Goal: Task Accomplishment & Management: Manage account settings

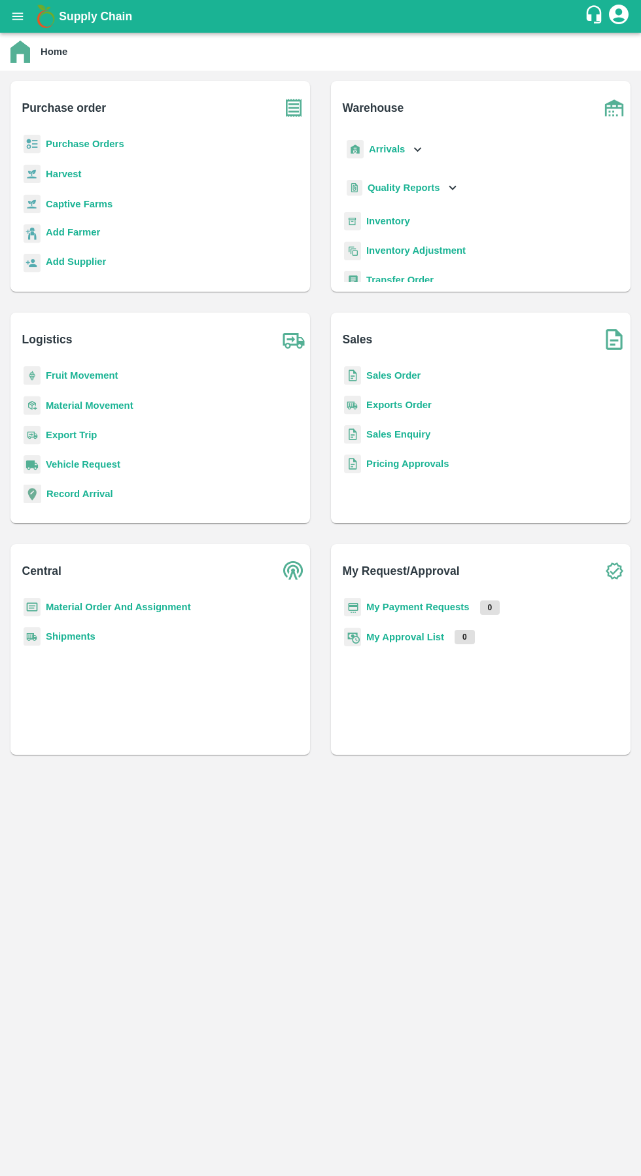
click at [389, 156] on p "Arrivals" at bounding box center [387, 149] width 36 height 14
click at [400, 209] on span "DC Arrivals" at bounding box center [403, 209] width 48 height 14
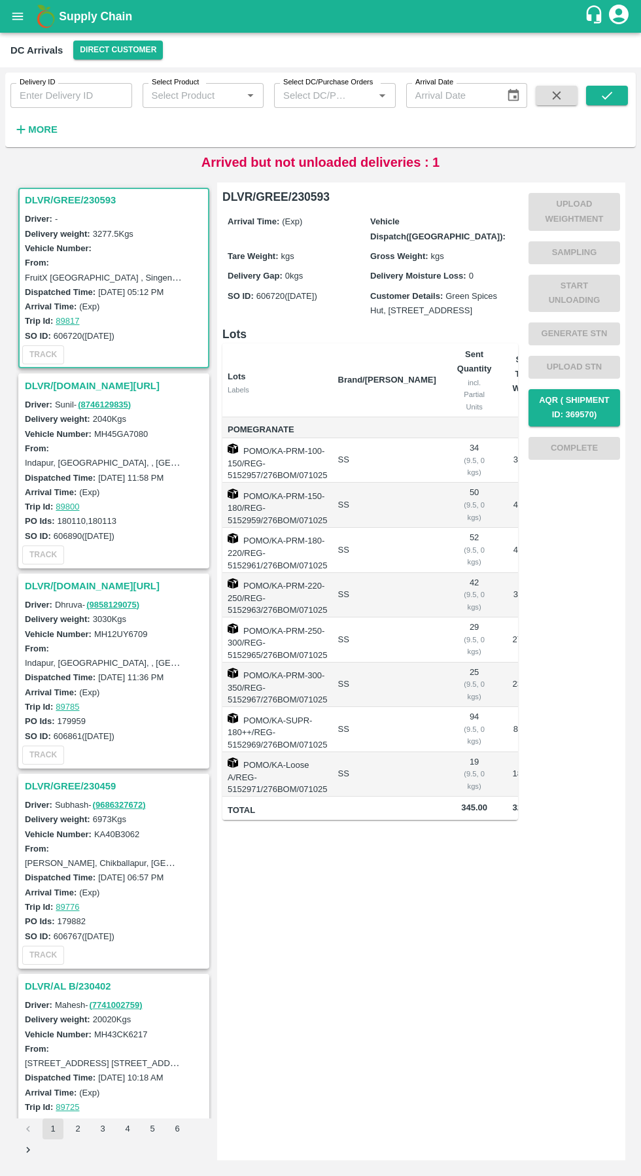
click at [49, 135] on h6 "More" at bounding box center [42, 129] width 29 height 17
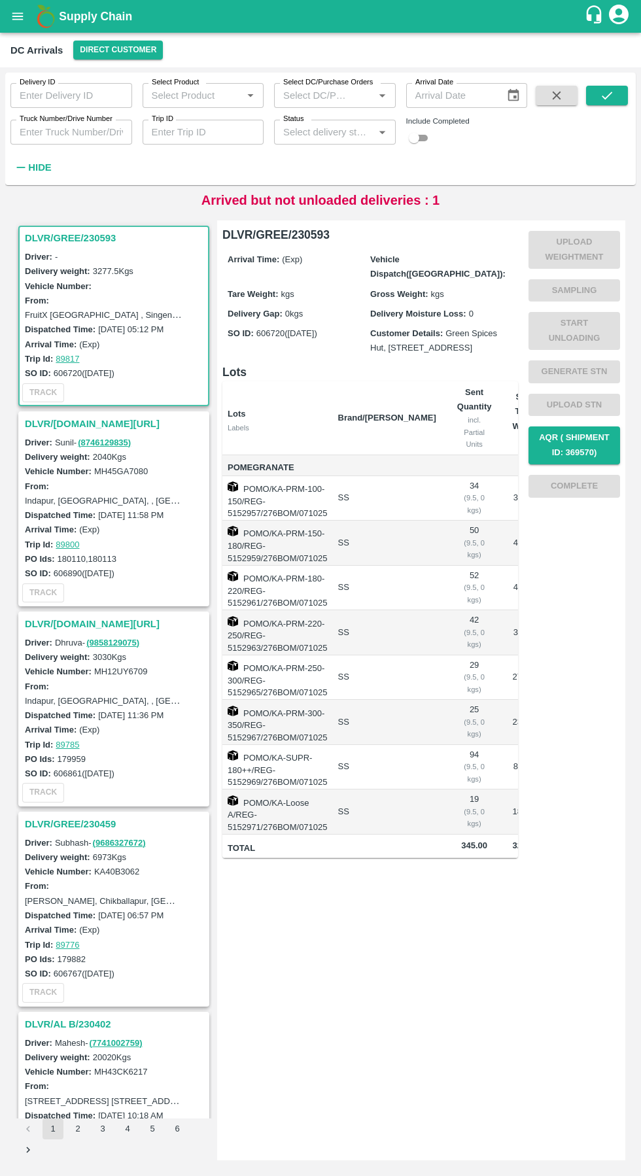
click at [84, 132] on input "Truck Number/Drive Number" at bounding box center [71, 132] width 122 height 25
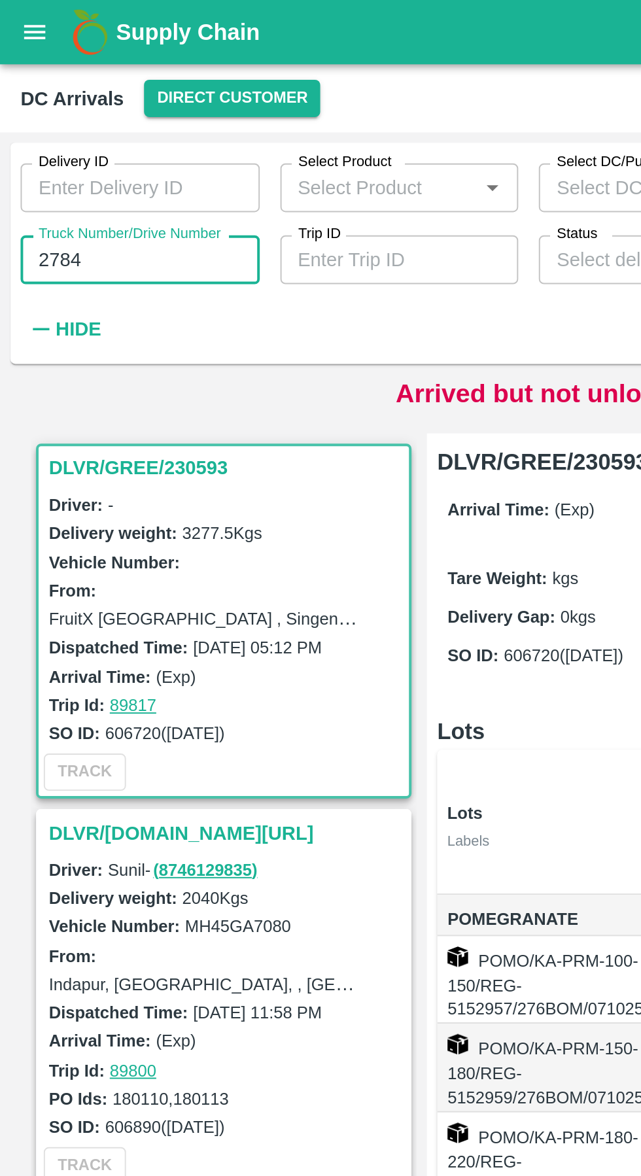
type input "2784"
click at [214, 171] on div "Delivery ID Delivery ID Select Product Select Product   * Select DC/Purchase Or…" at bounding box center [263, 126] width 527 height 106
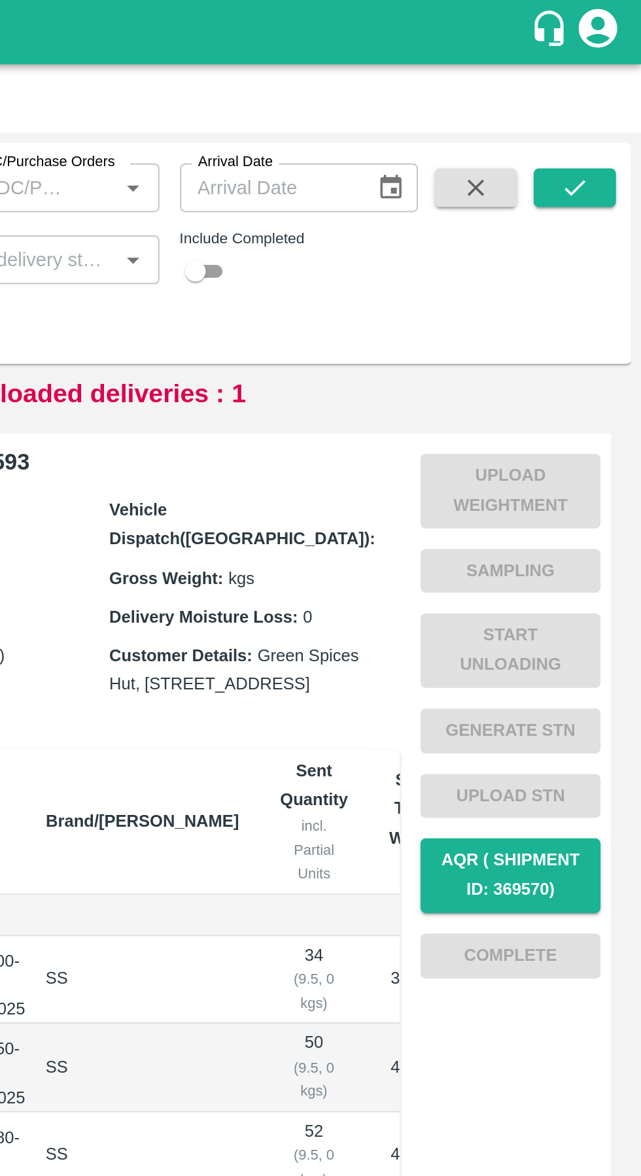
click at [616, 102] on button "submit" at bounding box center [607, 96] width 42 height 20
click at [618, 100] on button "submit" at bounding box center [607, 96] width 42 height 20
click at [612, 97] on icon "submit" at bounding box center [607, 95] width 14 height 14
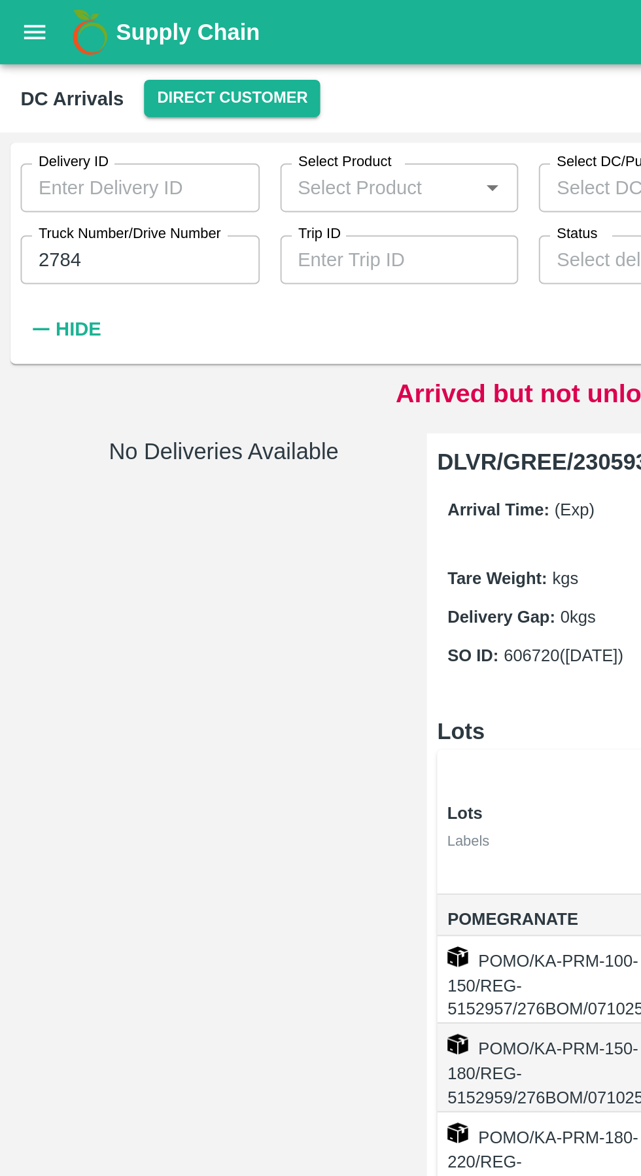
click at [116, 52] on button "Direct Customer" at bounding box center [118, 50] width 90 height 19
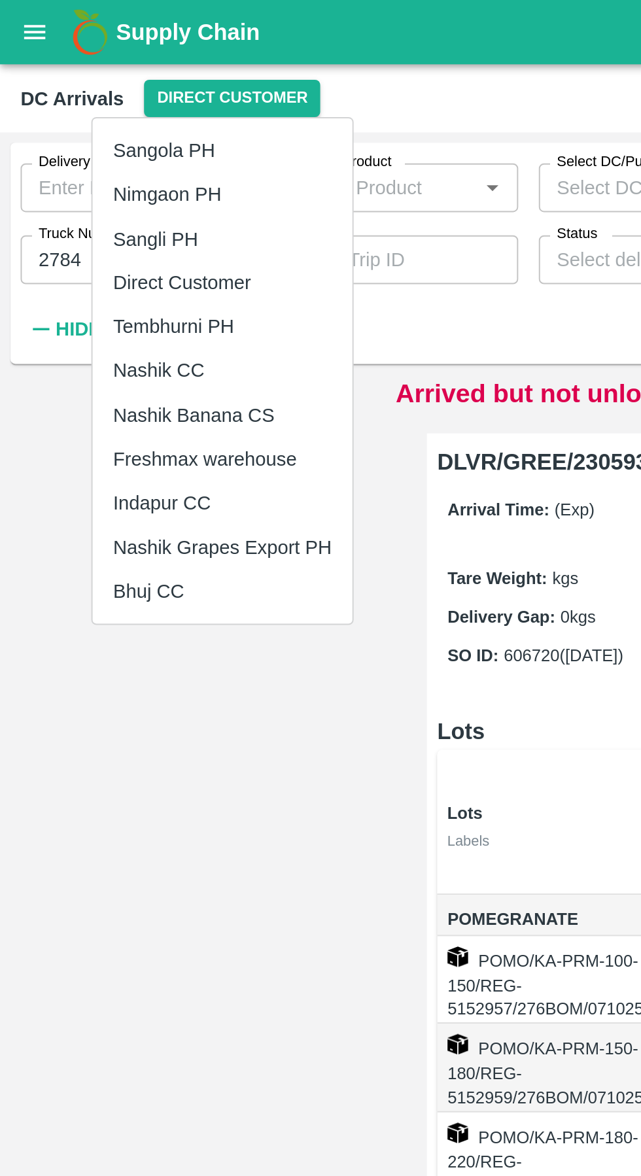
click at [83, 173] on li "Tembhurni PH" at bounding box center [113, 166] width 132 height 22
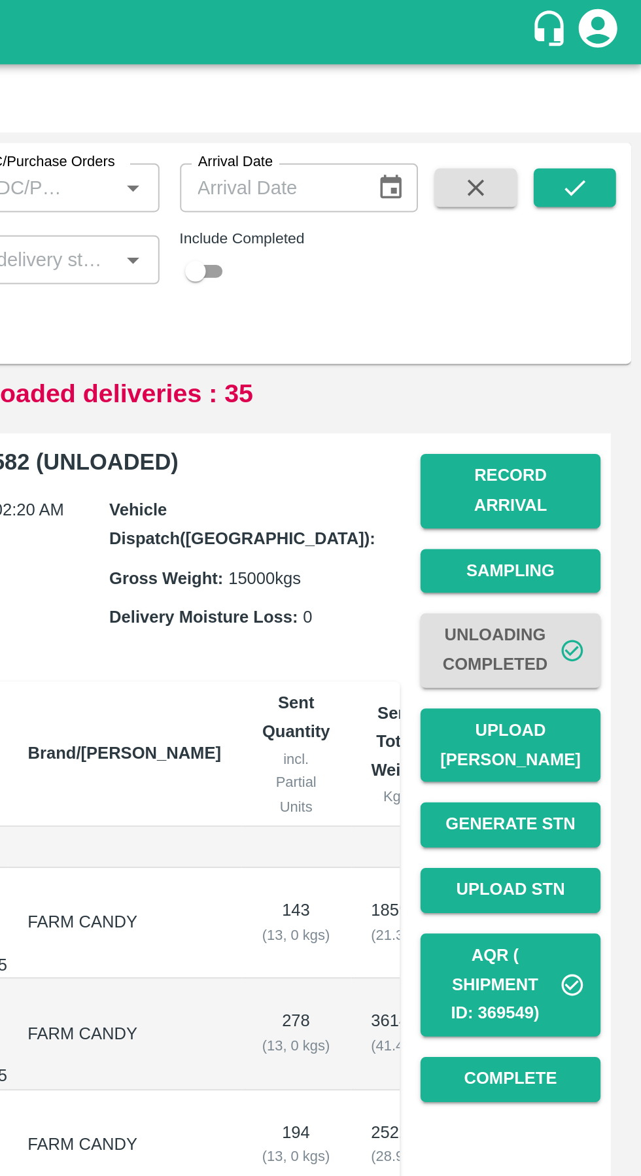
click at [615, 98] on button "submit" at bounding box center [607, 96] width 42 height 20
click at [438, 442] on td "143 ( 13, 0 kgs)" at bounding box center [466, 470] width 56 height 56
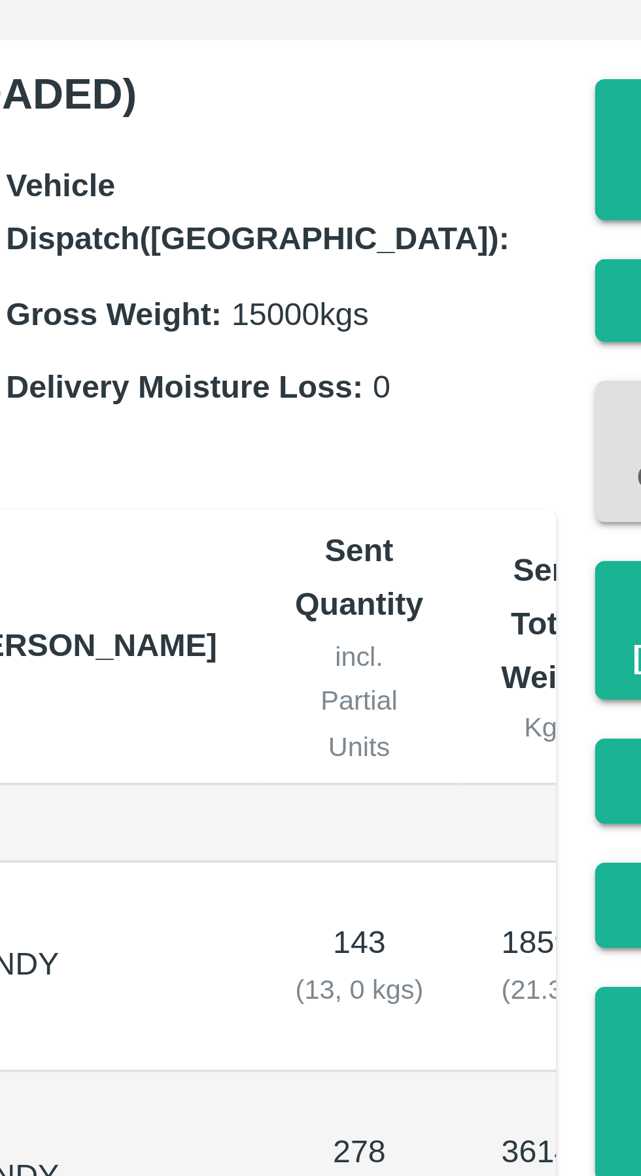
scroll to position [717, 0]
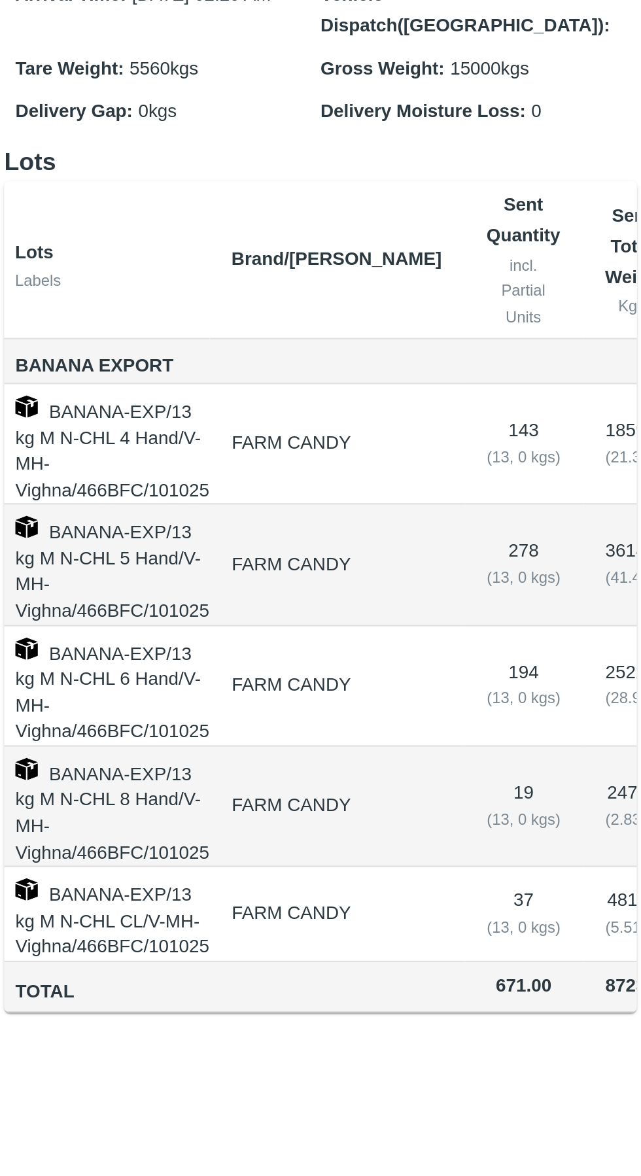
click at [493, 555] on td "2522 kg ( 28.91 %)" at bounding box center [516, 583] width 46 height 56
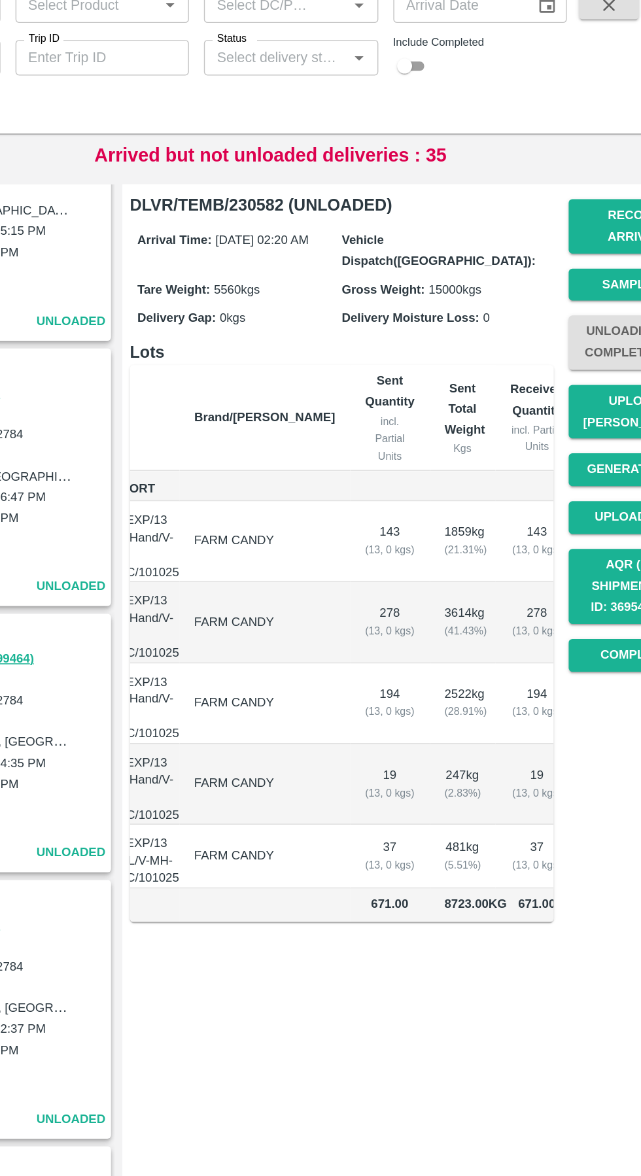
scroll to position [0, 73]
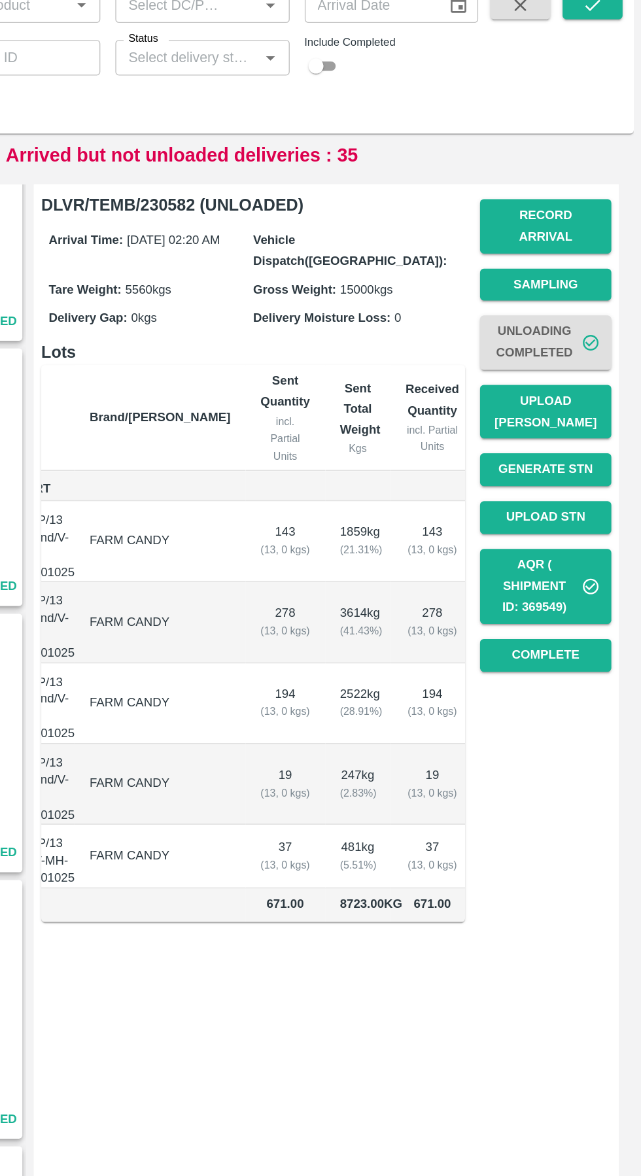
click at [593, 538] on button "Complete" at bounding box center [575, 549] width 92 height 23
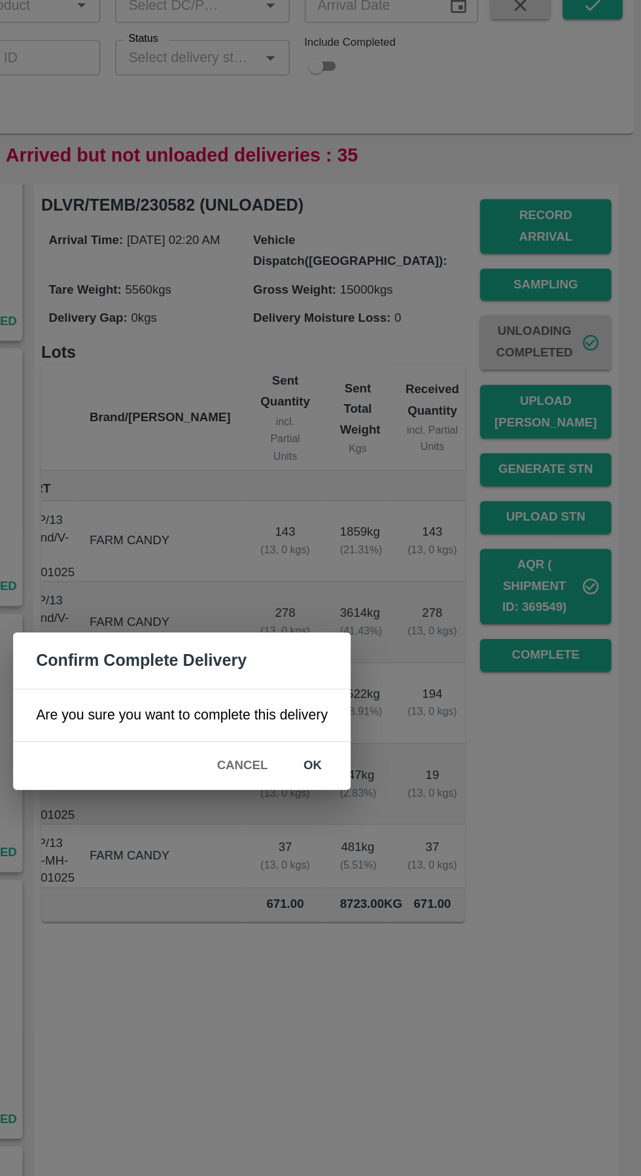
click at [418, 627] on button "ok" at bounding box center [412, 626] width 42 height 23
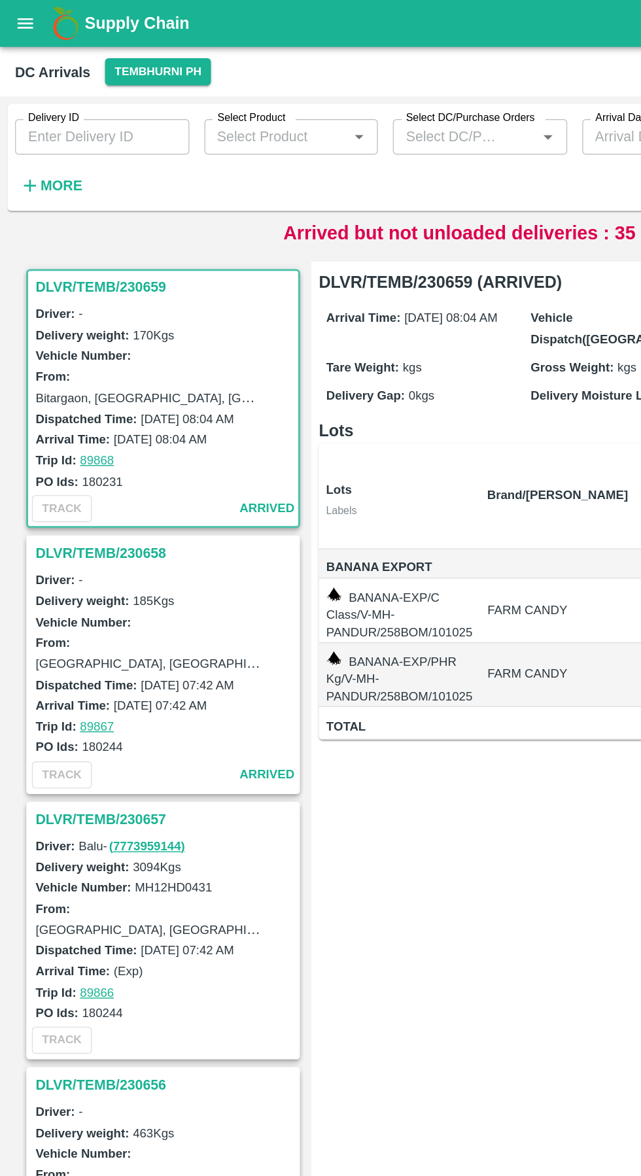
click at [88, 97] on input "Delivery ID" at bounding box center [71, 95] width 122 height 25
click at [44, 130] on strong "More" at bounding box center [42, 129] width 29 height 10
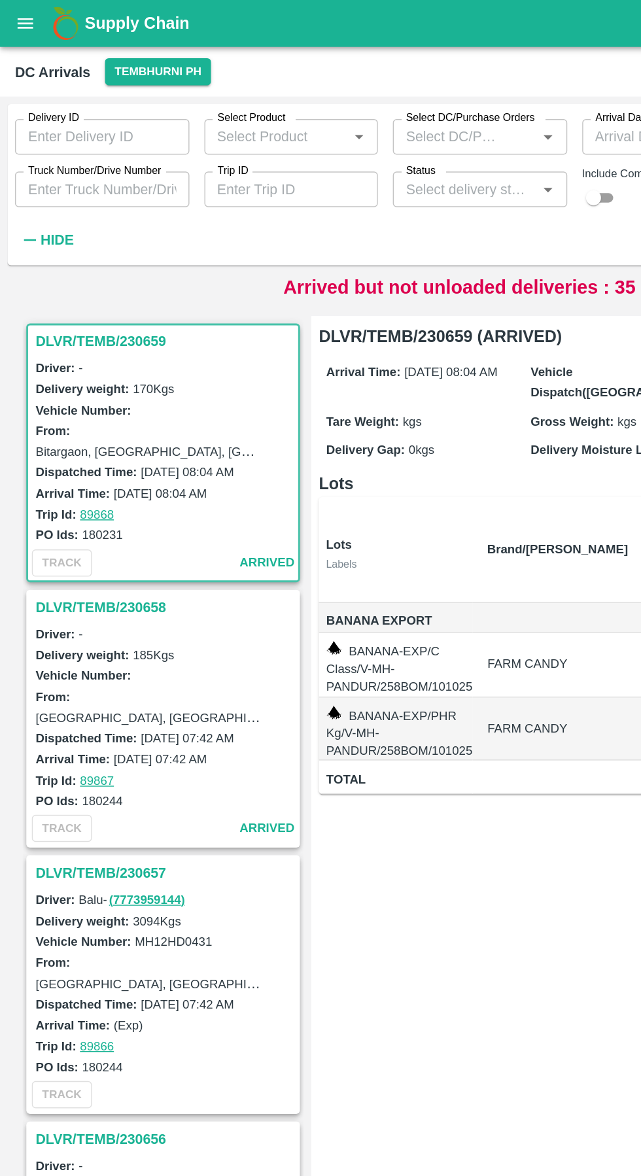
click at [78, 133] on input "Truck Number/Drive Number" at bounding box center [71, 132] width 122 height 25
type input "1460"
click at [203, 186] on div "Delivery ID Delivery ID Select Product Select Product   * Select DC/Purchase Or…" at bounding box center [320, 132] width 631 height 118
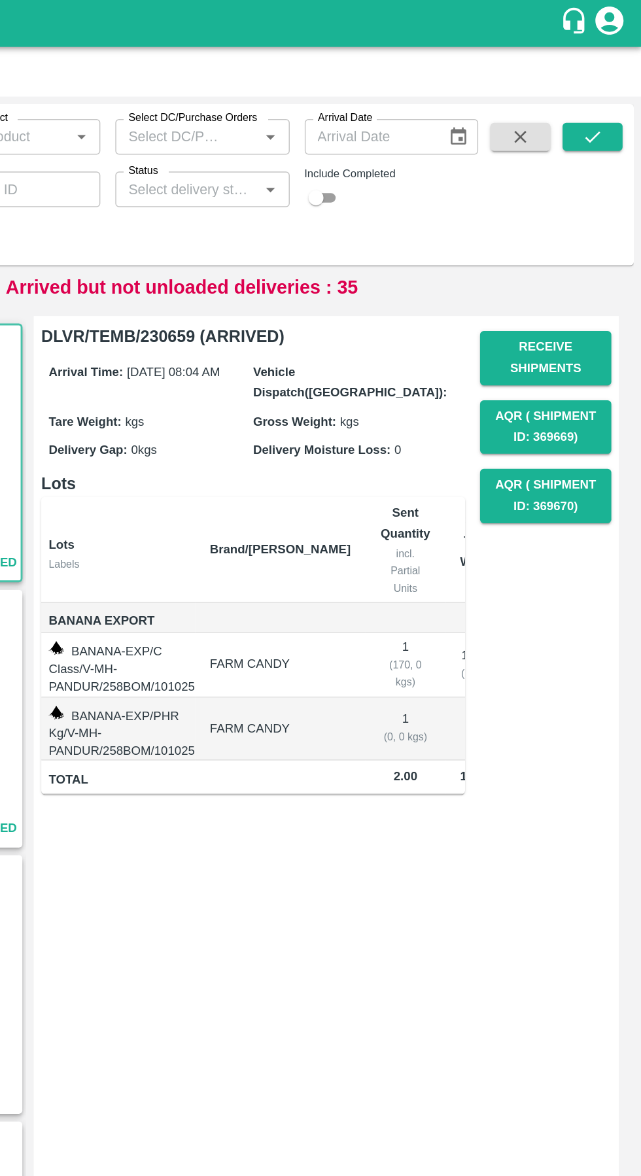
click at [607, 96] on icon "submit" at bounding box center [607, 95] width 14 height 14
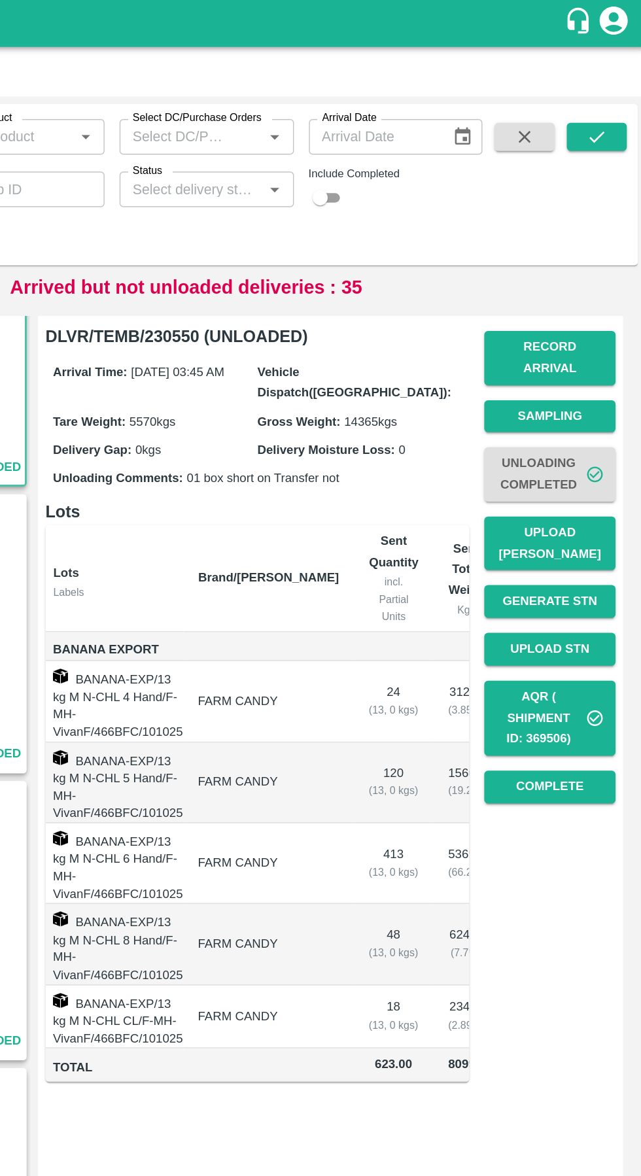
scroll to position [82, 0]
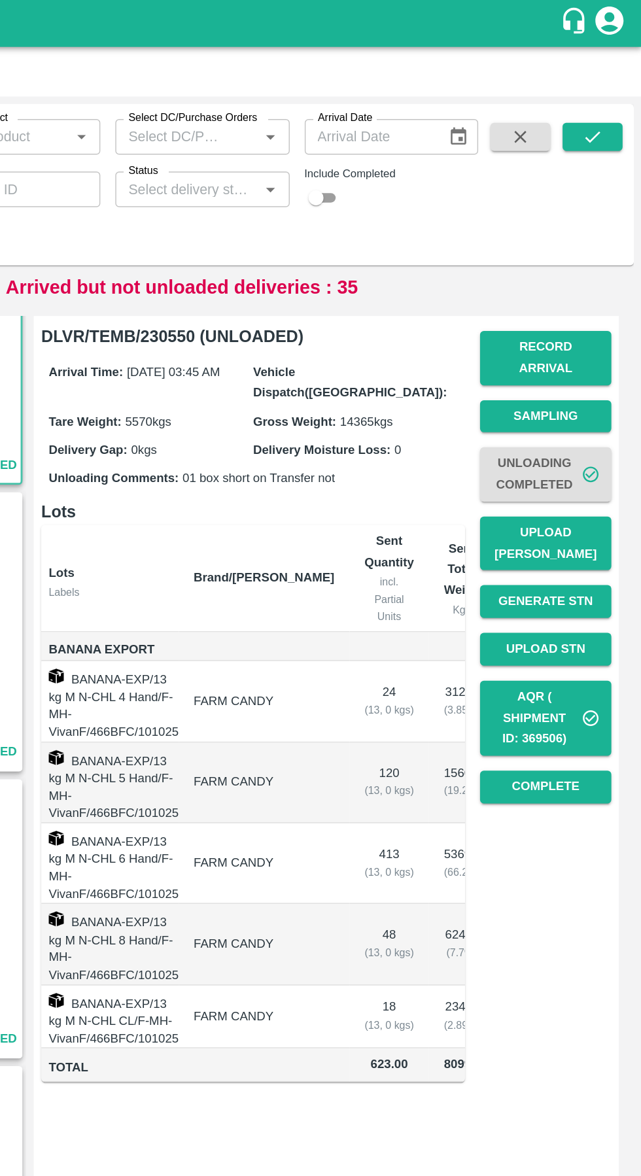
click at [496, 769] on div "DLVR/TEMB/230550 (UNLOADED) Arrival Time: 10 Oct 2025, 03:45 AM Vehicle Dispatc…" at bounding box center [421, 690] width 408 height 940
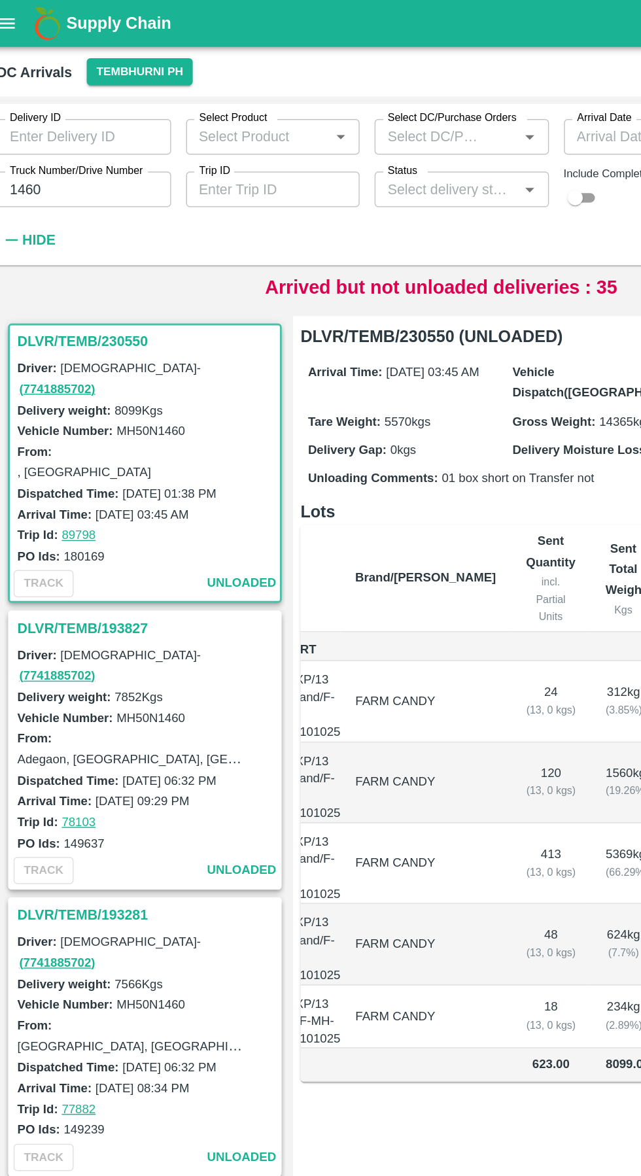
scroll to position [0, 72]
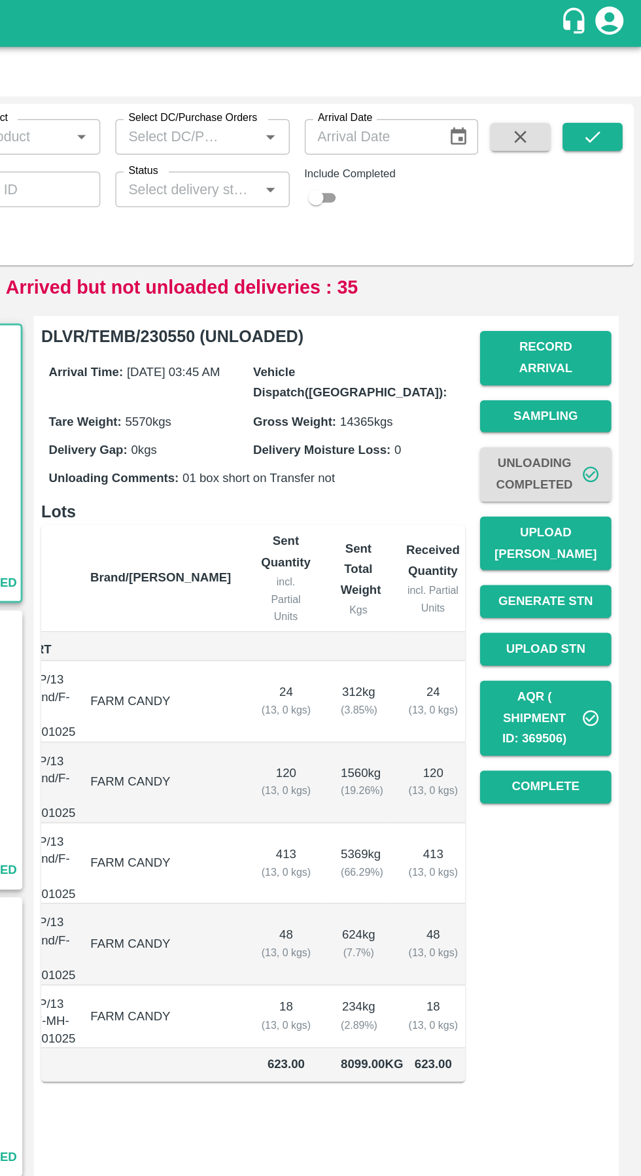
click at [580, 538] on button "Complete" at bounding box center [575, 549] width 92 height 23
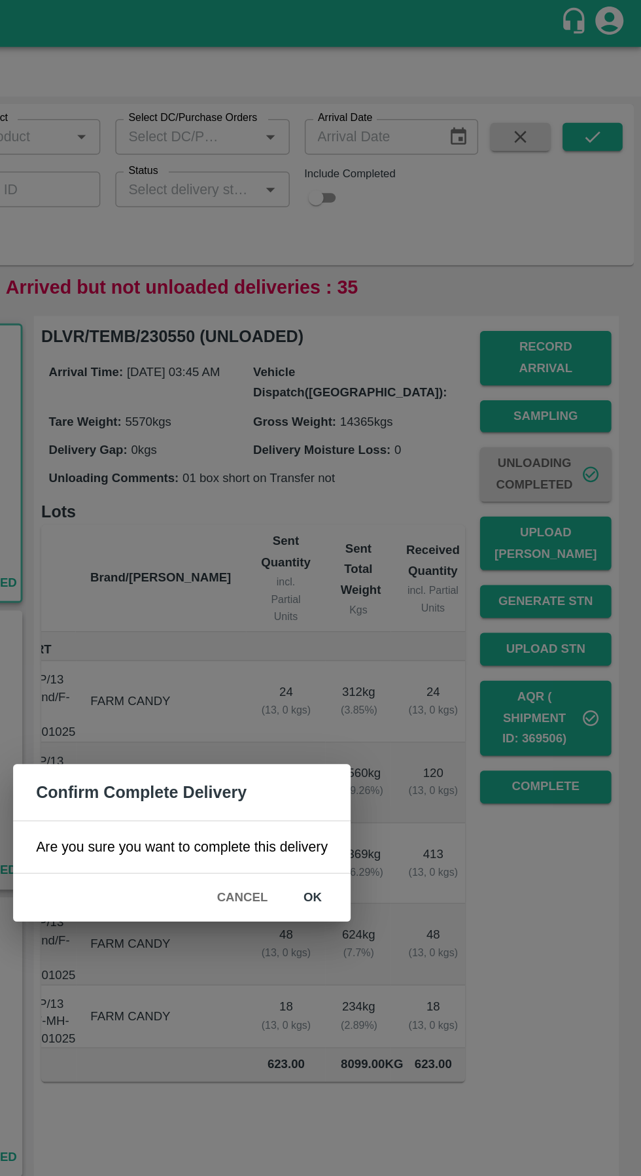
click at [411, 626] on button "ok" at bounding box center [412, 626] width 42 height 23
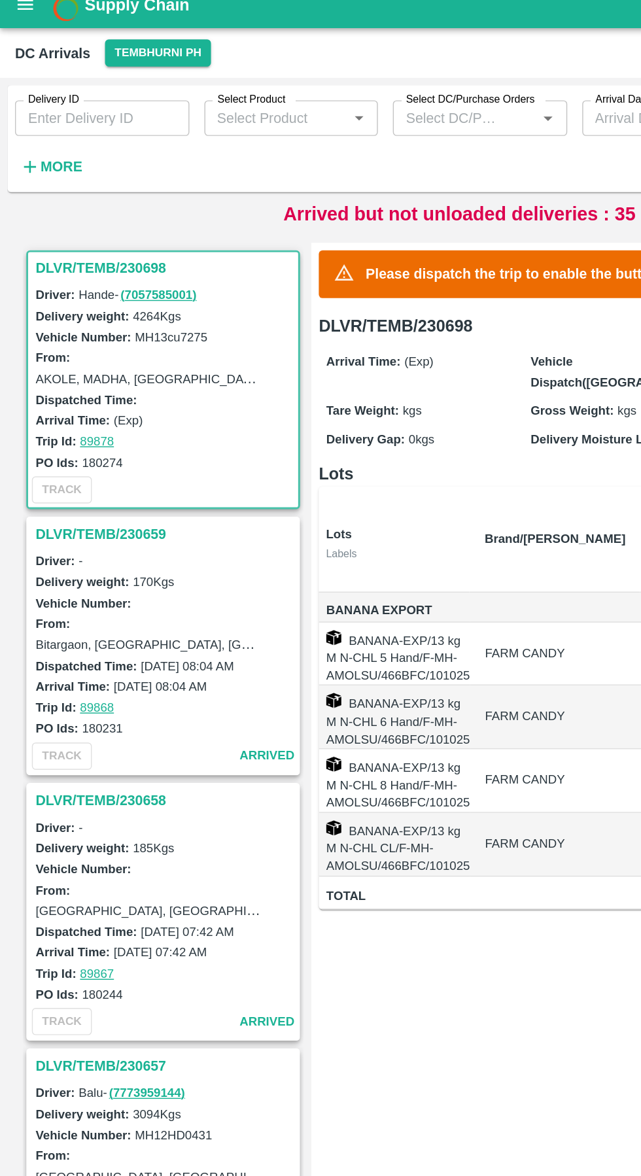
click at [44, 132] on strong "More" at bounding box center [42, 129] width 29 height 10
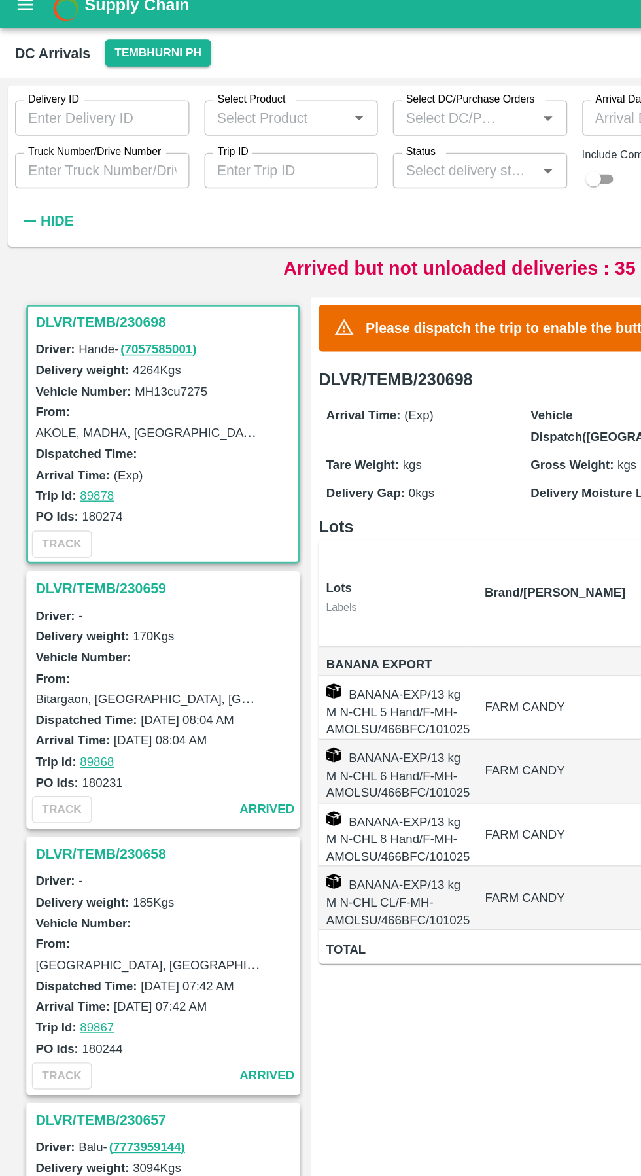
click at [83, 135] on input "Truck Number/Drive Number" at bounding box center [71, 132] width 122 height 25
type input "1104"
click at [171, 179] on div "Delivery ID Delivery ID Select Product Select Product   * Select DC/Purchase Or…" at bounding box center [320, 129] width 631 height 102
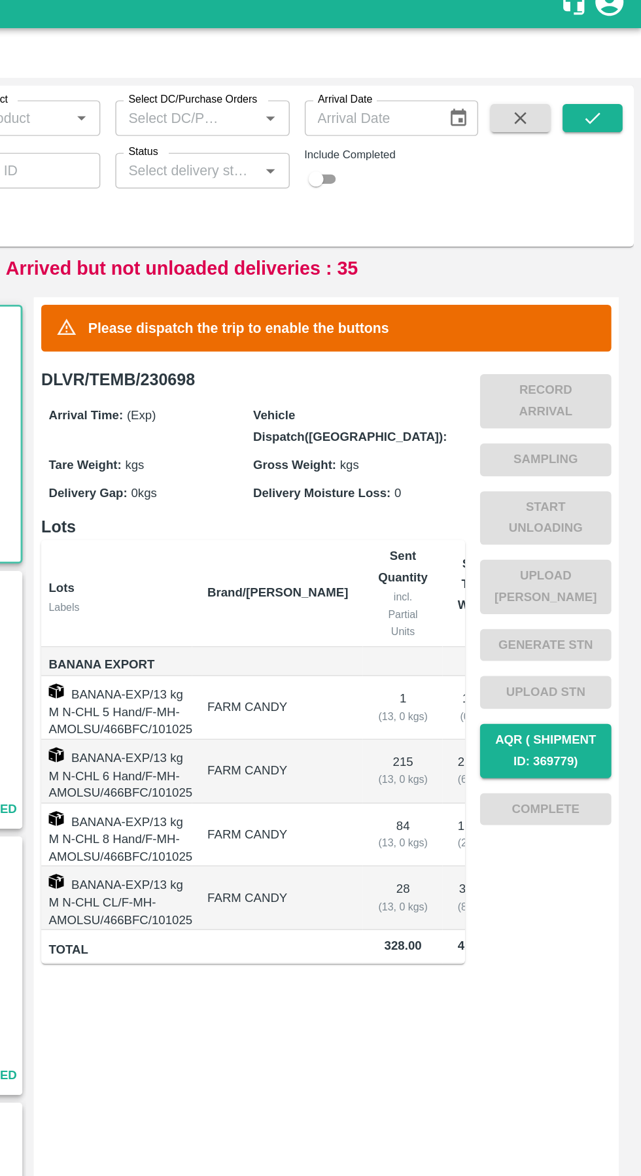
click at [616, 96] on button "submit" at bounding box center [607, 96] width 42 height 20
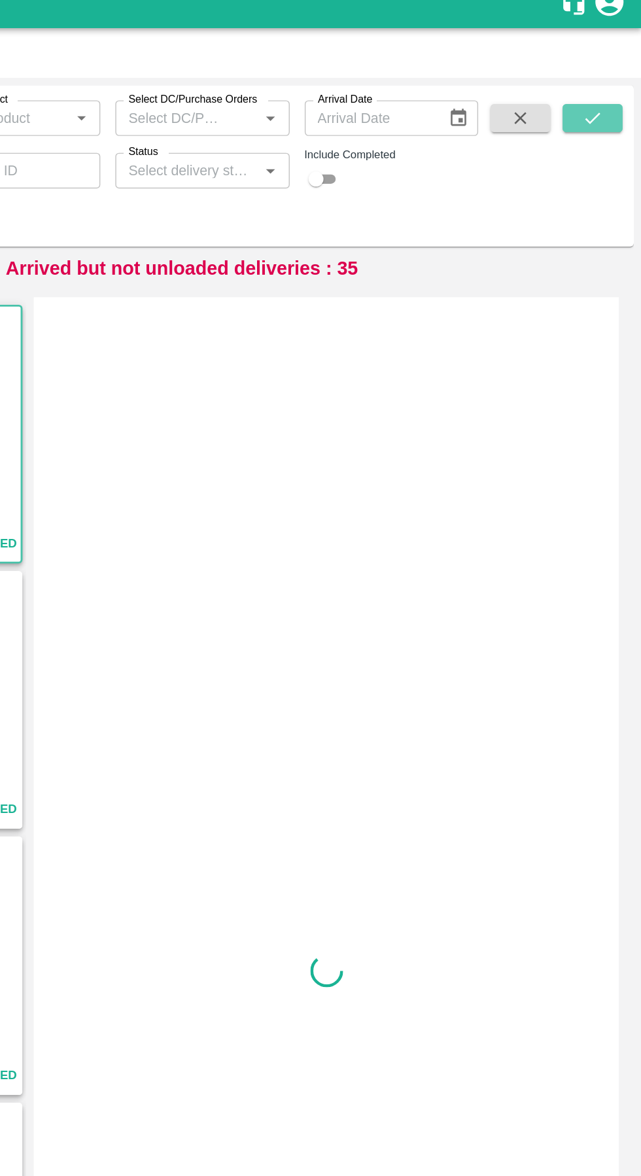
click at [600, 94] on icon "submit" at bounding box center [607, 95] width 14 height 14
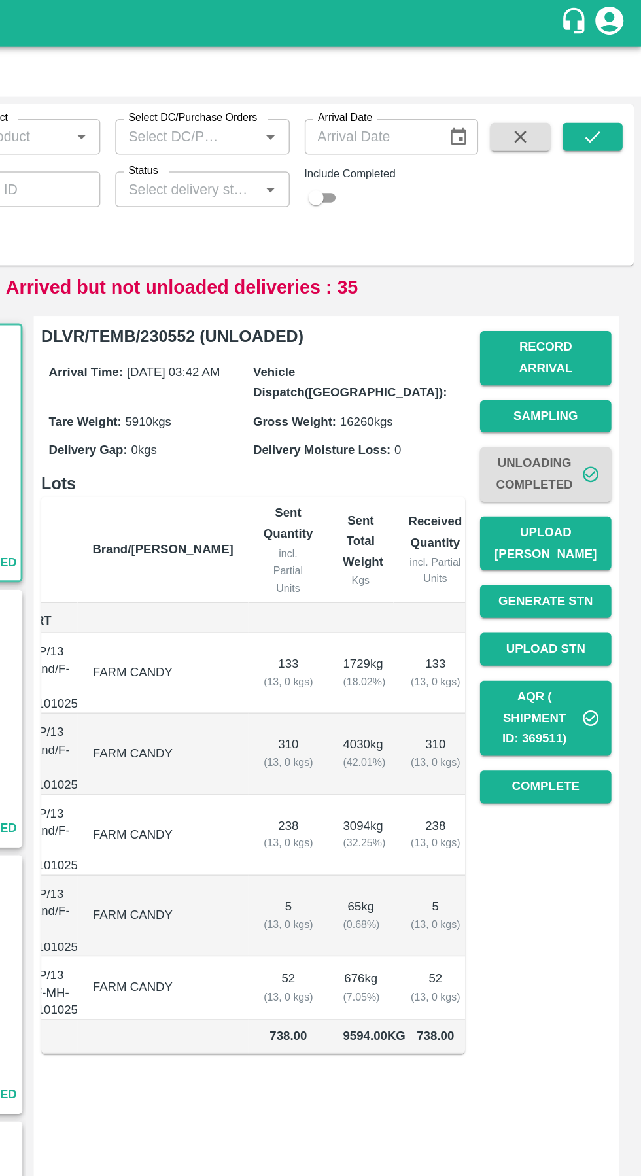
scroll to position [0, 74]
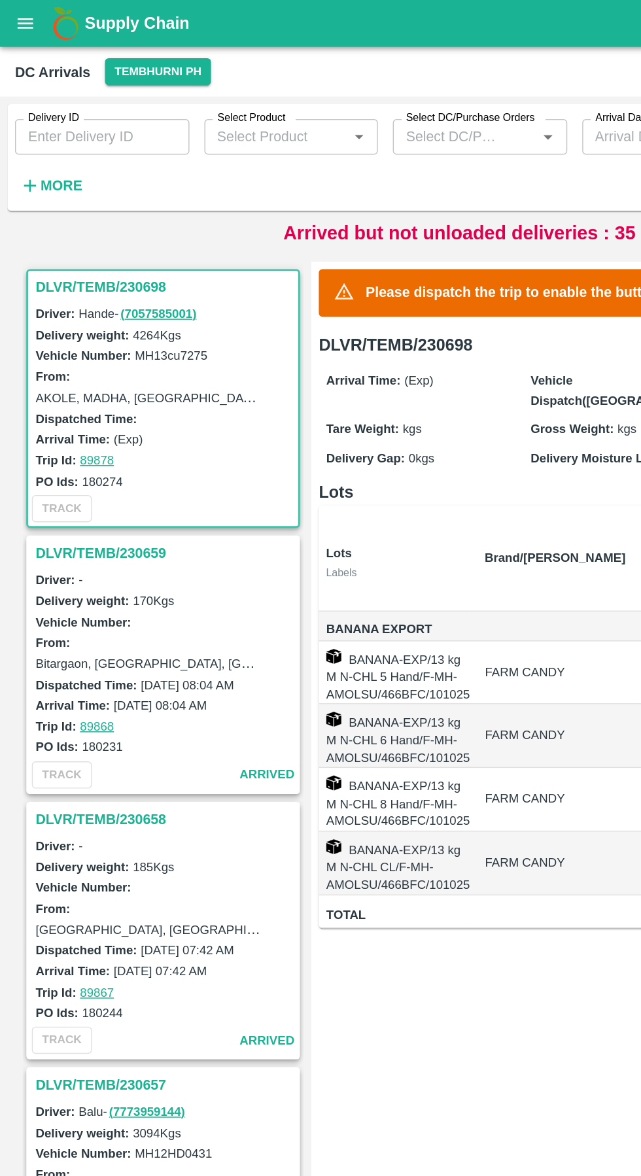
click at [46, 130] on strong "More" at bounding box center [42, 129] width 29 height 10
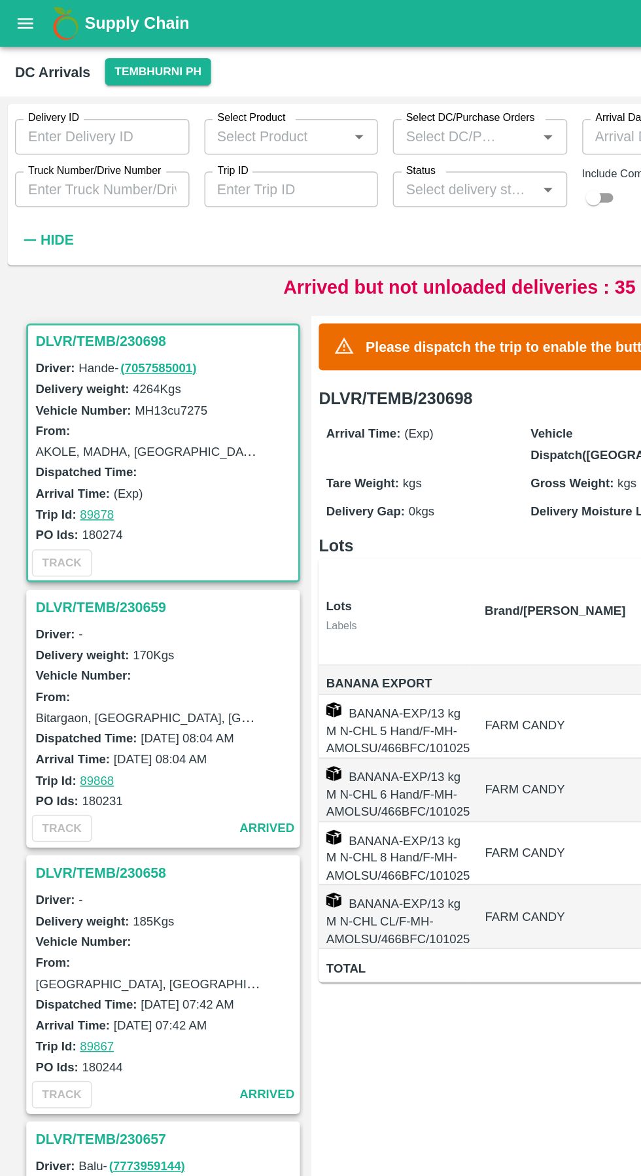
click at [55, 135] on input "Truck Number/Drive Number" at bounding box center [71, 132] width 122 height 25
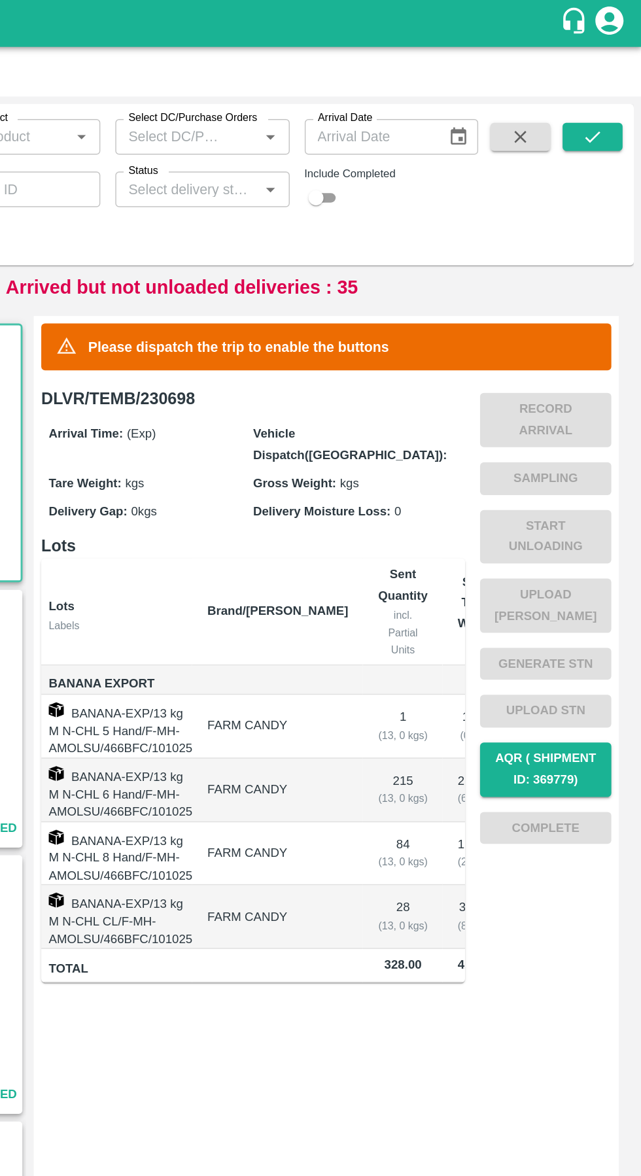
type input "1104"
click at [607, 96] on icon "submit" at bounding box center [607, 95] width 14 height 14
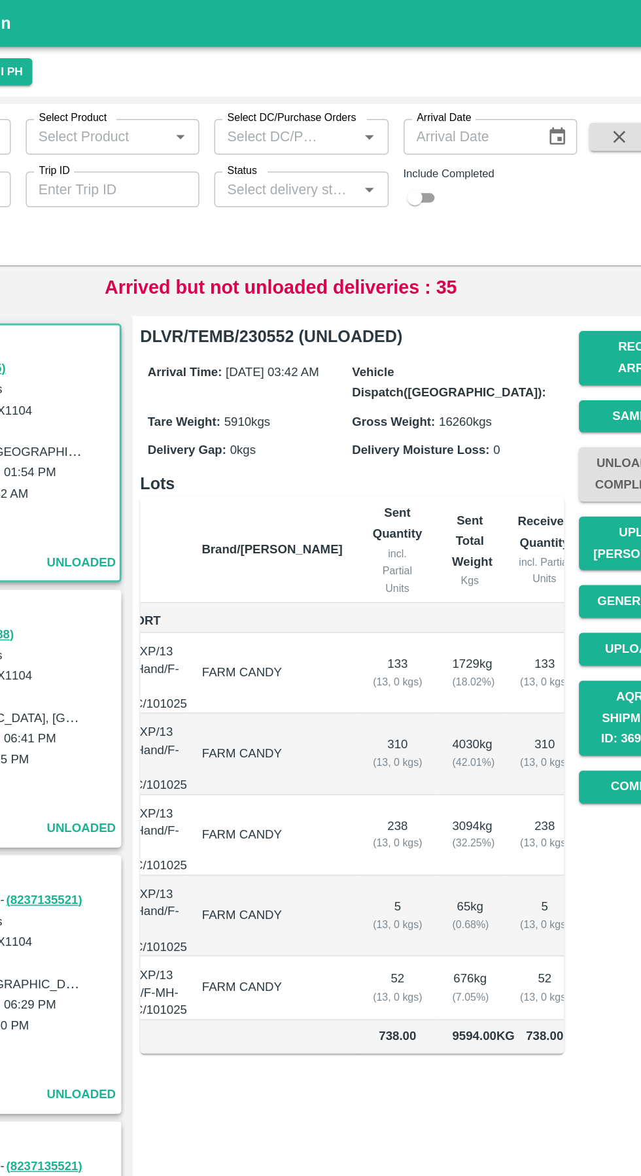
scroll to position [0, 74]
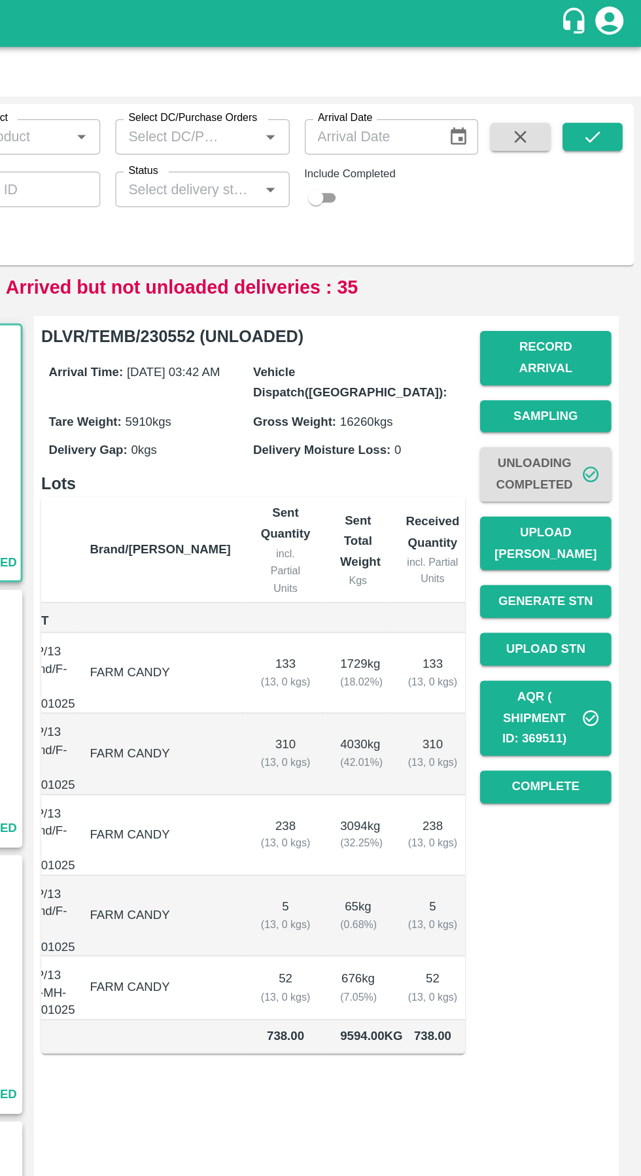
click at [580, 538] on button "Complete" at bounding box center [575, 549] width 92 height 23
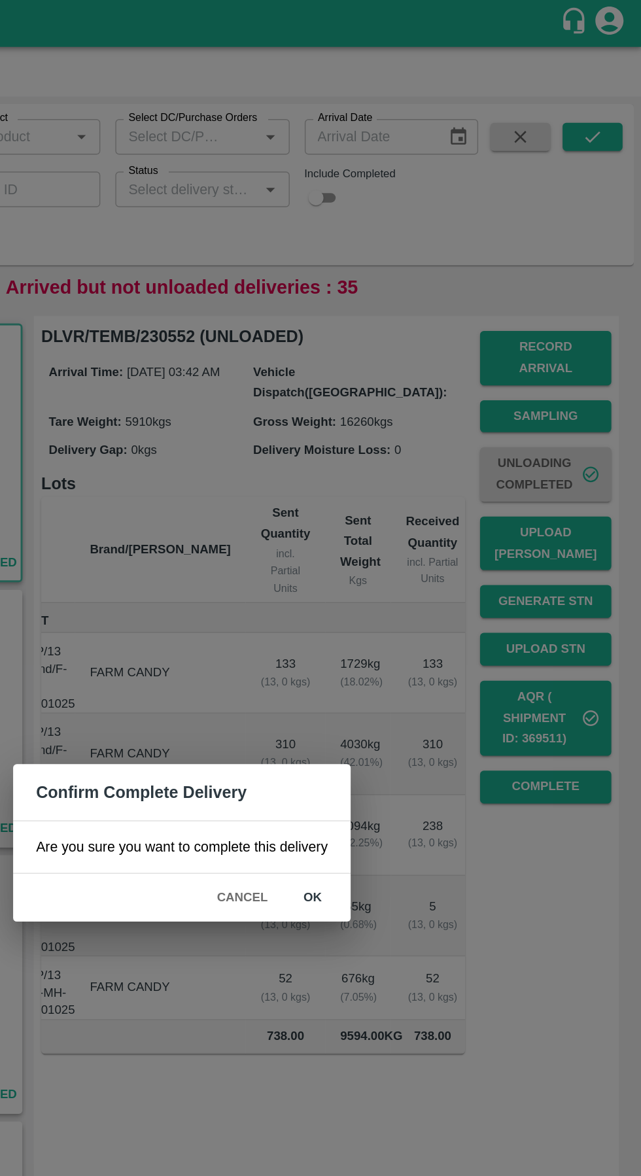
click at [421, 638] on button "ok" at bounding box center [412, 626] width 42 height 23
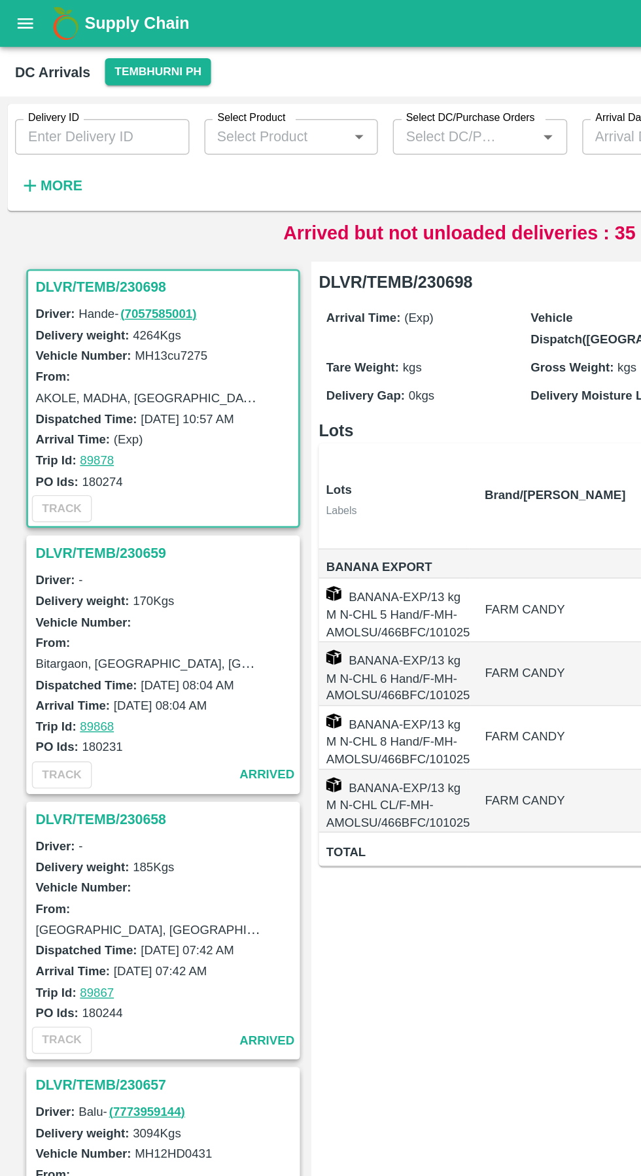
click at [42, 130] on strong "More" at bounding box center [42, 129] width 29 height 10
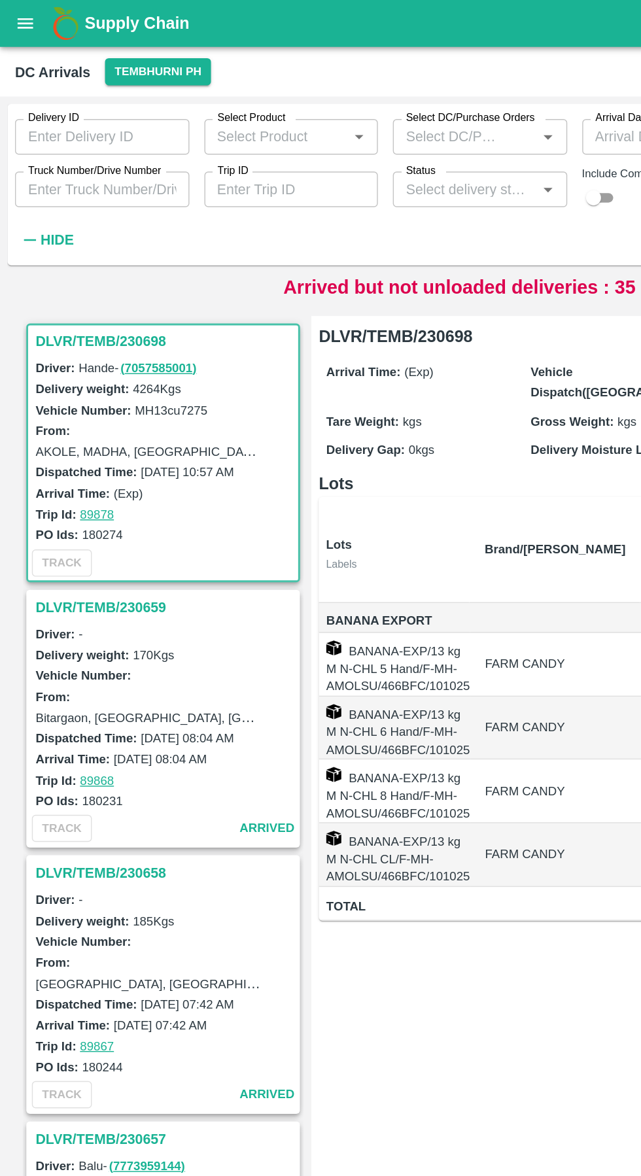
click at [90, 137] on input "Truck Number/Drive Number" at bounding box center [71, 132] width 122 height 25
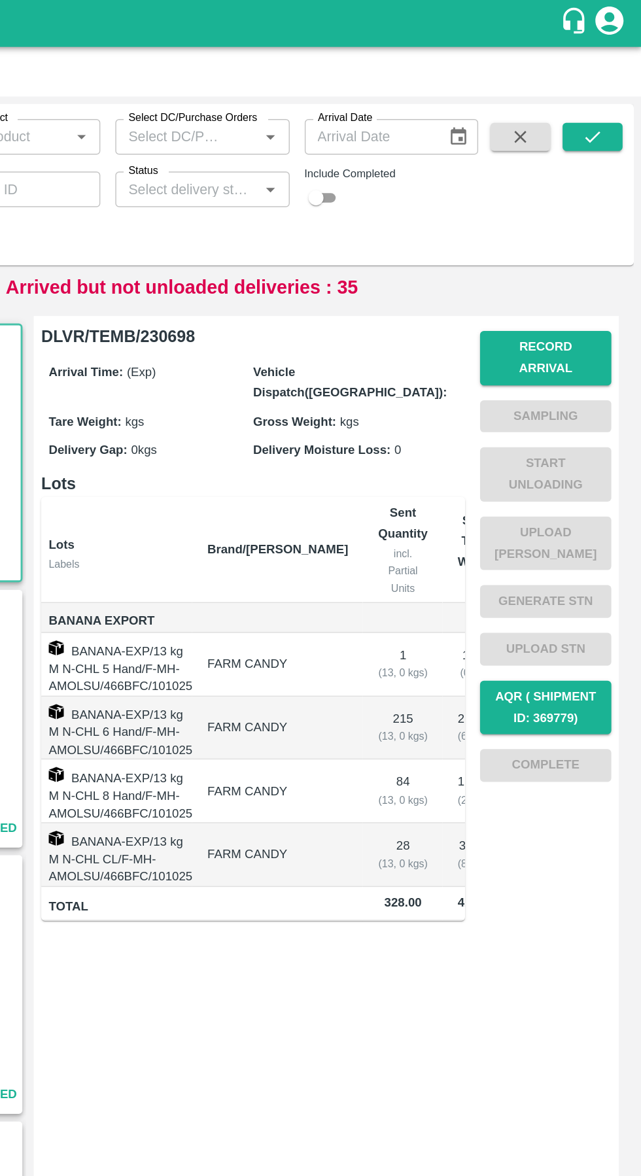
type input "3854"
click at [608, 90] on icon "submit" at bounding box center [607, 95] width 14 height 14
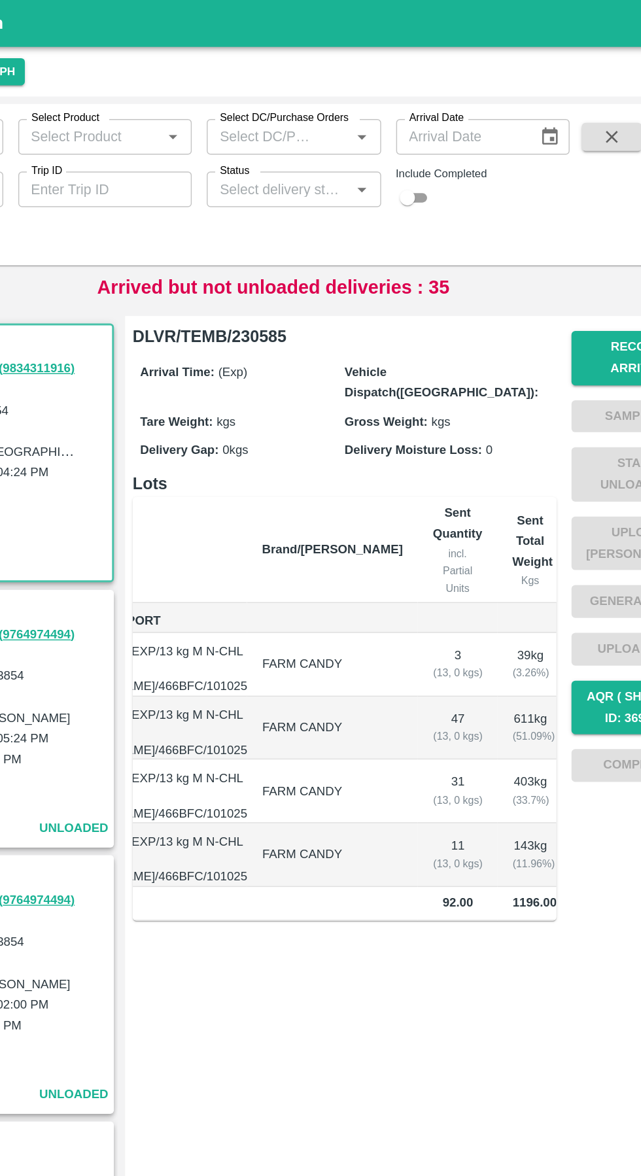
scroll to position [0, 73]
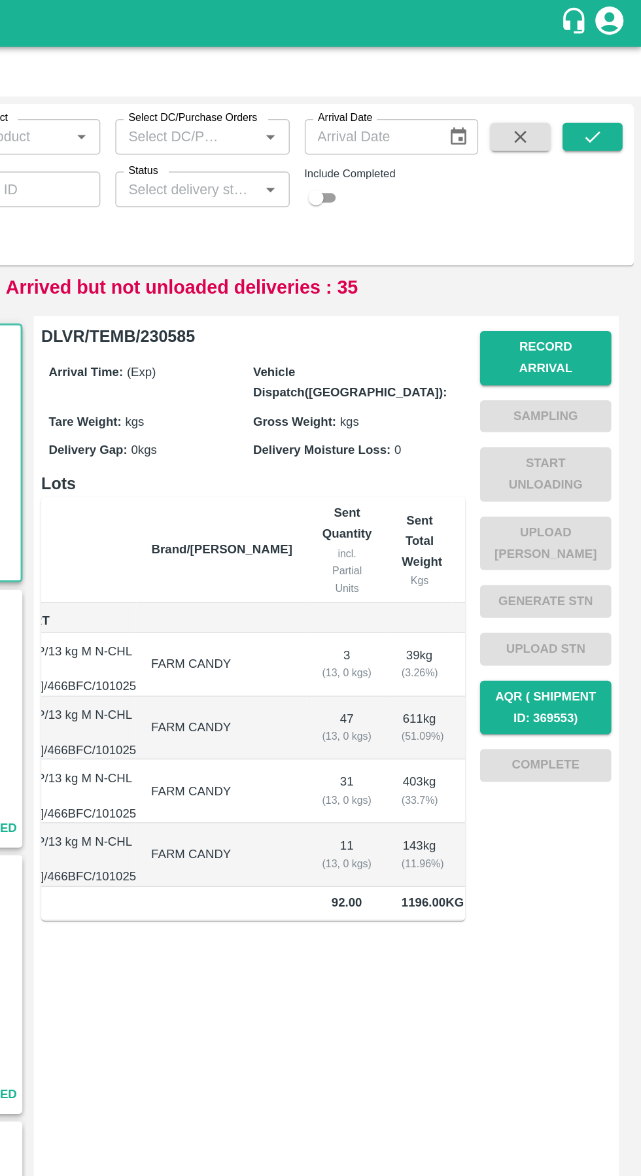
click at [590, 243] on button "Record Arrival" at bounding box center [575, 250] width 92 height 38
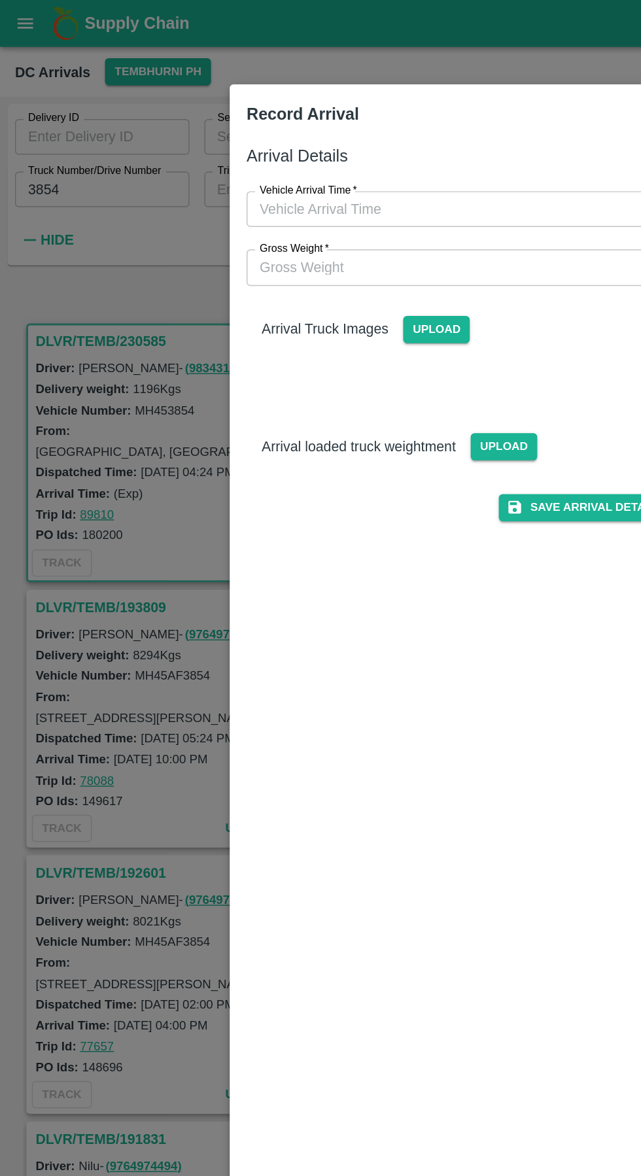
click at [260, 147] on input "Vehicle Arrival Time   *" at bounding box center [316, 145] width 288 height 25
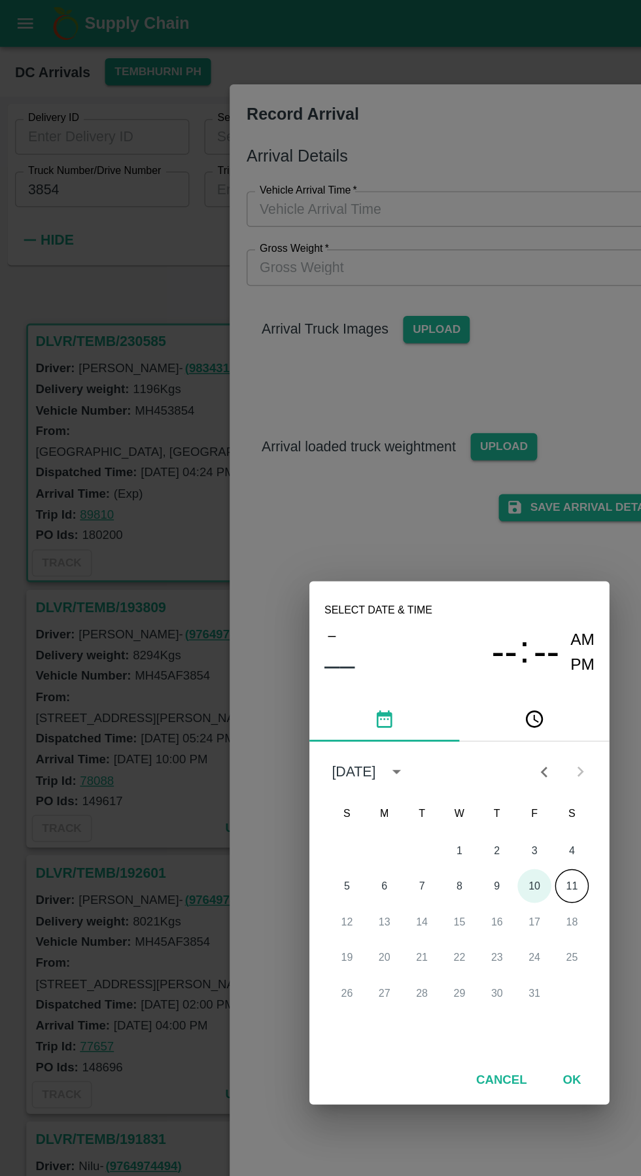
click at [372, 618] on button "10" at bounding box center [373, 618] width 24 height 24
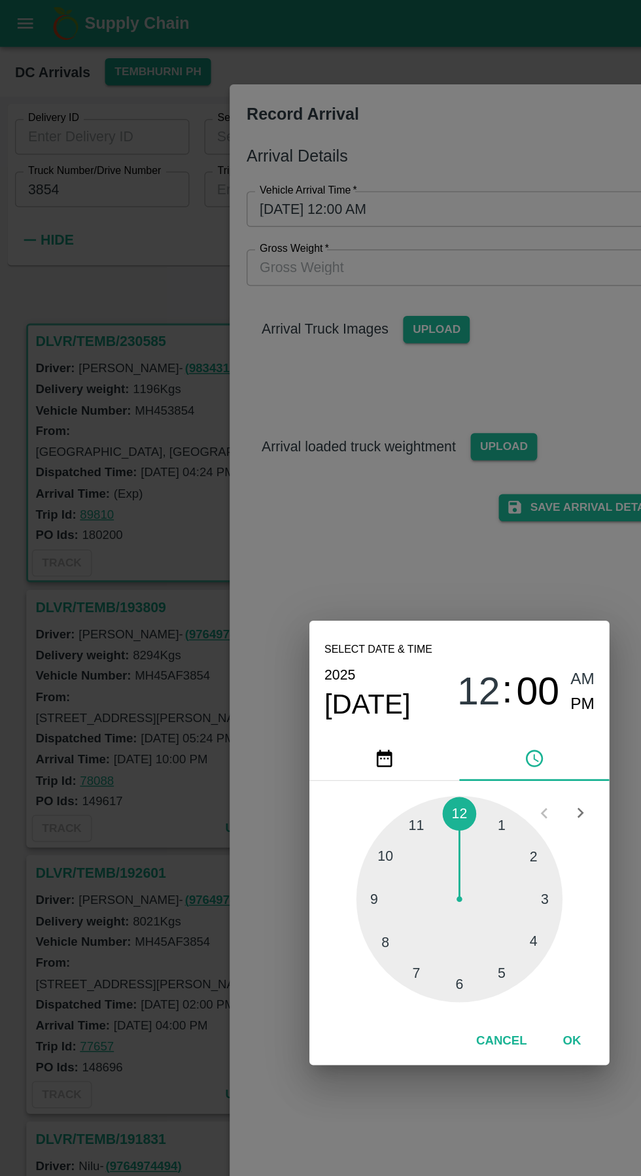
click at [268, 661] on div at bounding box center [321, 627] width 144 height 144
click at [411, 491] on span "PM" at bounding box center [406, 492] width 17 height 18
type input "10/10/2025 08:00 PM"
click at [406, 493] on span "PM" at bounding box center [406, 492] width 17 height 18
click at [268, 383] on div "Select date & time 2025 Oct 10 08 : 00 AM PM 05 10 15 20 25 30 35 40 45 50 55 0…" at bounding box center [320, 588] width 641 height 1176
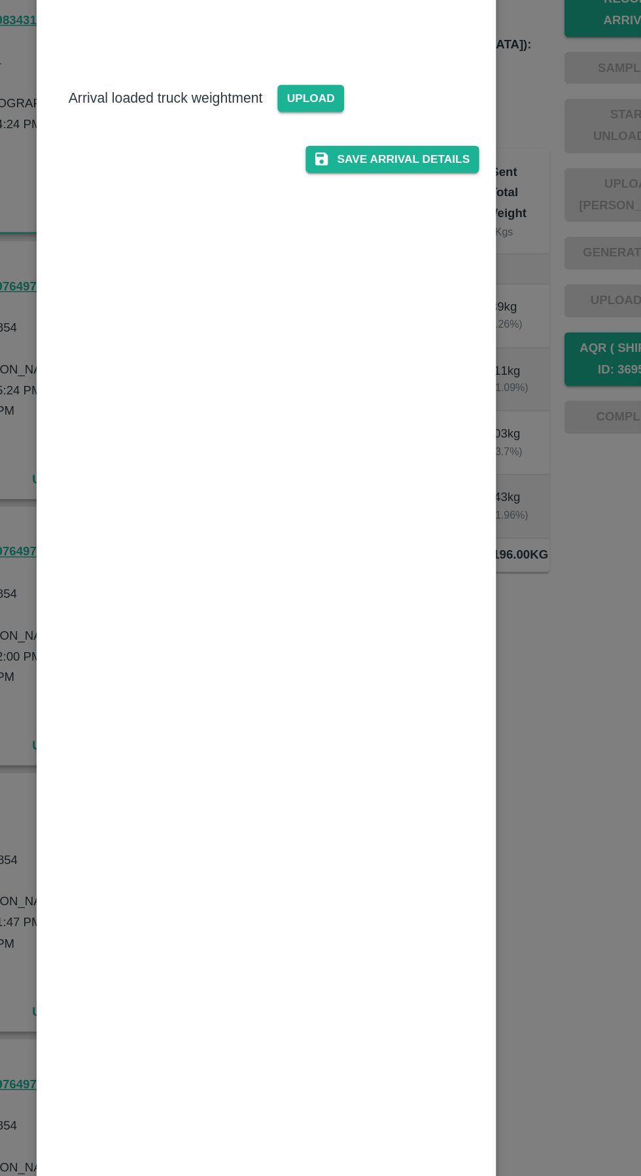
click at [416, 358] on button "Save Arrival Details" at bounding box center [408, 354] width 121 height 19
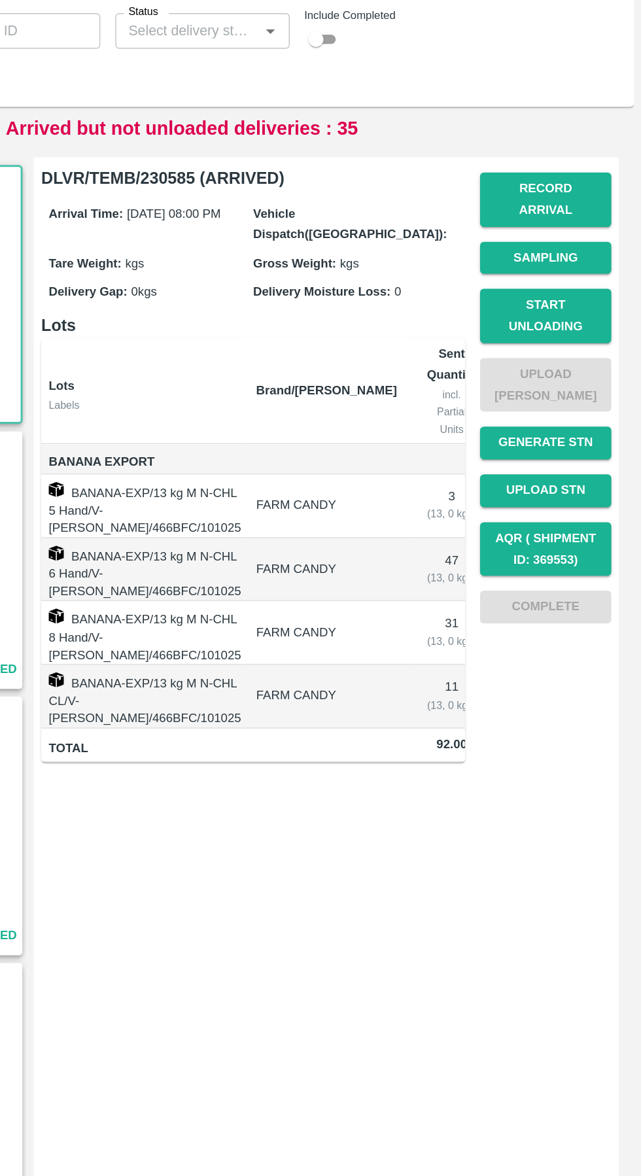
click at [580, 320] on button "Start Unloading" at bounding box center [575, 331] width 92 height 38
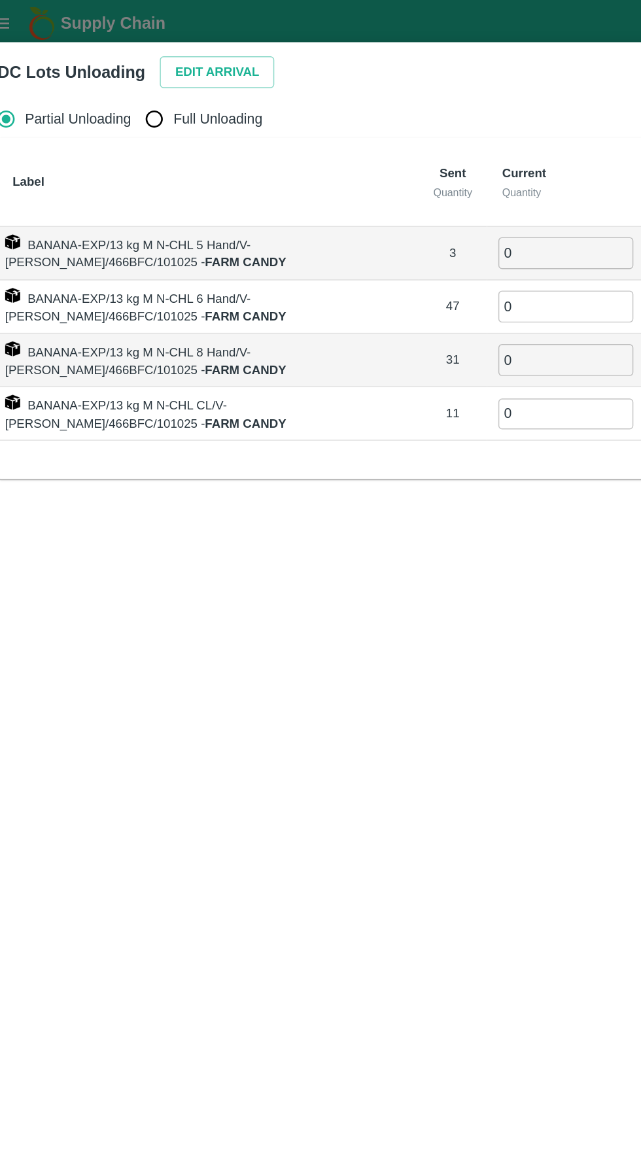
click at [163, 54] on button "Edit Arrival" at bounding box center [168, 50] width 80 height 23
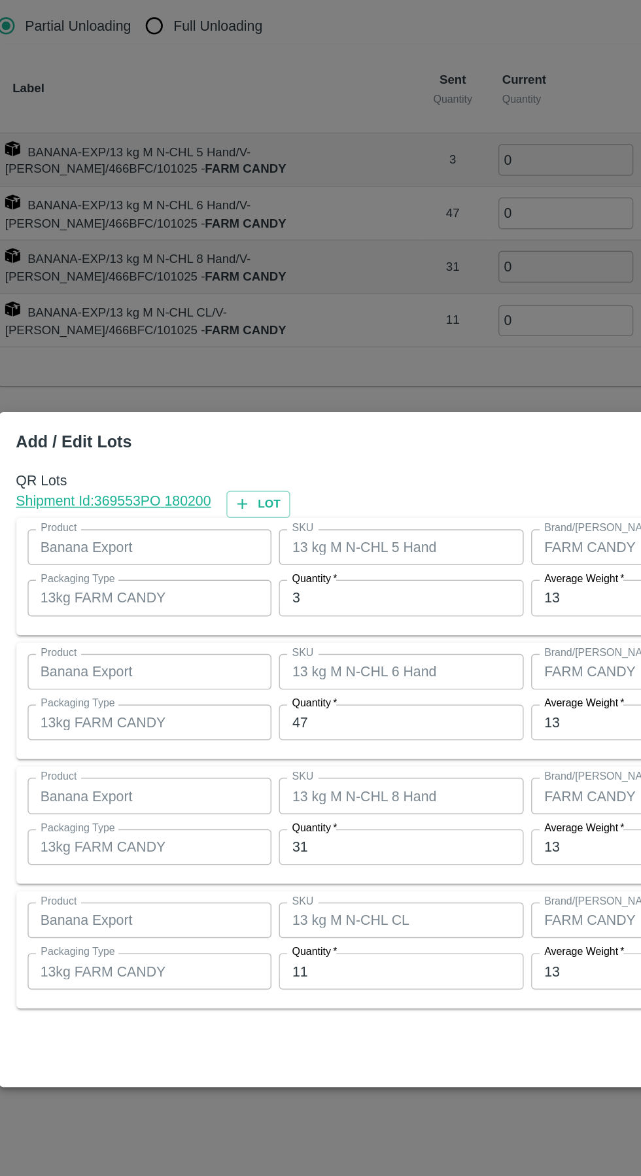
click at [287, 495] on input "3" at bounding box center [296, 482] width 171 height 25
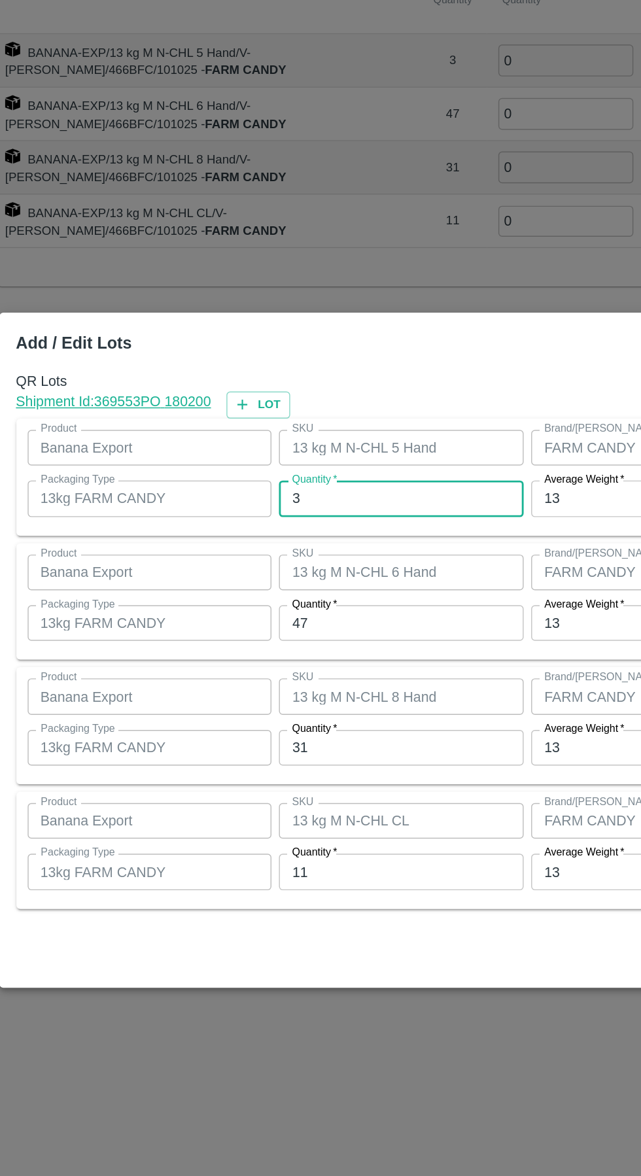
click at [302, 482] on input "3" at bounding box center [296, 482] width 171 height 25
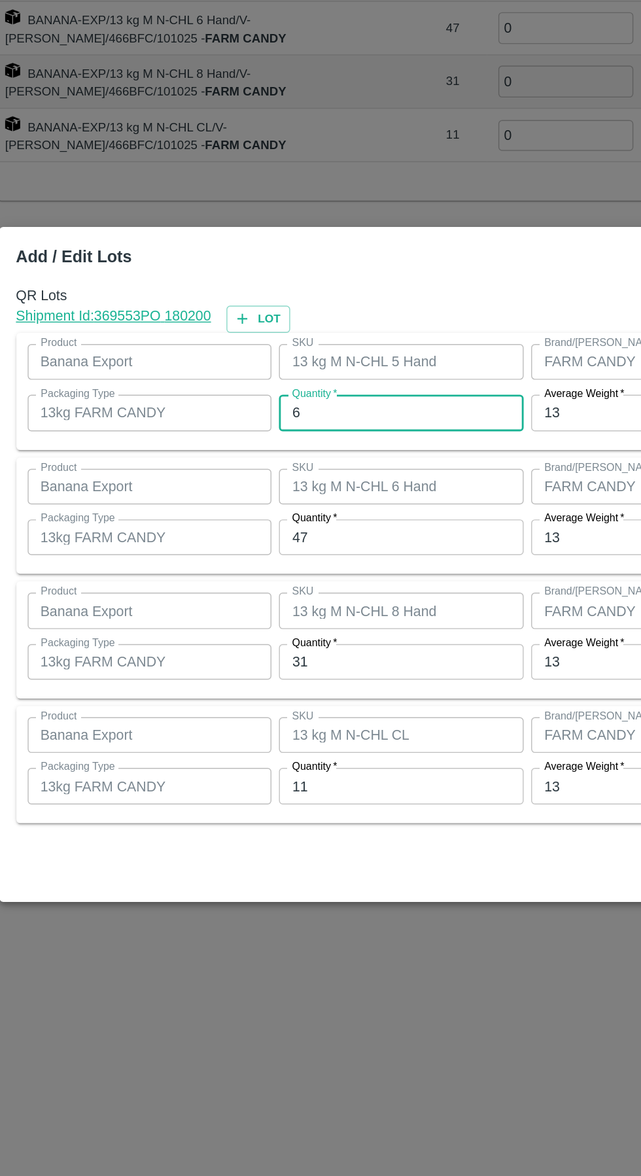
type input "6"
click at [296, 569] on input "47" at bounding box center [296, 569] width 171 height 25
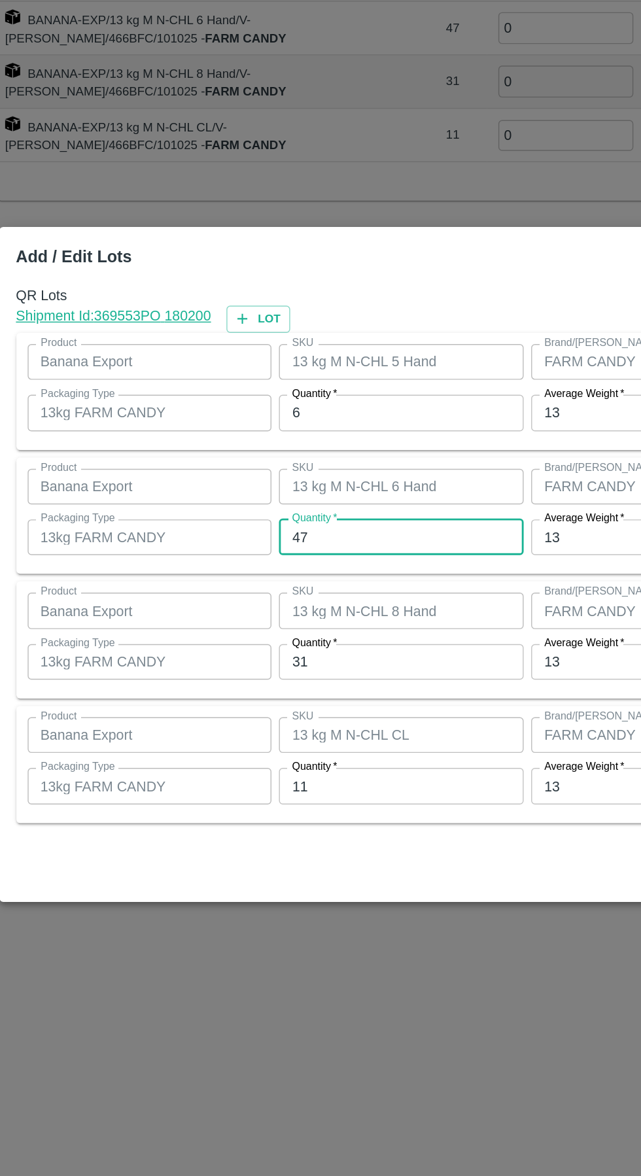
type input "4"
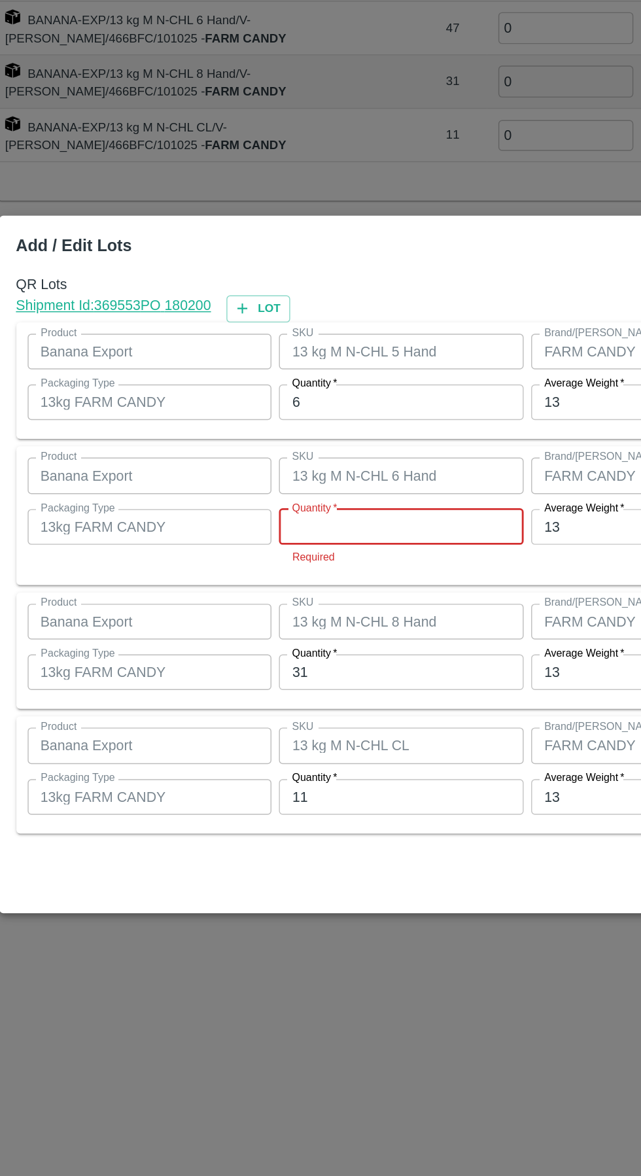
click at [290, 561] on input "Quantity   *" at bounding box center [296, 561] width 171 height 25
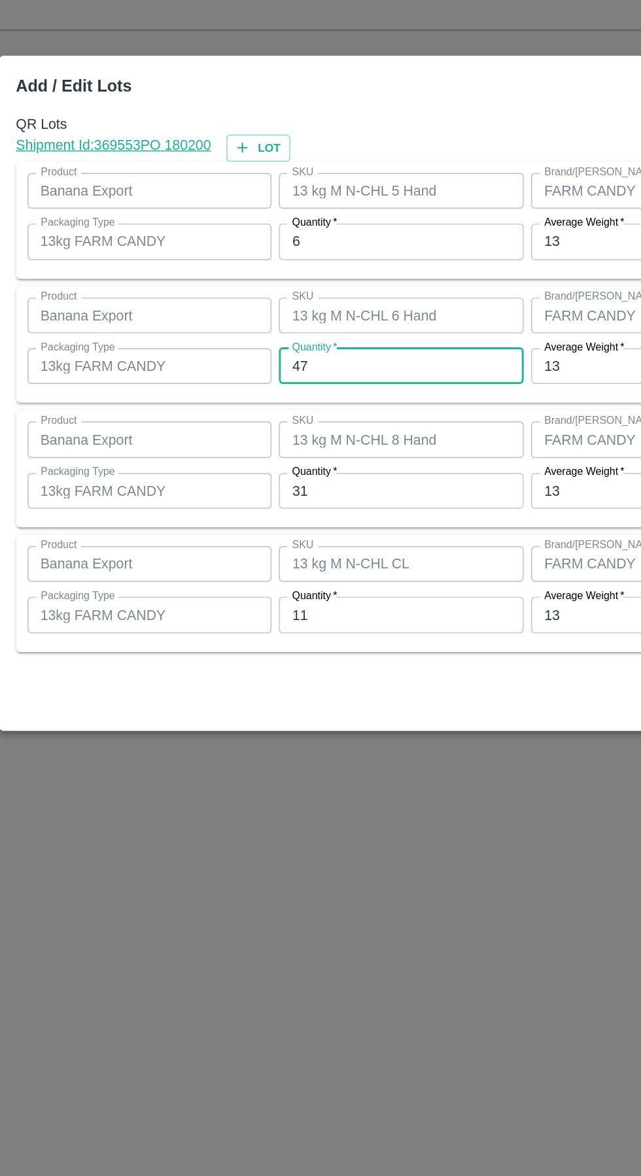
type input "47"
click at [281, 660] on input "31" at bounding box center [296, 656] width 171 height 25
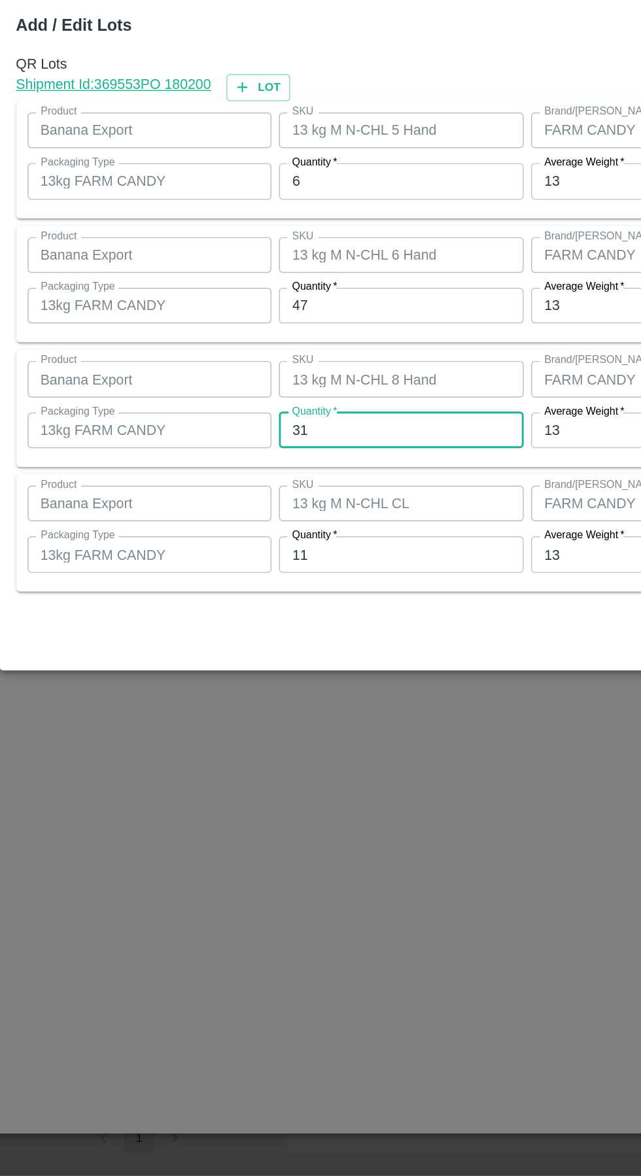
click at [277, 742] on input "11" at bounding box center [296, 742] width 171 height 25
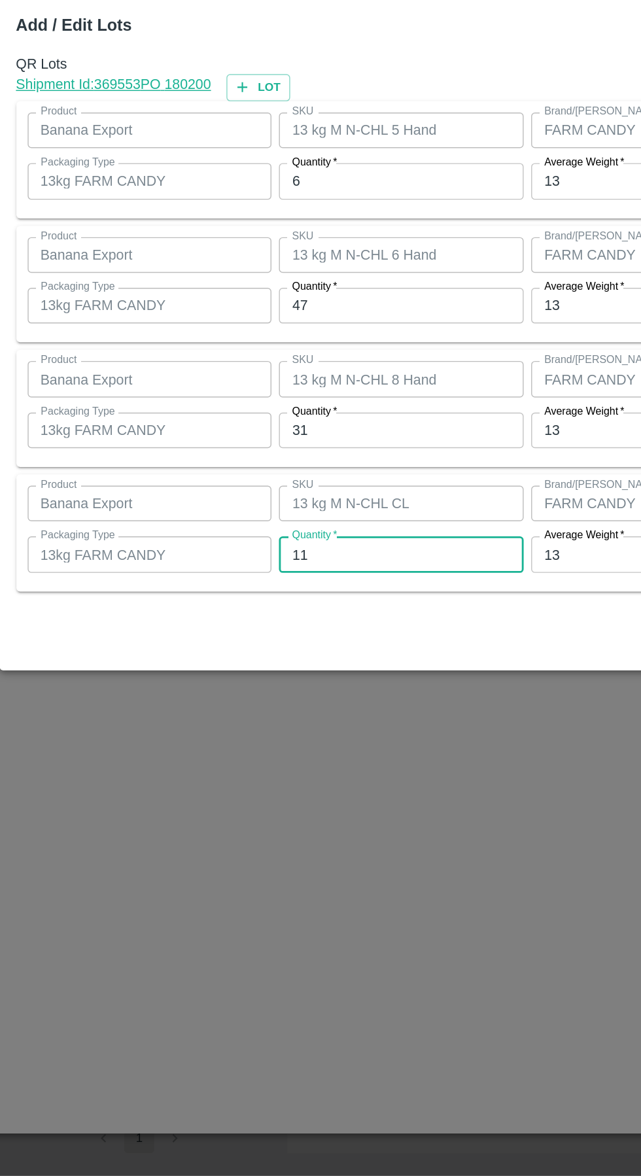
type input "1"
type input "8"
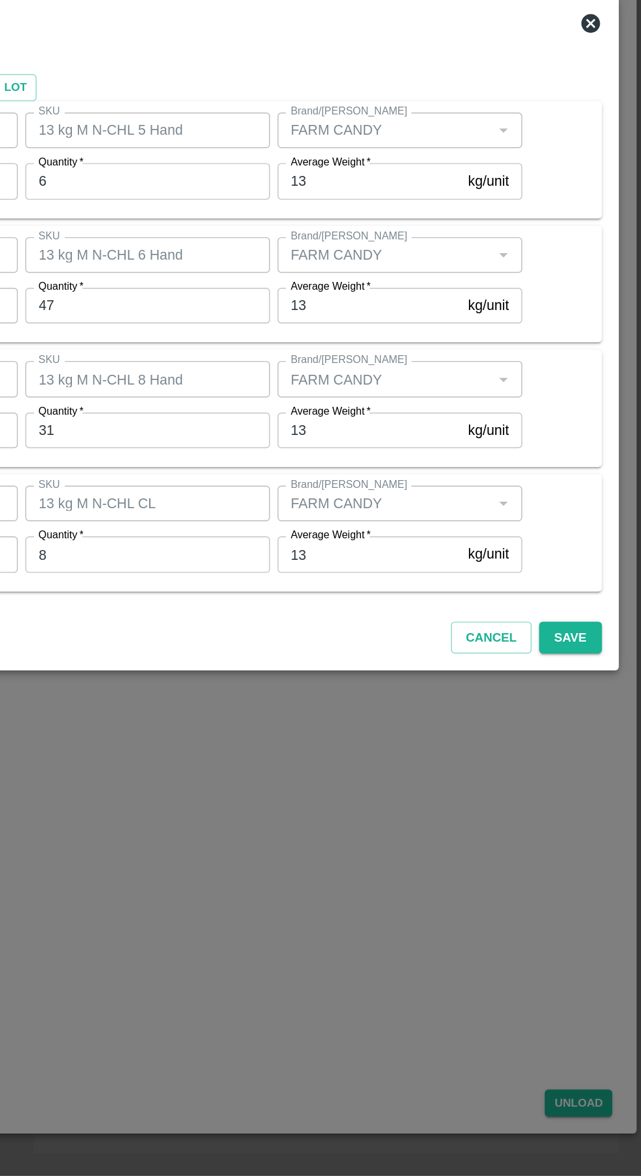
click at [595, 812] on button "Save" at bounding box center [591, 801] width 43 height 23
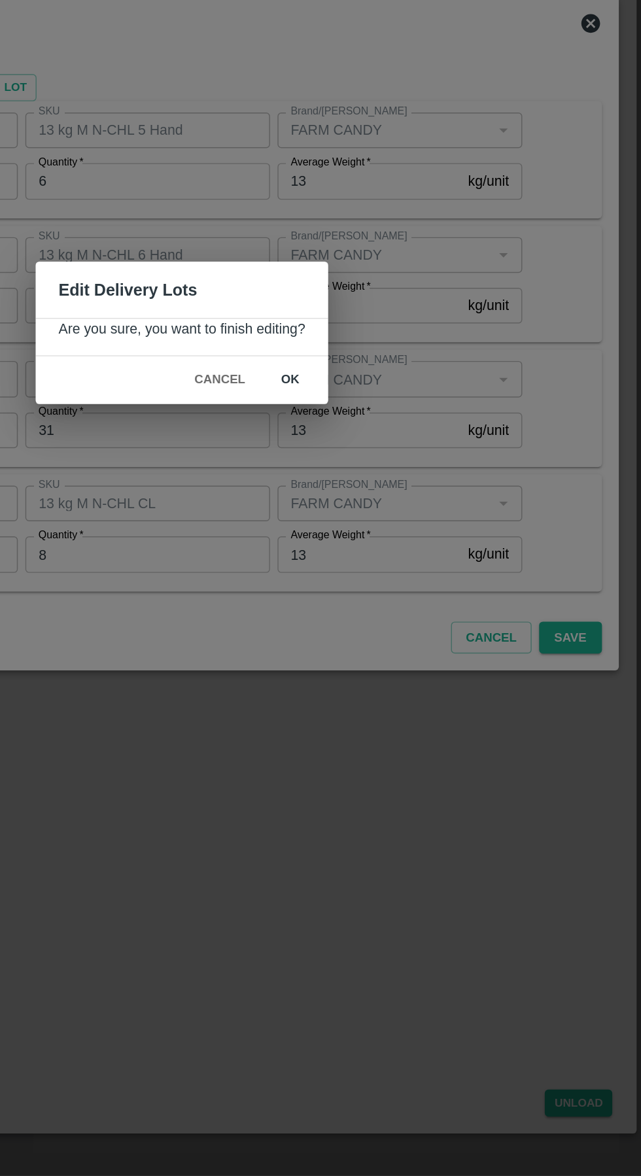
click at [402, 630] on button "ok" at bounding box center [396, 621] width 42 height 23
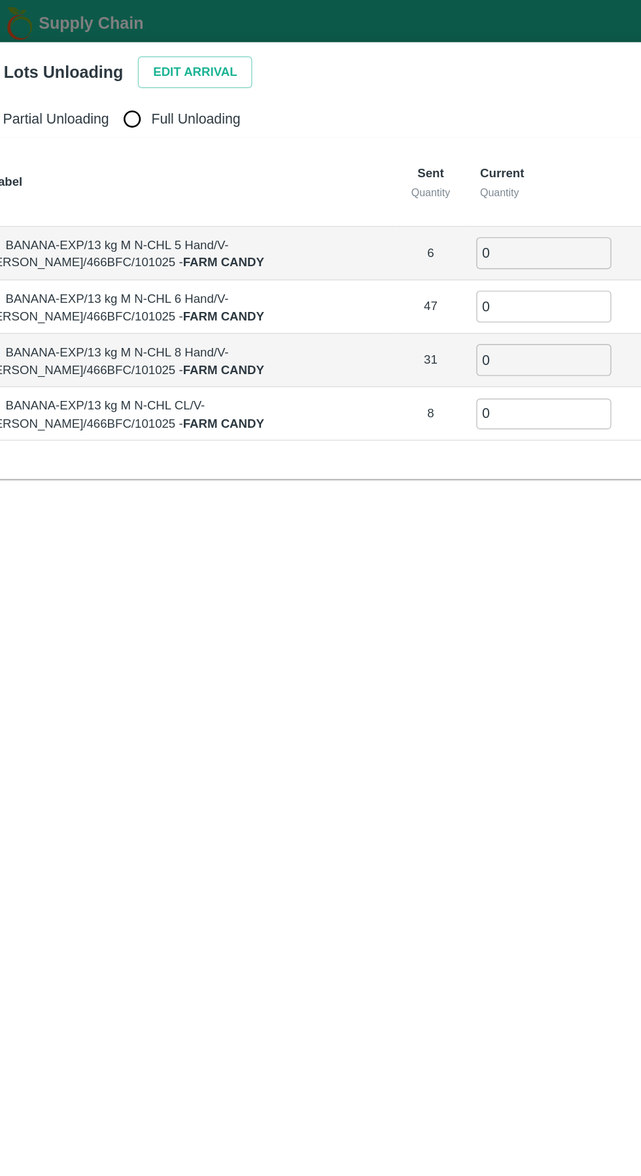
click at [120, 84] on input "Full Unloading" at bounding box center [124, 83] width 26 height 26
radio input "true"
click at [349, 182] on input "0" at bounding box center [366, 176] width 94 height 22
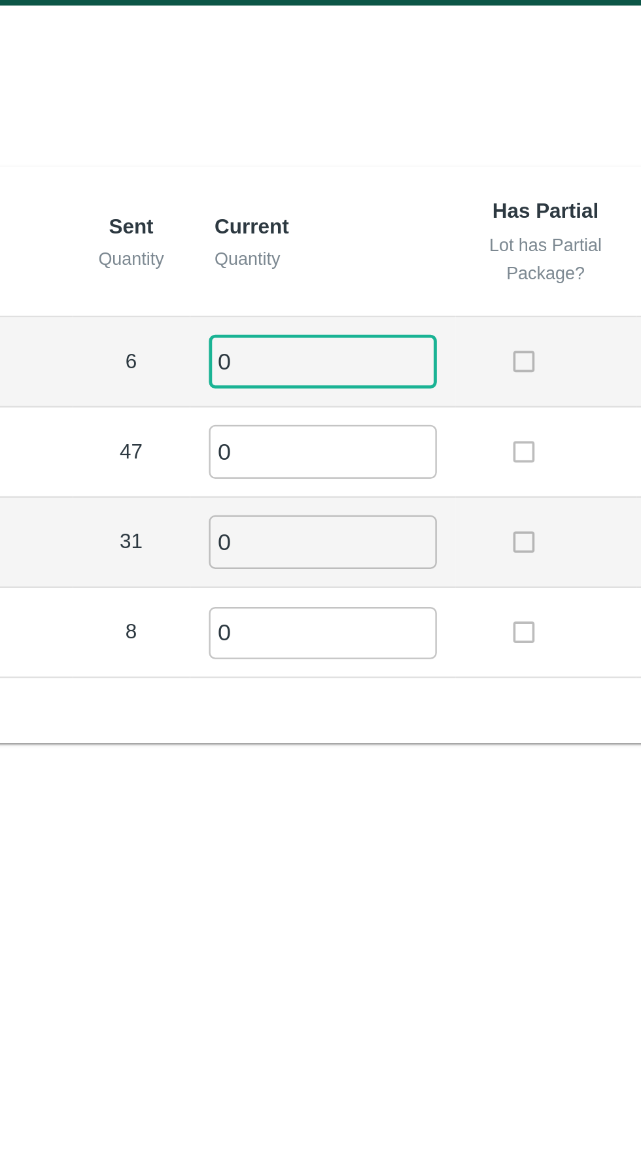
click at [389, 180] on input "0" at bounding box center [366, 176] width 94 height 22
type input "06"
click at [341, 213] on input "0" at bounding box center [366, 214] width 94 height 22
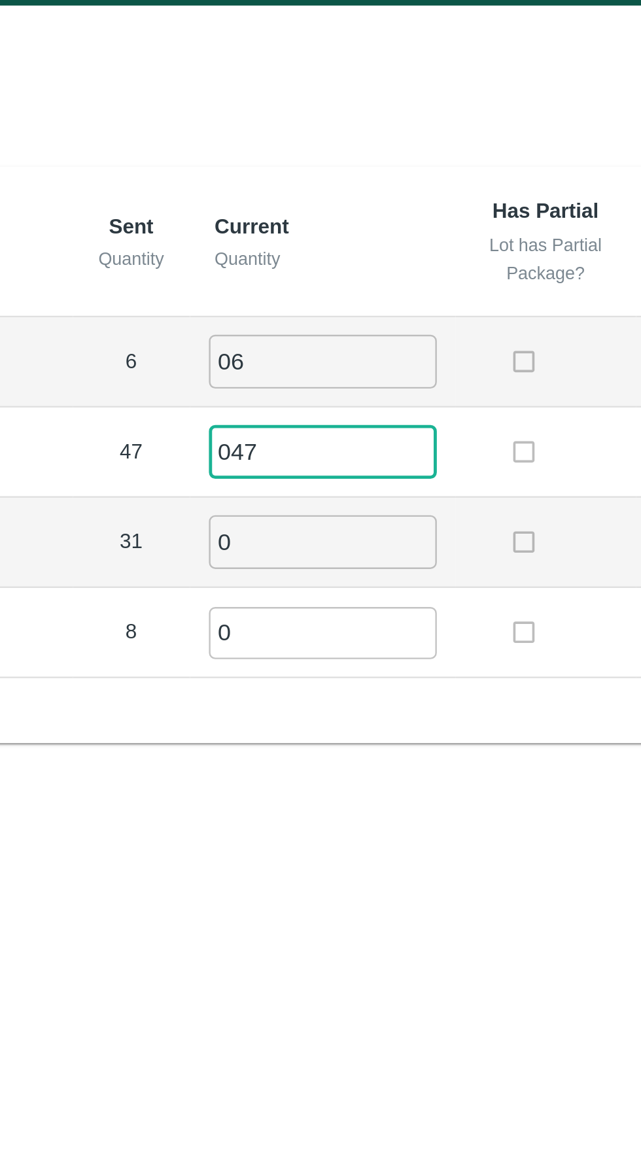
type input "047"
click at [358, 247] on input "0" at bounding box center [366, 251] width 94 height 22
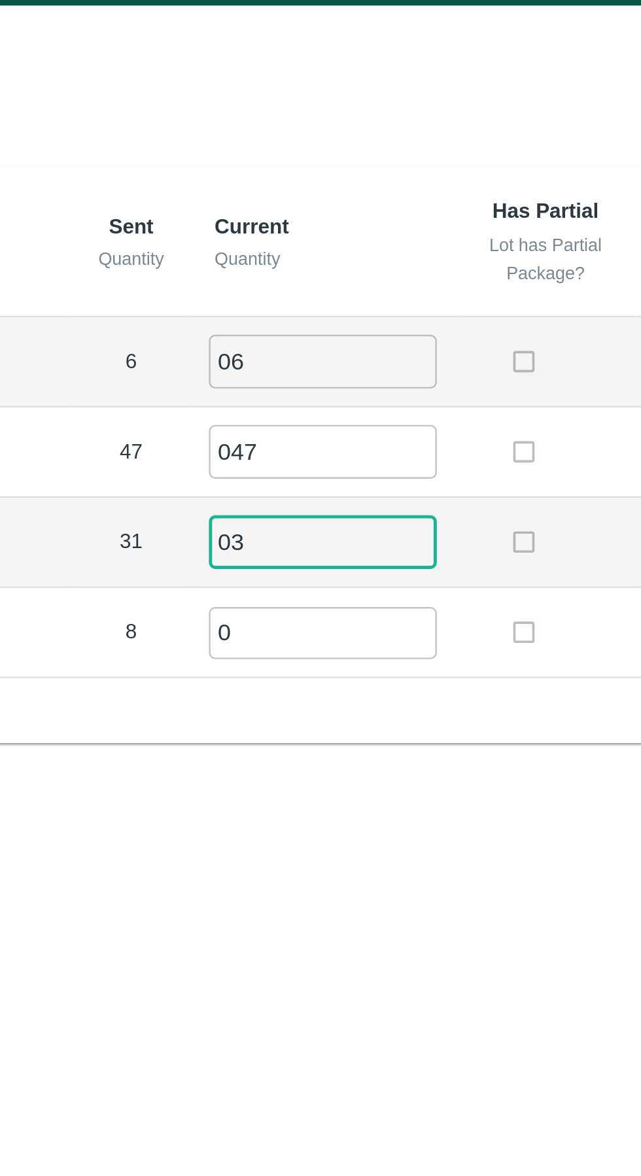
type input "0"
type input "31"
click at [372, 285] on input "0" at bounding box center [366, 289] width 94 height 22
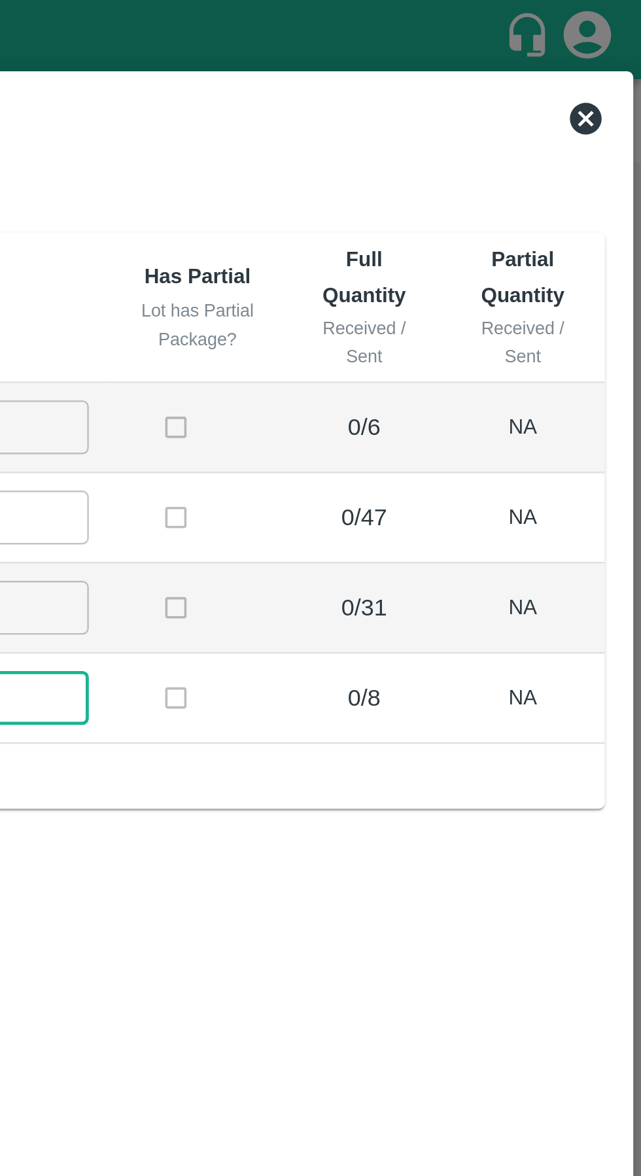
scroll to position [0, 0]
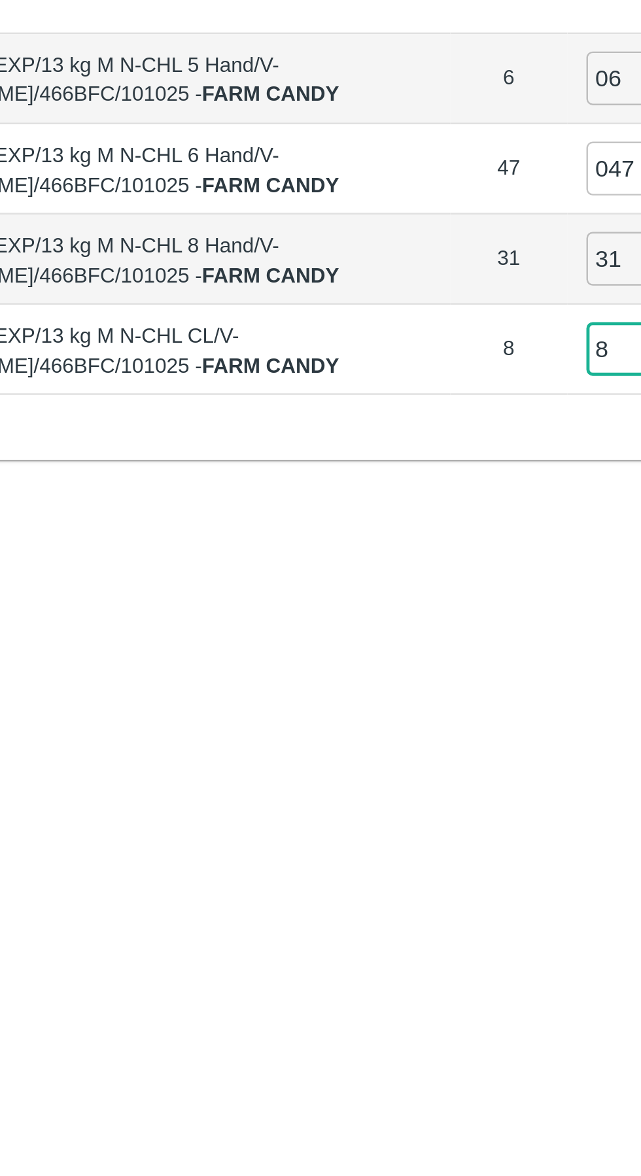
type input "8"
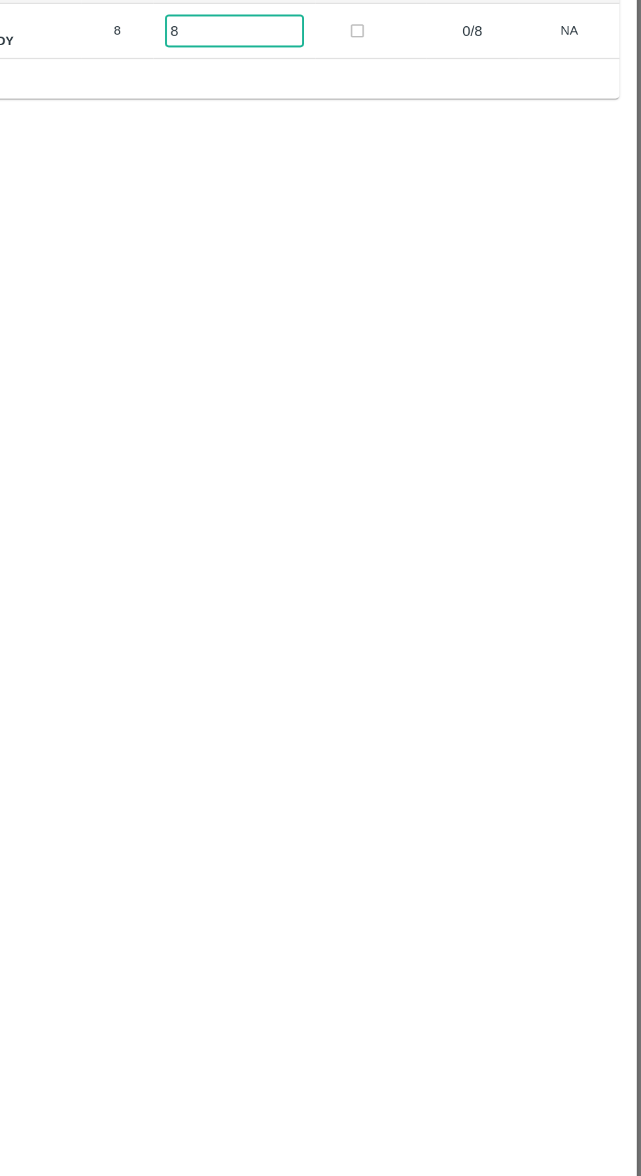
click at [369, 557] on div "Partial Unloading Full Unloading Label Sent Quantity Current Quantity Has Parti…" at bounding box center [320, 585] width 621 height 1041
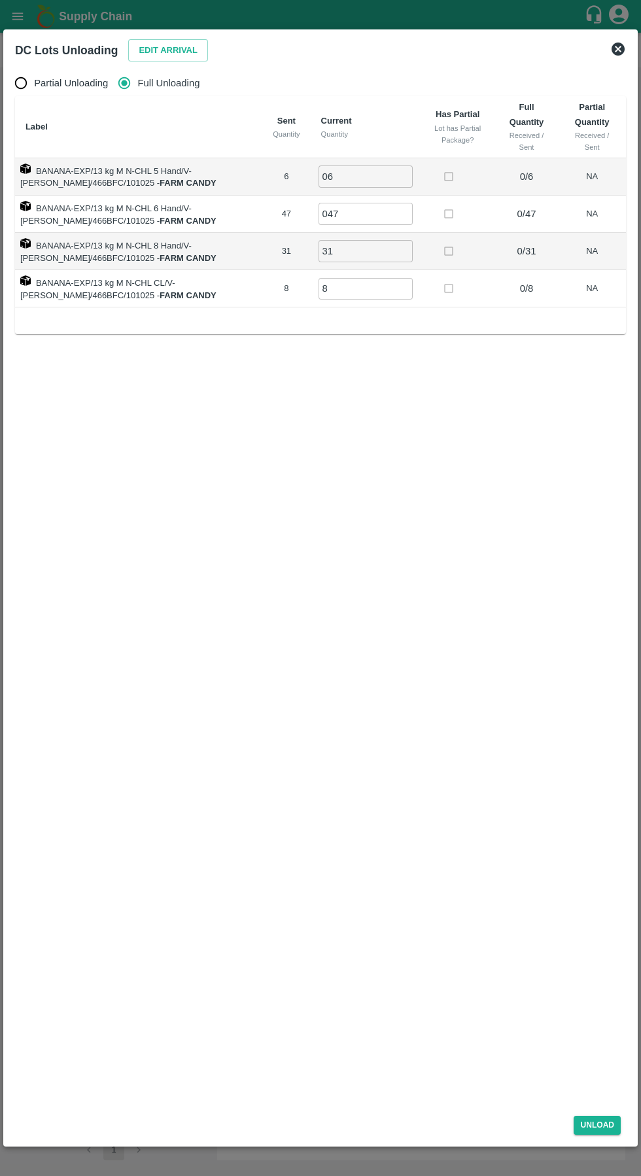
click at [599, 1128] on button "Unload" at bounding box center [597, 1125] width 47 height 19
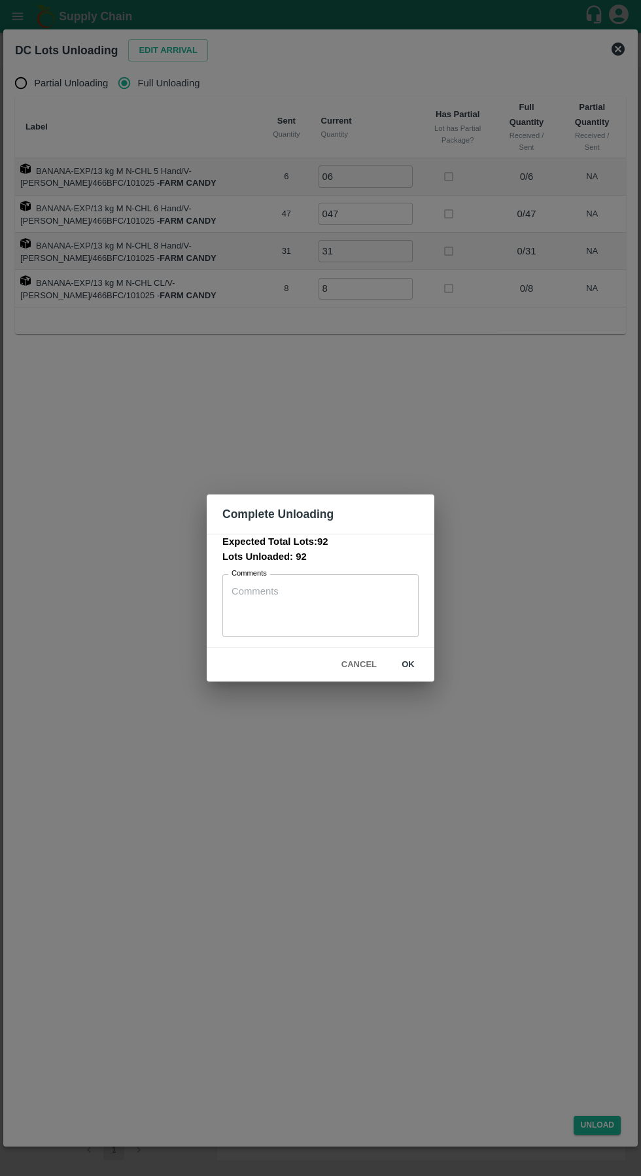
click at [426, 672] on button "ok" at bounding box center [408, 664] width 42 height 23
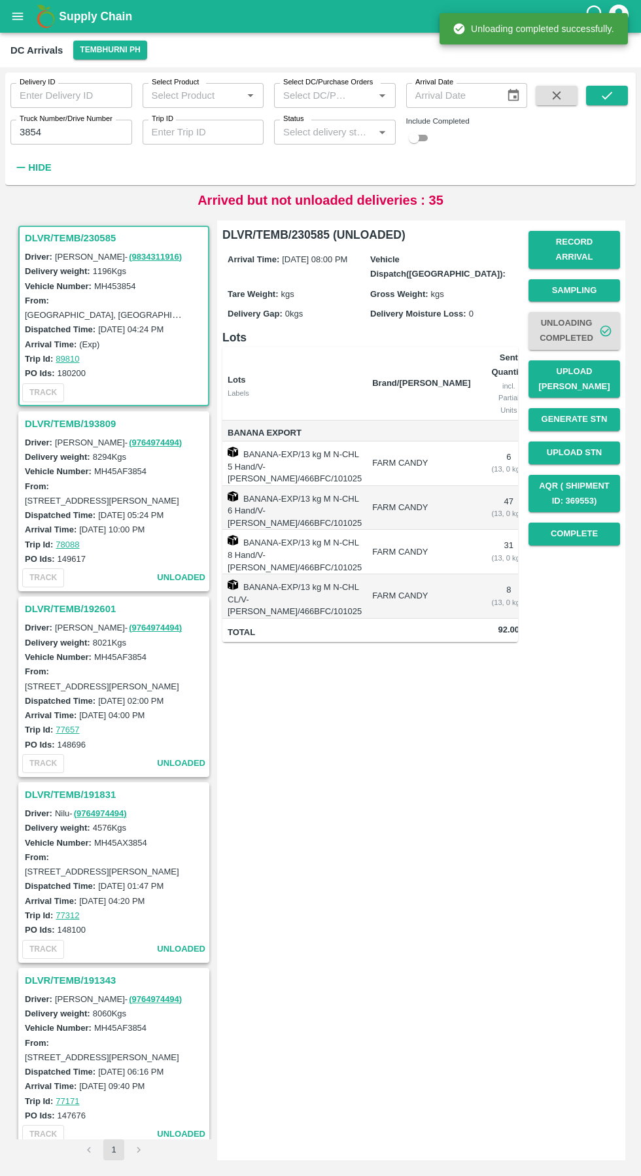
scroll to position [0, 73]
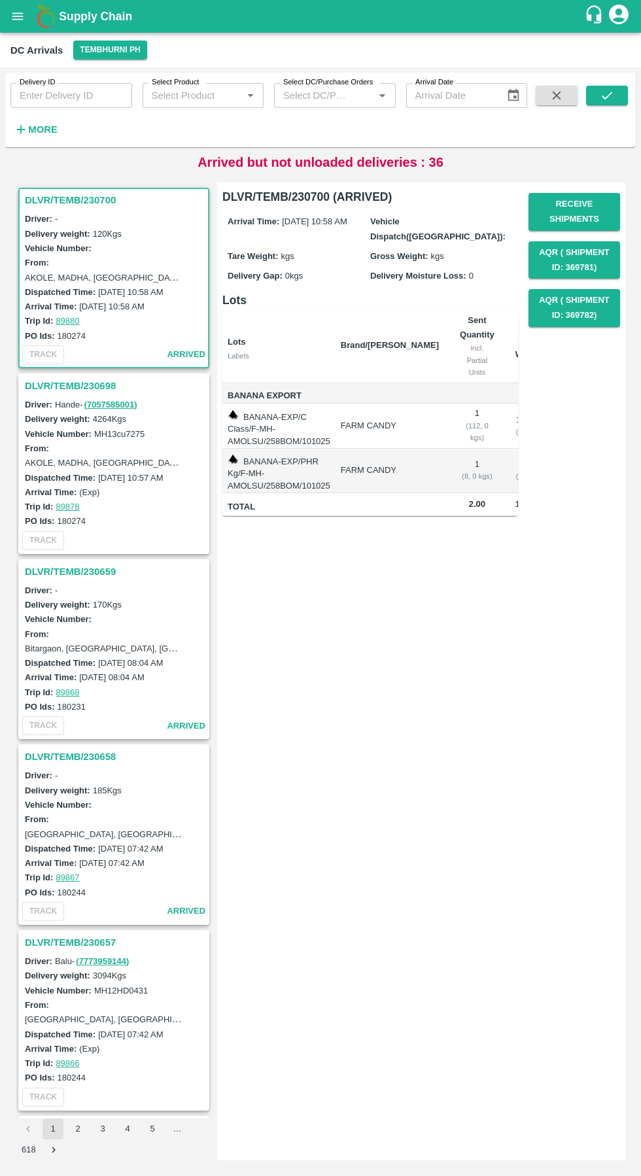
click at [83, 96] on input "Delivery ID" at bounding box center [71, 95] width 122 height 25
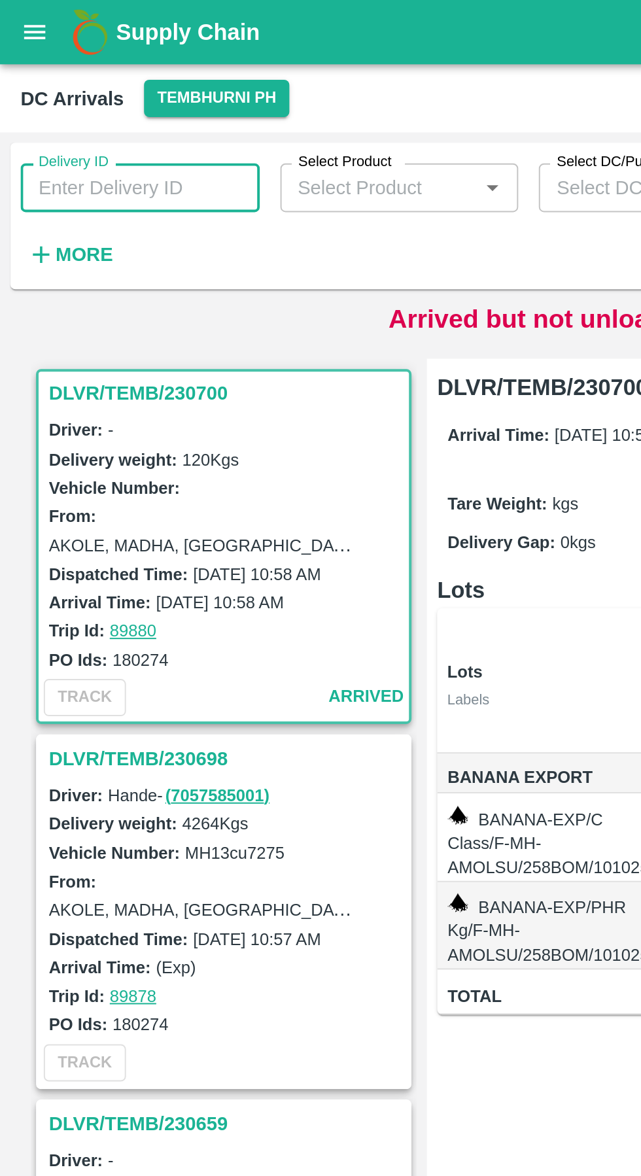
click at [50, 124] on strong "More" at bounding box center [42, 129] width 29 height 10
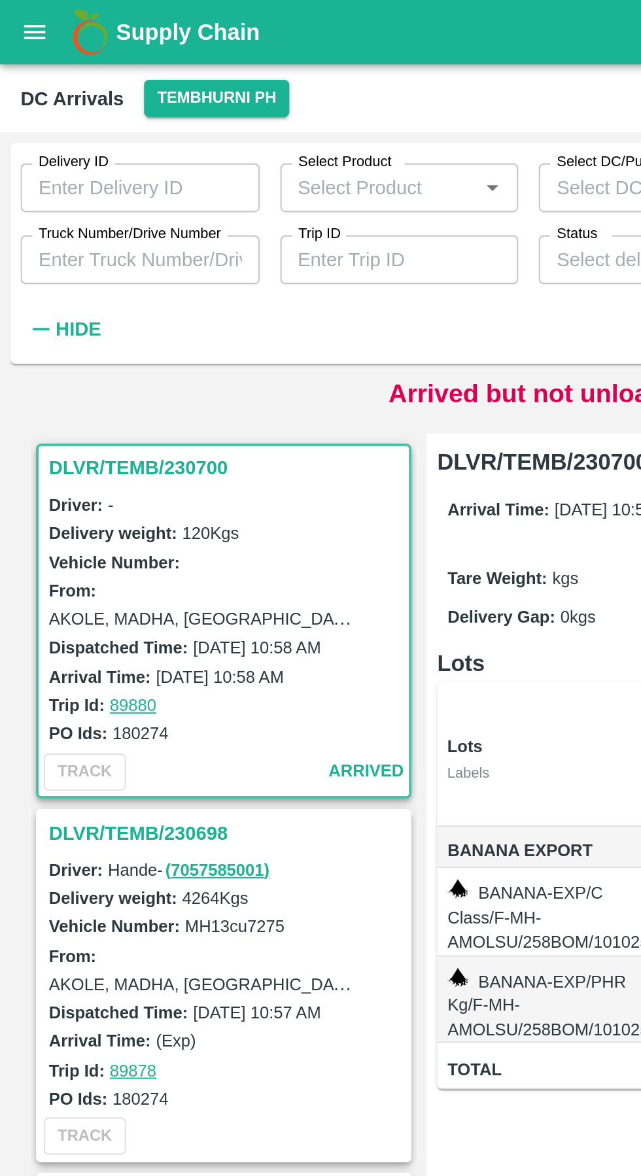
click at [56, 136] on input "Truck Number/Drive Number" at bounding box center [71, 132] width 122 height 25
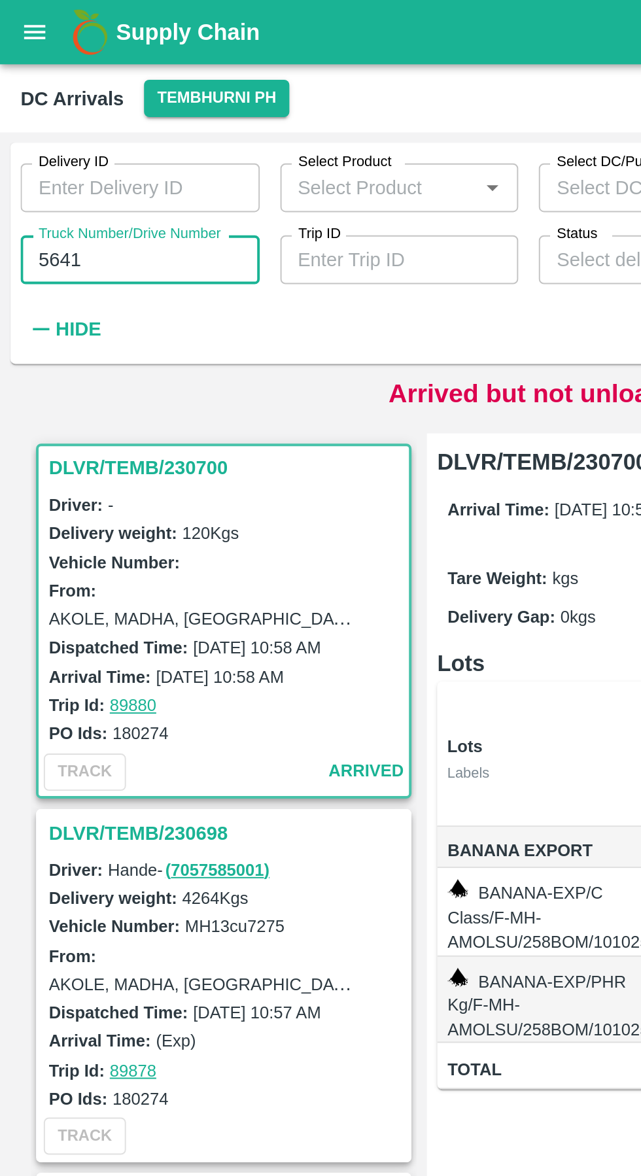
type input "5641"
click at [170, 171] on div "Delivery ID Delivery ID Select Product Select Product   * Select DC/Purchase Or…" at bounding box center [263, 126] width 527 height 106
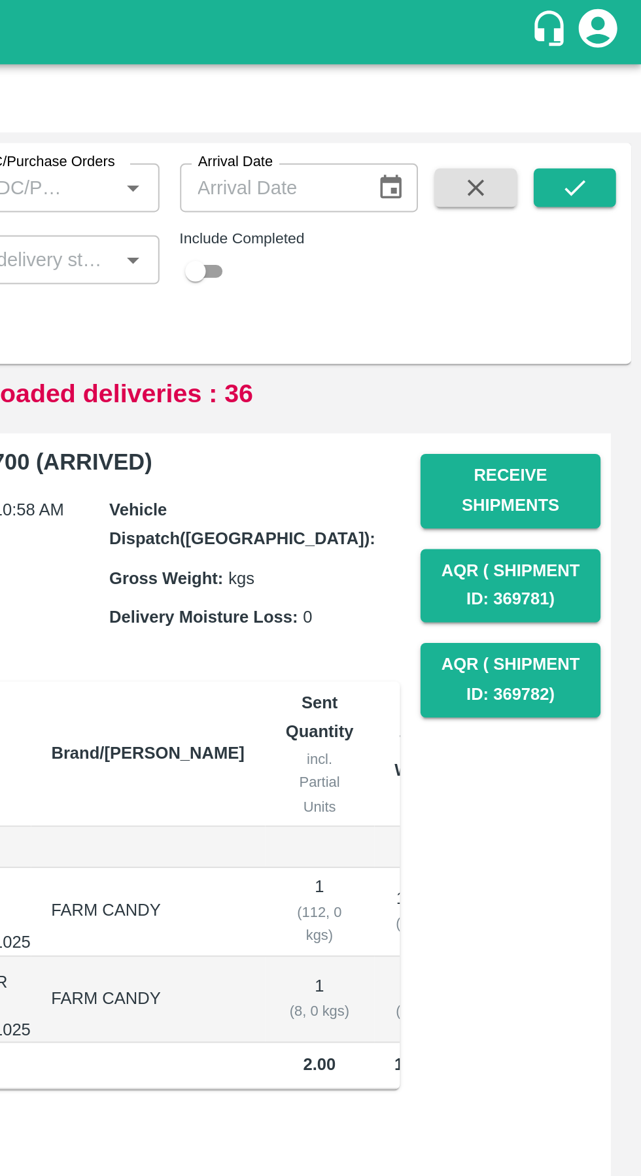
click at [607, 96] on icon "submit" at bounding box center [607, 95] width 14 height 14
click at [611, 98] on icon "submit" at bounding box center [607, 95] width 14 height 14
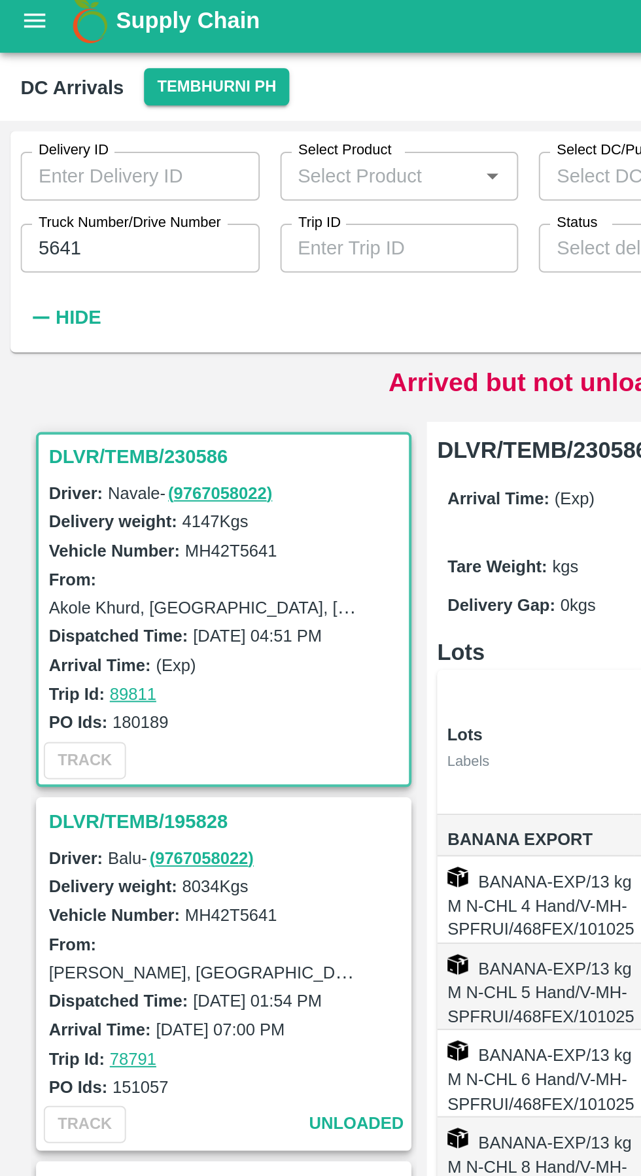
scroll to position [5, 0]
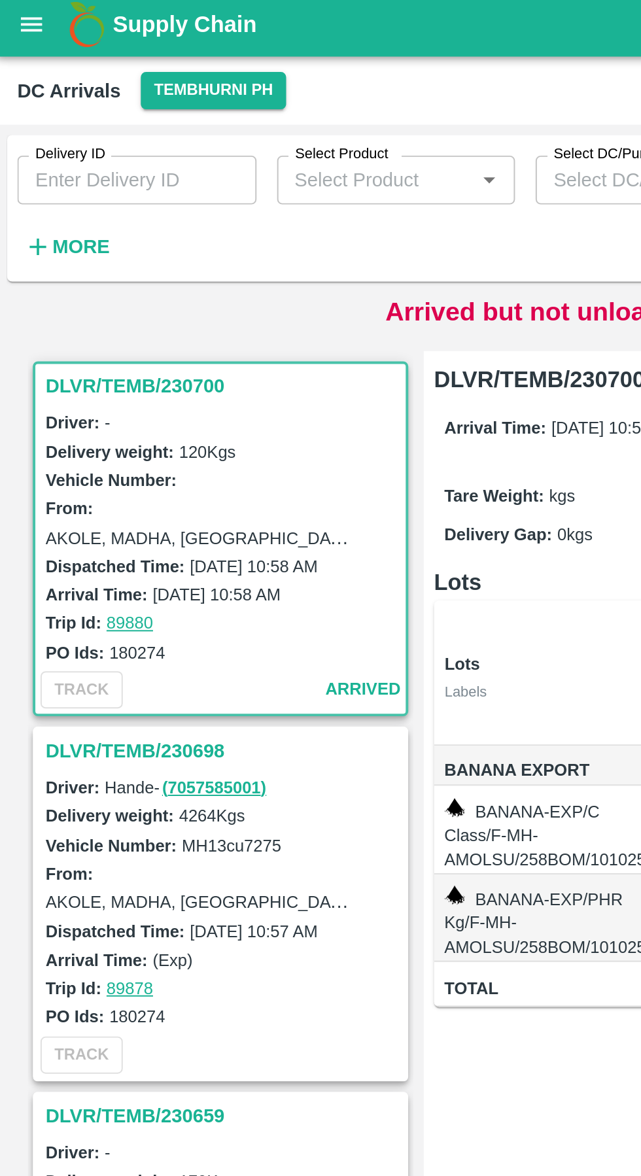
click at [46, 137] on h6 "More" at bounding box center [42, 129] width 29 height 17
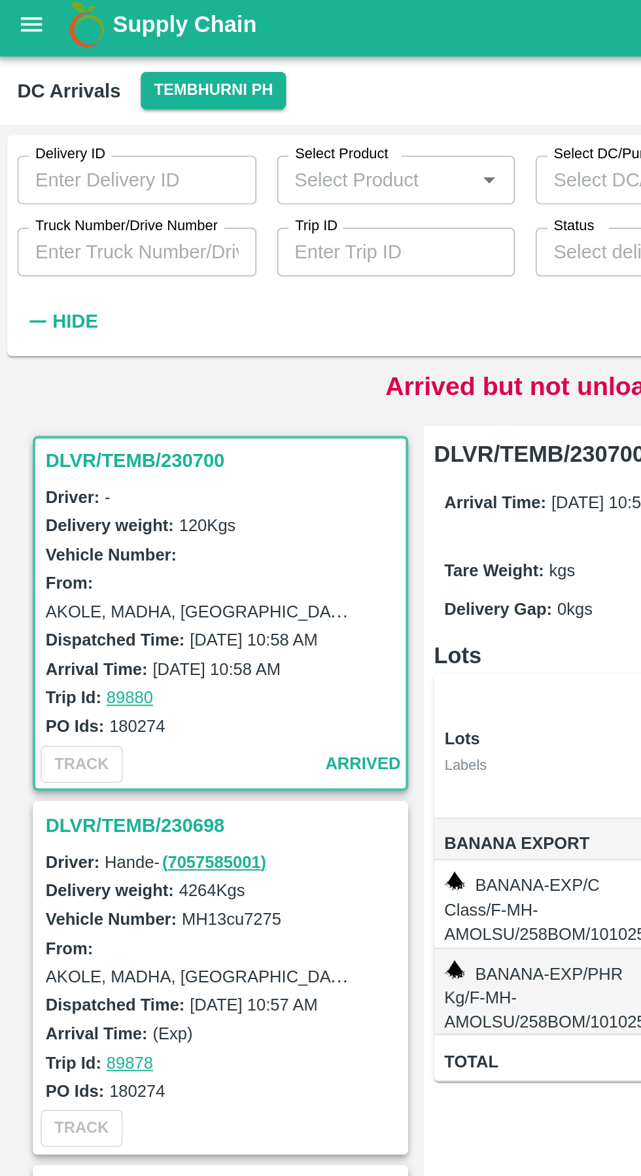
click at [69, 134] on input "Truck Number/Drive Number" at bounding box center [71, 132] width 122 height 25
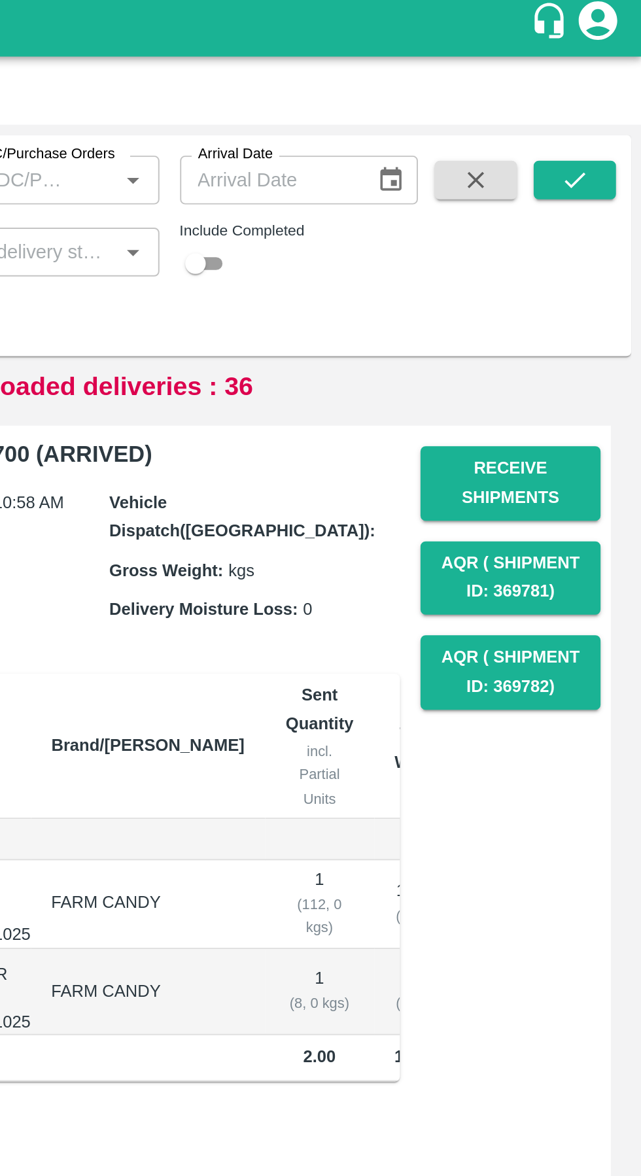
type input "5641"
click at [613, 103] on button "submit" at bounding box center [607, 96] width 42 height 20
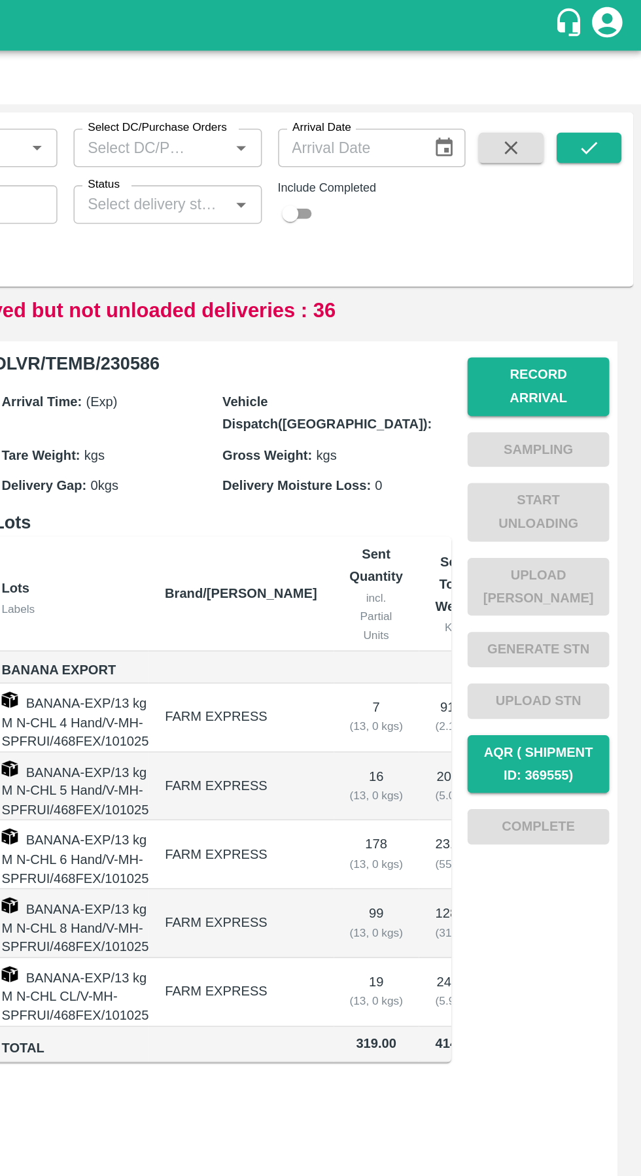
click at [580, 238] on button "Record Arrival" at bounding box center [575, 250] width 92 height 38
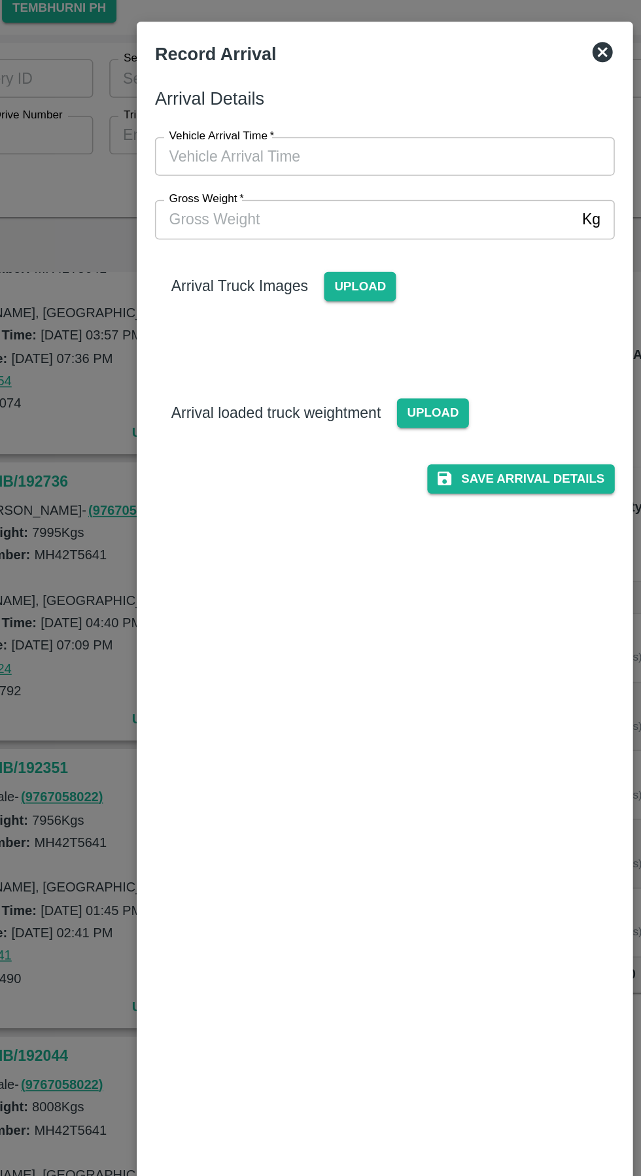
click at [367, 149] on input "Vehicle Arrival Time   *" at bounding box center [316, 145] width 288 height 25
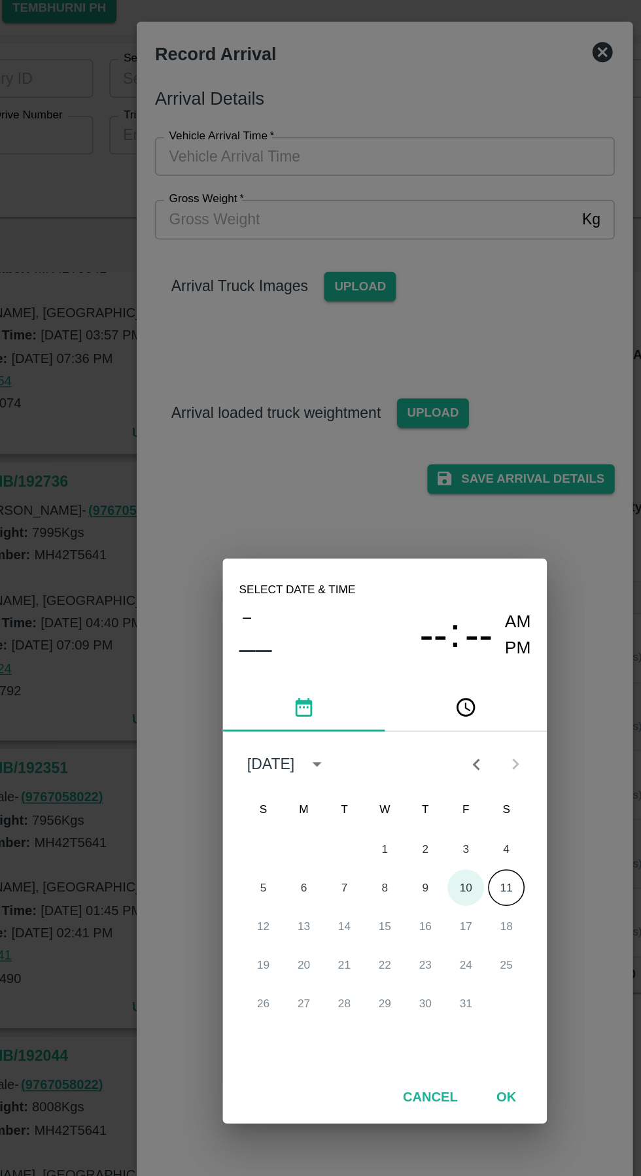
click at [372, 617] on button "10" at bounding box center [373, 618] width 24 height 24
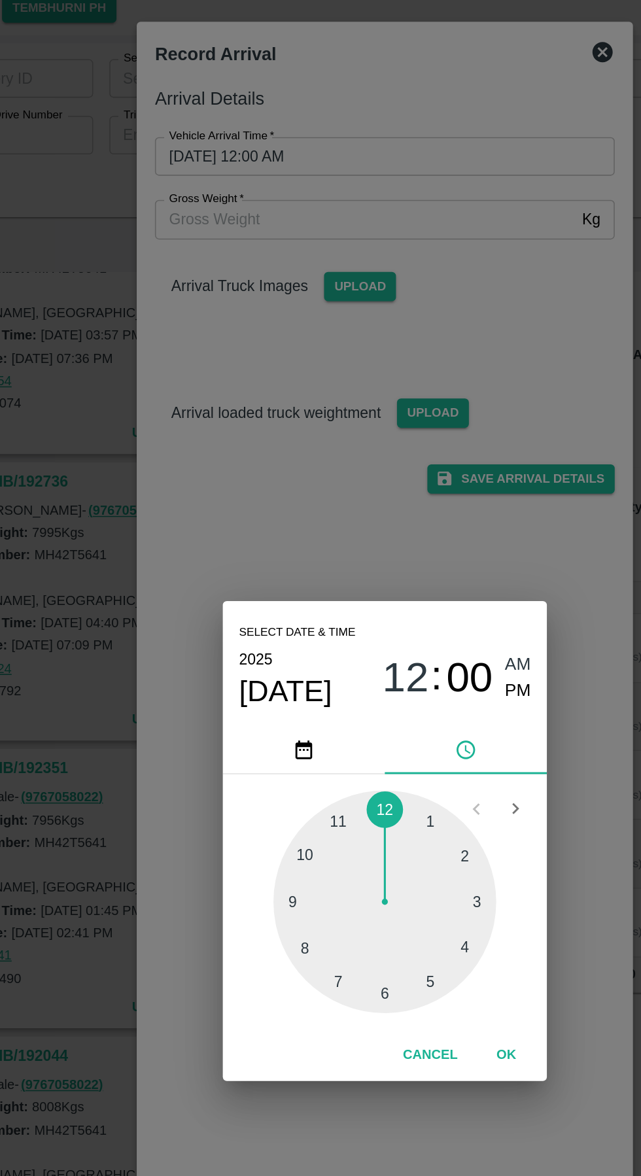
click at [270, 629] on div at bounding box center [321, 627] width 144 height 144
click at [410, 495] on span "PM" at bounding box center [406, 492] width 17 height 18
click at [365, 597] on div at bounding box center [321, 627] width 144 height 144
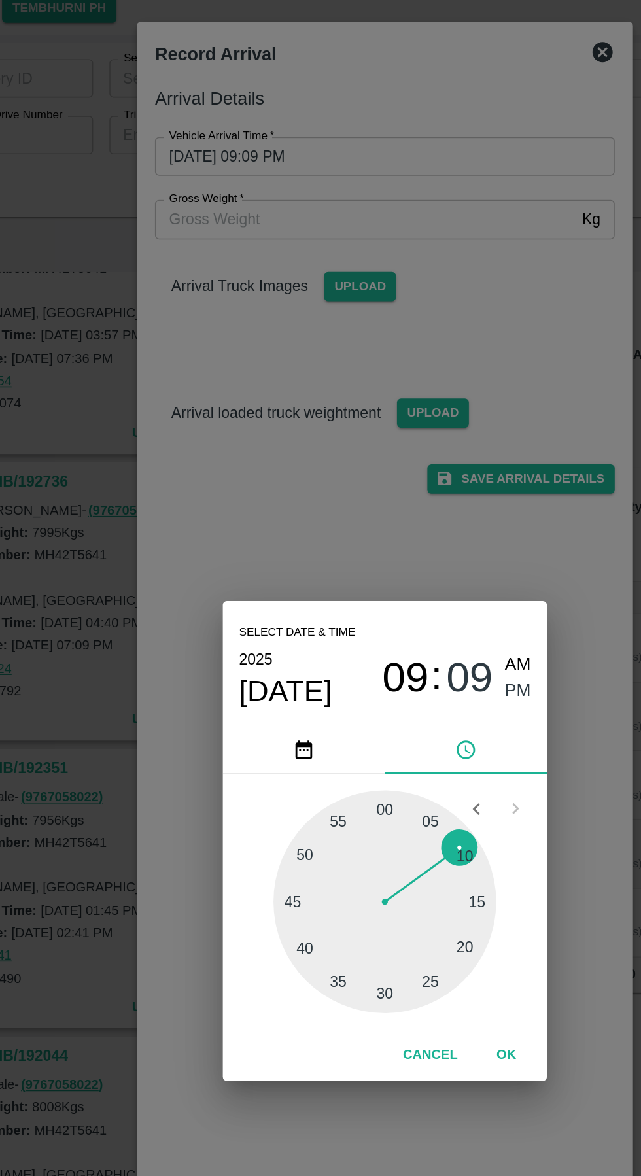
click at [408, 493] on span "PM" at bounding box center [406, 492] width 17 height 18
click at [375, 603] on div at bounding box center [321, 627] width 144 height 144
click at [373, 595] on div at bounding box center [321, 627] width 144 height 144
type input "10/10/2025 09:10 PM"
click at [295, 371] on div "Select date & time 2025 Oct 10 09 : 10 AM PM 05 10 15 20 25 30 35 40 45 50 55 0…" at bounding box center [320, 588] width 641 height 1176
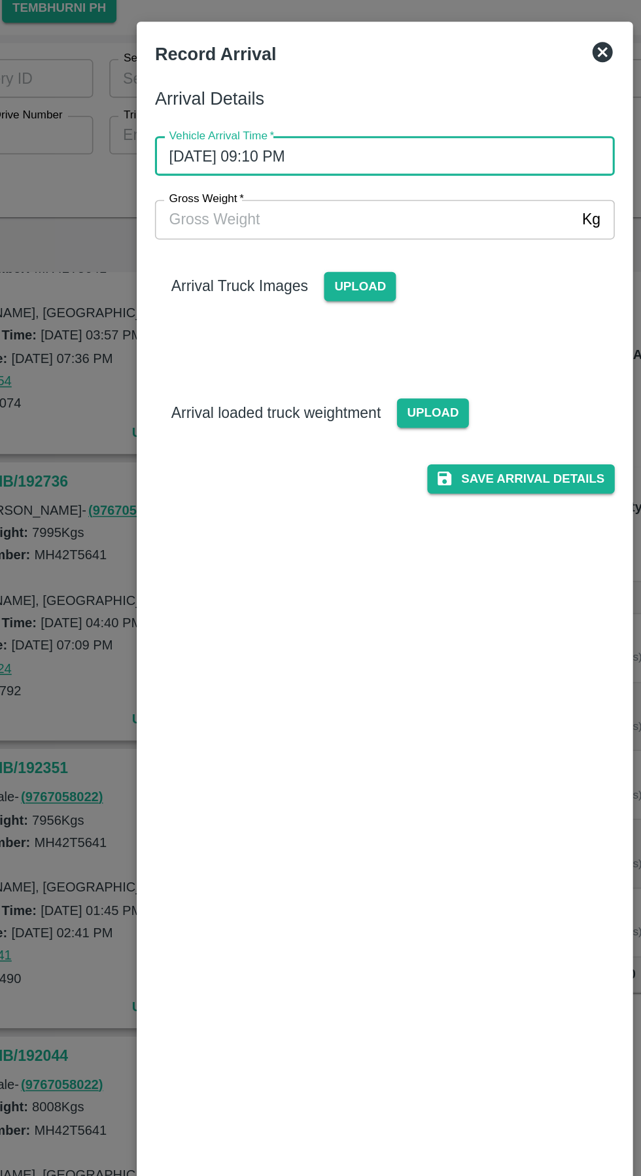
click at [432, 354] on button "Save Arrival Details" at bounding box center [408, 354] width 121 height 19
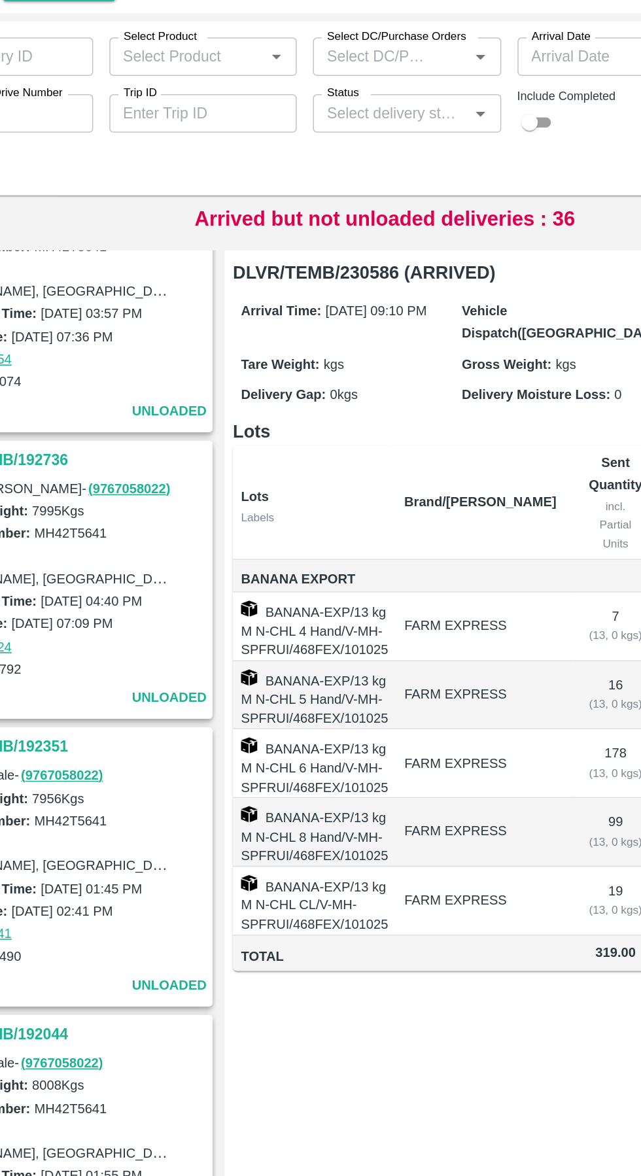
scroll to position [0, 74]
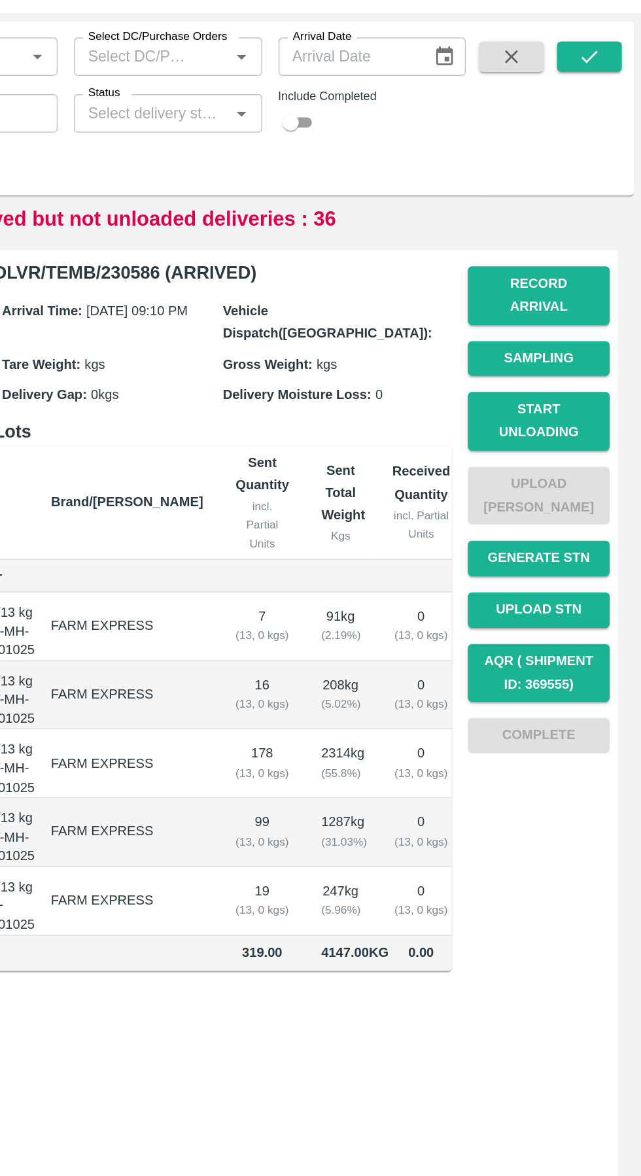
click at [589, 312] on button "Start Unloading" at bounding box center [575, 331] width 92 height 38
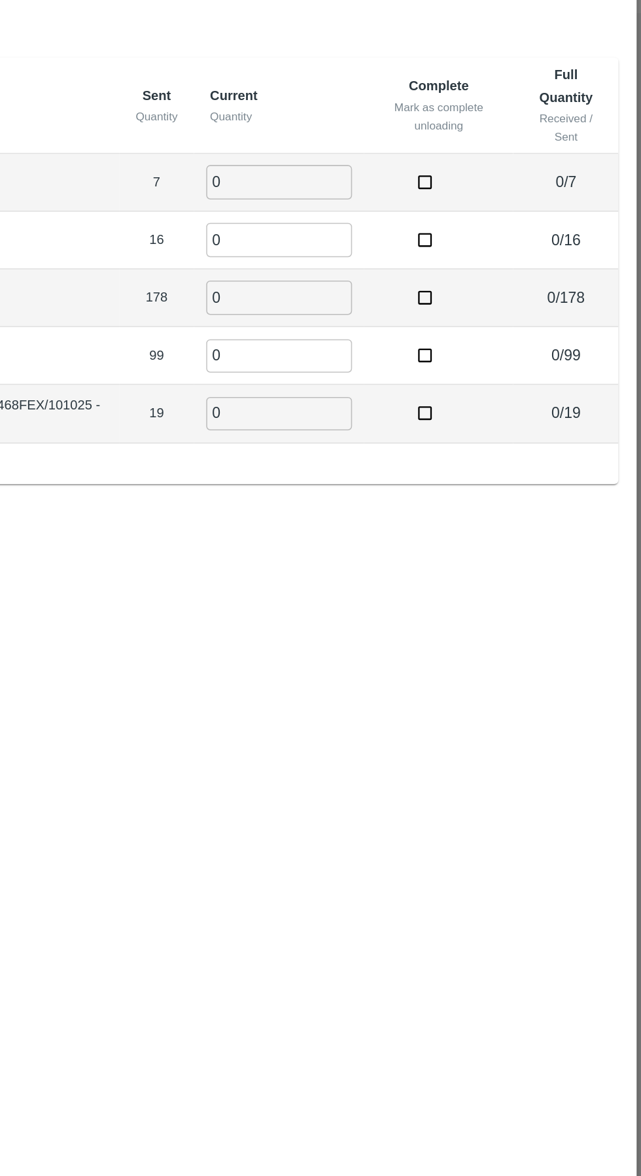
scroll to position [0, 0]
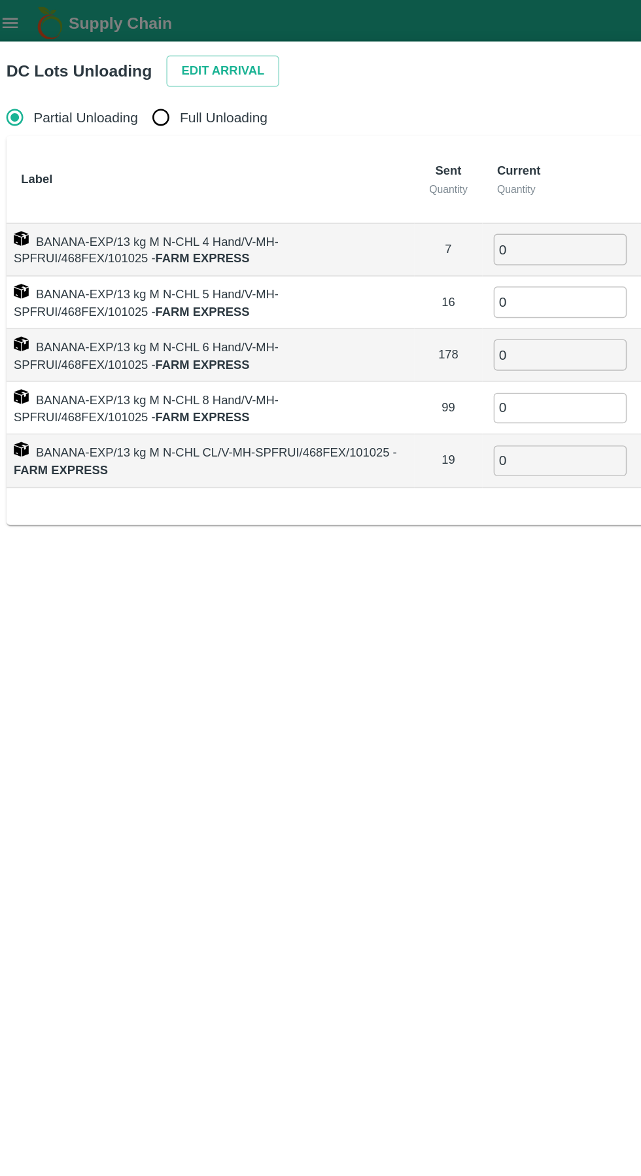
click at [160, 51] on button "Edit Arrival" at bounding box center [168, 50] width 80 height 23
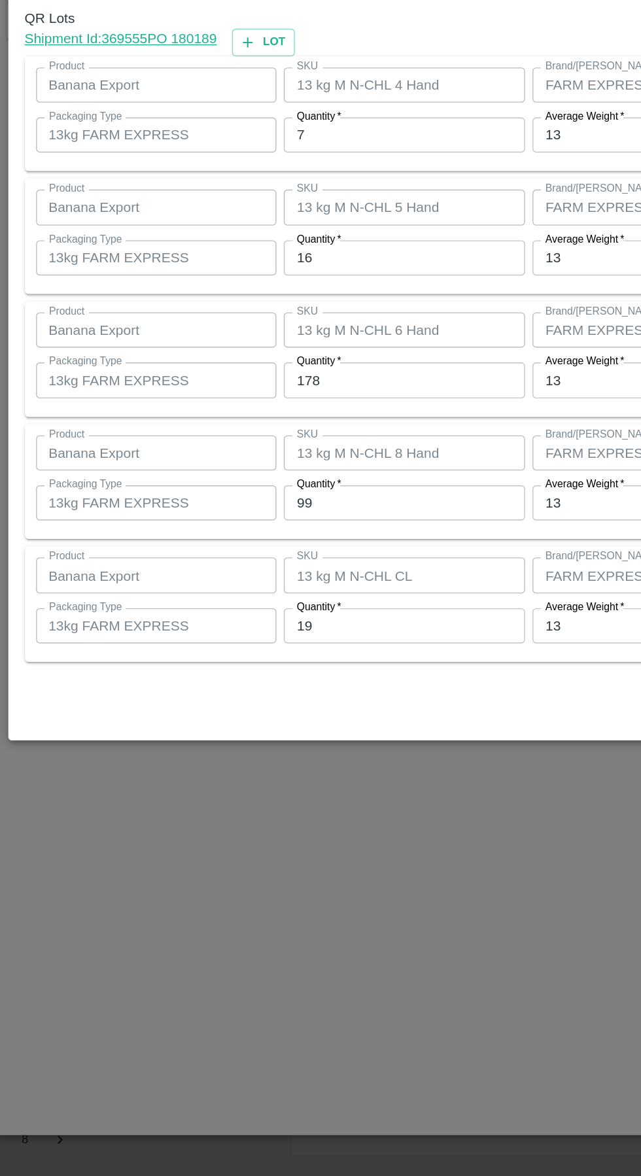
click at [269, 527] on input "16" at bounding box center [296, 525] width 171 height 25
type input "15"
click at [278, 616] on input "178" at bounding box center [296, 612] width 171 height 25
click at [297, 613] on input "178" at bounding box center [296, 612] width 171 height 25
type input "180"
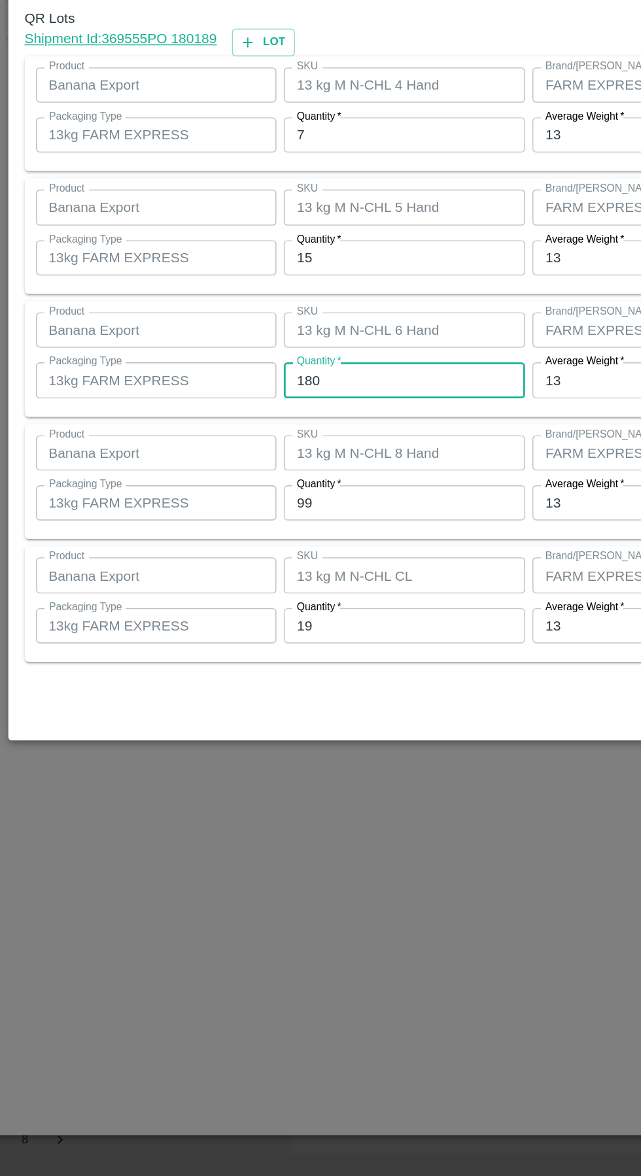
click at [277, 697] on input "99" at bounding box center [296, 699] width 171 height 25
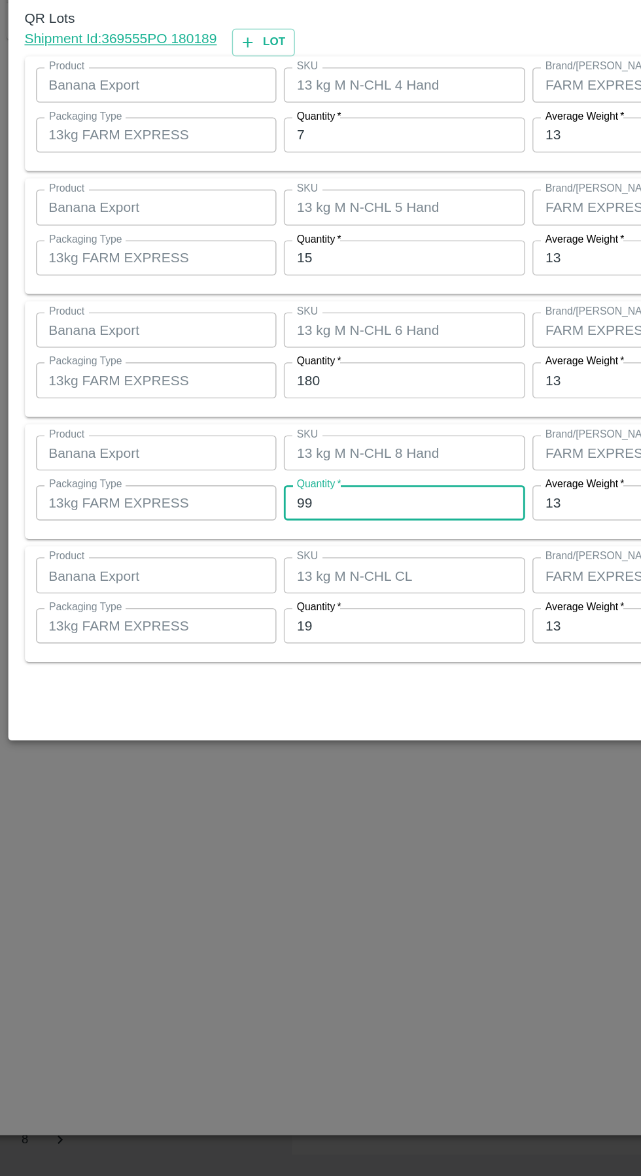
type input "9"
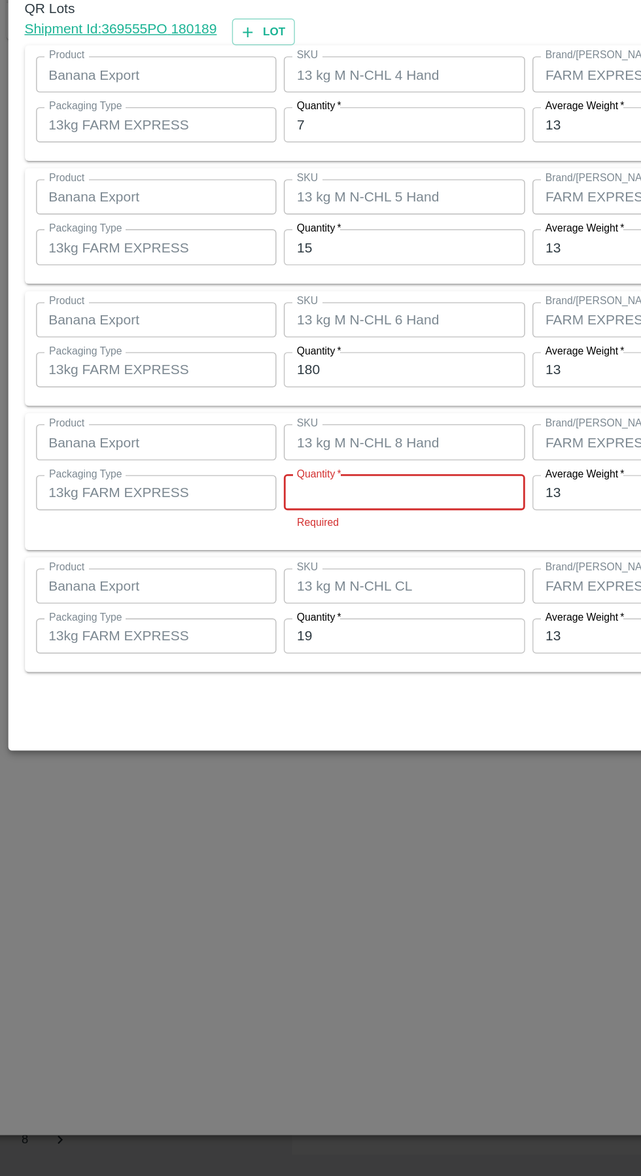
click at [296, 693] on input "Quantity   *" at bounding box center [296, 692] width 171 height 25
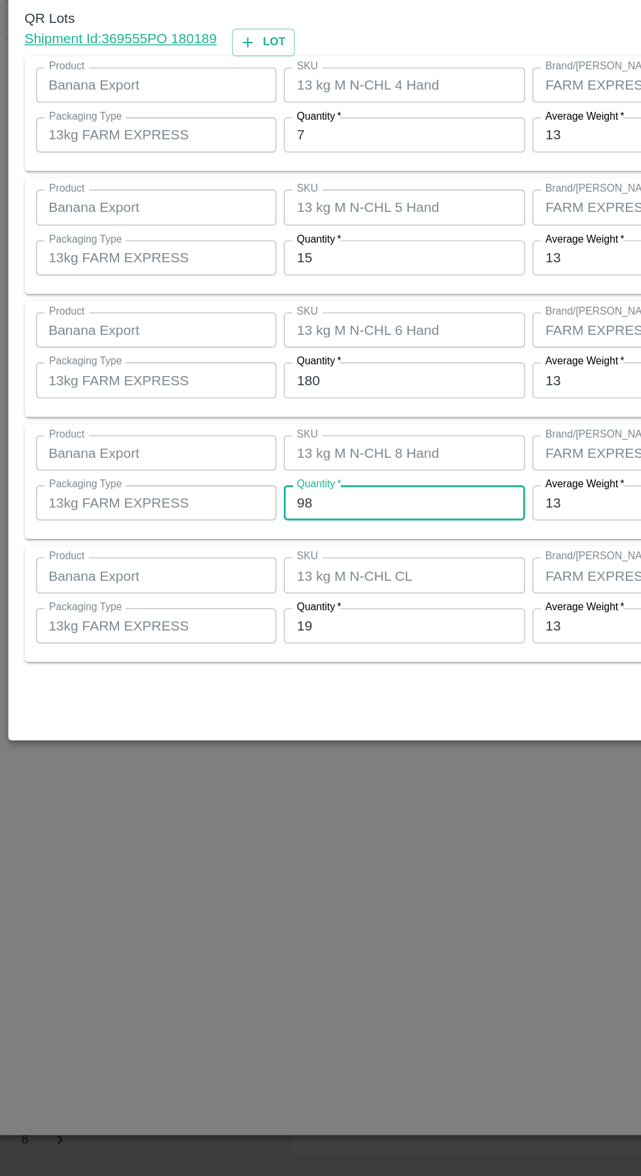
type input "98"
click at [287, 784] on input "19" at bounding box center [296, 786] width 171 height 25
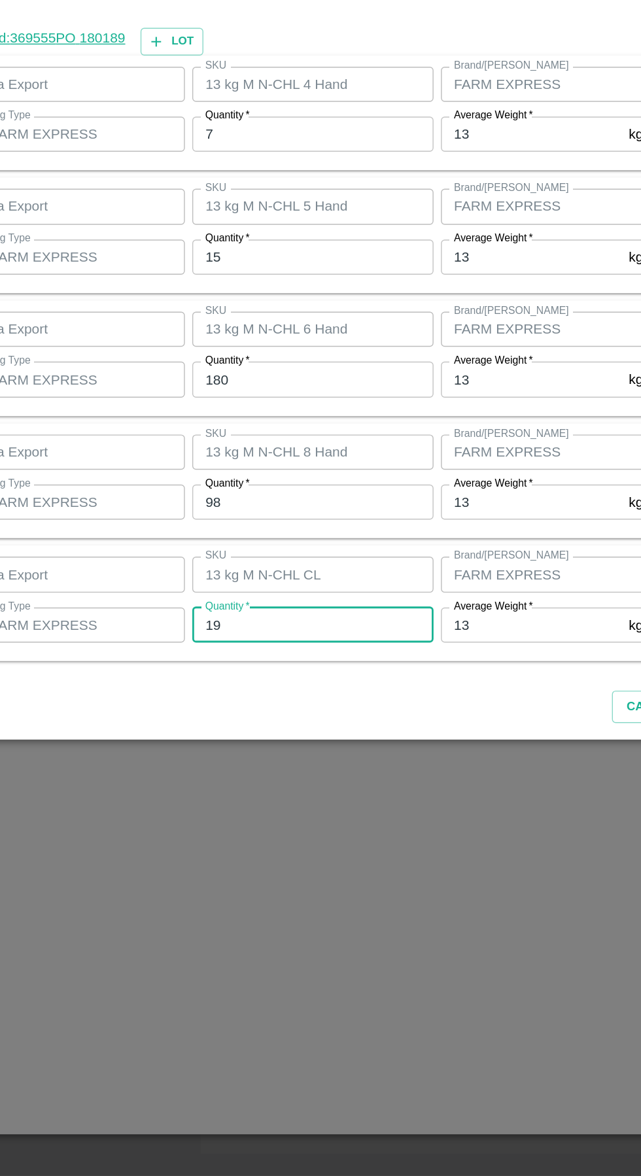
click at [453, 846] on div "Cancel Save" at bounding box center [321, 841] width 596 height 39
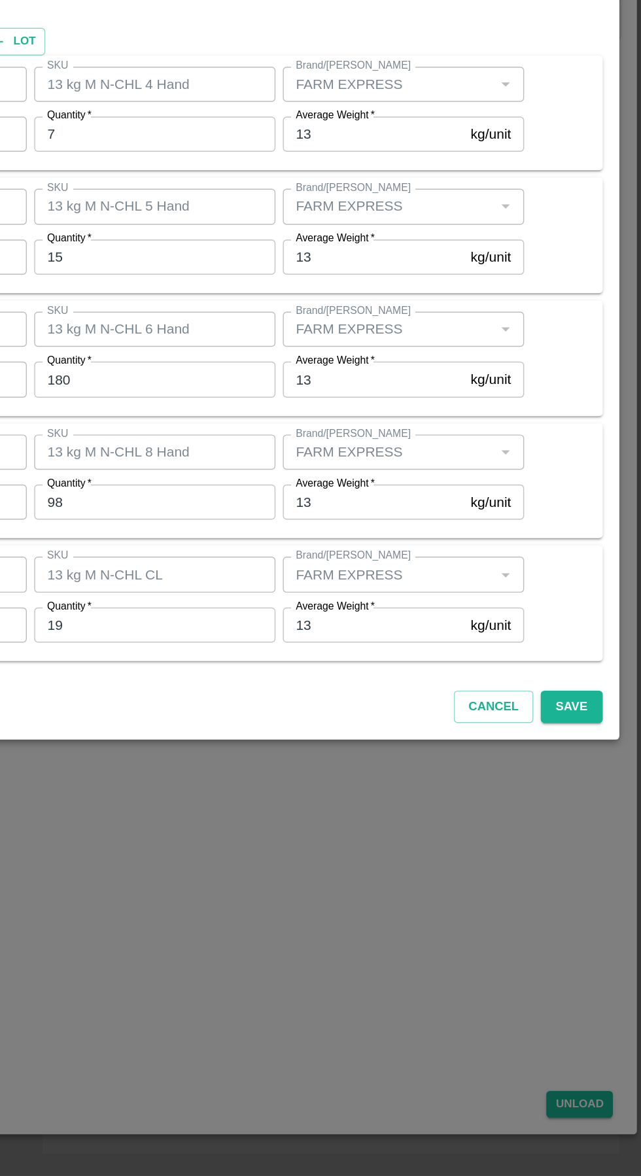
click at [593, 848] on button "Save" at bounding box center [591, 844] width 43 height 23
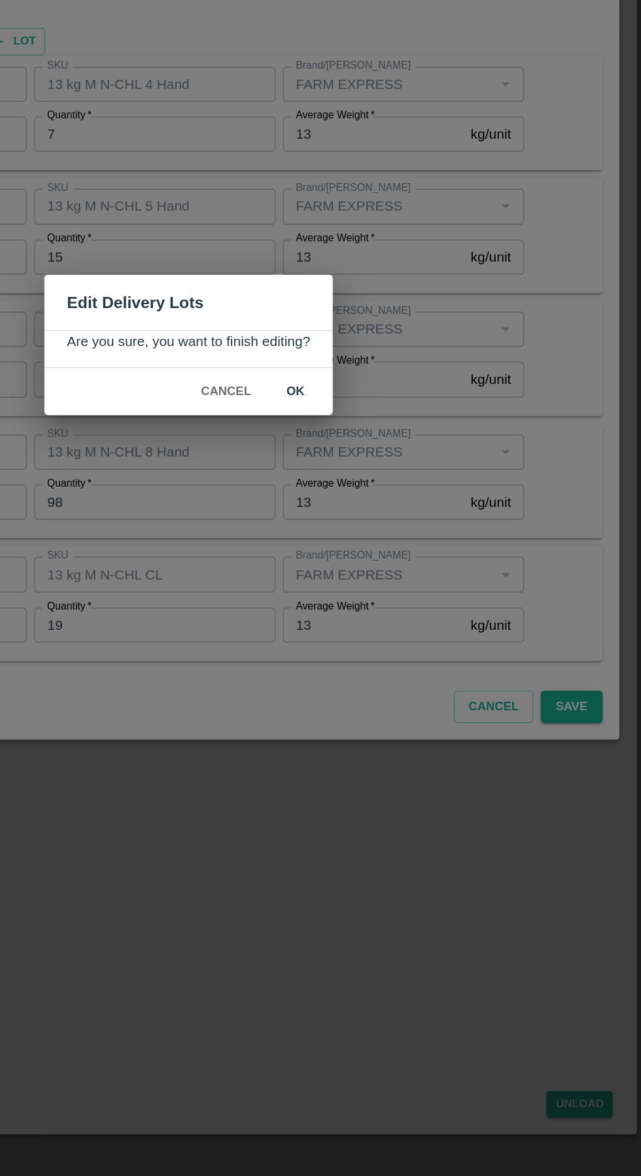
click at [393, 619] on button "ok" at bounding box center [396, 621] width 42 height 23
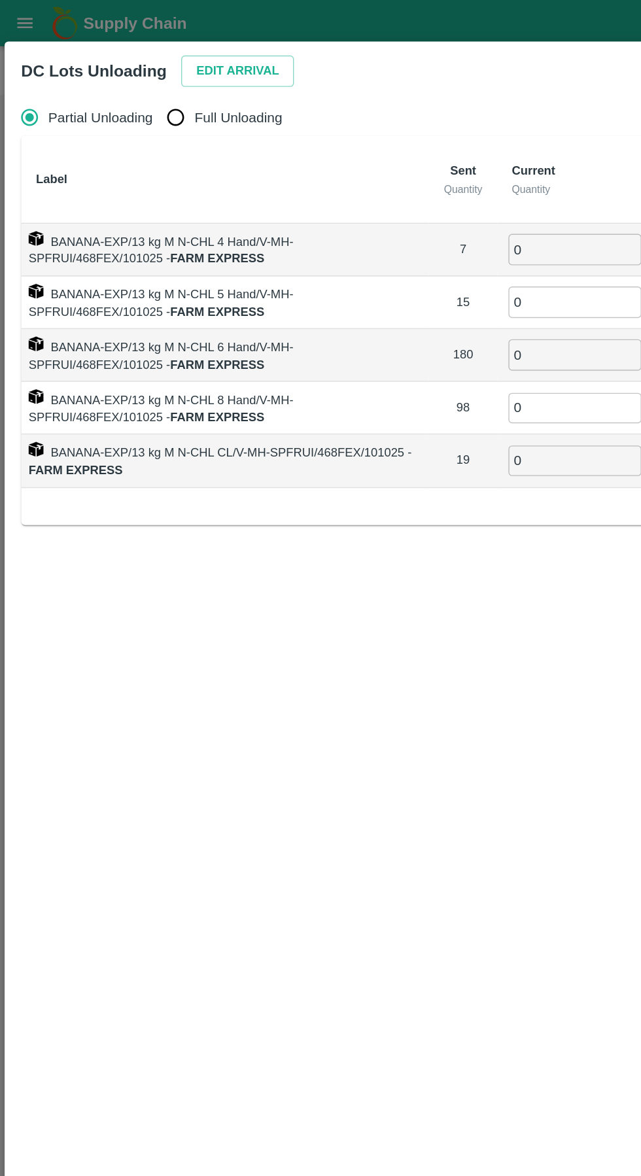
click at [124, 78] on input "Full Unloading" at bounding box center [124, 83] width 26 height 26
radio input "true"
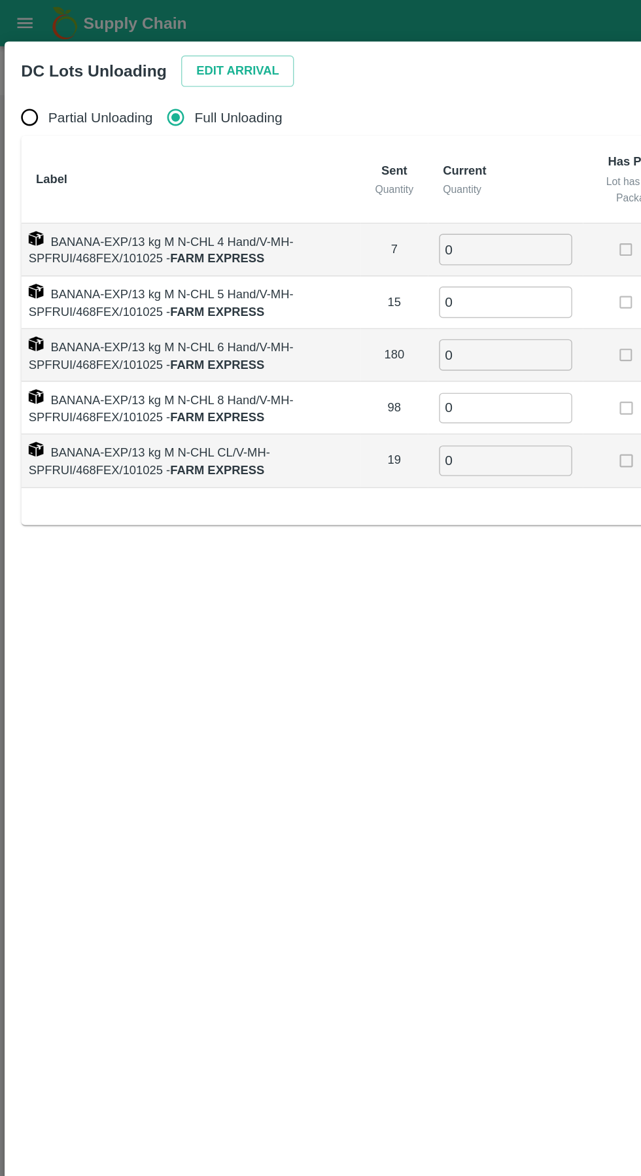
click at [359, 182] on input "0" at bounding box center [358, 176] width 94 height 22
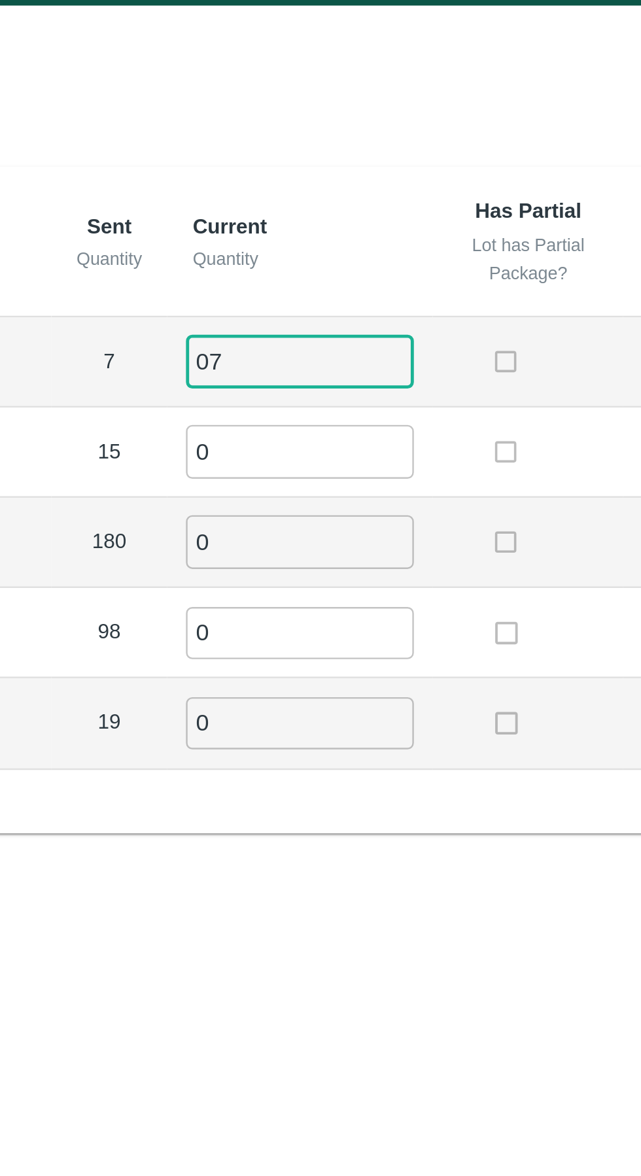
type input "07"
click at [353, 218] on input "0" at bounding box center [358, 214] width 94 height 22
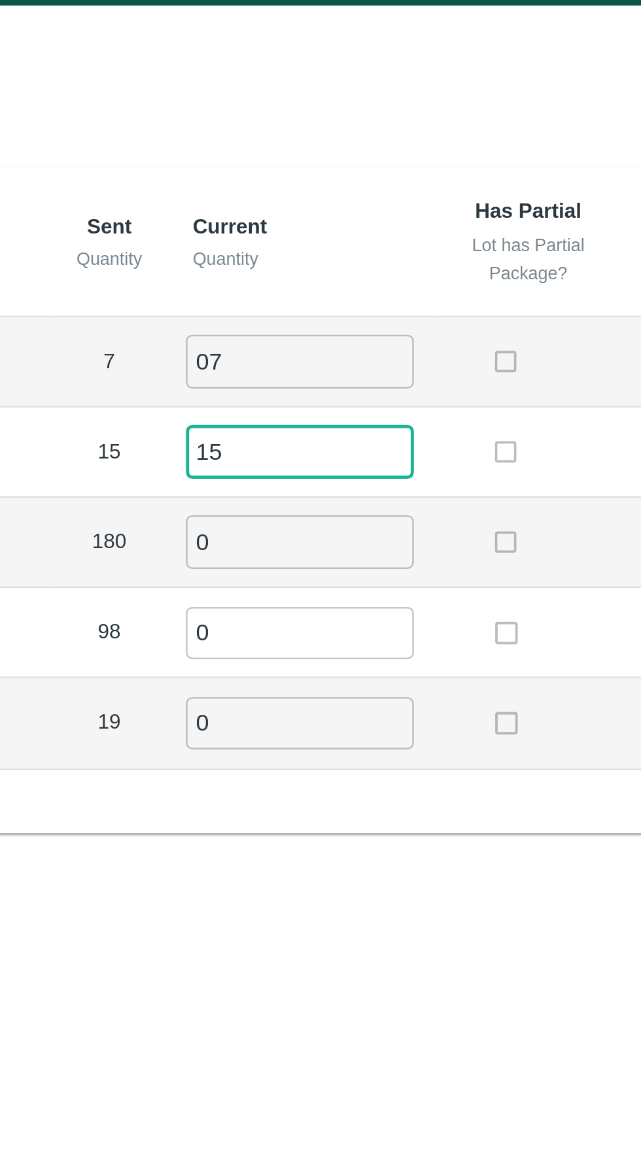
type input "15"
click at [354, 254] on input "0" at bounding box center [358, 251] width 94 height 22
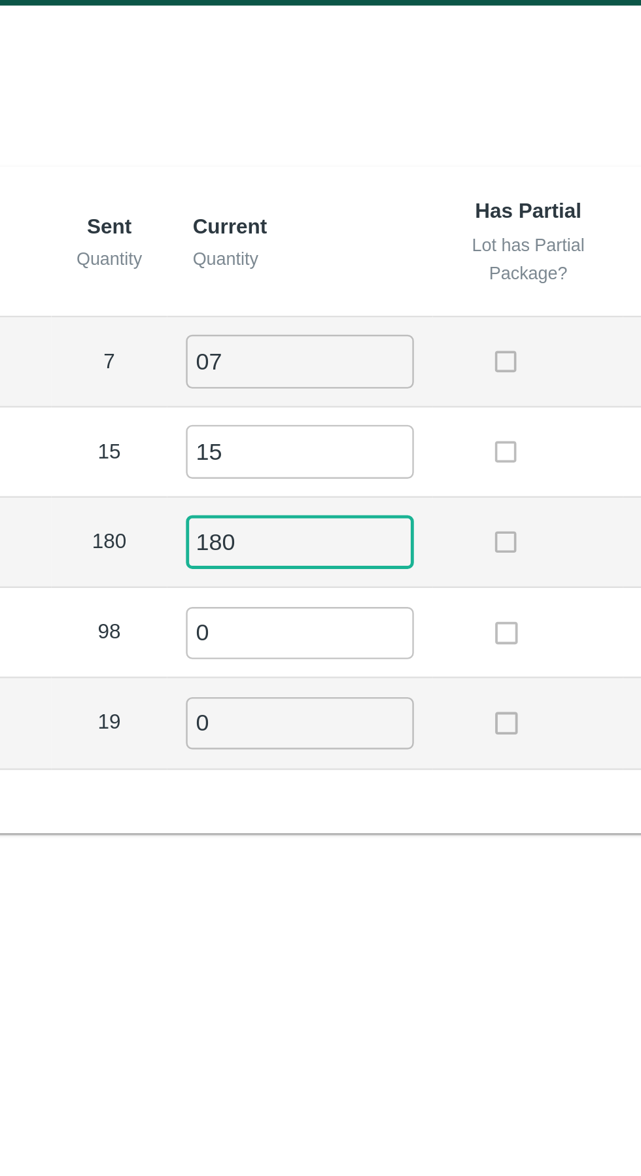
type input "180"
click at [427, 222] on td at bounding box center [452, 214] width 78 height 37
click at [351, 285] on input "0" at bounding box center [358, 289] width 94 height 22
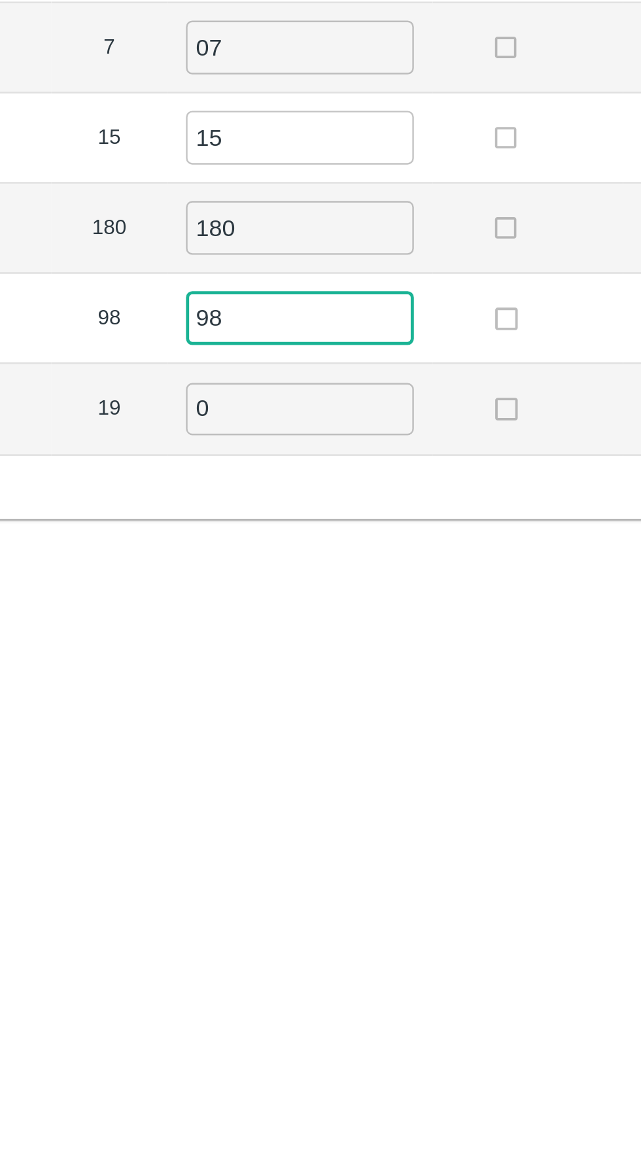
type input "98"
click at [345, 330] on input "0" at bounding box center [358, 326] width 94 height 22
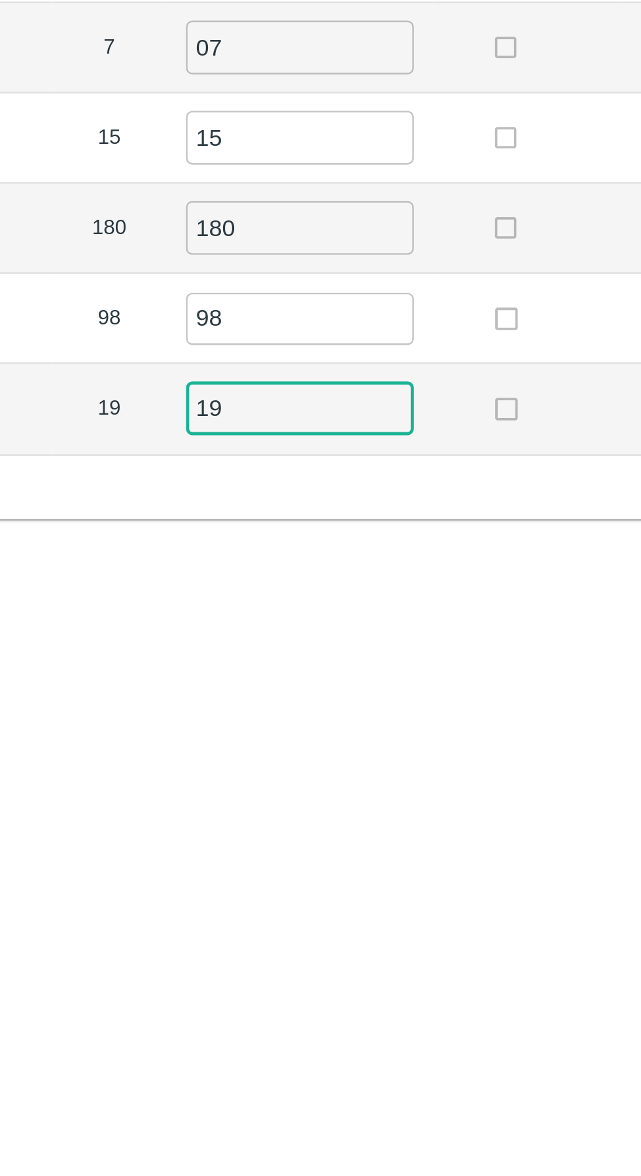
type input "19"
click at [435, 356] on div "Label Sent Quantity Current Quantity Has Partial Lot has Partial Package? Full …" at bounding box center [320, 233] width 611 height 275
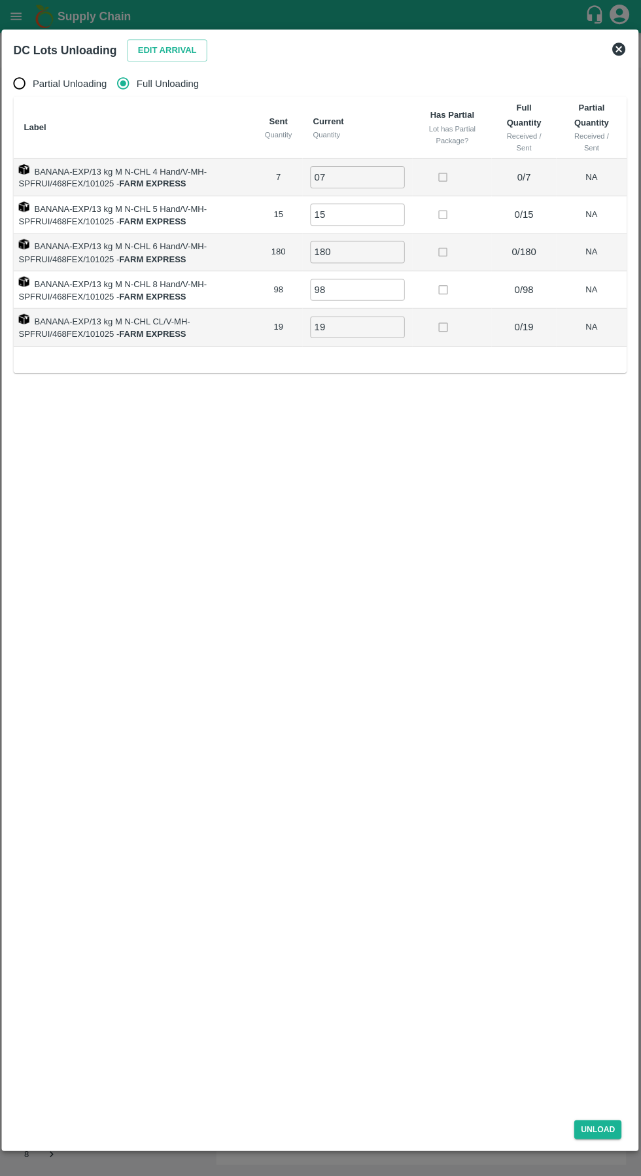
click at [583, 1126] on button "Unload" at bounding box center [597, 1125] width 47 height 19
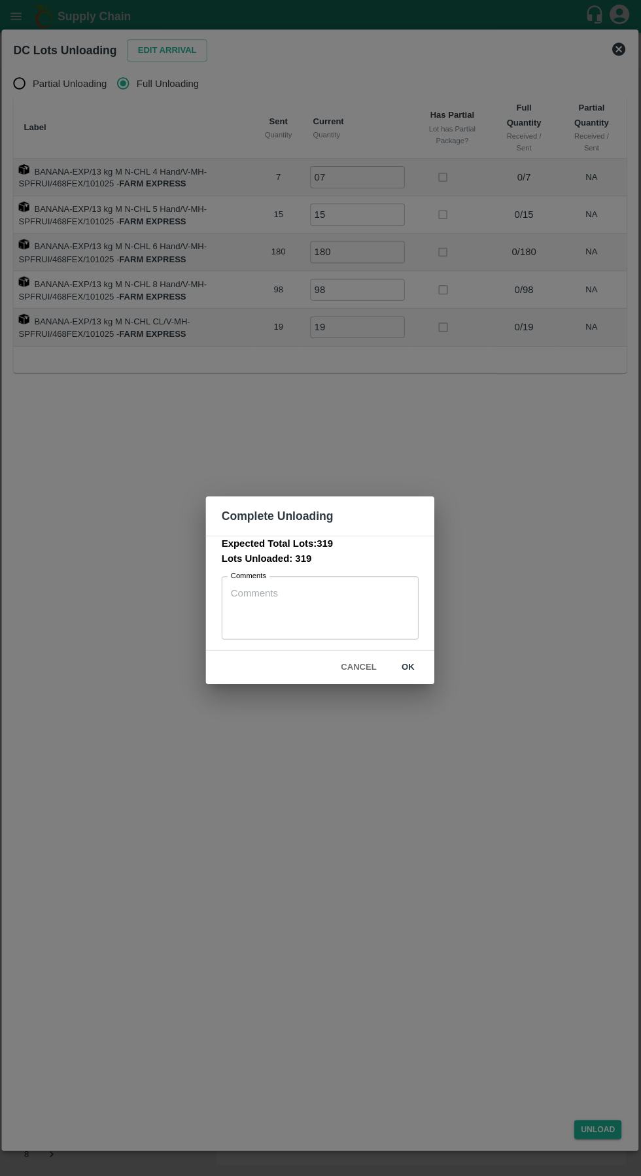
click at [421, 665] on button "ok" at bounding box center [408, 664] width 42 height 23
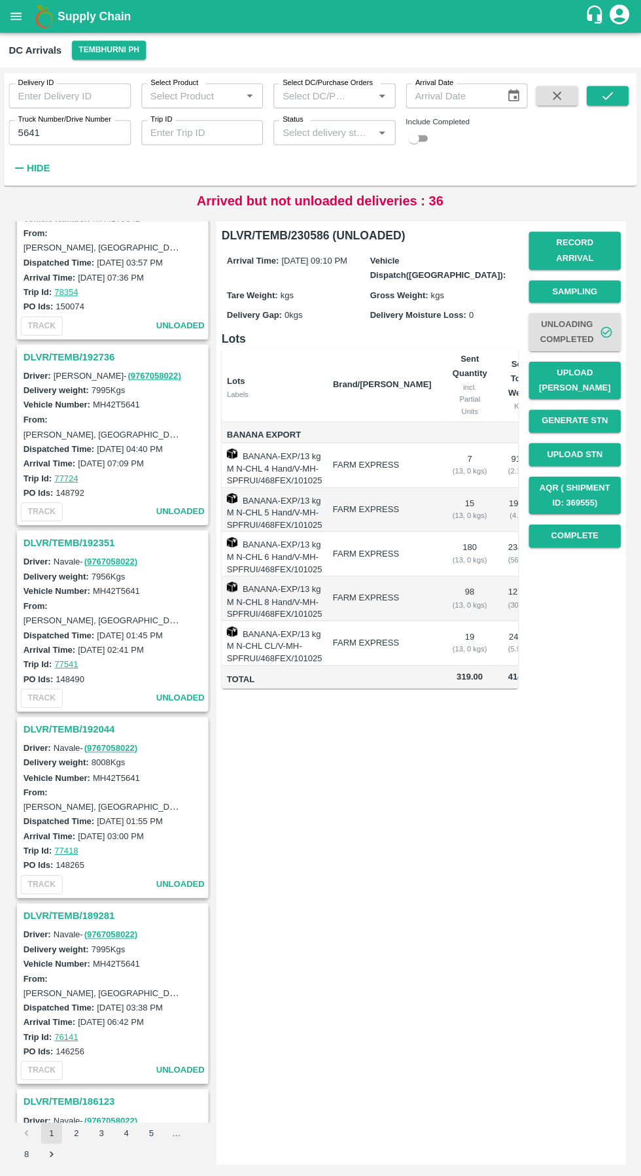
scroll to position [0, 74]
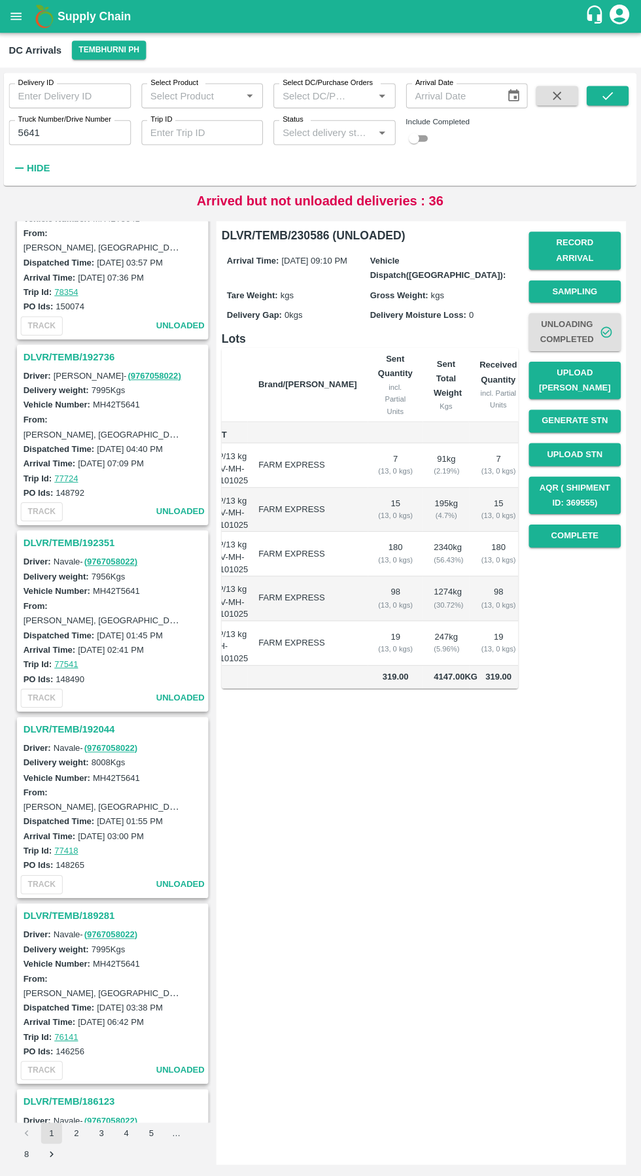
click at [86, 119] on label "Truck Number/Drive Number" at bounding box center [66, 119] width 93 height 10
click at [86, 120] on input "5641" at bounding box center [71, 132] width 122 height 25
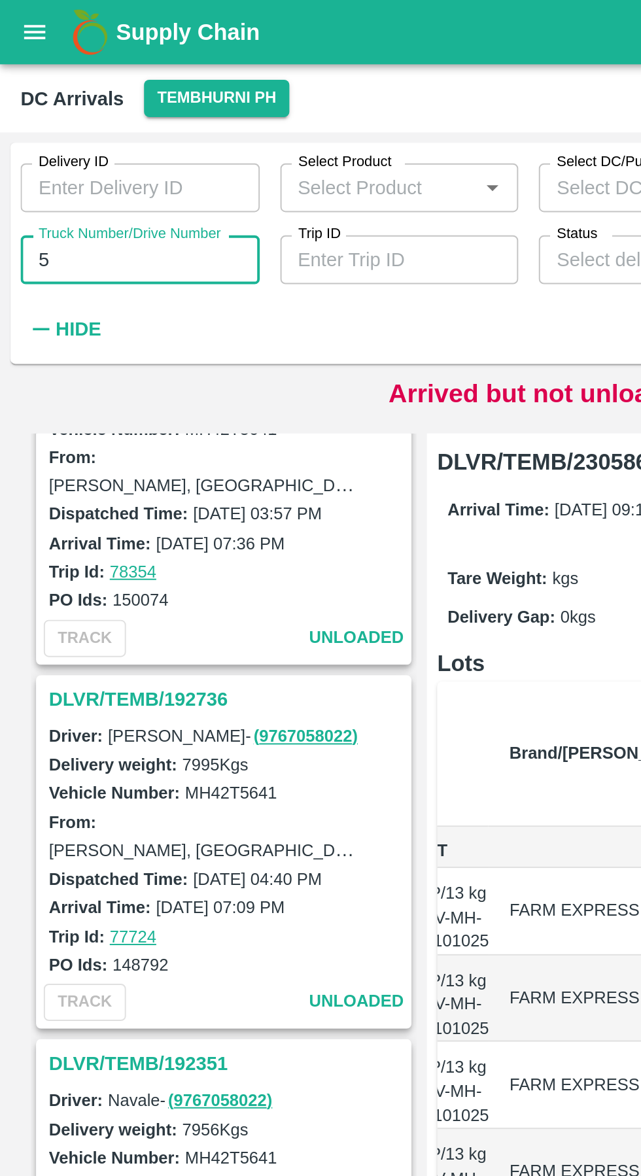
type input "5"
click at [93, 135] on input "49" at bounding box center [71, 132] width 122 height 25
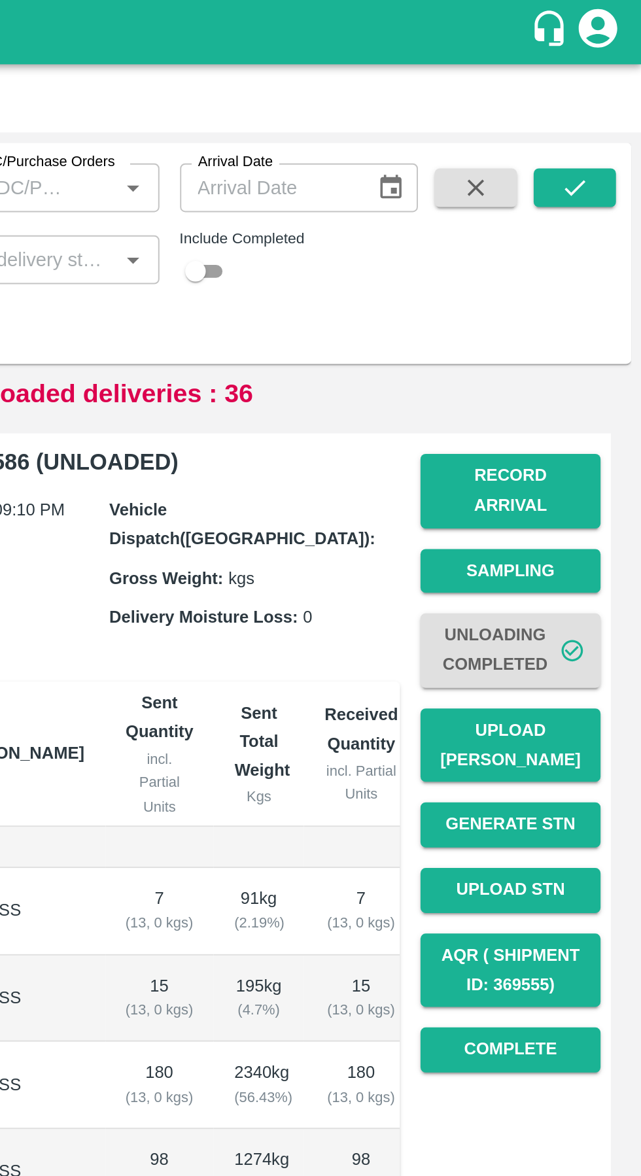
type input "4979"
click at [606, 101] on icon "submit" at bounding box center [607, 95] width 14 height 14
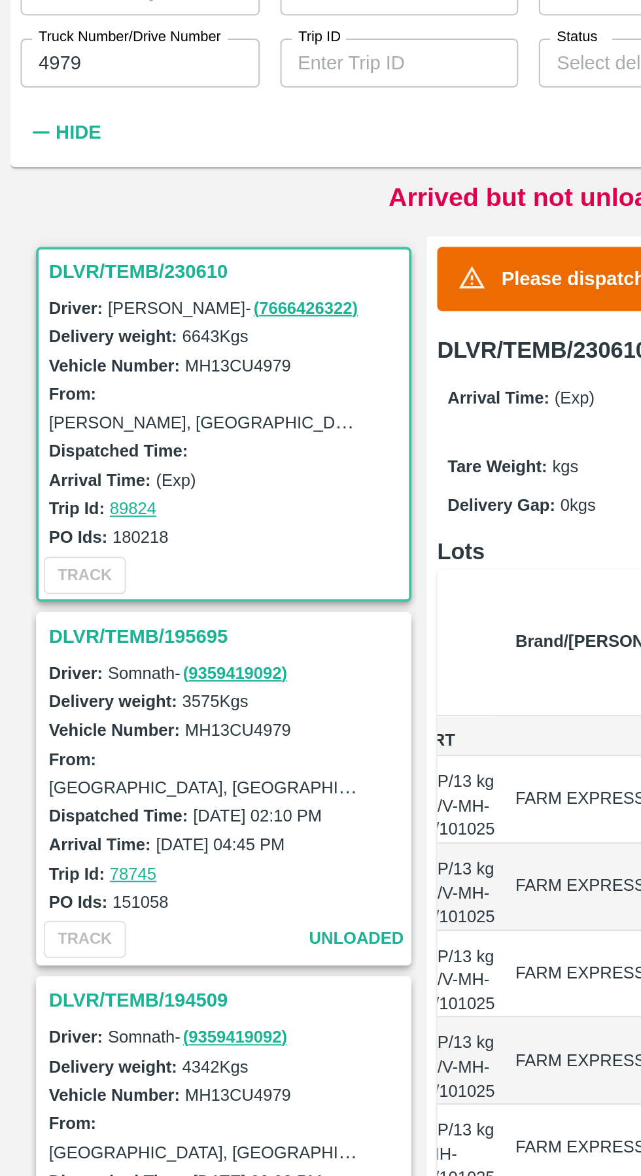
scroll to position [0, 75]
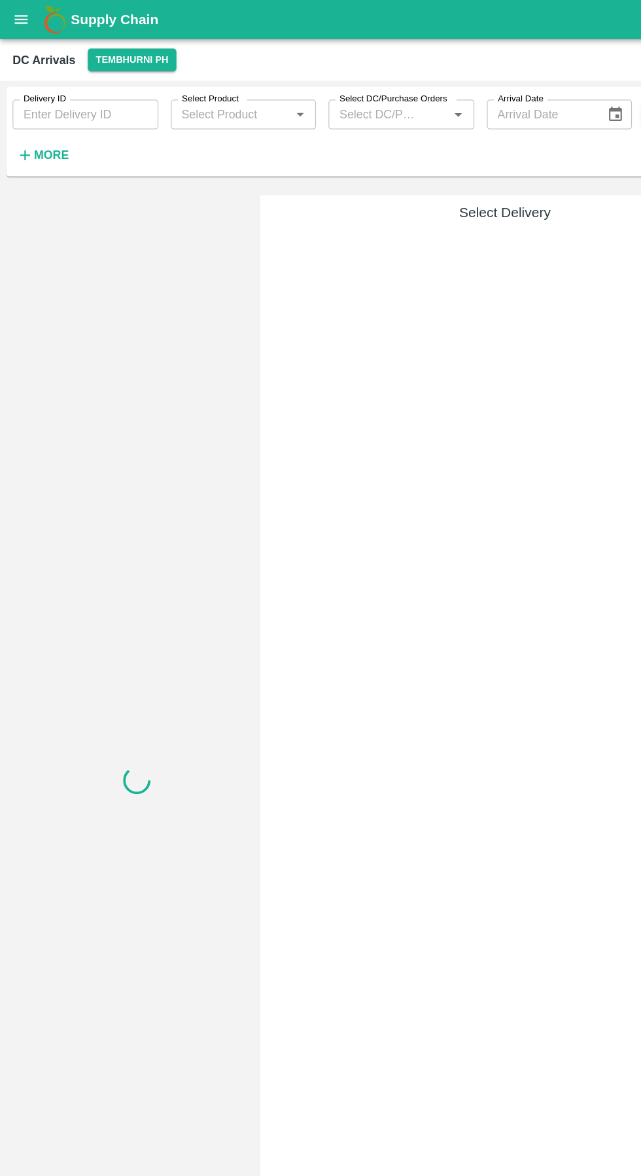
click at [52, 130] on strong "More" at bounding box center [42, 129] width 29 height 10
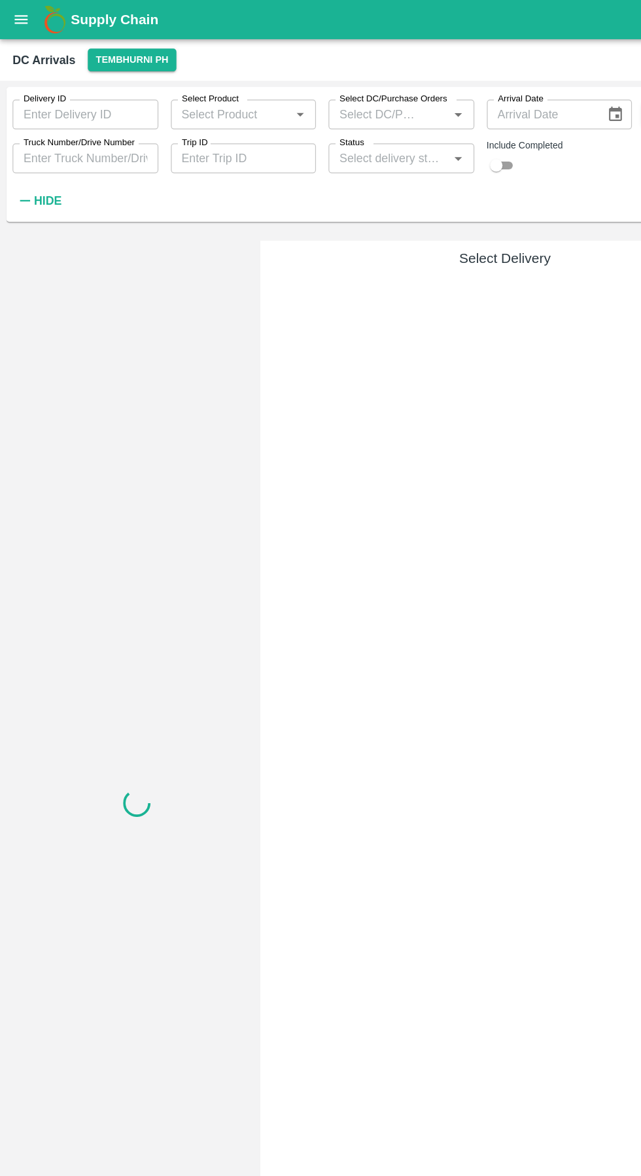
click at [87, 133] on input "Truck Number/Drive Number" at bounding box center [71, 132] width 122 height 25
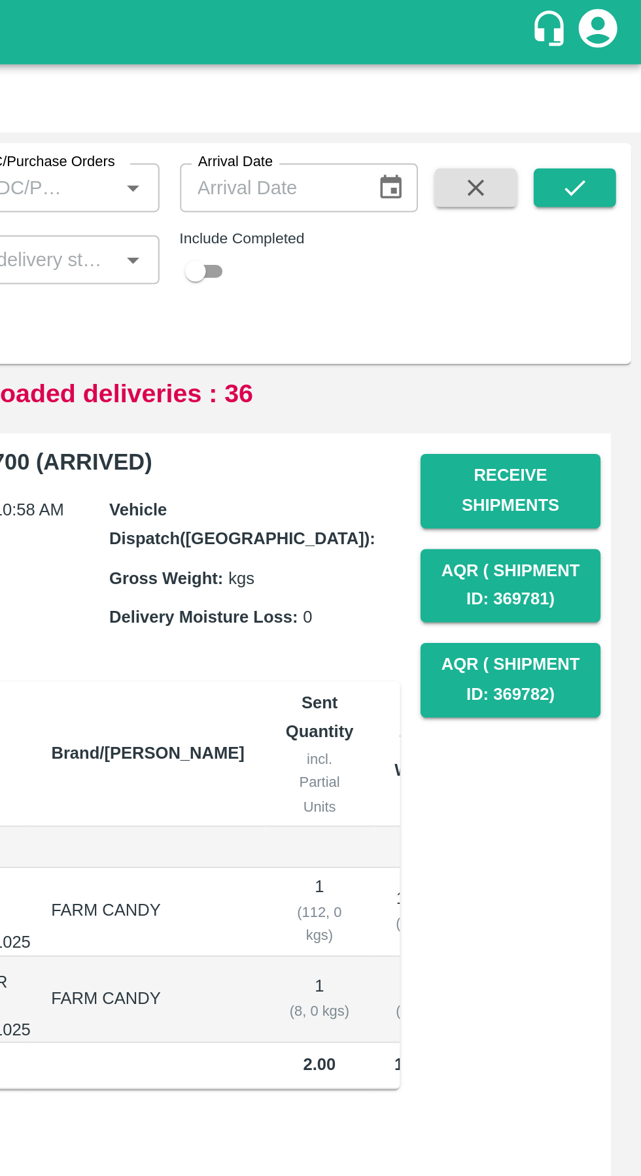
type input "4252"
click at [609, 105] on button "submit" at bounding box center [607, 96] width 42 height 20
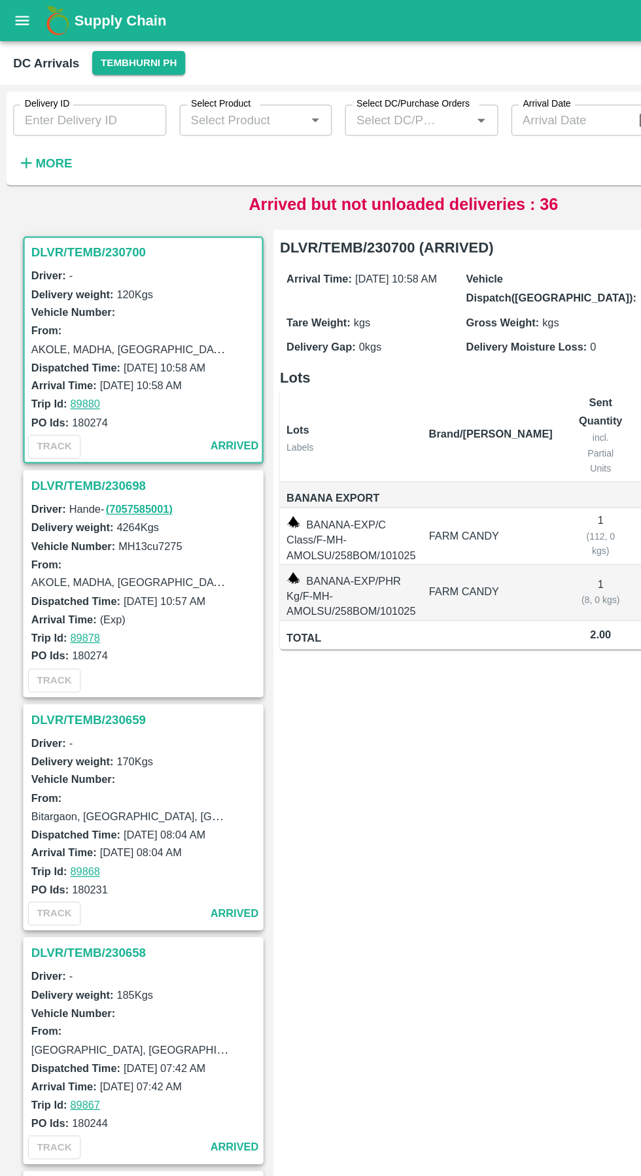
click at [46, 134] on strong "More" at bounding box center [42, 129] width 29 height 10
click at [50, 134] on strong "More" at bounding box center [42, 129] width 29 height 10
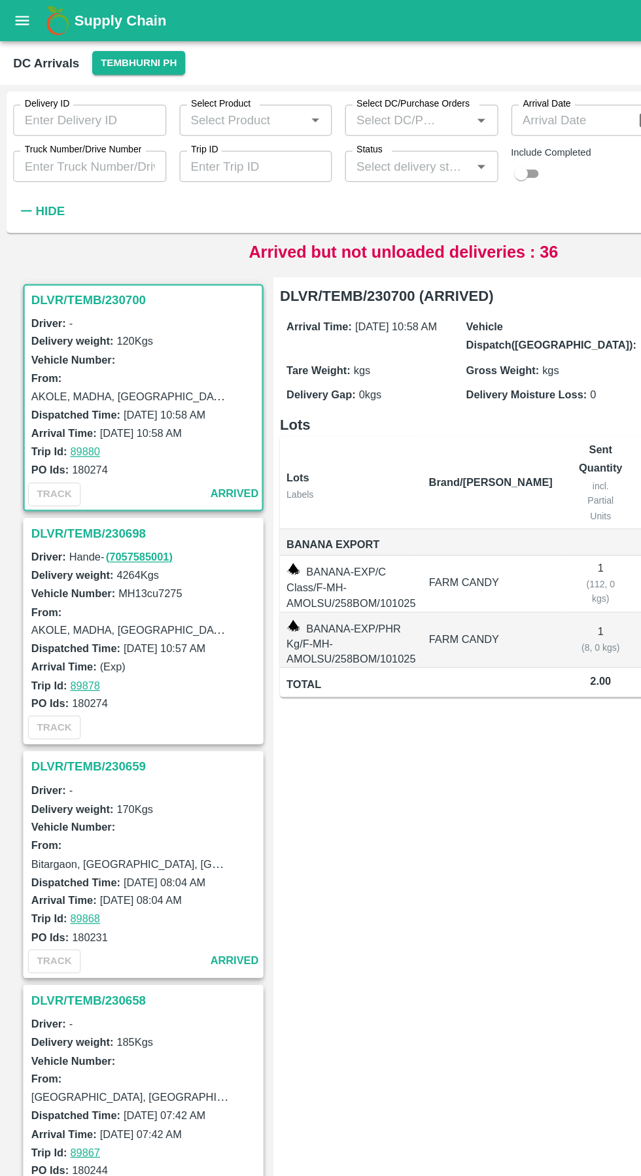
click at [75, 130] on input "Truck Number/Drive Number" at bounding box center [71, 132] width 122 height 25
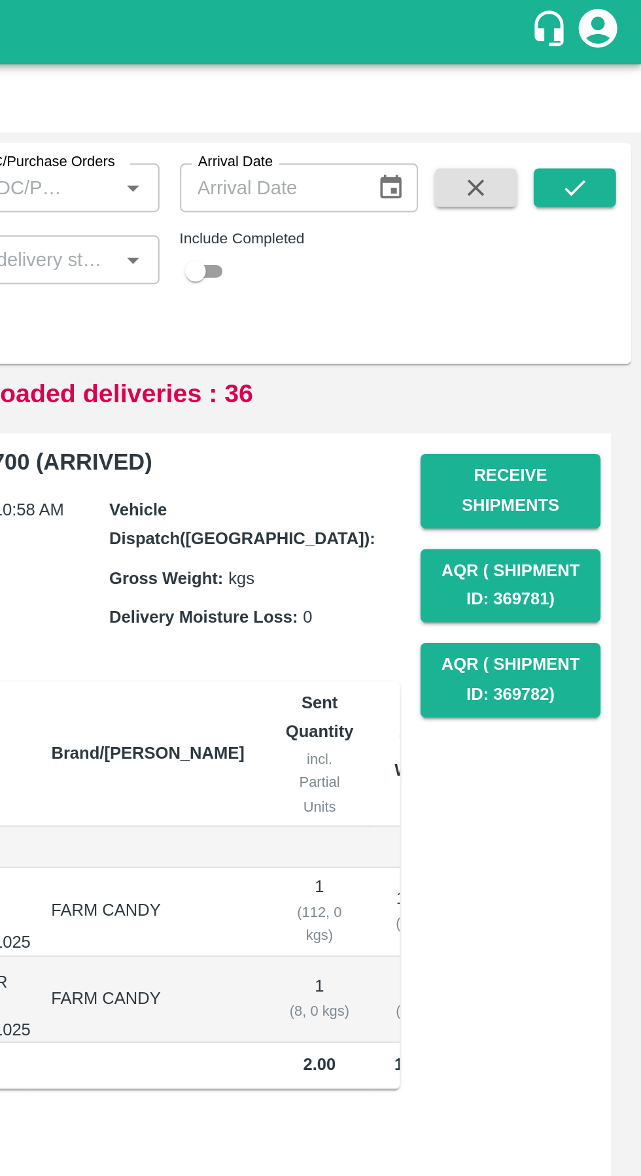
type input "6060"
click at [612, 97] on icon "submit" at bounding box center [607, 95] width 14 height 14
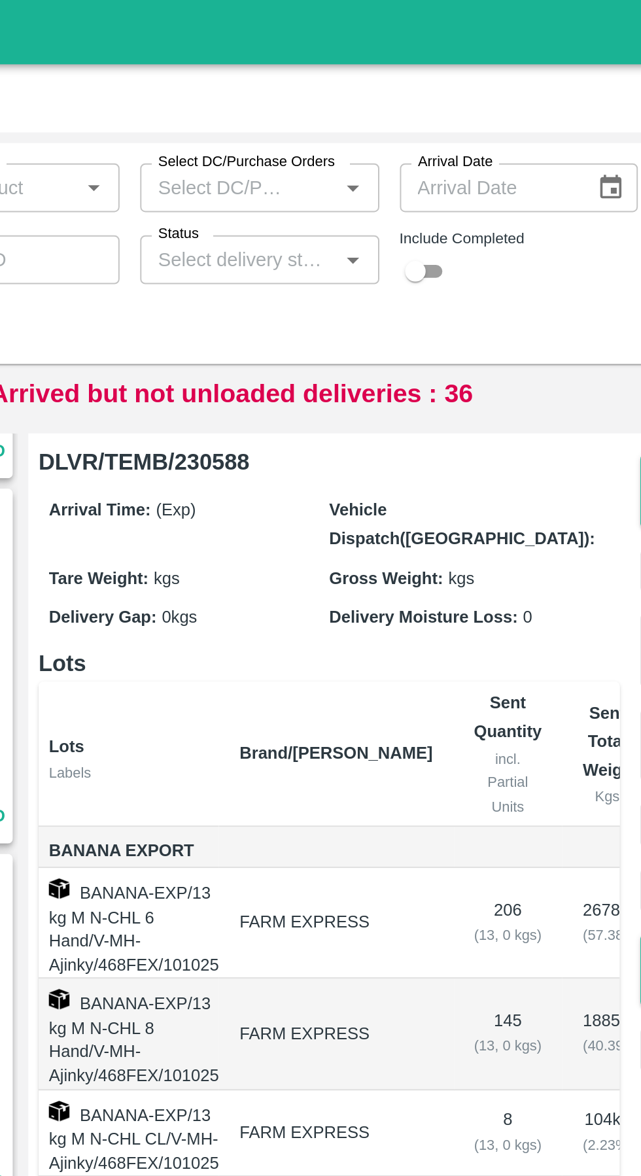
scroll to position [903, 0]
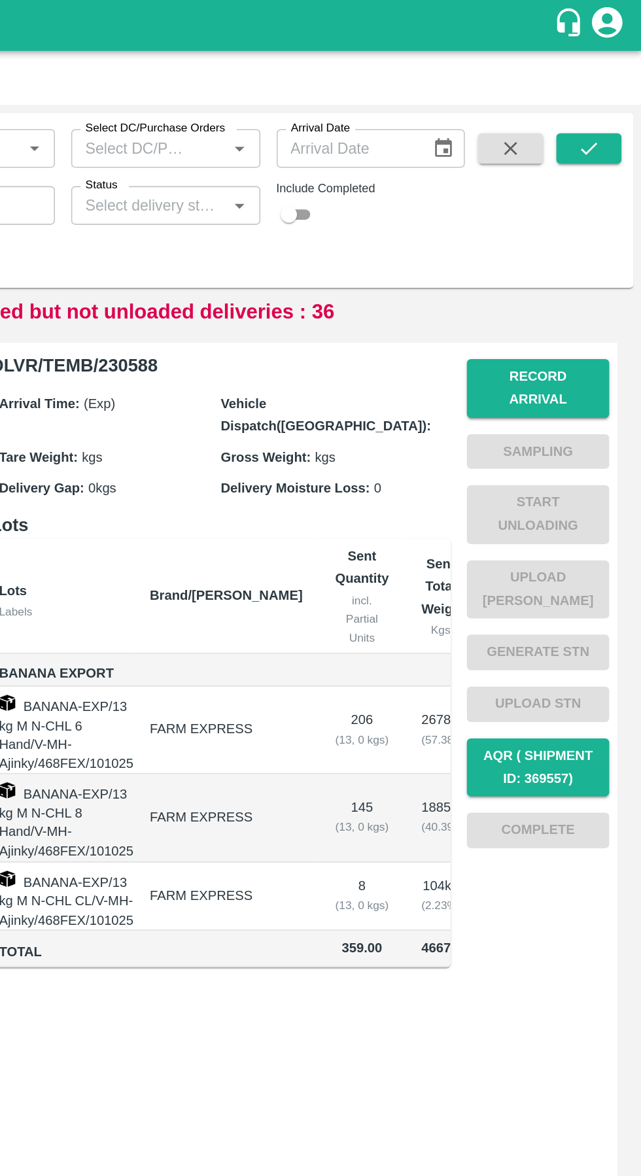
click at [434, 475] on td "206 ( 13, 0 kgs)" at bounding box center [462, 470] width 56 height 56
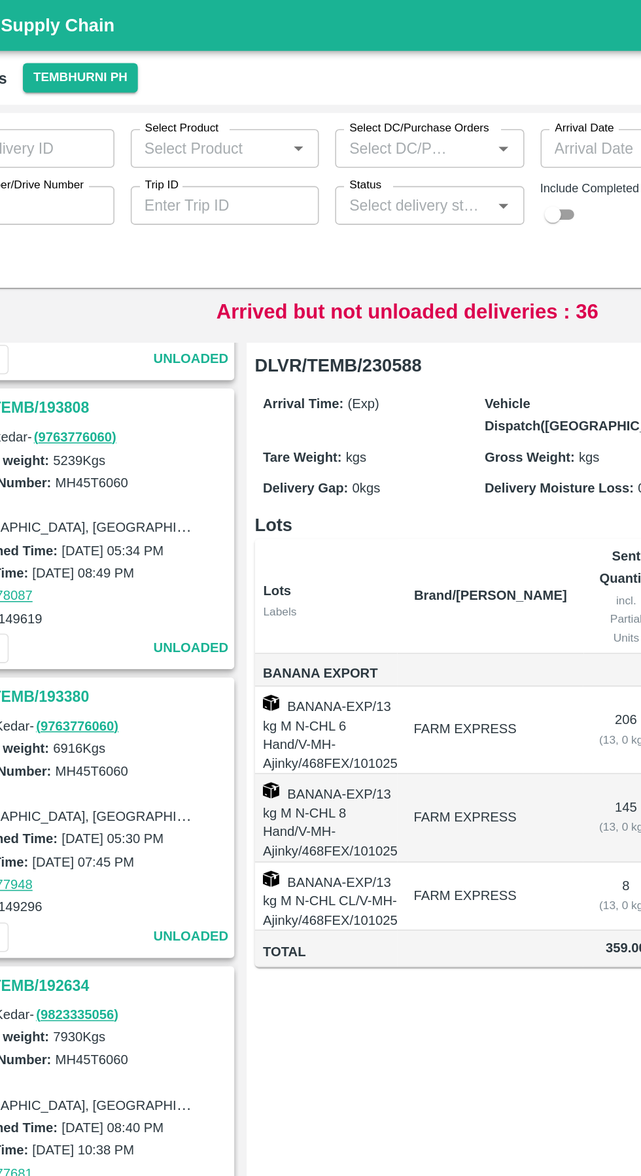
scroll to position [0, 69]
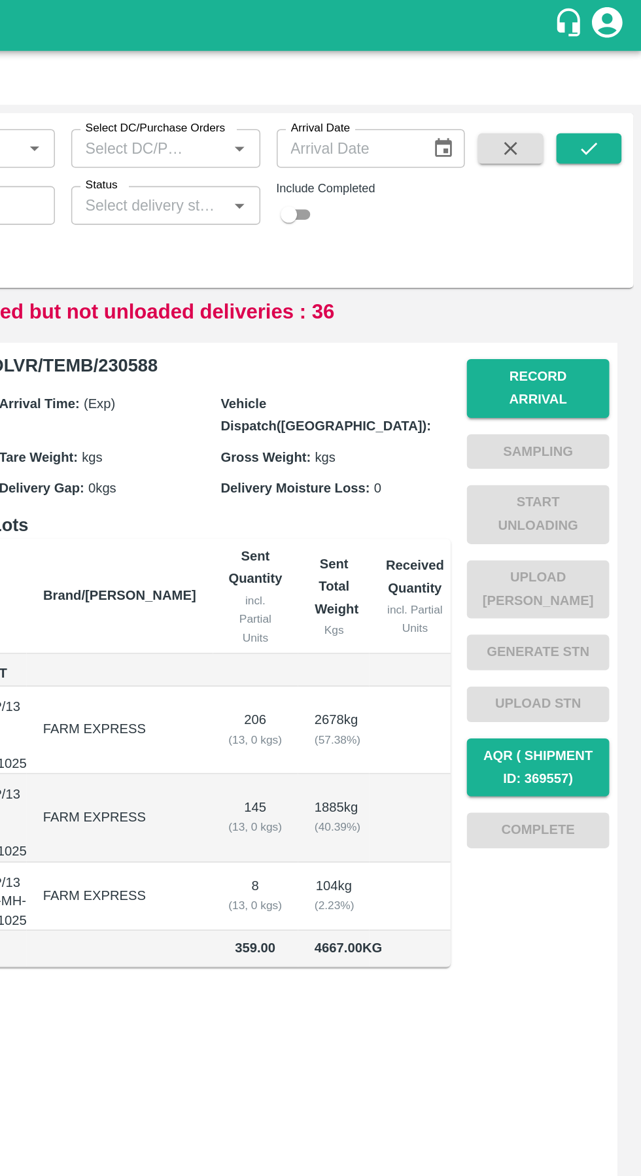
click at [592, 245] on button "Record Arrival" at bounding box center [575, 250] width 92 height 38
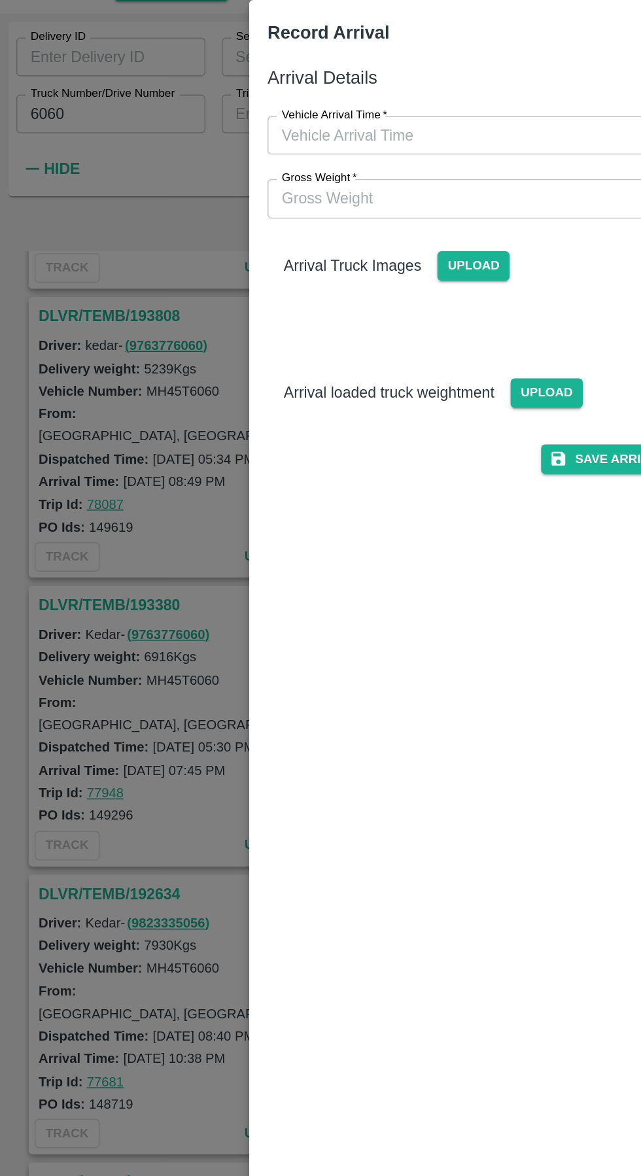
click at [251, 149] on input "Vehicle Arrival Time   *" at bounding box center [316, 145] width 288 height 25
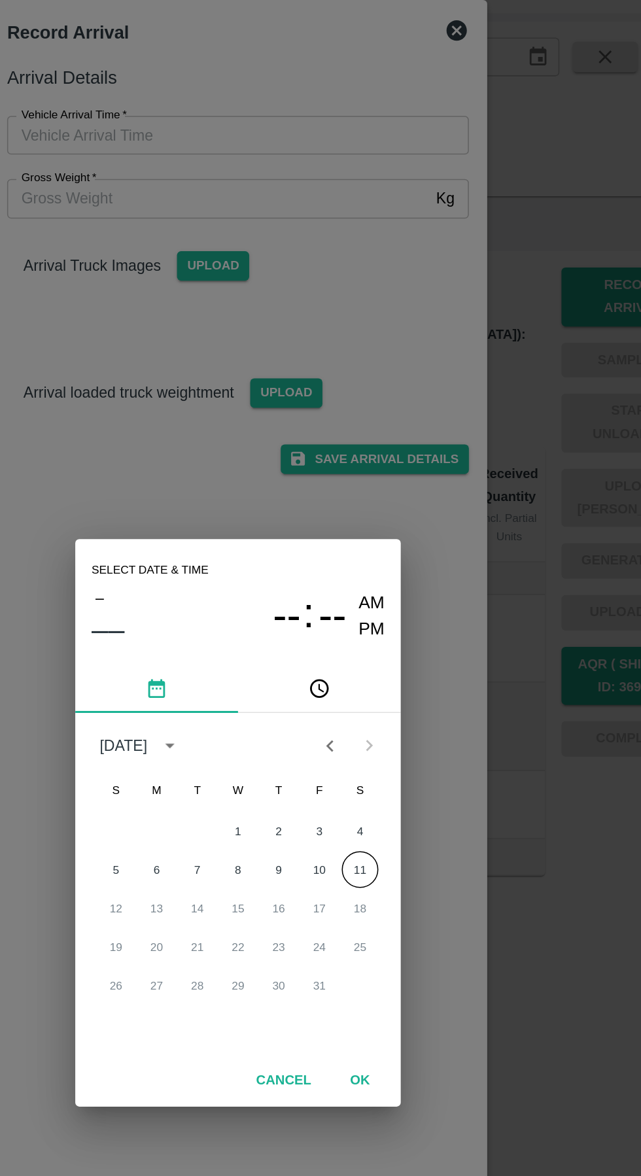
click at [519, 624] on div "Select date & time – –– -- : -- AM PM [DATE] S M T W T F S 1 2 3 4 5 6 7 8 9 10…" at bounding box center [320, 588] width 641 height 1176
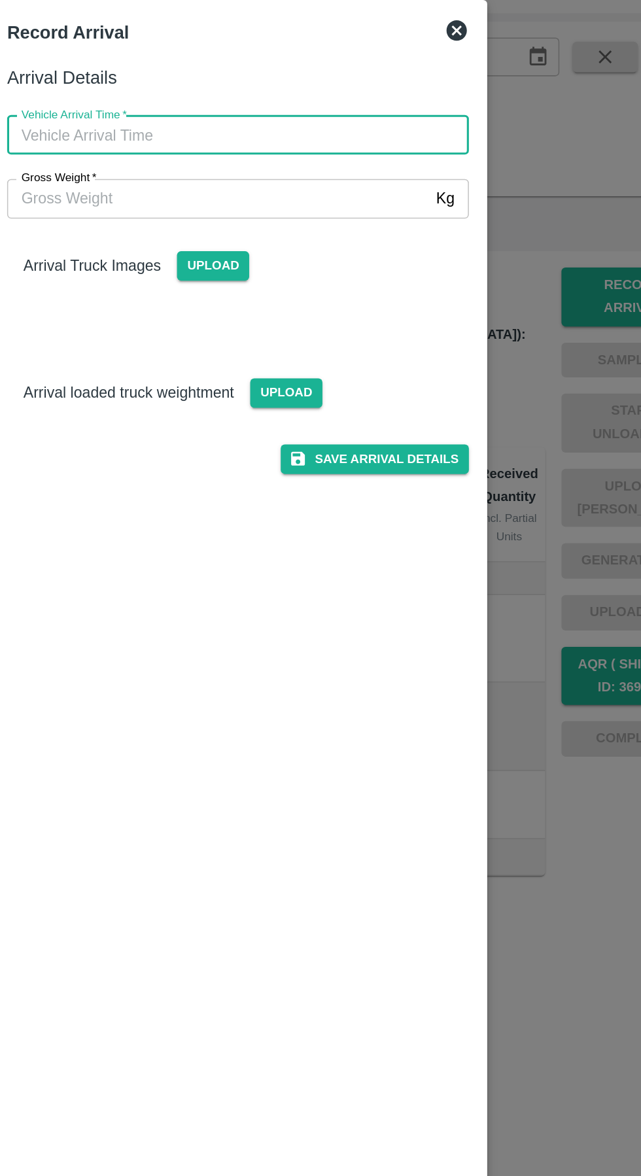
click at [524, 546] on div at bounding box center [320, 588] width 641 height 1176
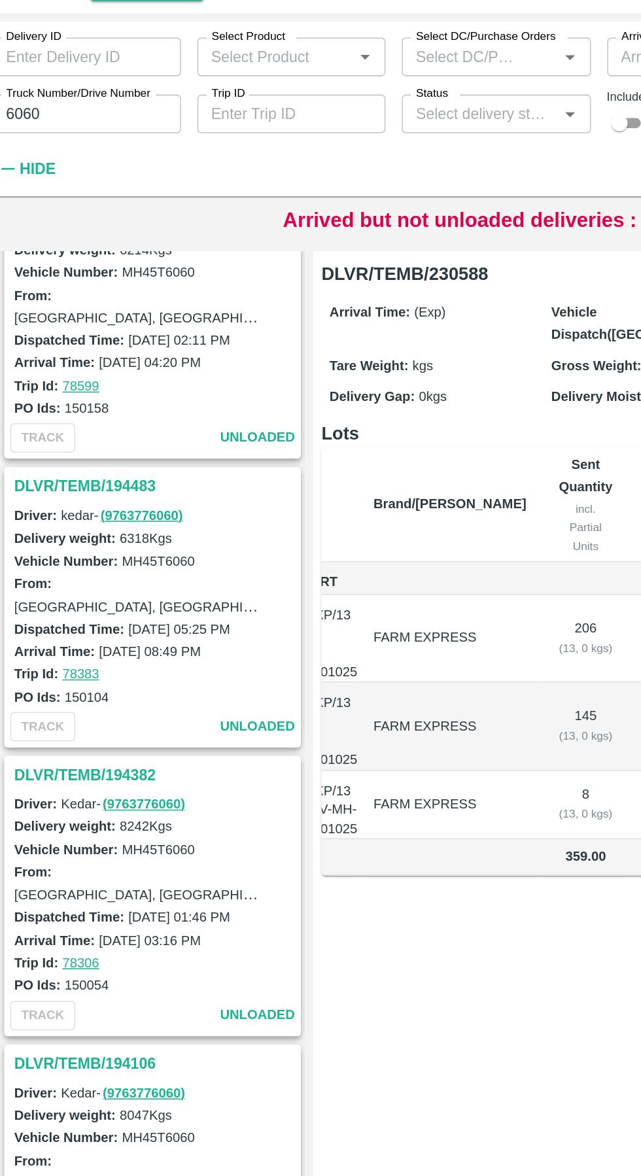
scroll to position [0, 0]
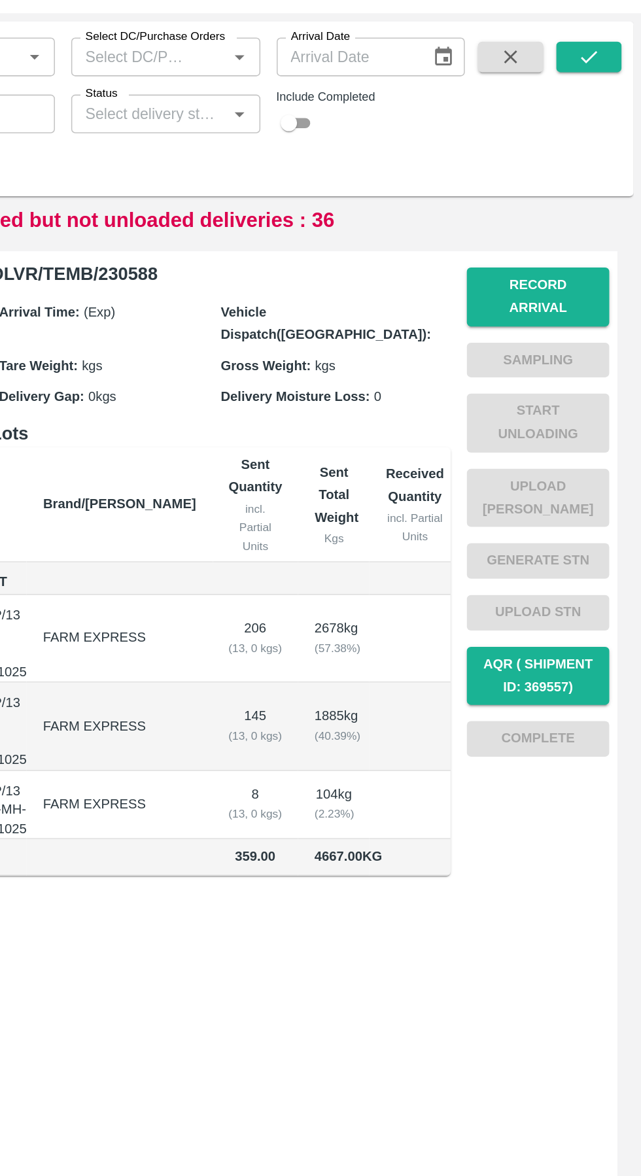
click at [583, 242] on button "Record Arrival" at bounding box center [575, 250] width 92 height 38
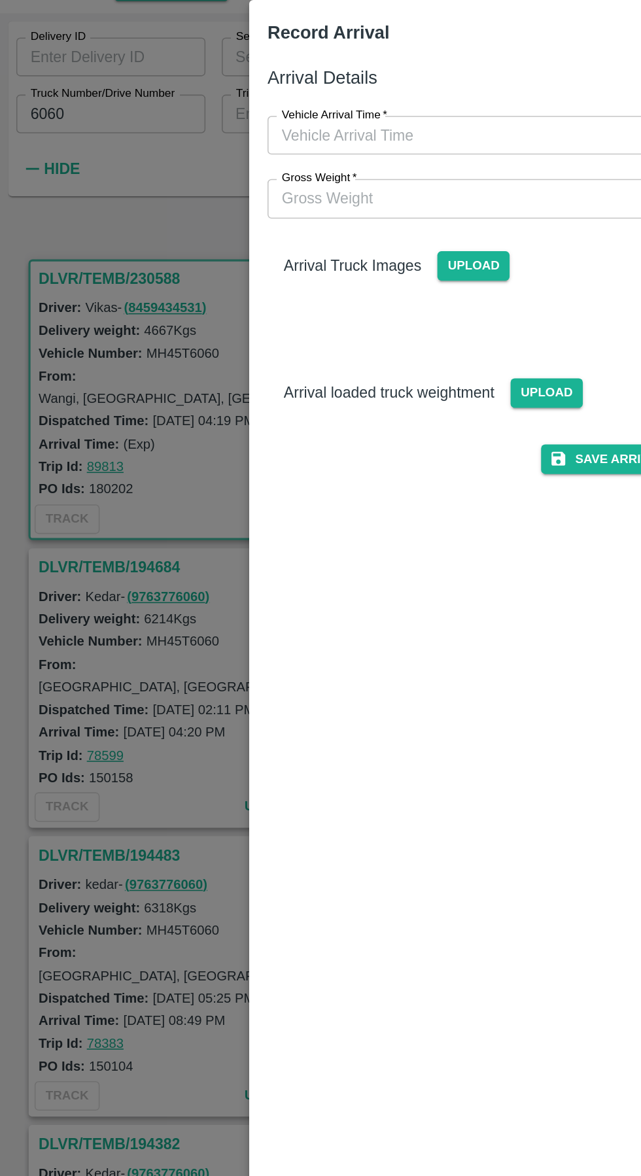
click at [228, 146] on input "Vehicle Arrival Time   *" at bounding box center [316, 145] width 288 height 25
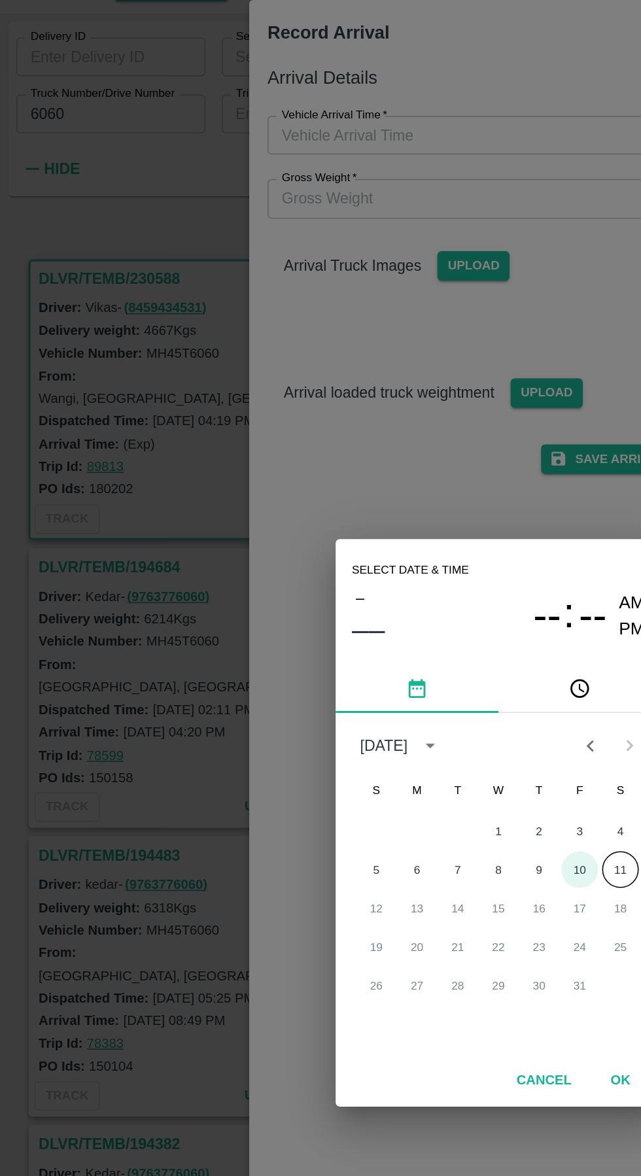
click at [373, 618] on button "10" at bounding box center [373, 618] width 24 height 24
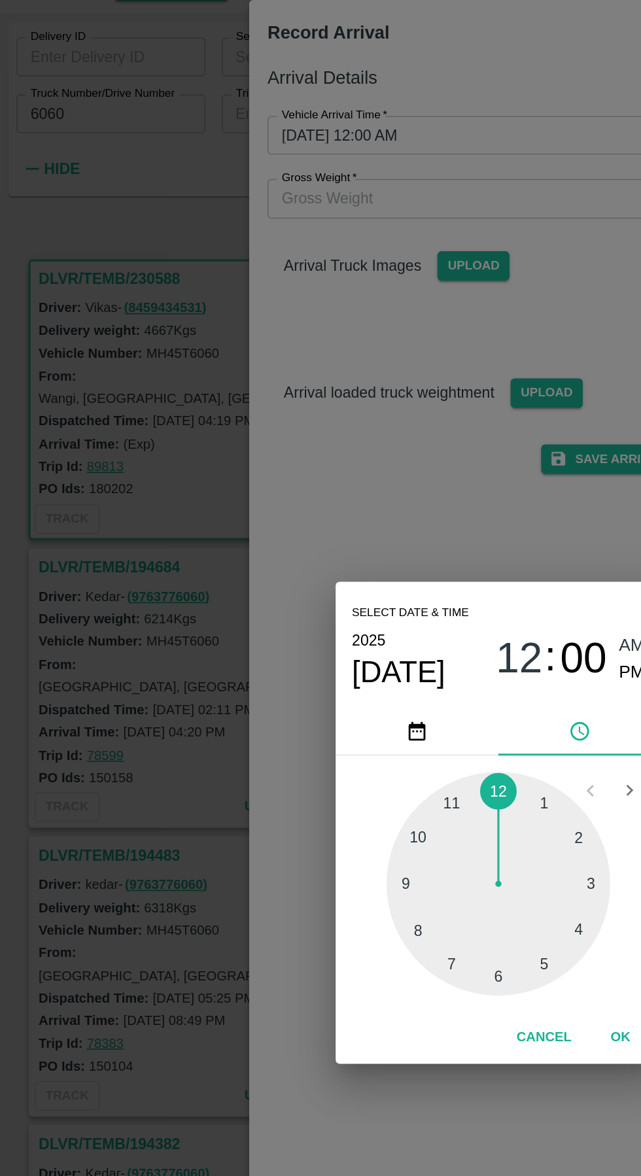
click at [273, 661] on div at bounding box center [321, 627] width 144 height 144
click at [362, 602] on div at bounding box center [321, 627] width 144 height 144
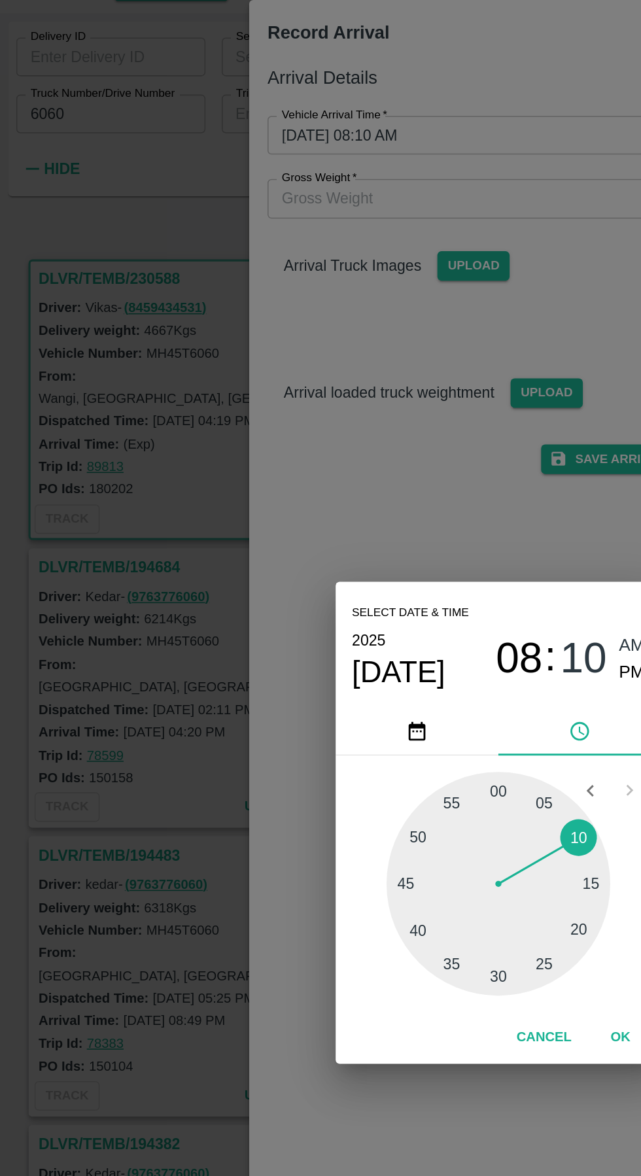
click at [402, 493] on span "PM" at bounding box center [406, 492] width 17 height 18
type input "10/10/2025 08:10 PM"
click at [352, 393] on div "Select date & time 2025 Oct 10 08 : 10 AM PM 05 10 15 20 25 30 35 40 45 50 55 0…" at bounding box center [320, 588] width 641 height 1176
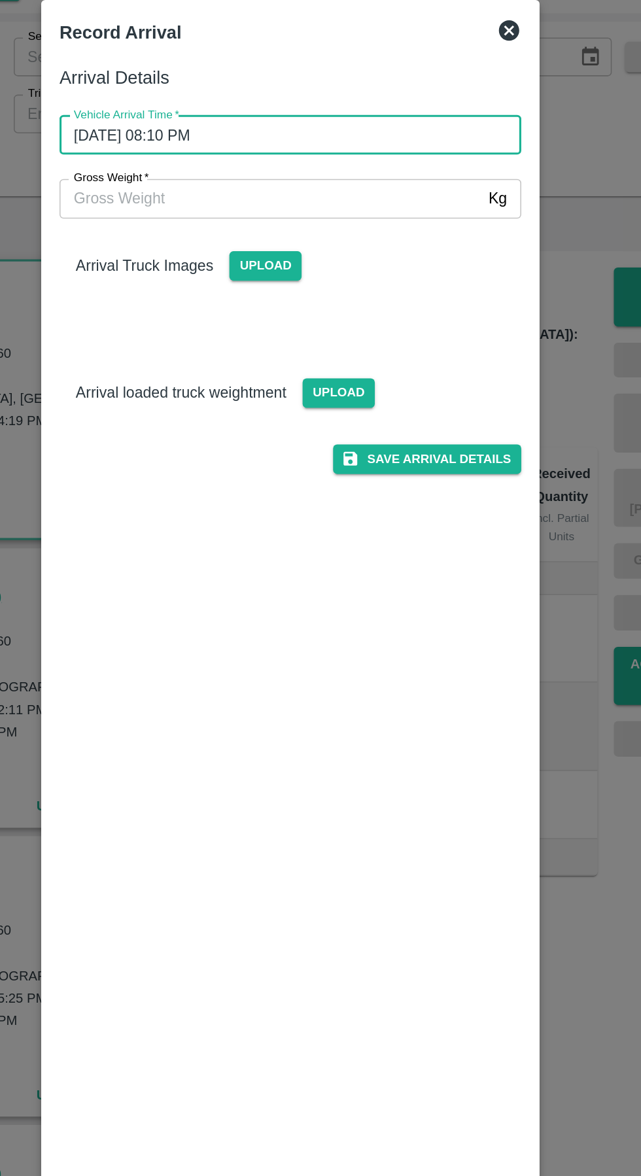
click at [401, 356] on button "Save Arrival Details" at bounding box center [408, 354] width 121 height 19
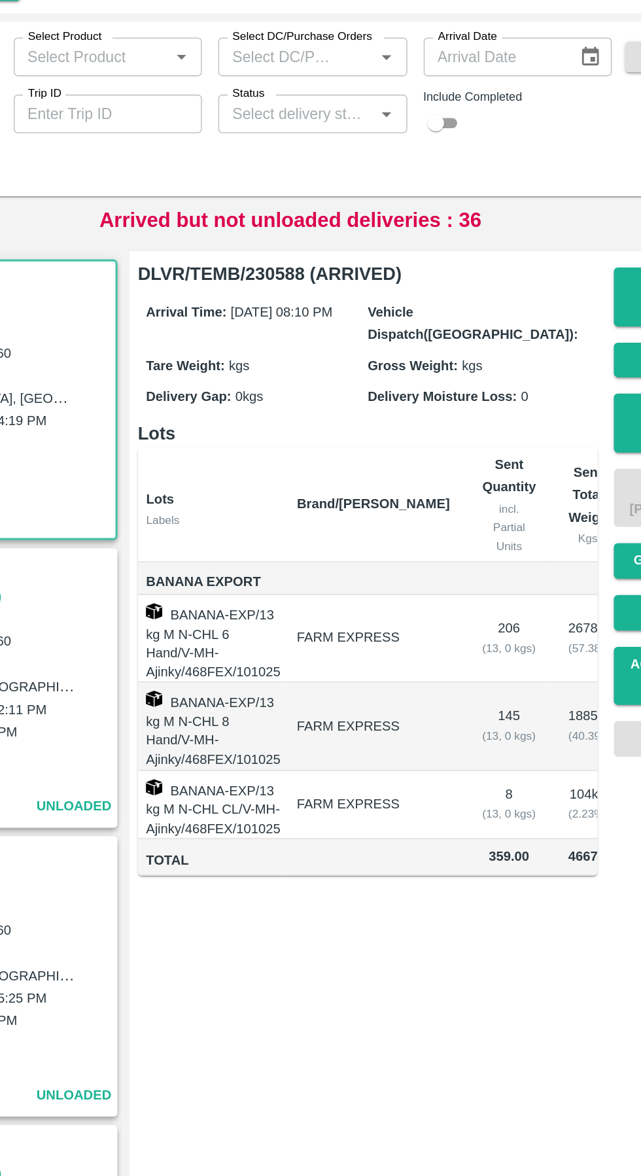
scroll to position [0, 69]
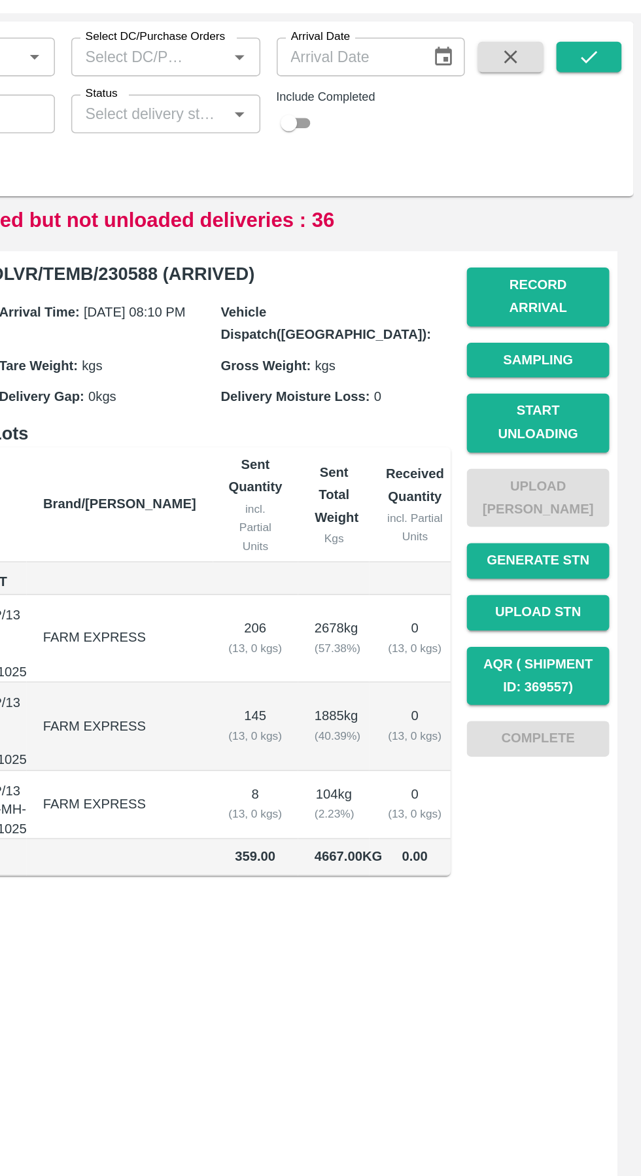
click at [591, 316] on button "Start Unloading" at bounding box center [575, 331] width 92 height 38
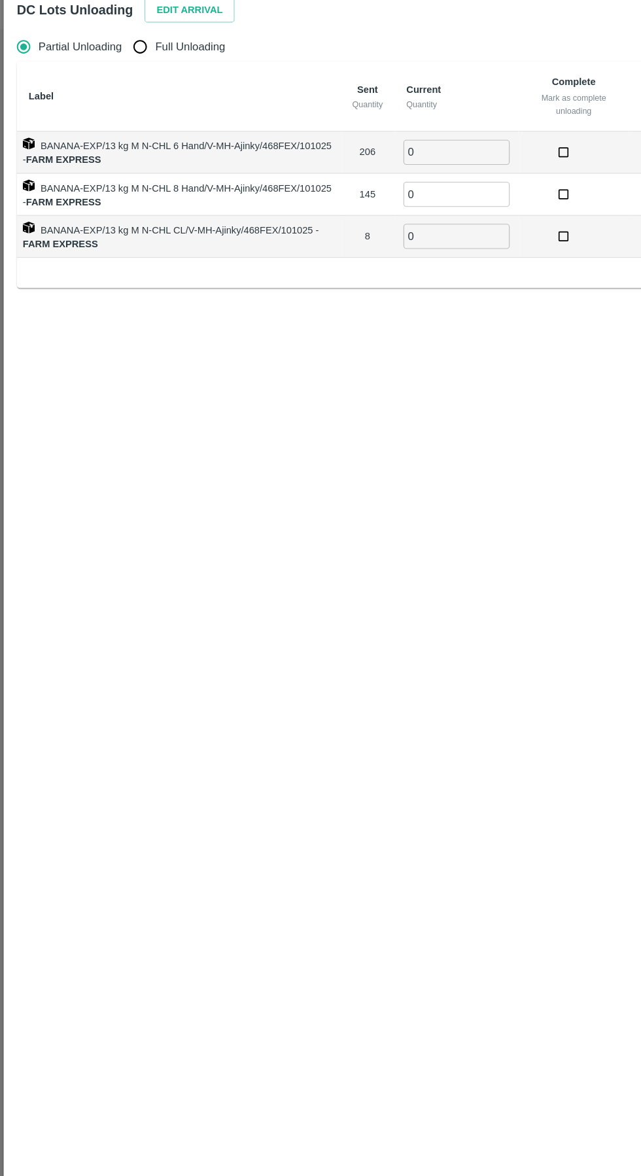
click at [133, 88] on input "Full Unloading" at bounding box center [124, 83] width 26 height 26
radio input "true"
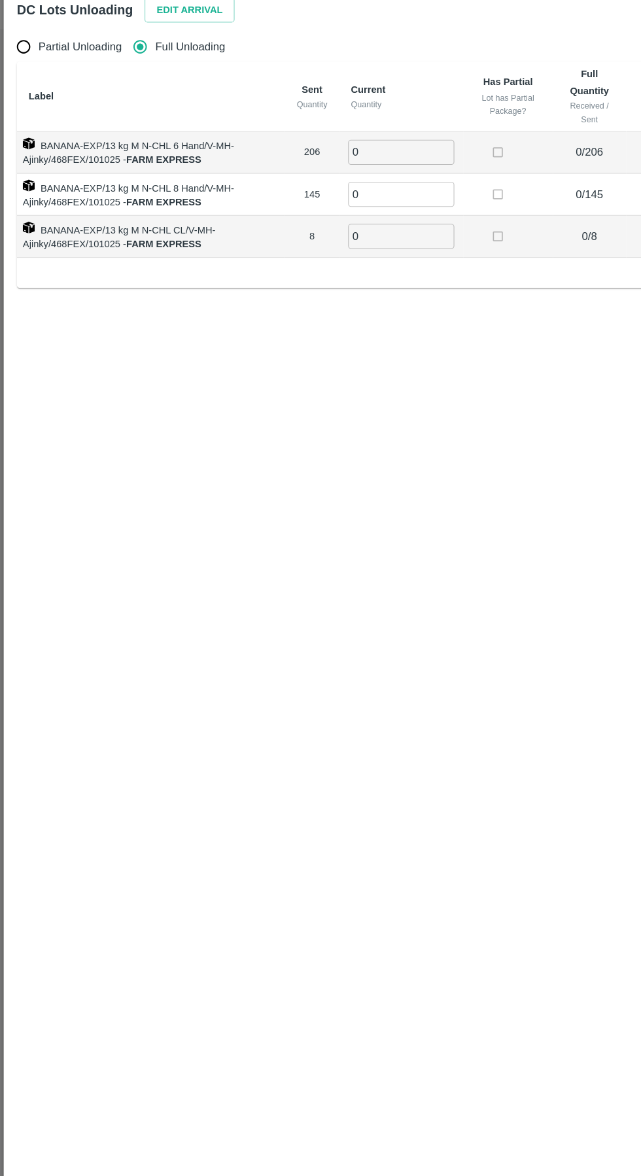
click at [349, 177] on input "0" at bounding box center [356, 176] width 94 height 22
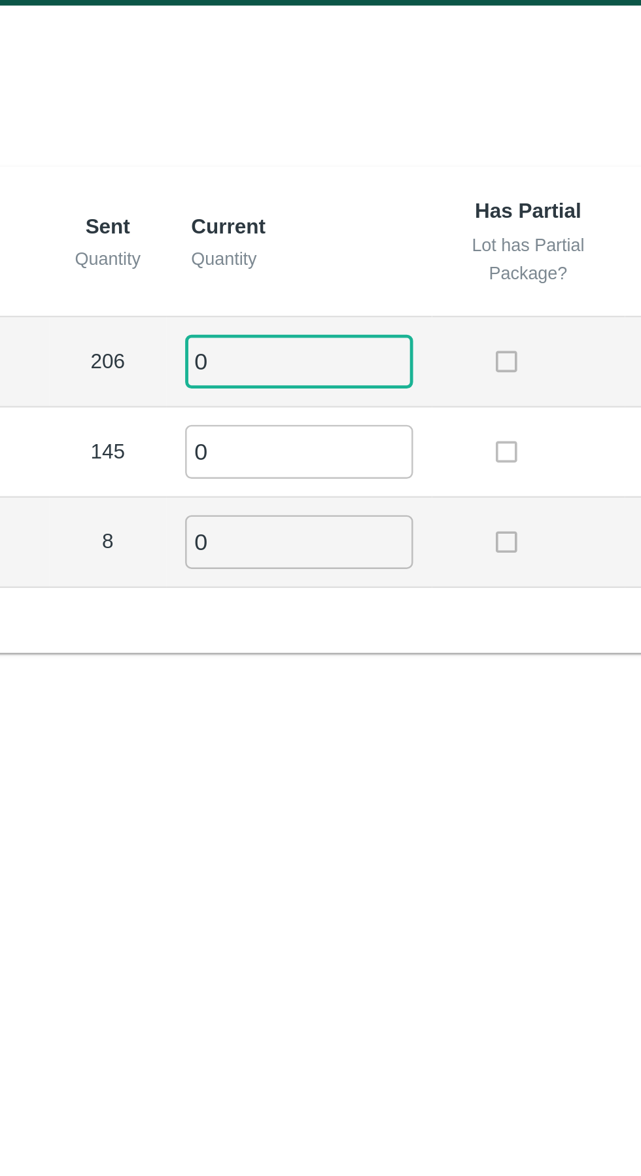
click at [328, 90] on div "Partial Unloading Full Unloading" at bounding box center [320, 83] width 611 height 26
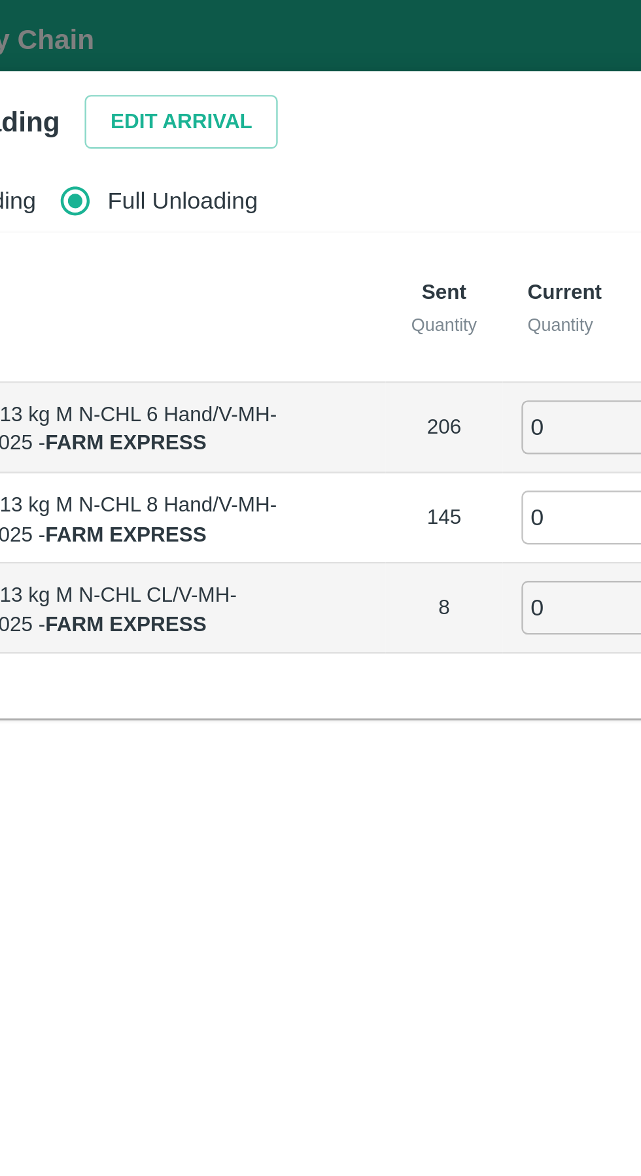
click at [154, 49] on button "Edit Arrival" at bounding box center [168, 50] width 80 height 23
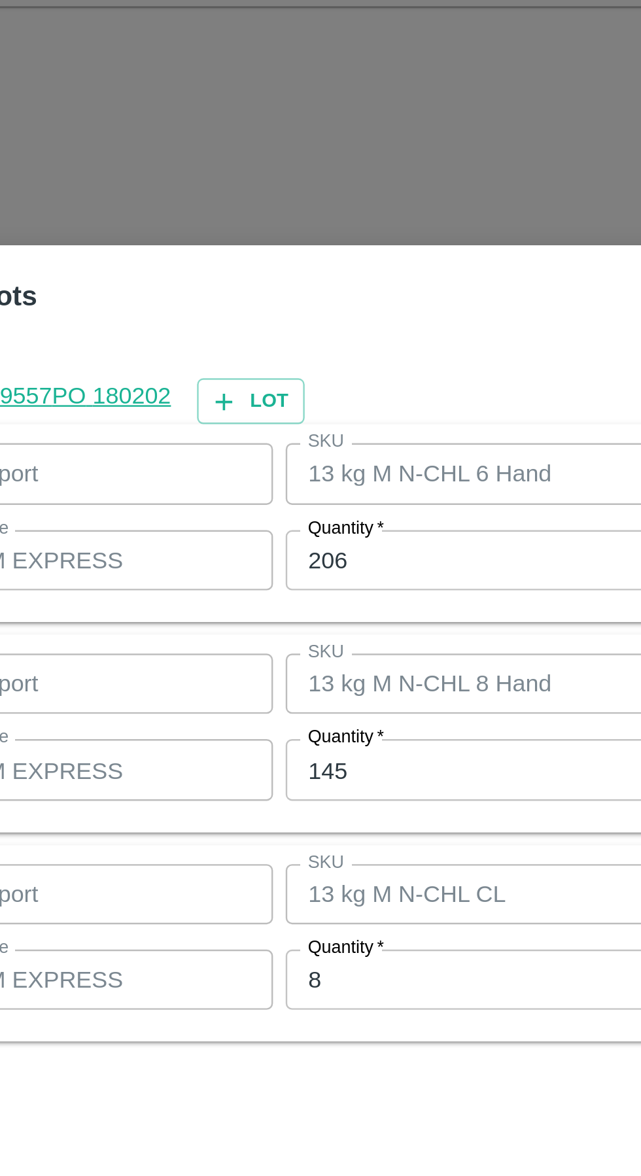
click at [282, 523] on input "206" at bounding box center [296, 525] width 171 height 25
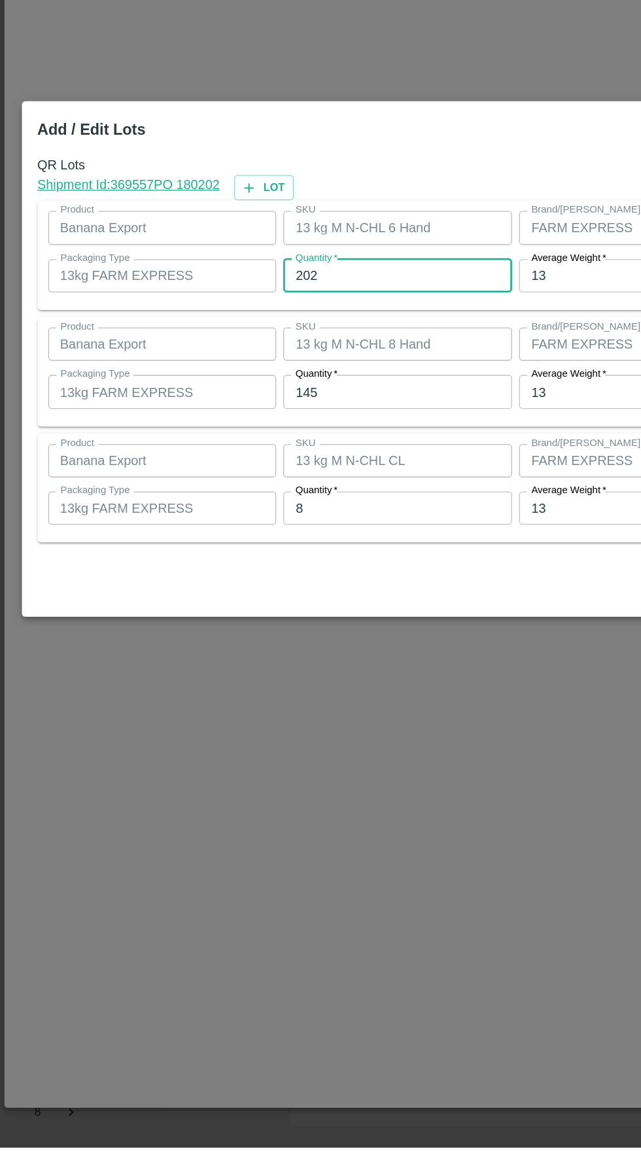
type input "202"
click at [282, 608] on input "145" at bounding box center [296, 612] width 171 height 25
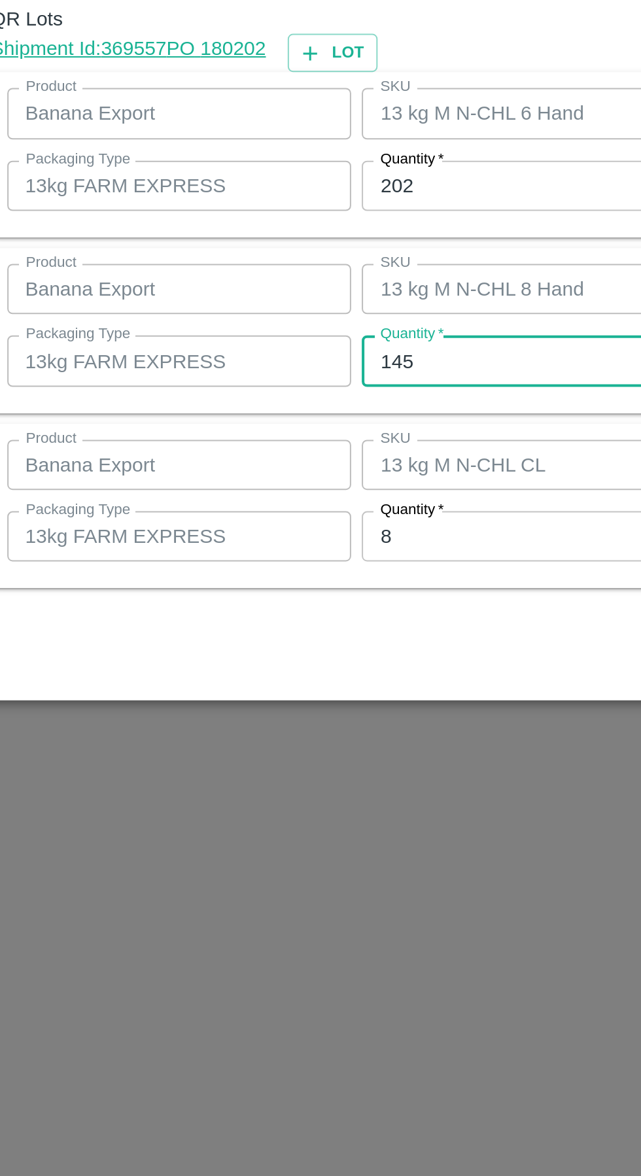
click at [281, 616] on input "145" at bounding box center [296, 612] width 171 height 25
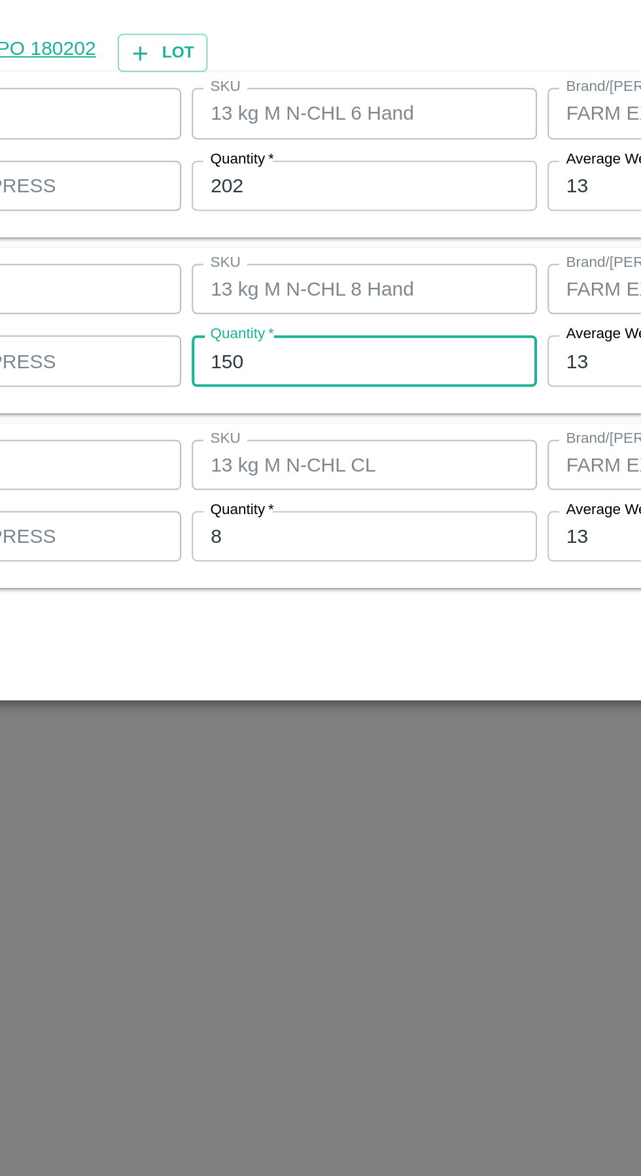
type input "150"
click at [292, 700] on input "8" at bounding box center [296, 699] width 171 height 25
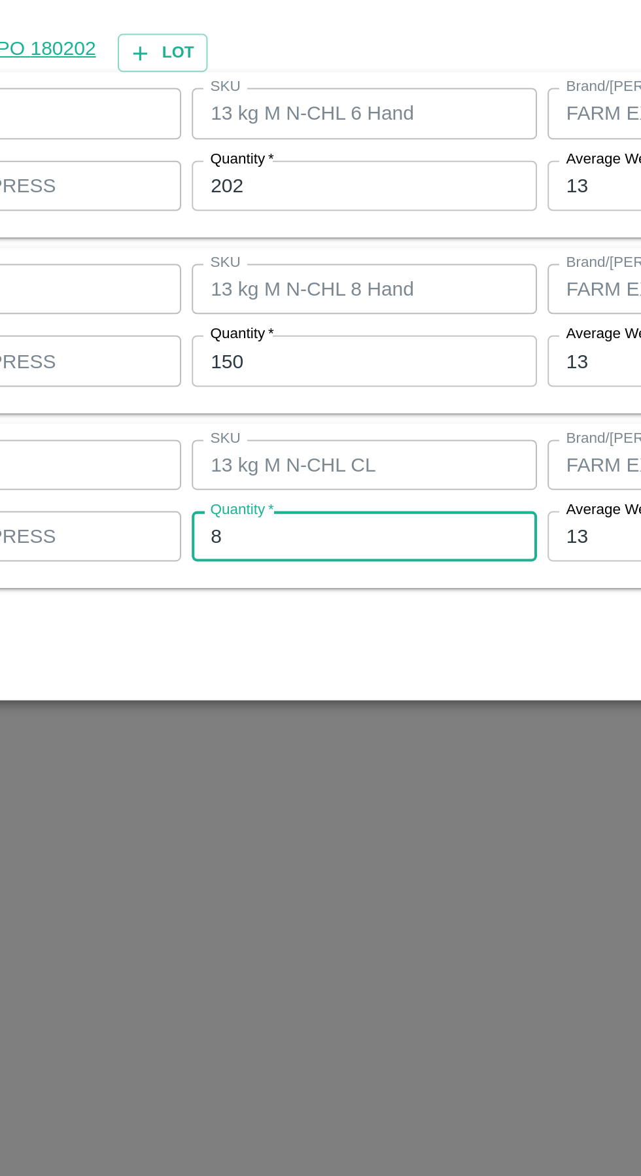
click at [302, 696] on input "8" at bounding box center [296, 699] width 171 height 25
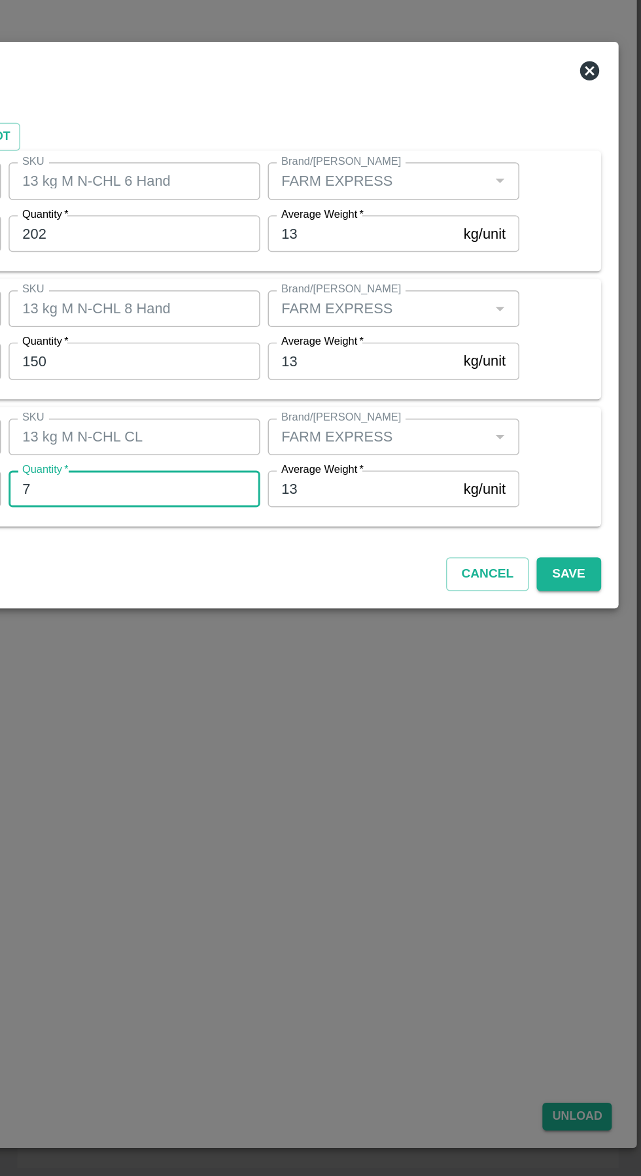
type input "7"
click at [601, 759] on button "Save" at bounding box center [591, 757] width 43 height 23
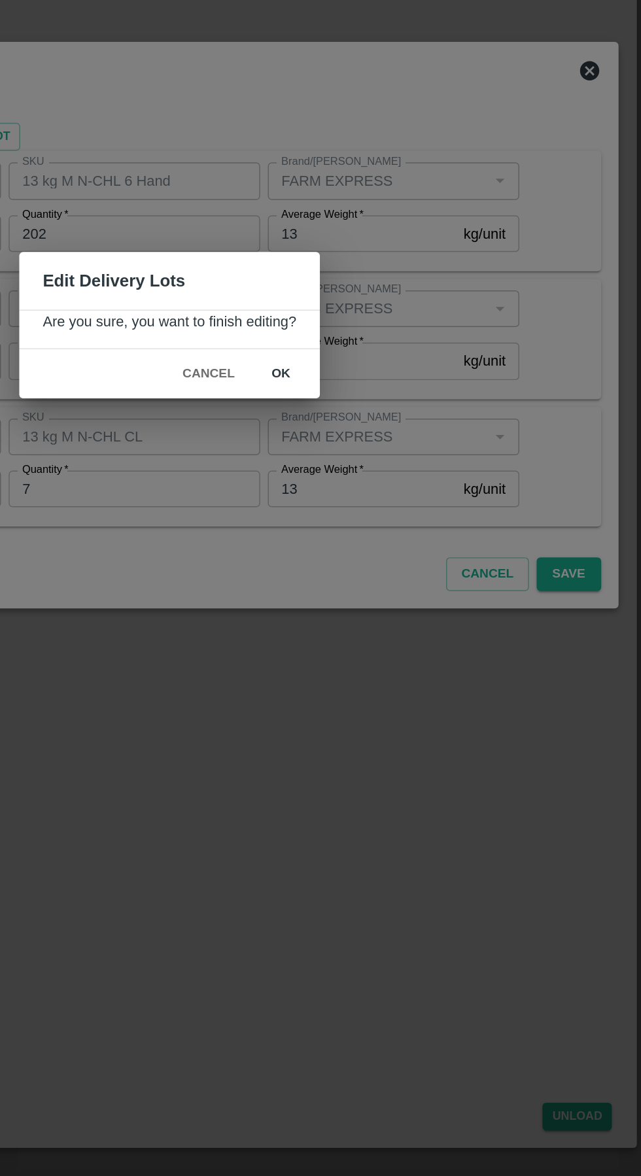
click at [406, 612] on button "ok" at bounding box center [396, 621] width 42 height 23
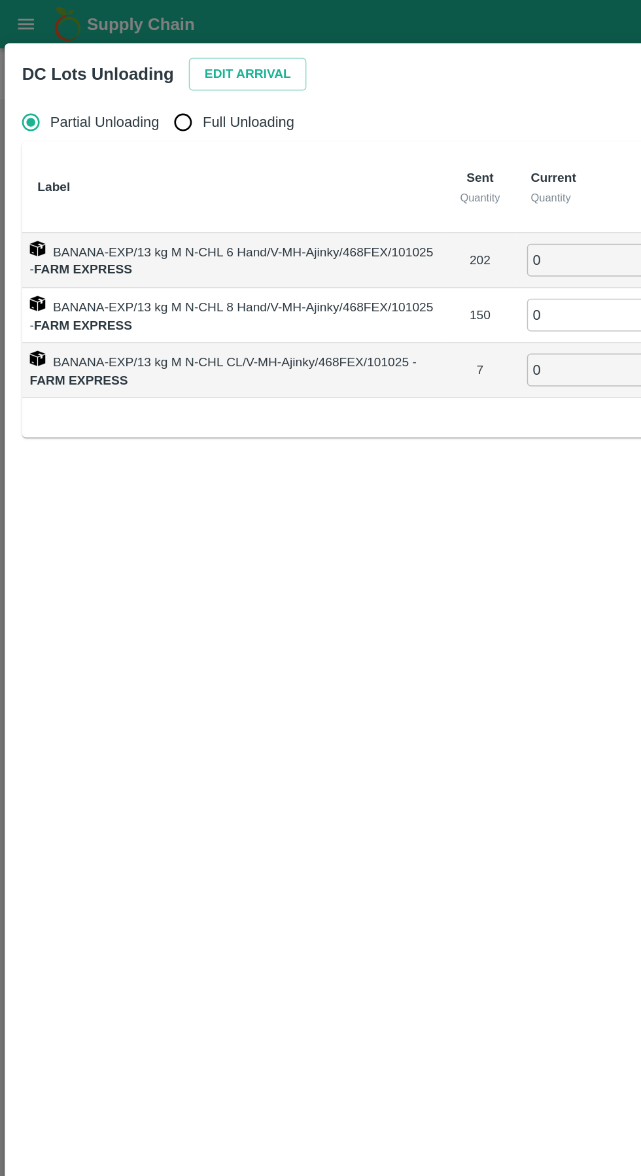
radio input "true"
click at [128, 86] on input "Full Unloading" at bounding box center [124, 83] width 26 height 26
radio input "true"
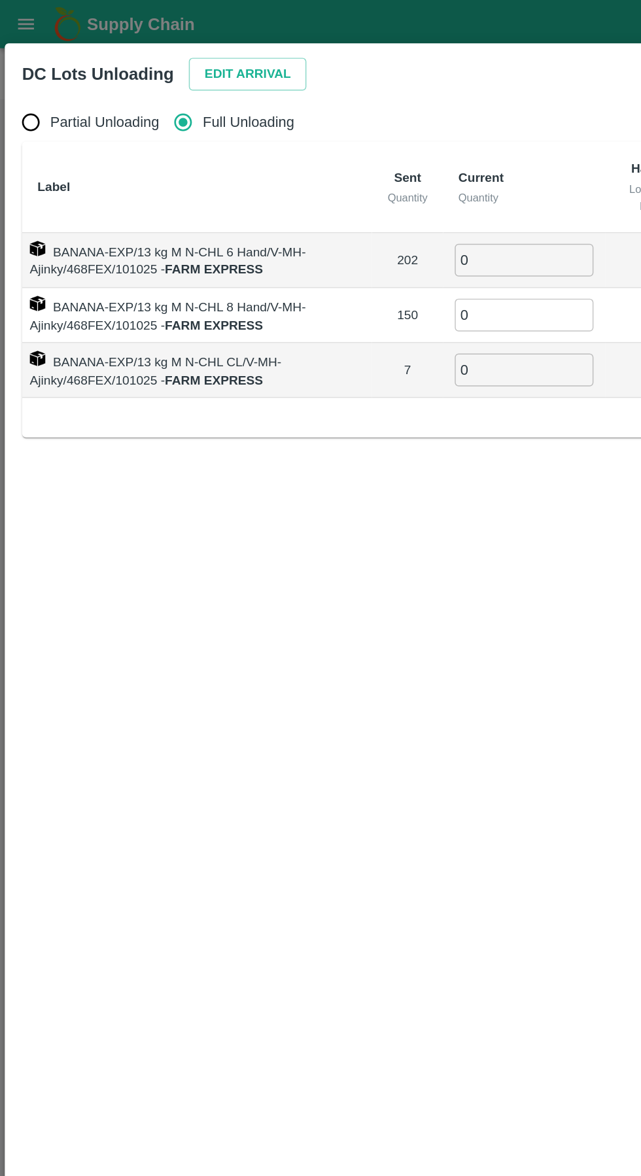
click at [347, 177] on input "0" at bounding box center [356, 176] width 94 height 22
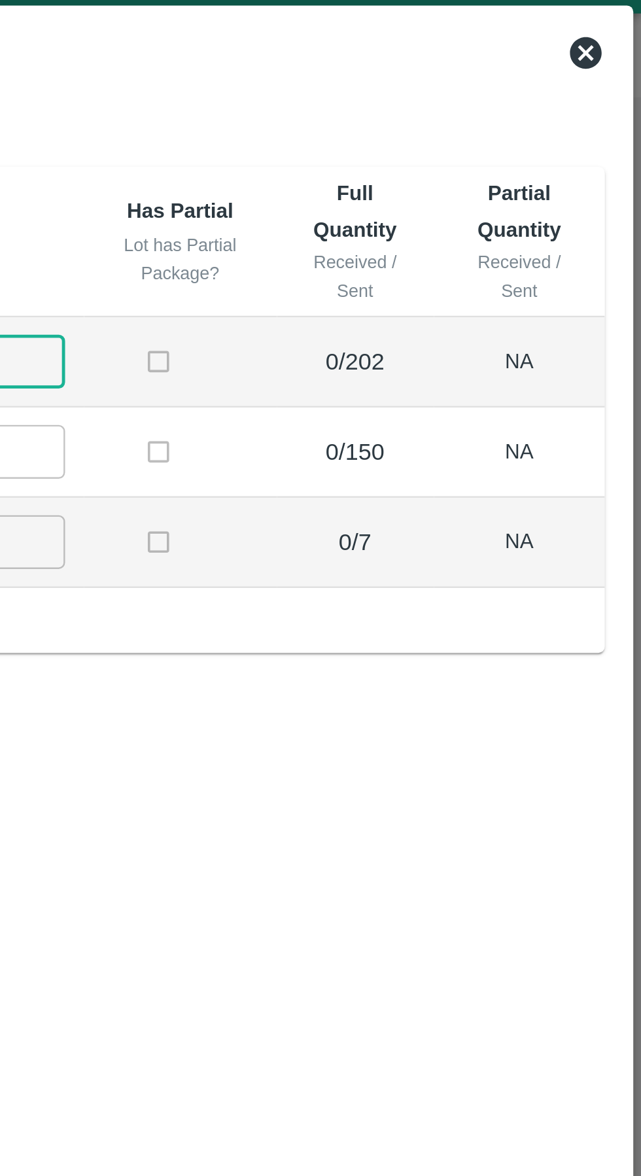
scroll to position [0, 0]
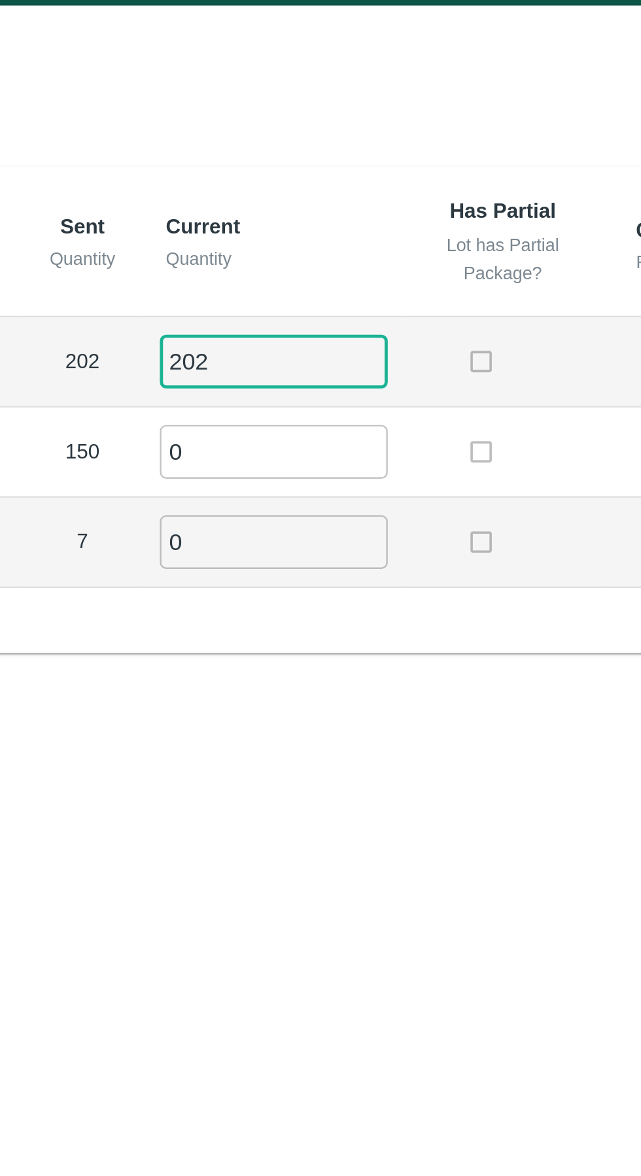
type input "202"
click at [351, 216] on input "0" at bounding box center [356, 214] width 94 height 22
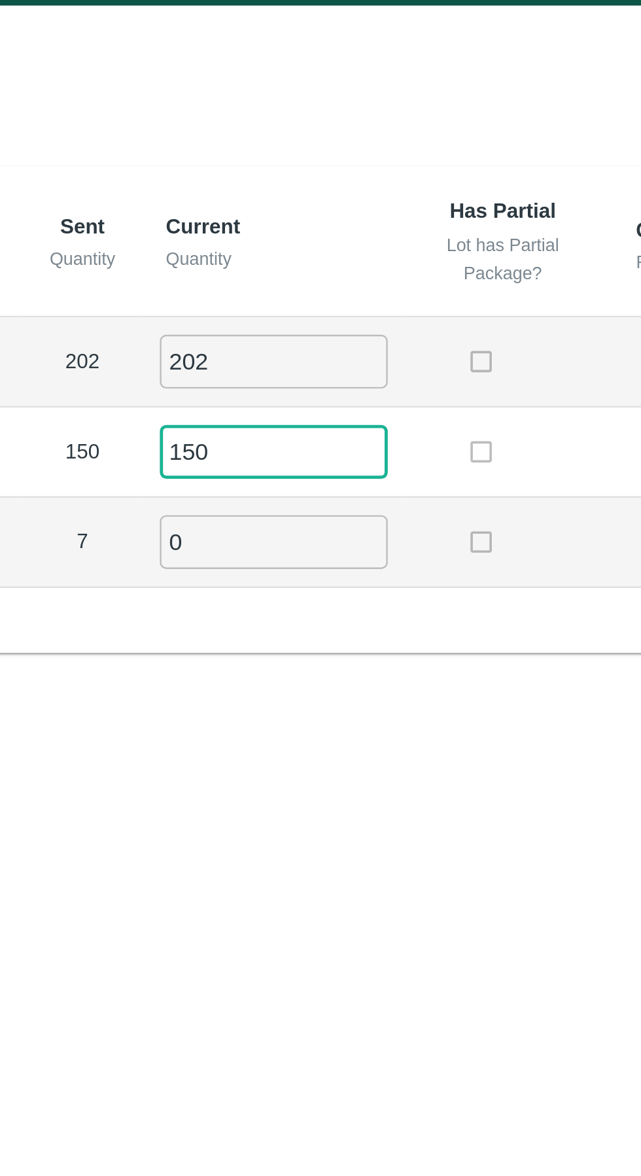
type input "150"
click at [347, 256] on input "0" at bounding box center [356, 251] width 94 height 22
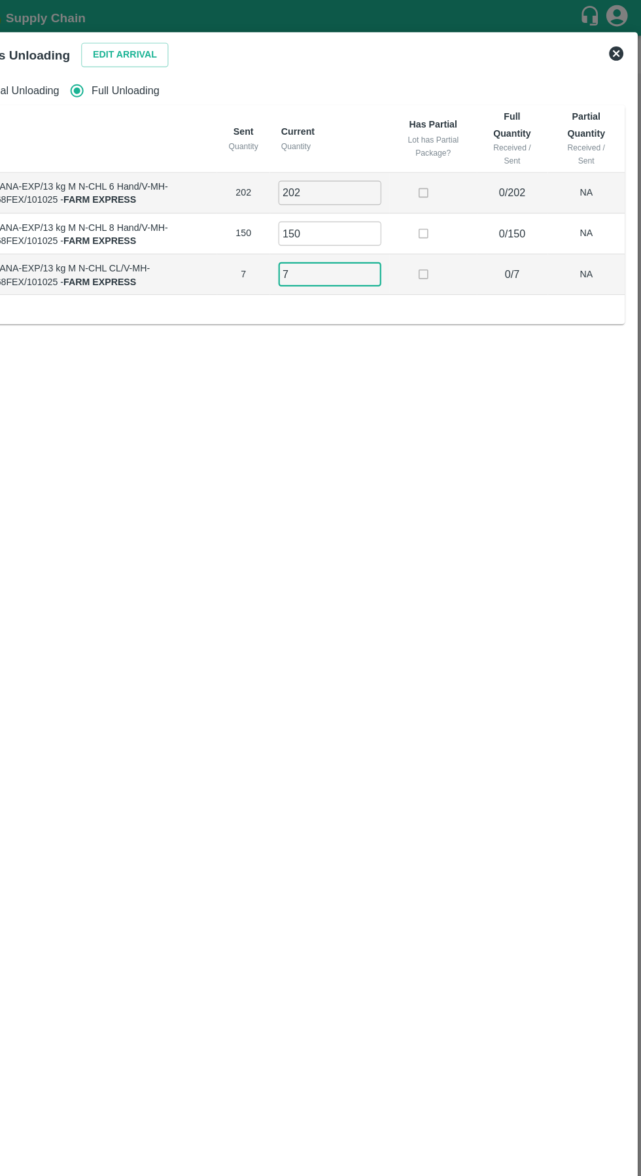
type input "7"
click at [319, 434] on div "Partial Unloading Full Unloading Label Sent Quantity Current Quantity Has Parti…" at bounding box center [320, 585] width 621 height 1041
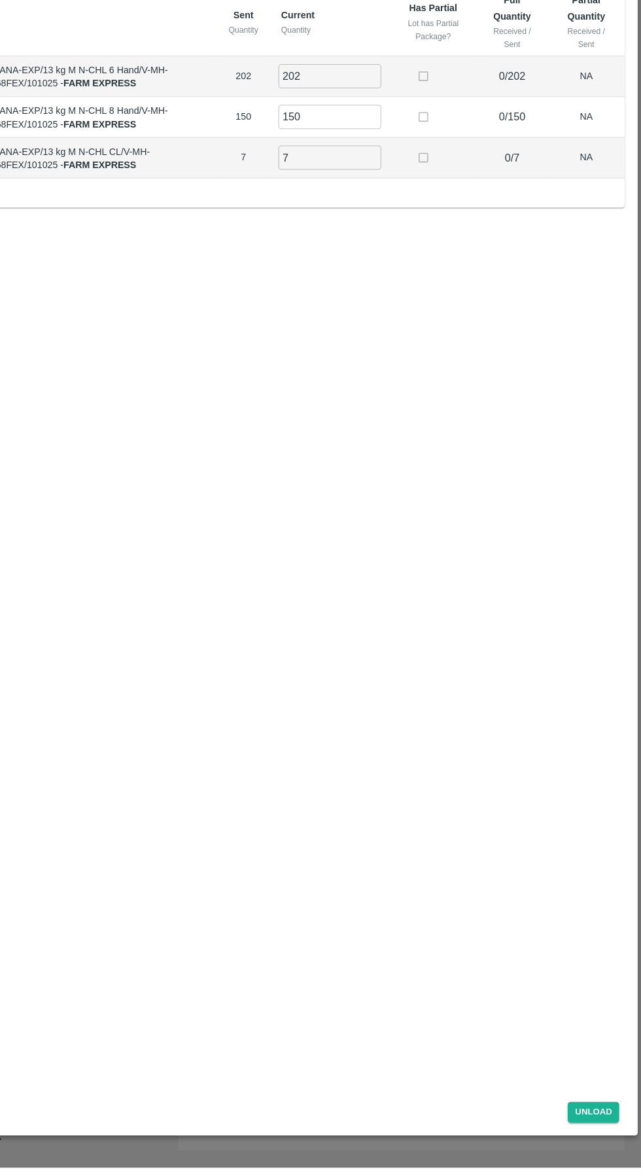
click at [599, 1135] on button "Unload" at bounding box center [597, 1125] width 47 height 19
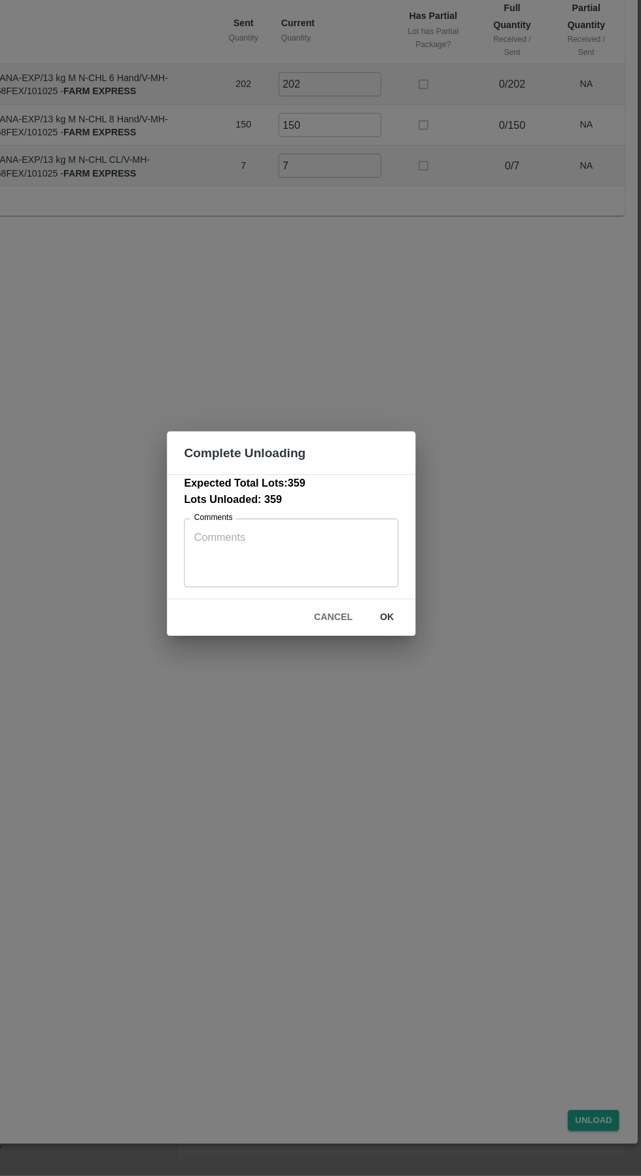
click at [408, 665] on button "ok" at bounding box center [408, 664] width 42 height 23
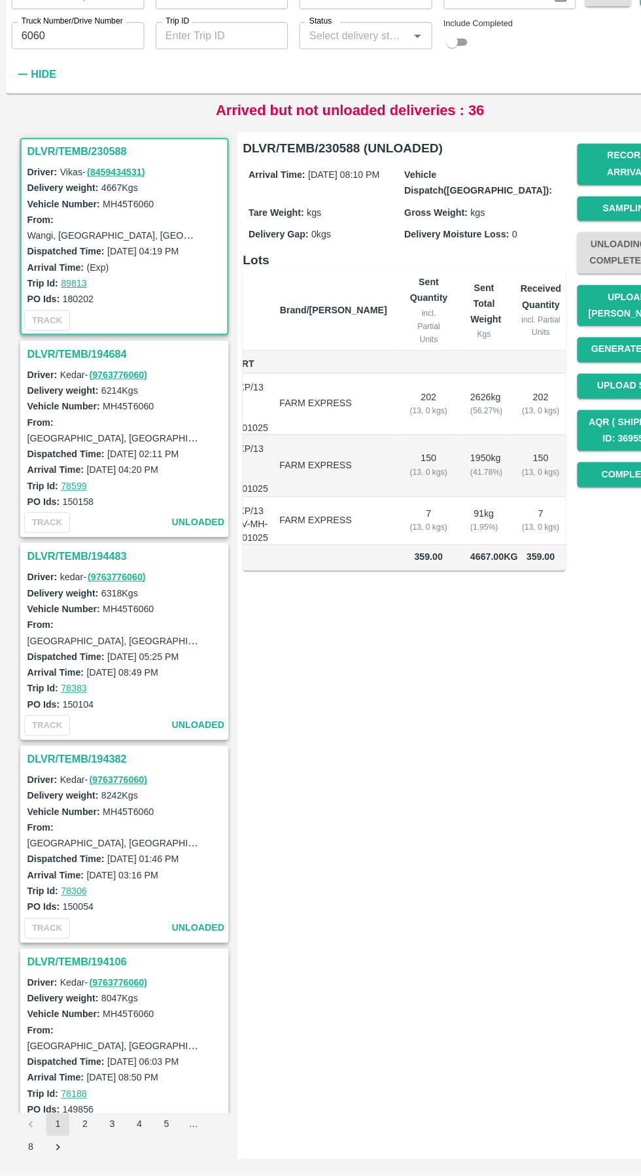
click at [84, 137] on input "6060" at bounding box center [71, 132] width 122 height 25
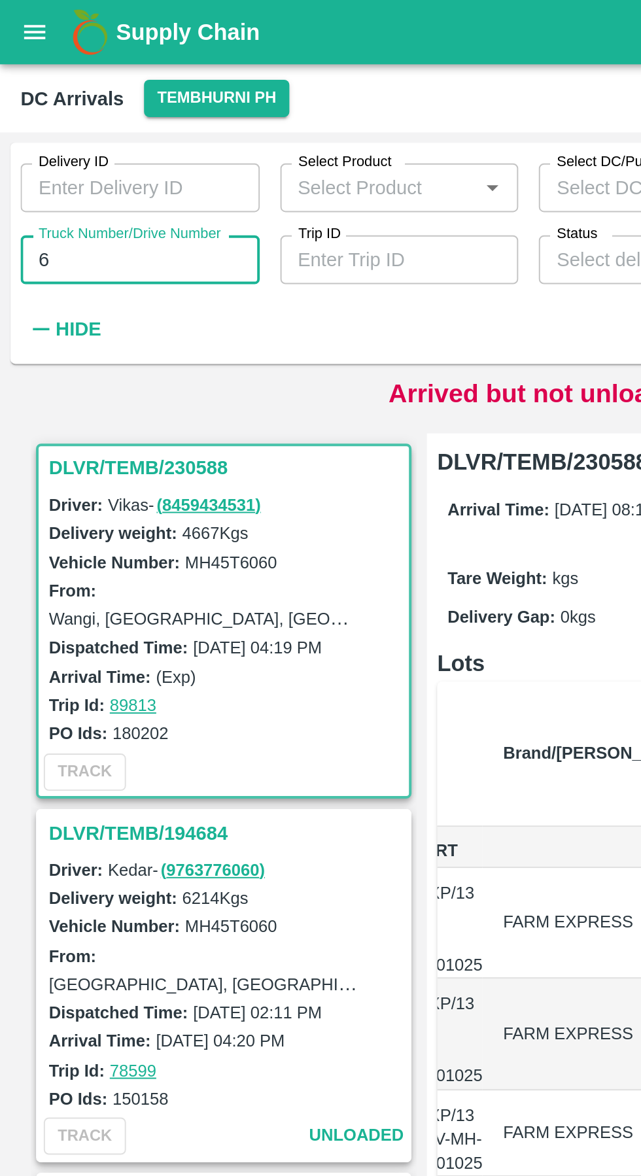
type input "6"
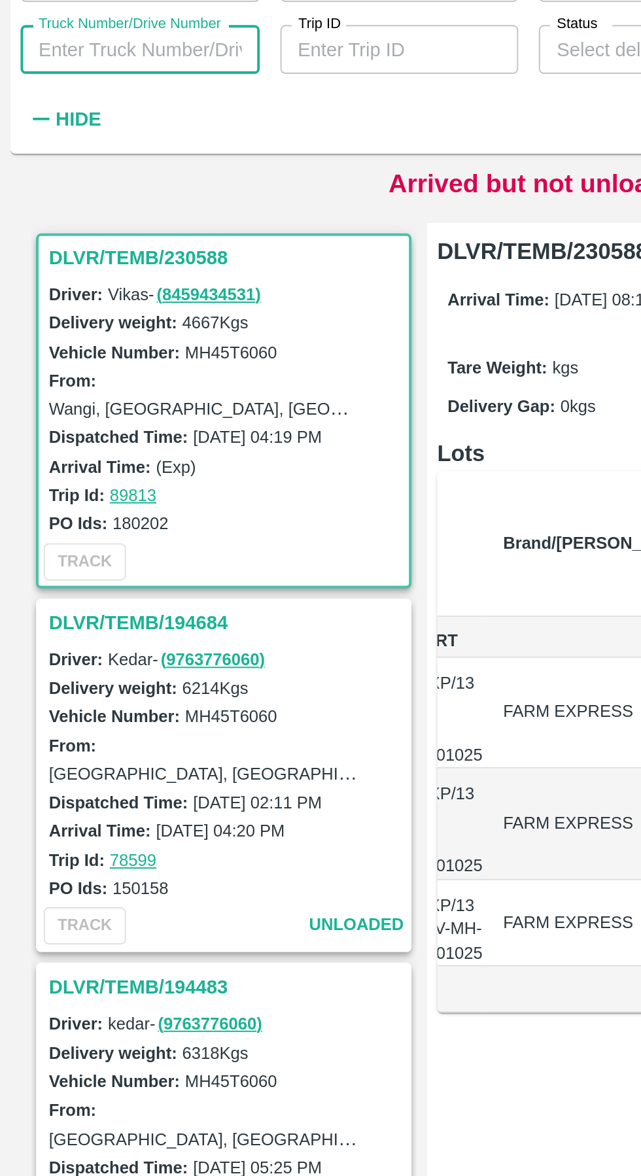
click at [56, 137] on input "Truck Number/Drive Number" at bounding box center [71, 132] width 122 height 25
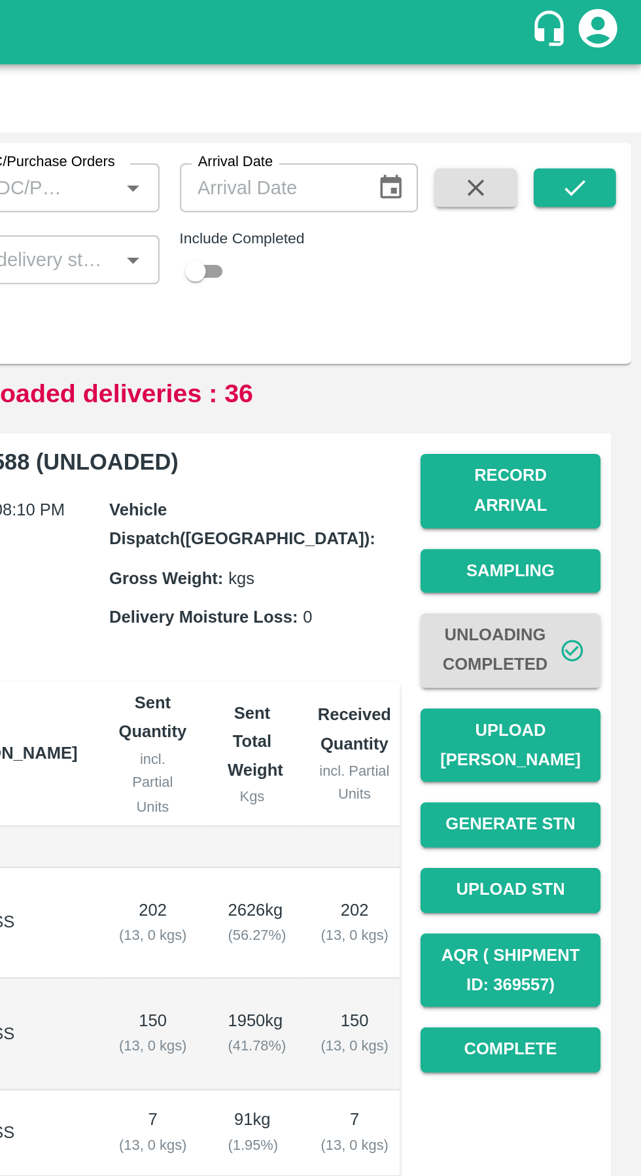
type input "4555"
click at [615, 94] on button "submit" at bounding box center [607, 96] width 42 height 20
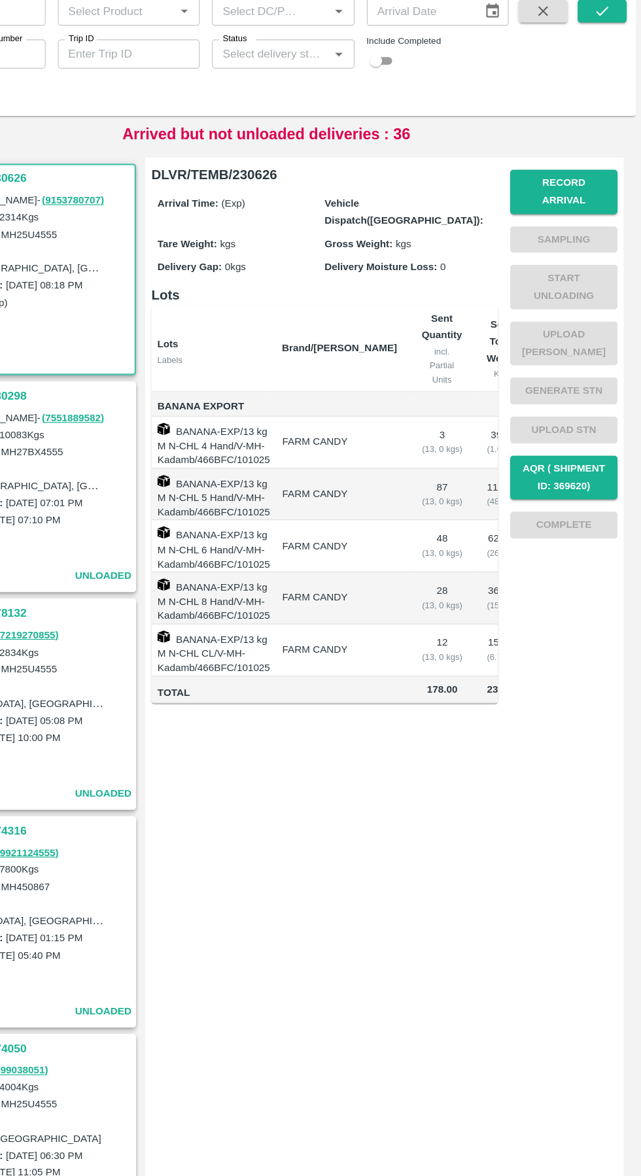
click at [583, 243] on button "Record Arrival" at bounding box center [575, 250] width 92 height 38
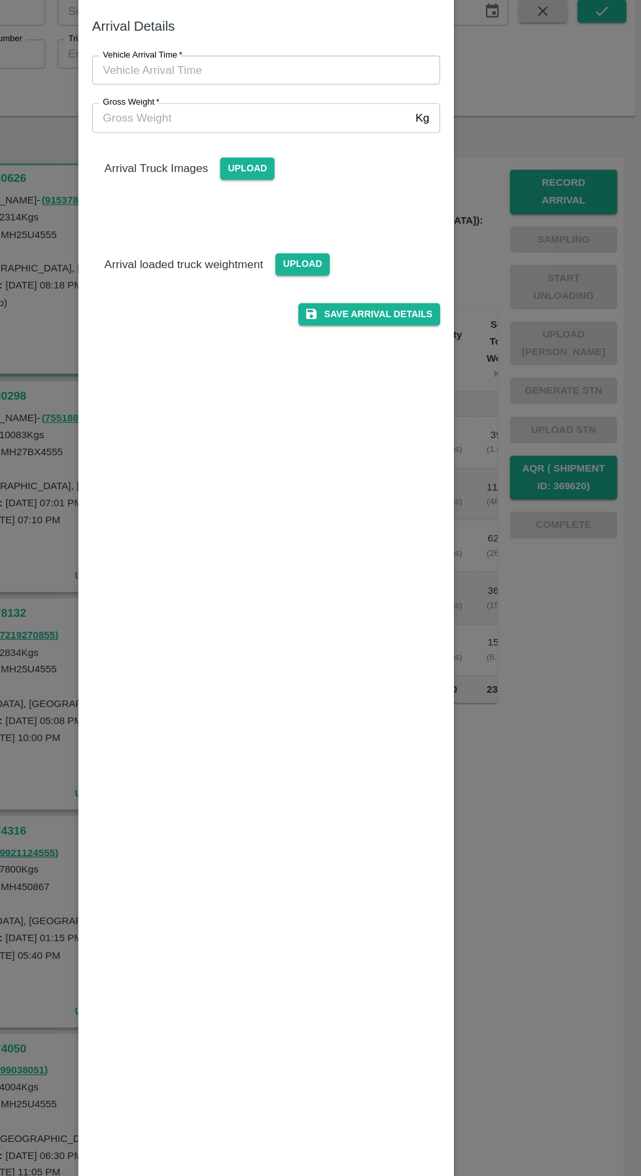
click at [271, 146] on input "Vehicle Arrival Time   *" at bounding box center [316, 145] width 288 height 25
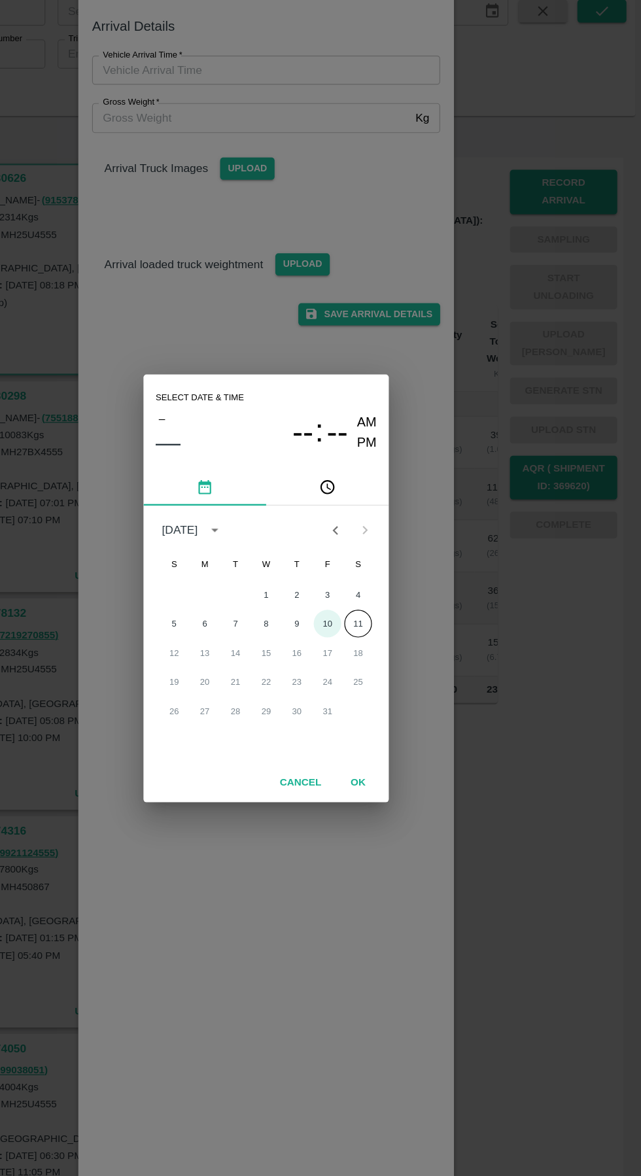
click at [374, 622] on button "10" at bounding box center [373, 618] width 24 height 24
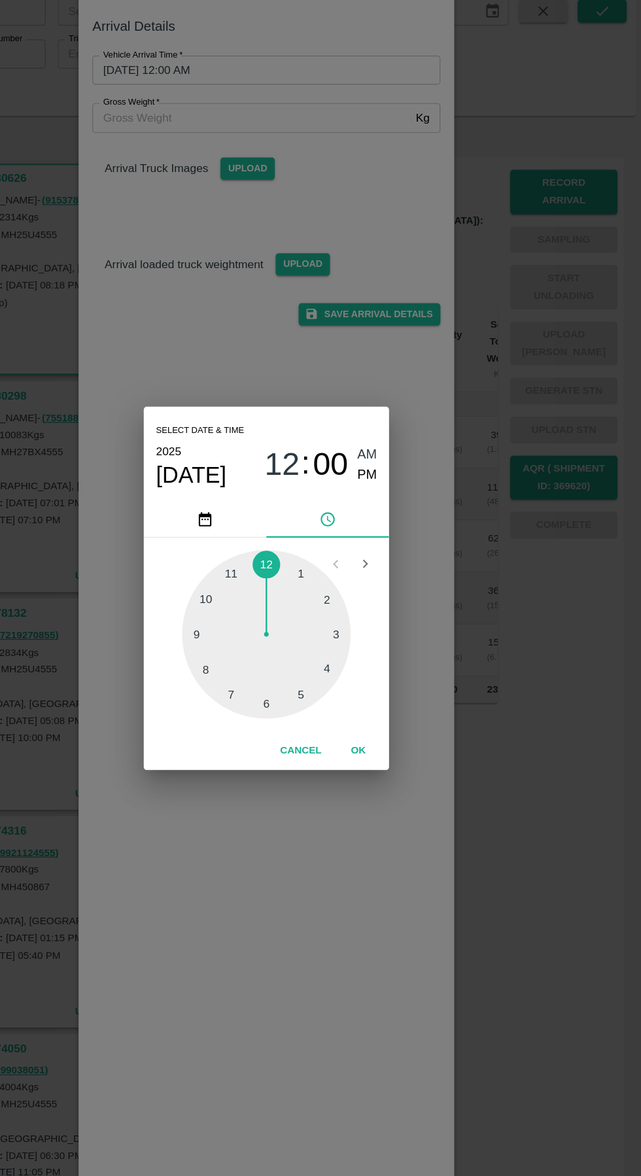
click at [324, 691] on div at bounding box center [321, 627] width 144 height 144
click at [381, 602] on div at bounding box center [321, 627] width 144 height 144
click at [409, 495] on span "PM" at bounding box center [406, 492] width 17 height 18
type input "10/10/2025 06:11 PM"
click at [399, 726] on button "OK" at bounding box center [399, 726] width 42 height 23
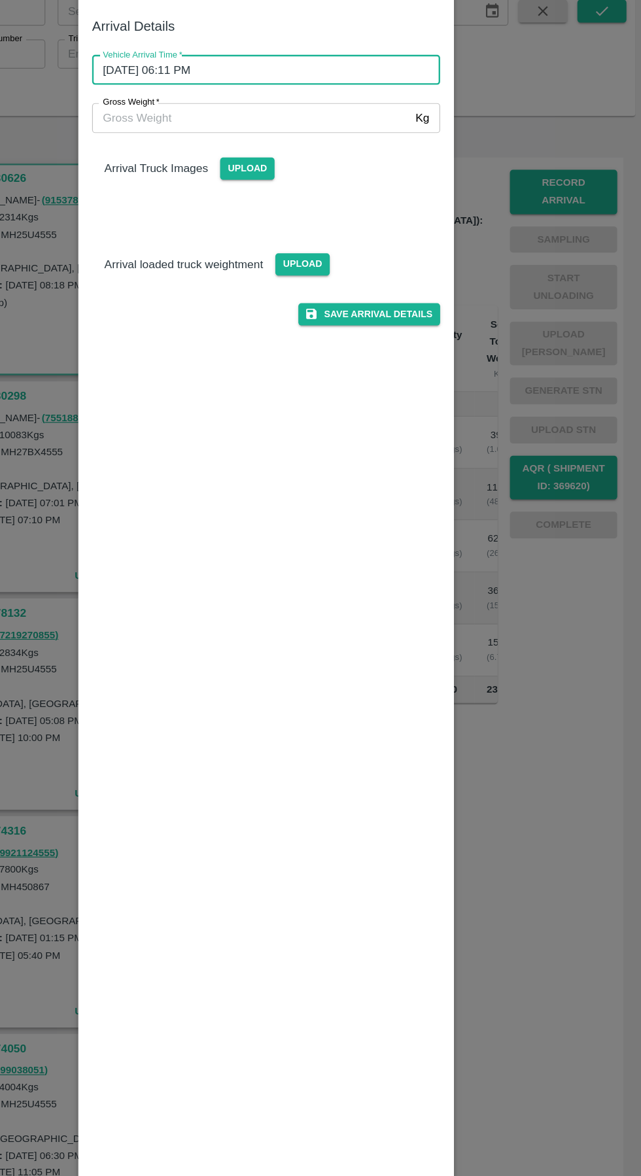
click at [423, 358] on button "Save Arrival Details" at bounding box center [408, 354] width 121 height 19
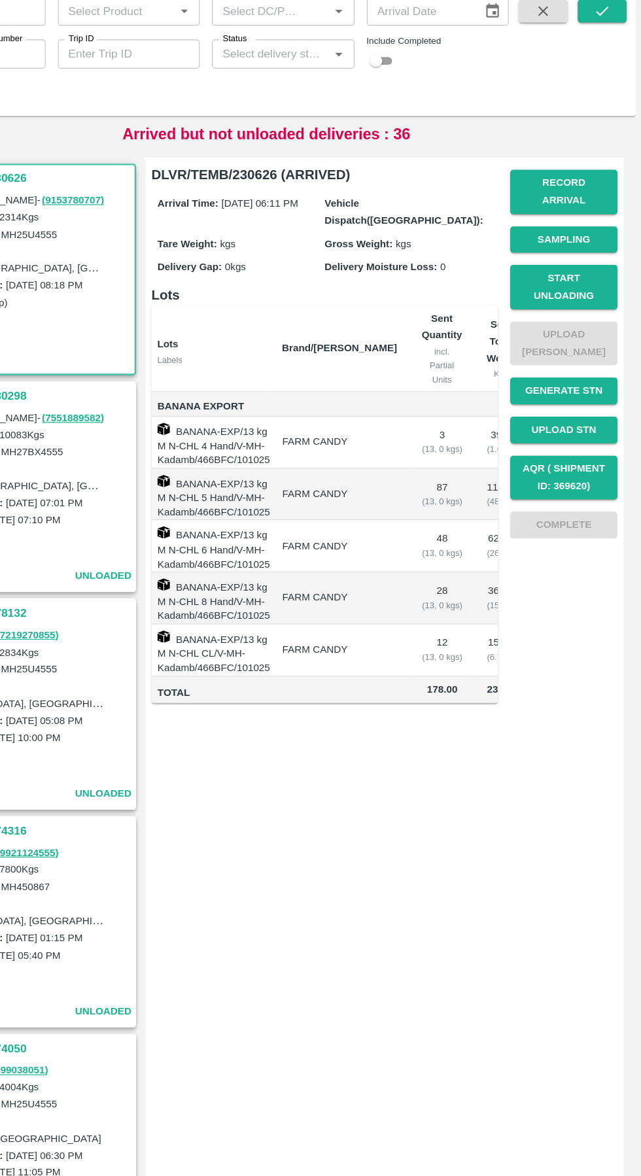
scroll to position [0, 78]
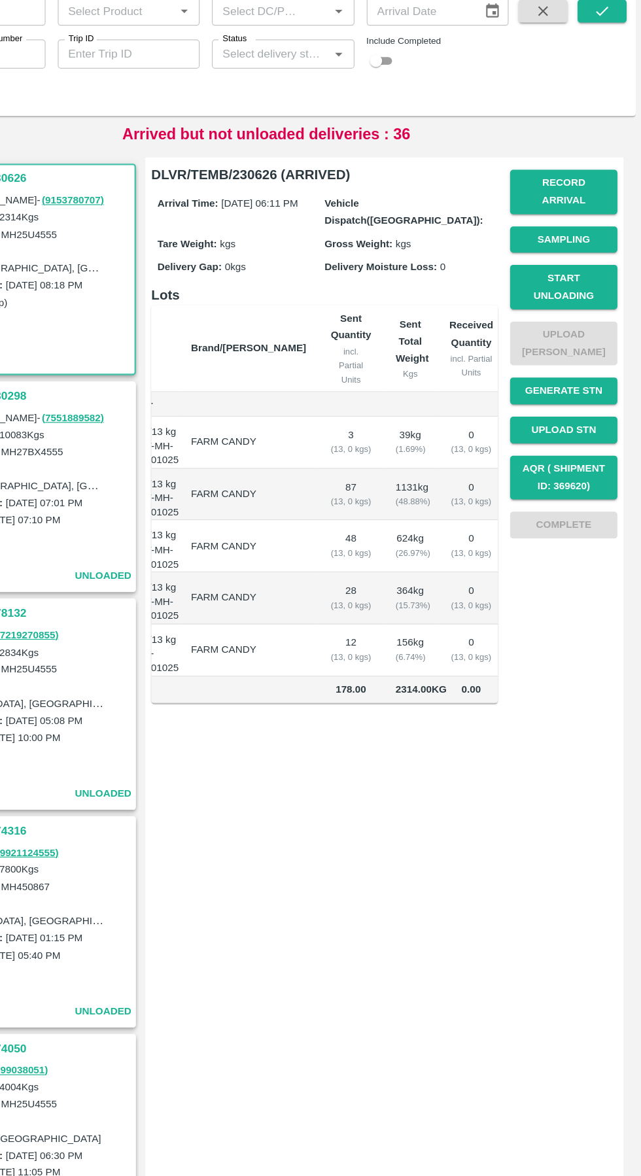
click at [573, 317] on button "Start Unloading" at bounding box center [575, 331] width 92 height 38
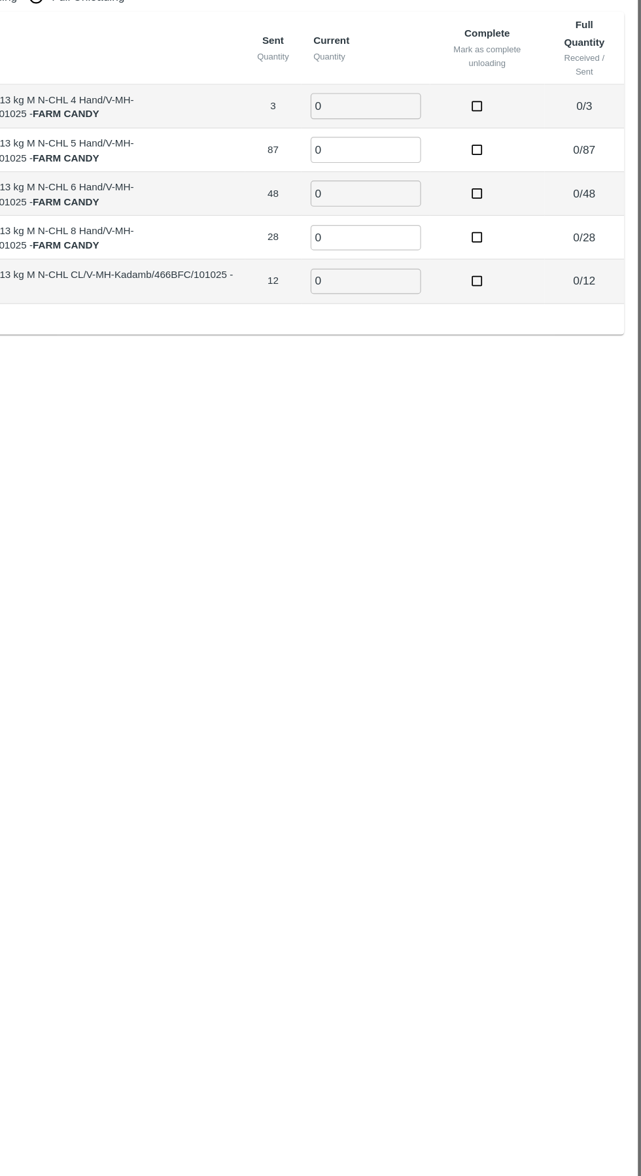
scroll to position [0, 0]
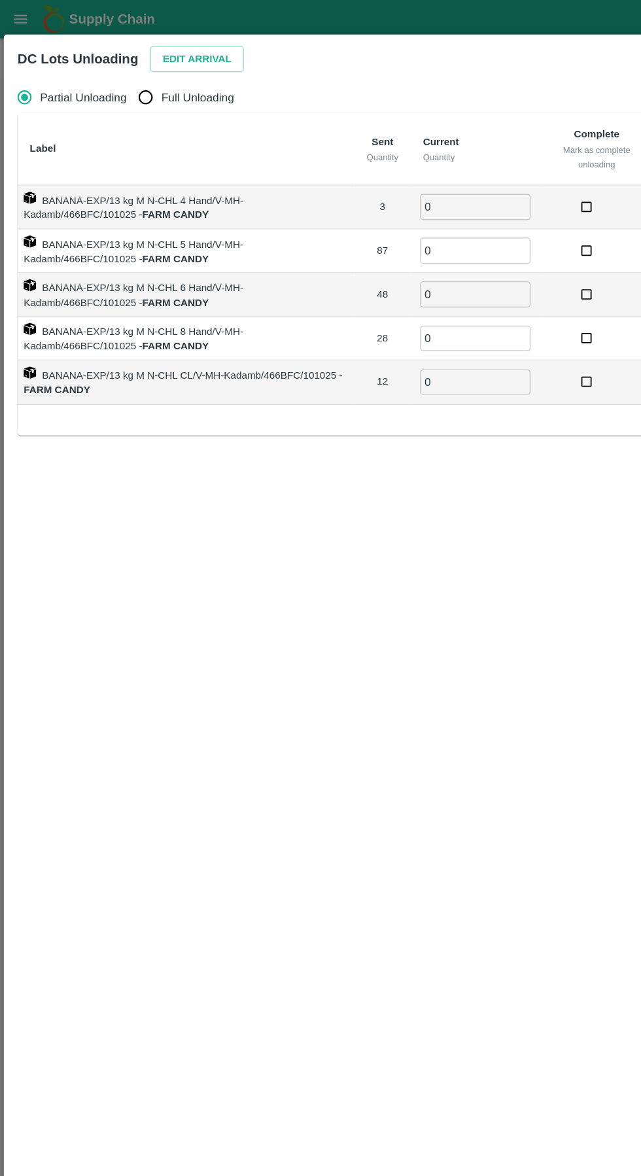
click at [158, 46] on button "Edit Arrival" at bounding box center [168, 50] width 80 height 23
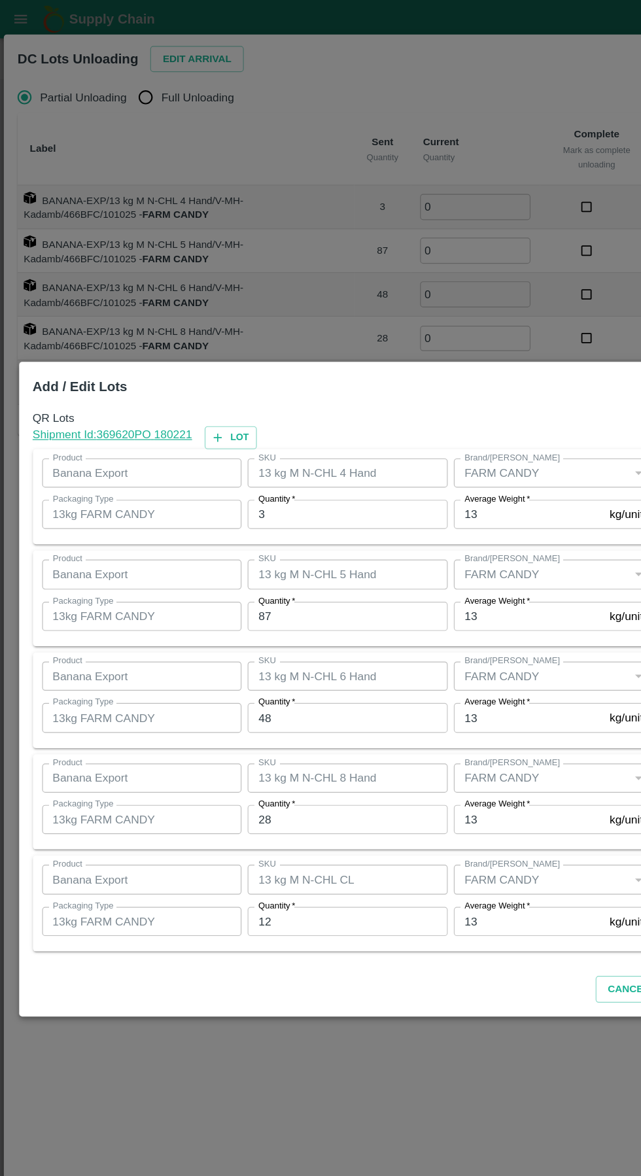
click at [287, 442] on input "3" at bounding box center [296, 438] width 171 height 25
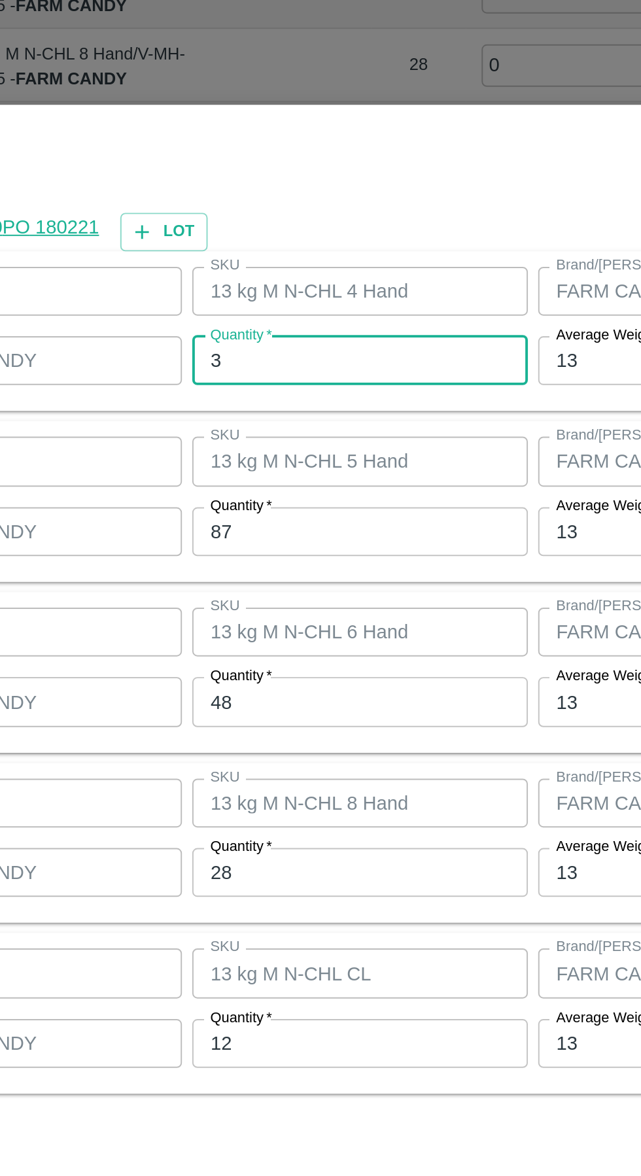
click at [287, 526] on input "87" at bounding box center [296, 525] width 171 height 25
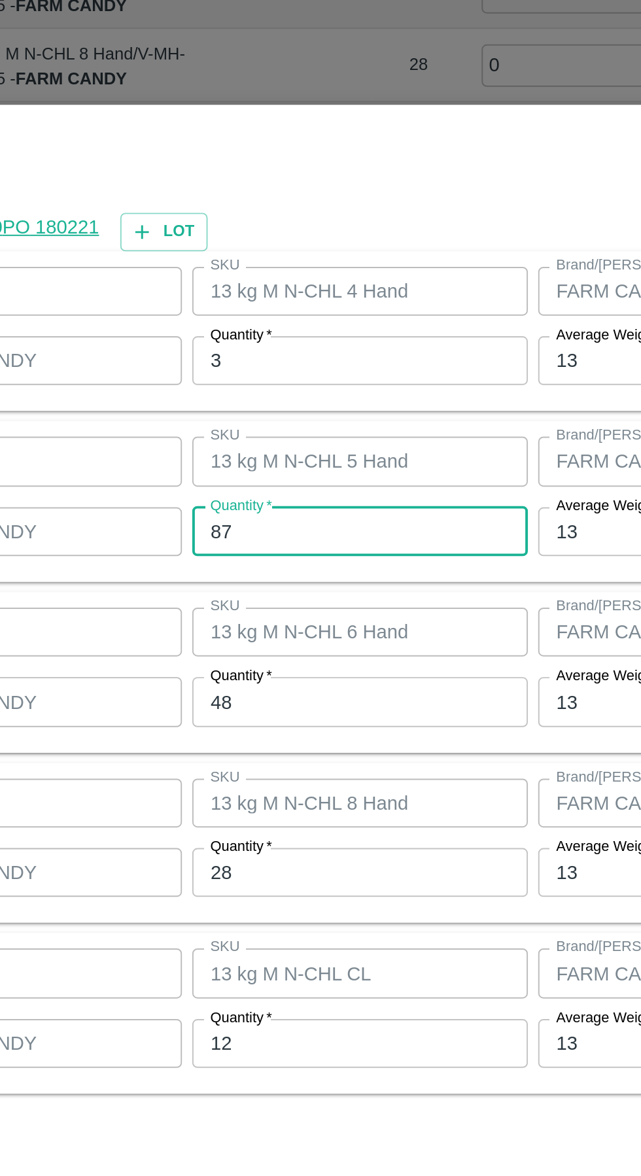
click at [302, 526] on input "87" at bounding box center [296, 525] width 171 height 25
type input "86"
click at [296, 610] on input "48" at bounding box center [296, 612] width 171 height 25
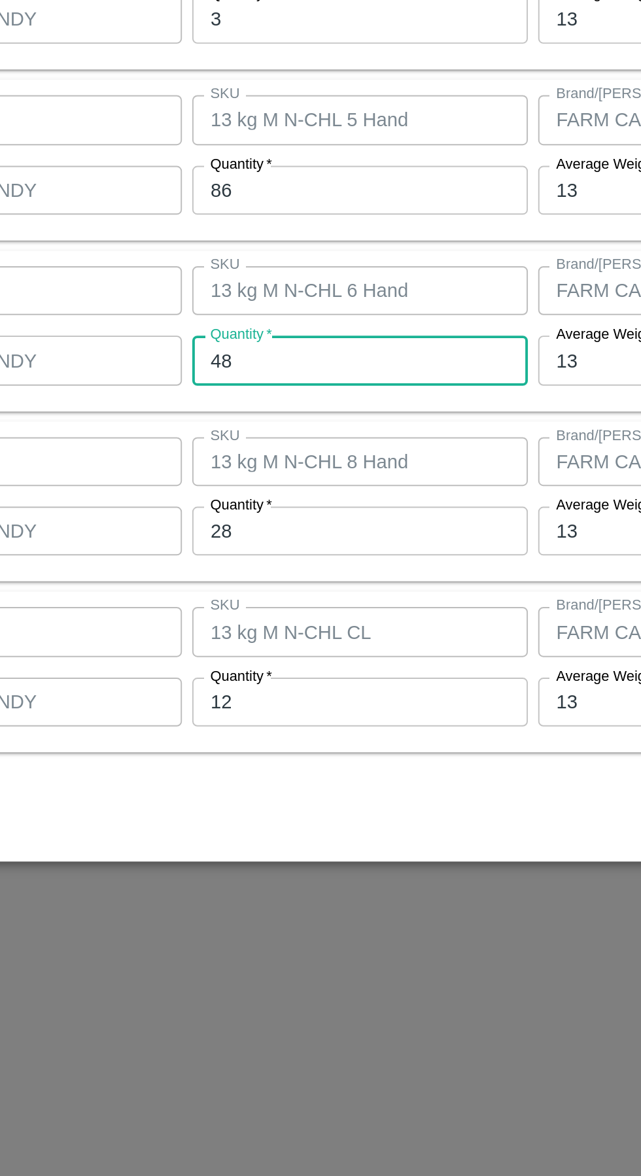
click at [310, 697] on input "28" at bounding box center [296, 699] width 171 height 25
click at [275, 799] on input "12" at bounding box center [296, 786] width 171 height 25
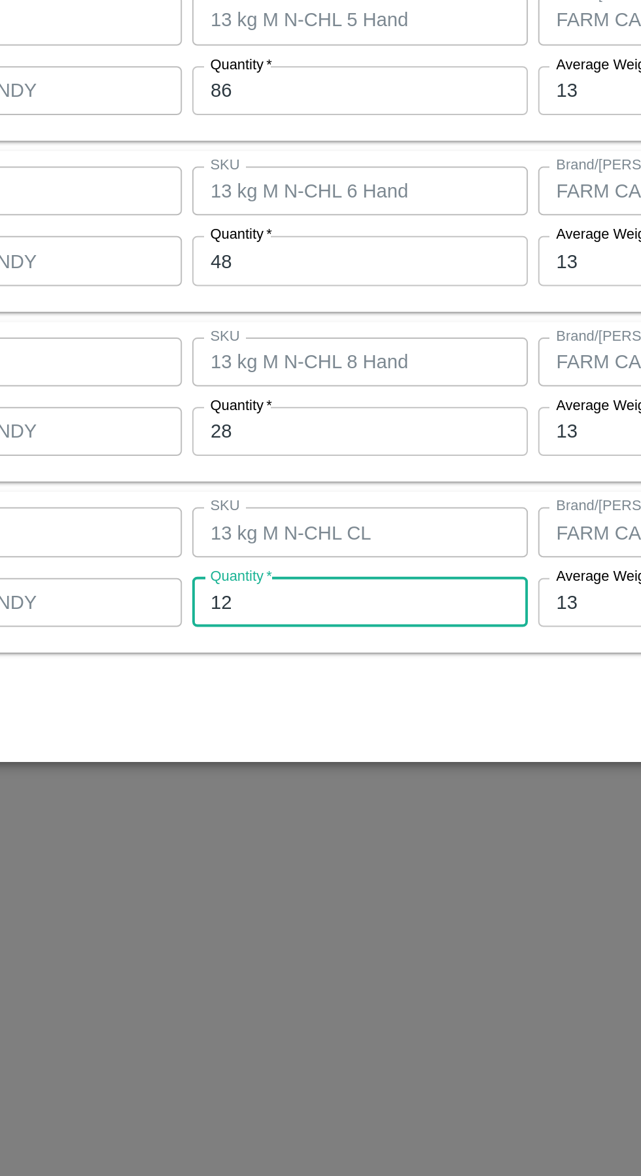
click at [301, 786] on input "12" at bounding box center [296, 786] width 171 height 25
type input "13"
click at [380, 725] on div "Product Banana Export Product SKU 13 kg M N-CHL 8 Hand SKU Brand/Marka Brand/Ma…" at bounding box center [320, 685] width 585 height 82
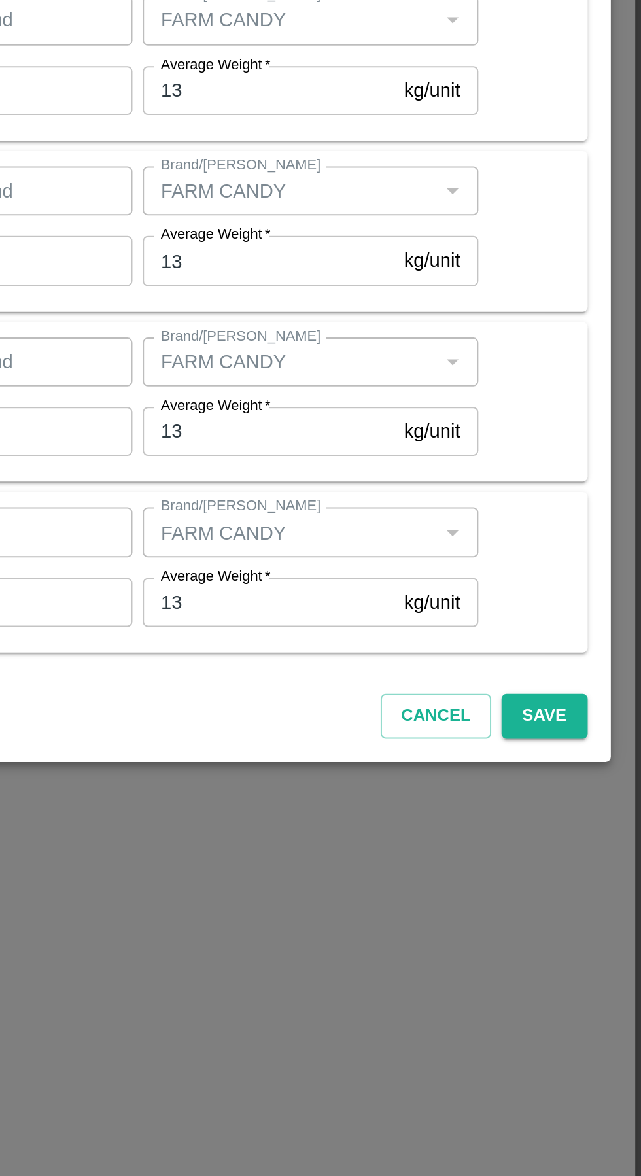
click at [599, 846] on button "Save" at bounding box center [591, 844] width 43 height 23
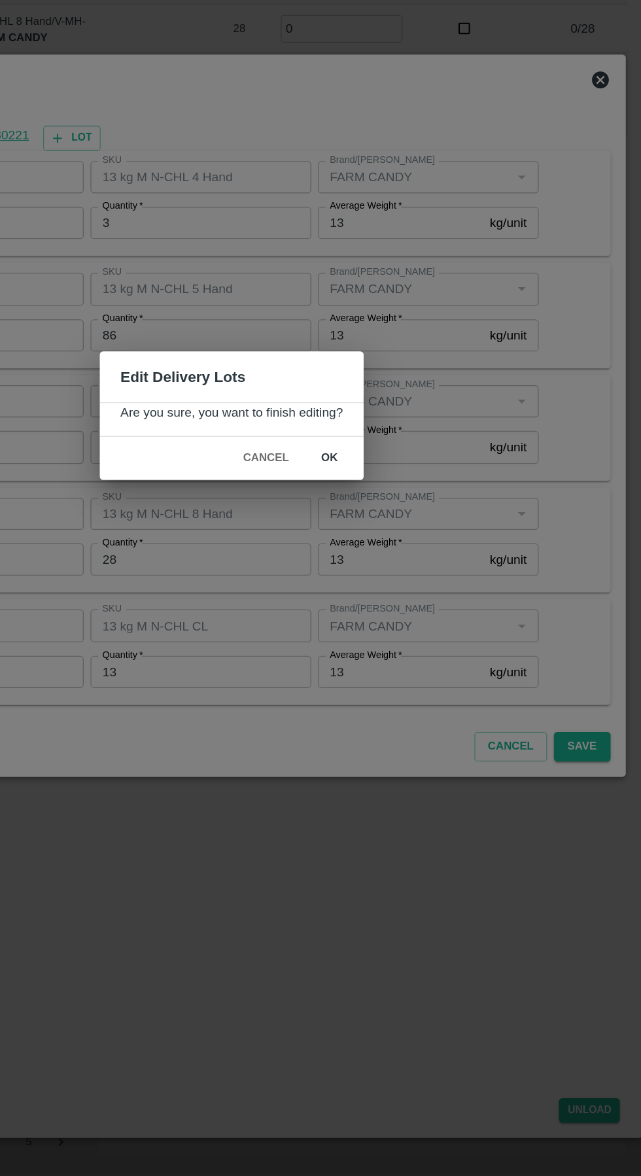
click at [406, 628] on button "ok" at bounding box center [396, 621] width 42 height 23
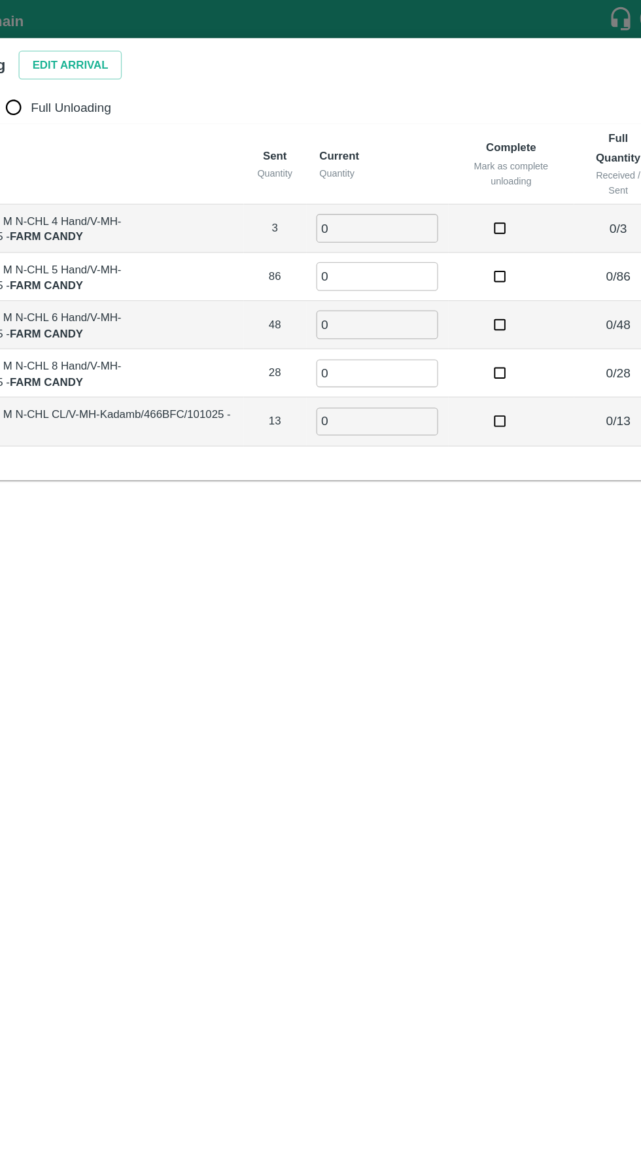
click at [412, 177] on input "0" at bounding box center [405, 176] width 94 height 22
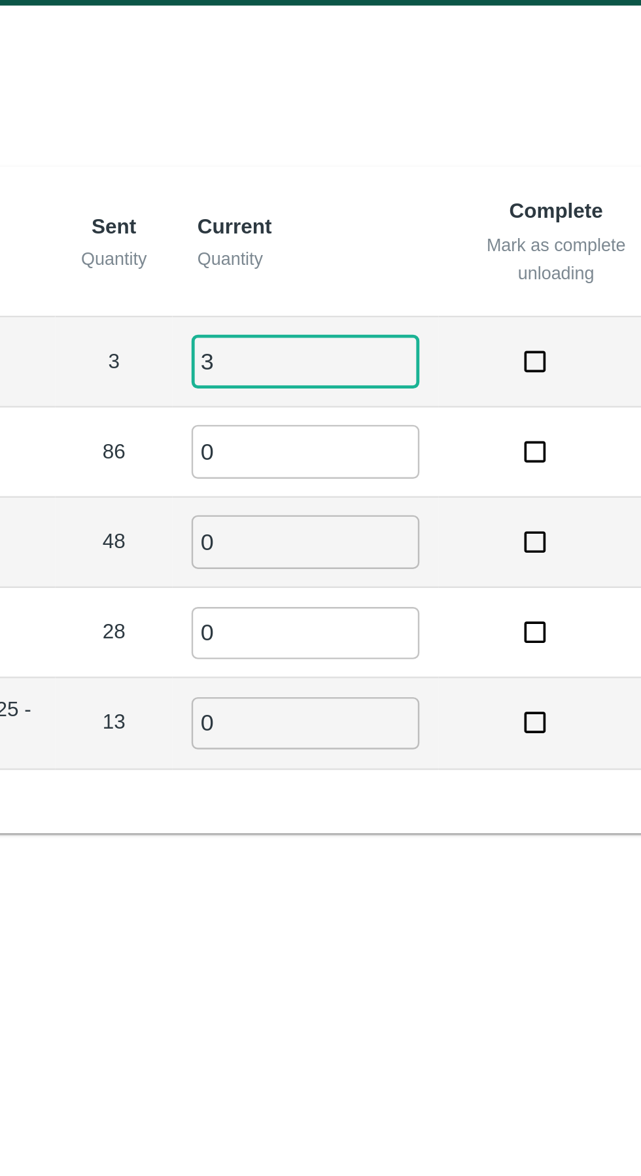
type input "3"
click at [392, 219] on input "0" at bounding box center [405, 214] width 94 height 22
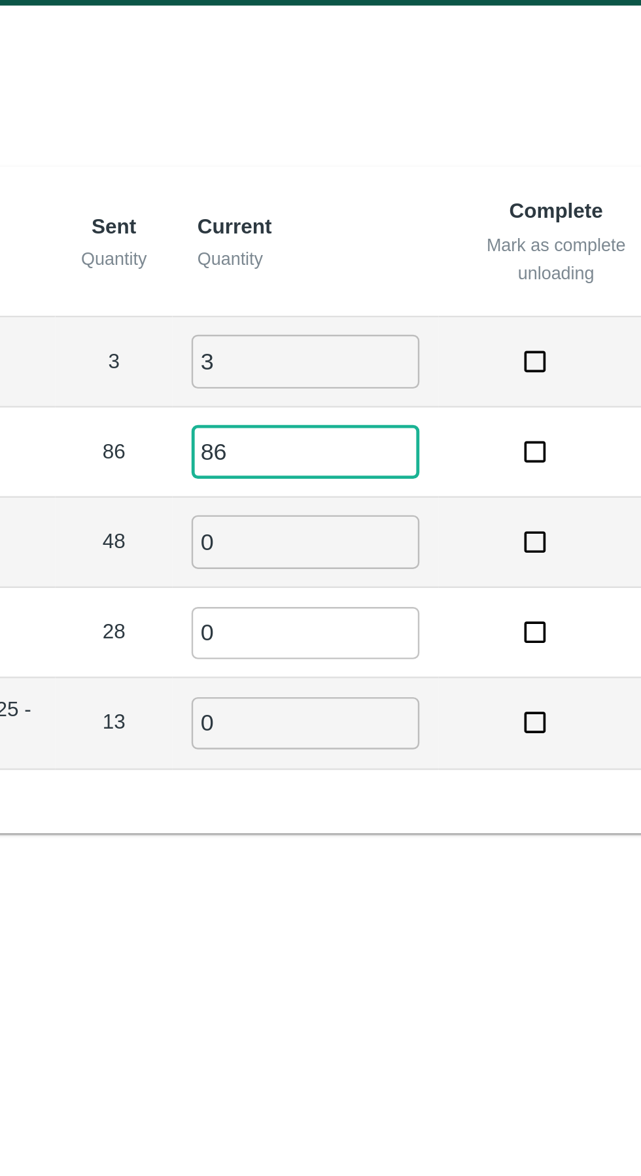
type input "86"
click at [381, 249] on input "0" at bounding box center [405, 251] width 94 height 22
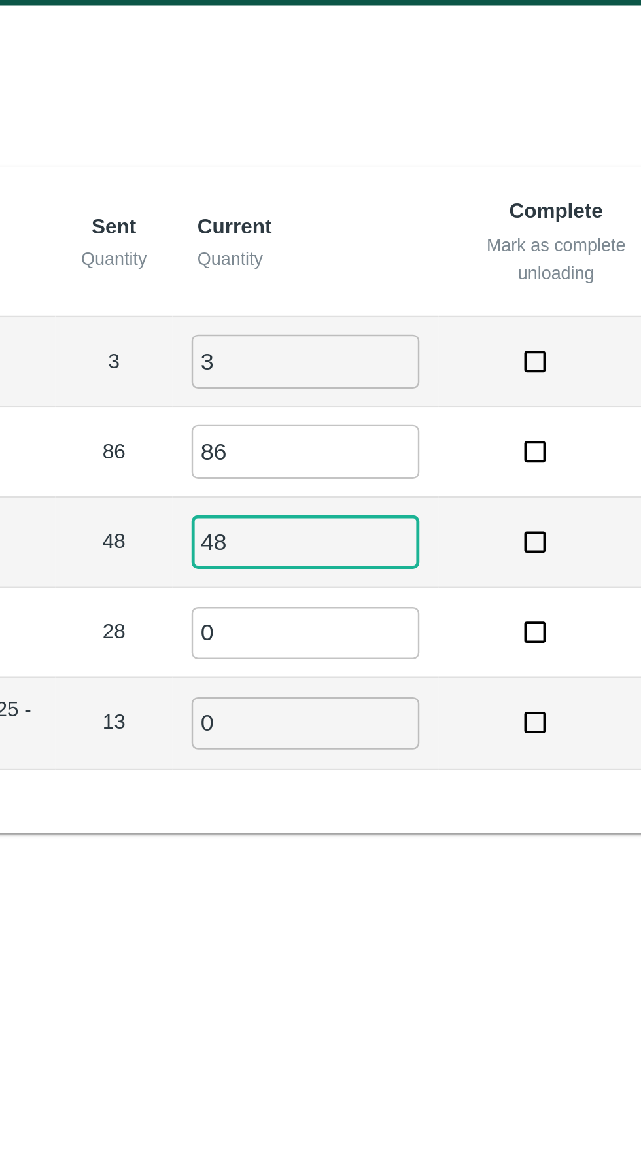
type input "48"
click at [383, 283] on input "0" at bounding box center [405, 289] width 94 height 22
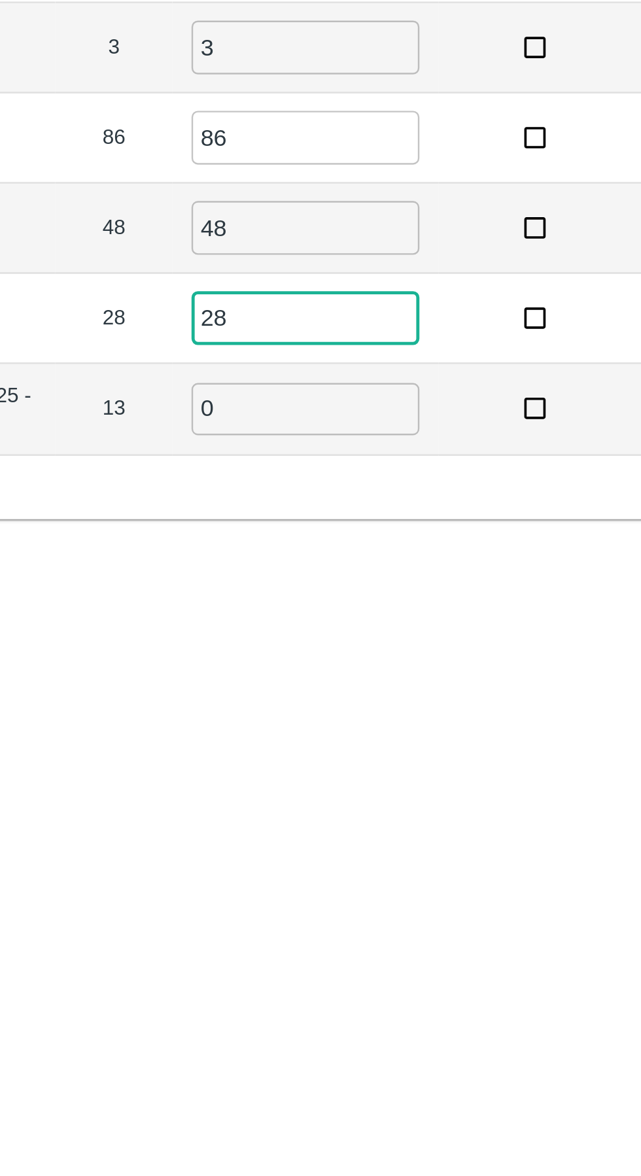
type input "28"
click at [386, 330] on input "0" at bounding box center [405, 326] width 94 height 22
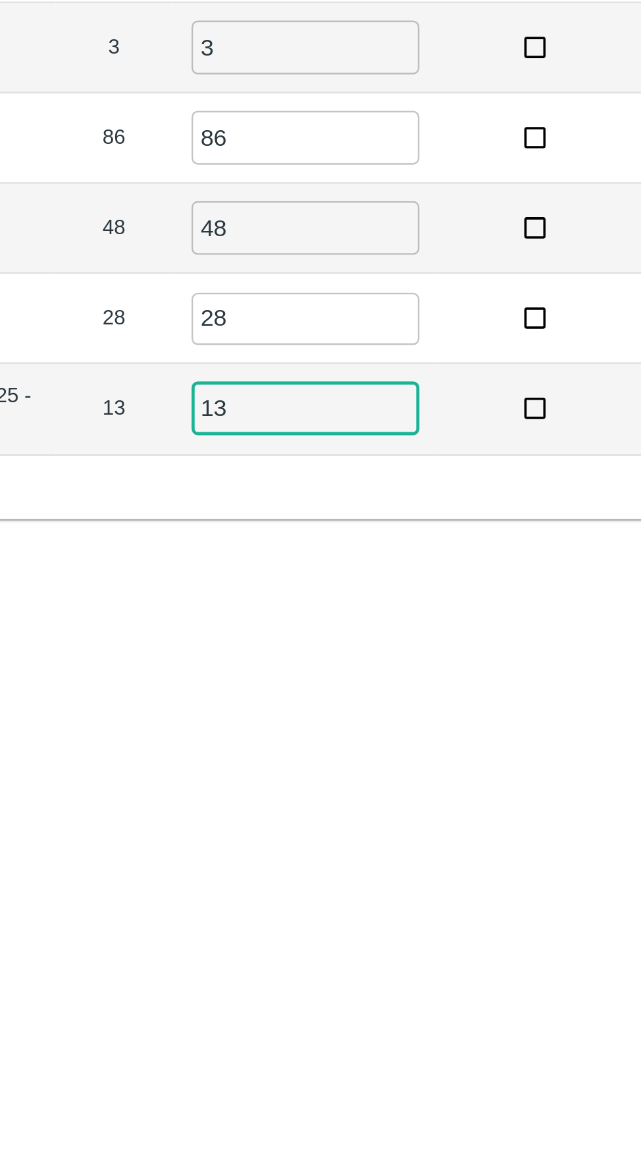
type input "13"
click at [486, 351] on div "Label Sent Quantity Current Quantity Complete Mark as complete unloading Full Q…" at bounding box center [320, 233] width 611 height 275
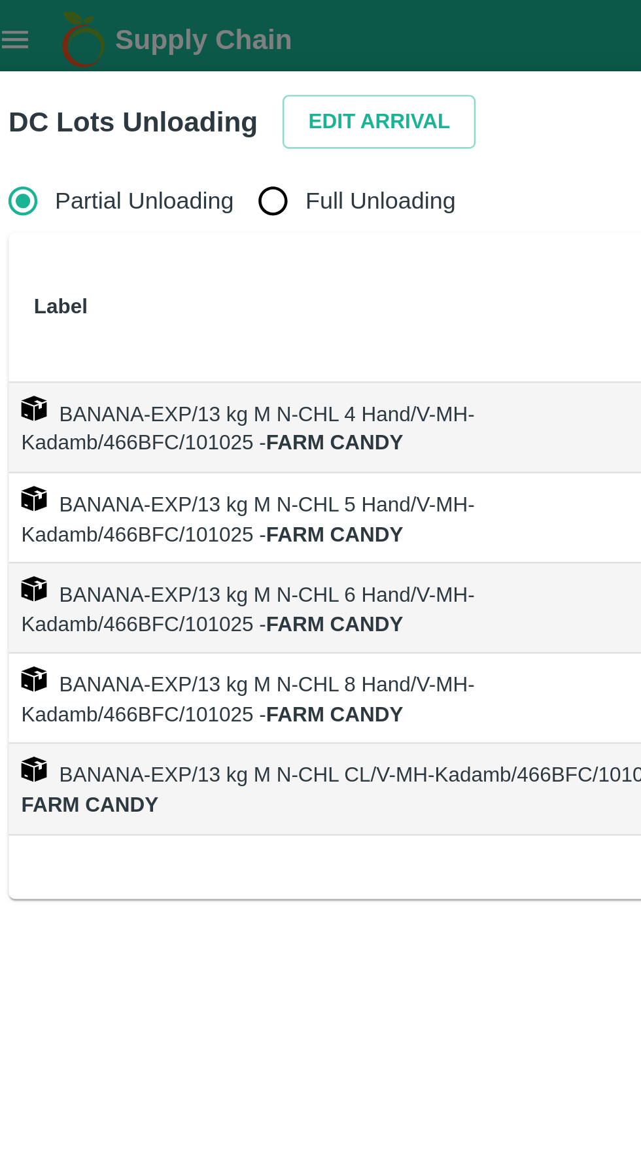
click at [127, 85] on input "Full Unloading" at bounding box center [124, 83] width 26 height 26
radio input "true"
type input "0"
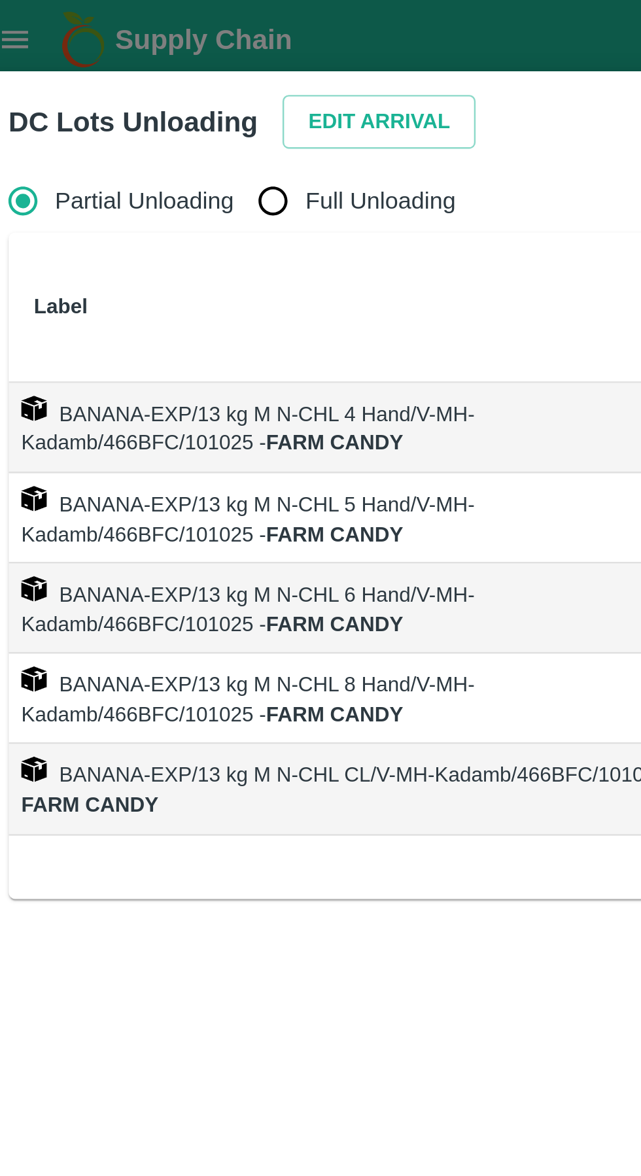
type input "0"
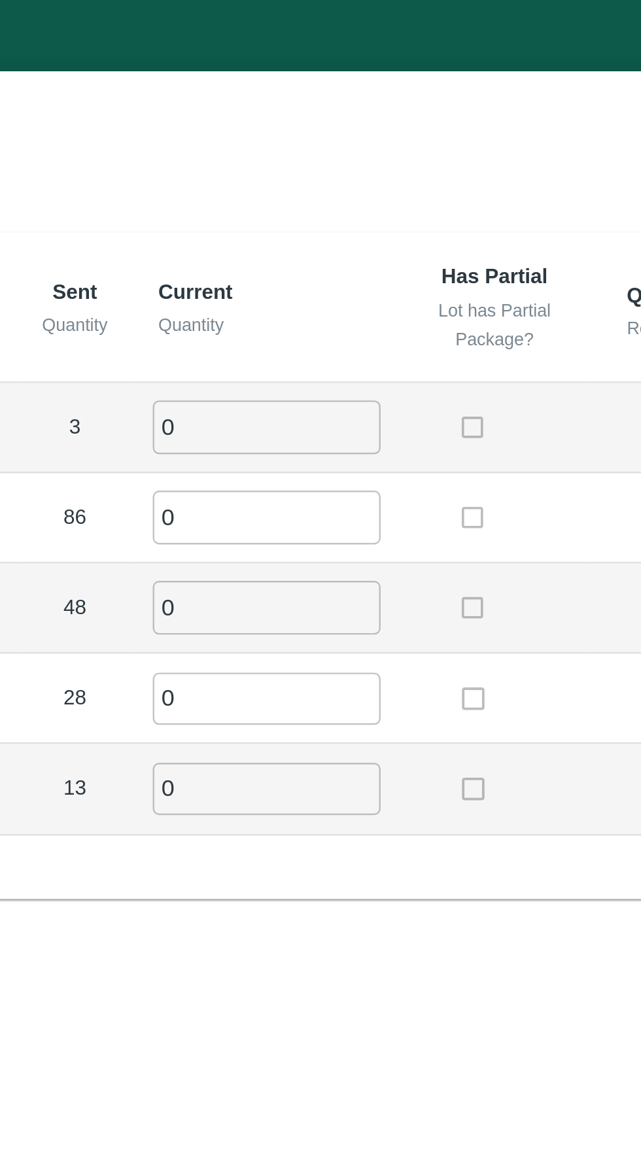
click at [363, 181] on input "0" at bounding box center [357, 176] width 94 height 22
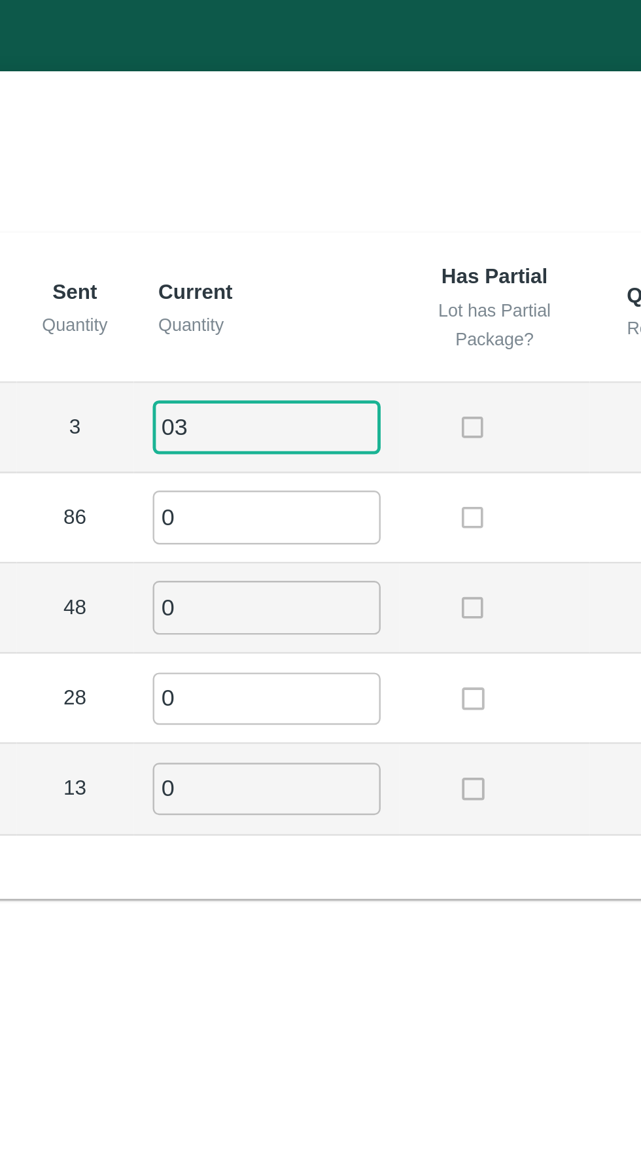
type input "03"
click at [343, 217] on input "0" at bounding box center [357, 214] width 94 height 22
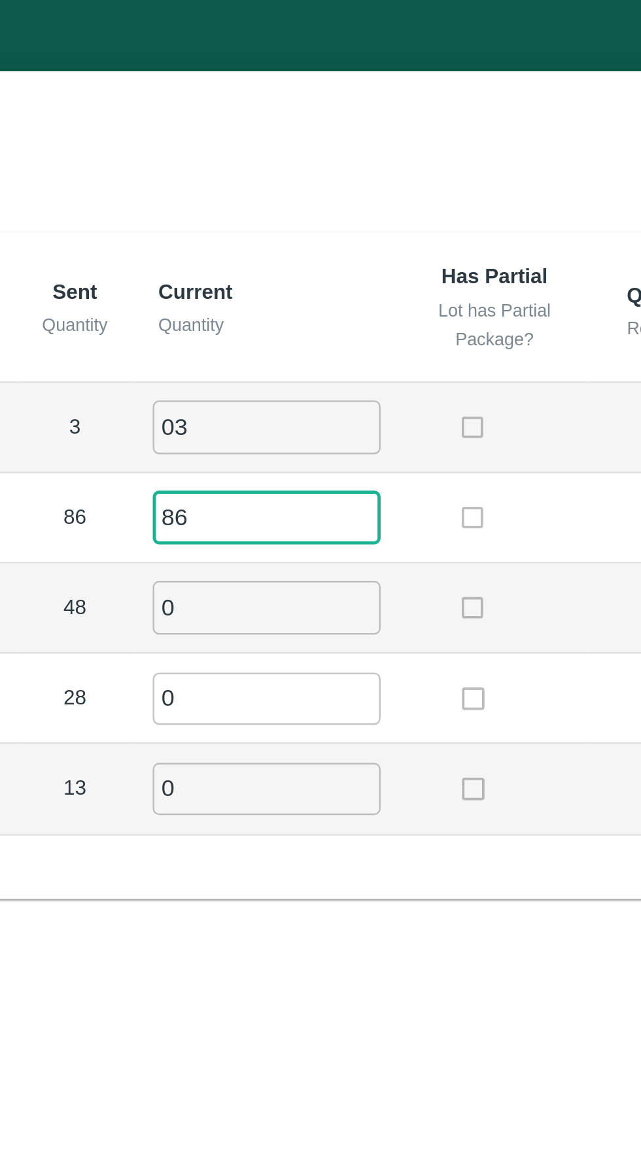
type input "86"
click at [333, 248] on input "0" at bounding box center [357, 251] width 94 height 22
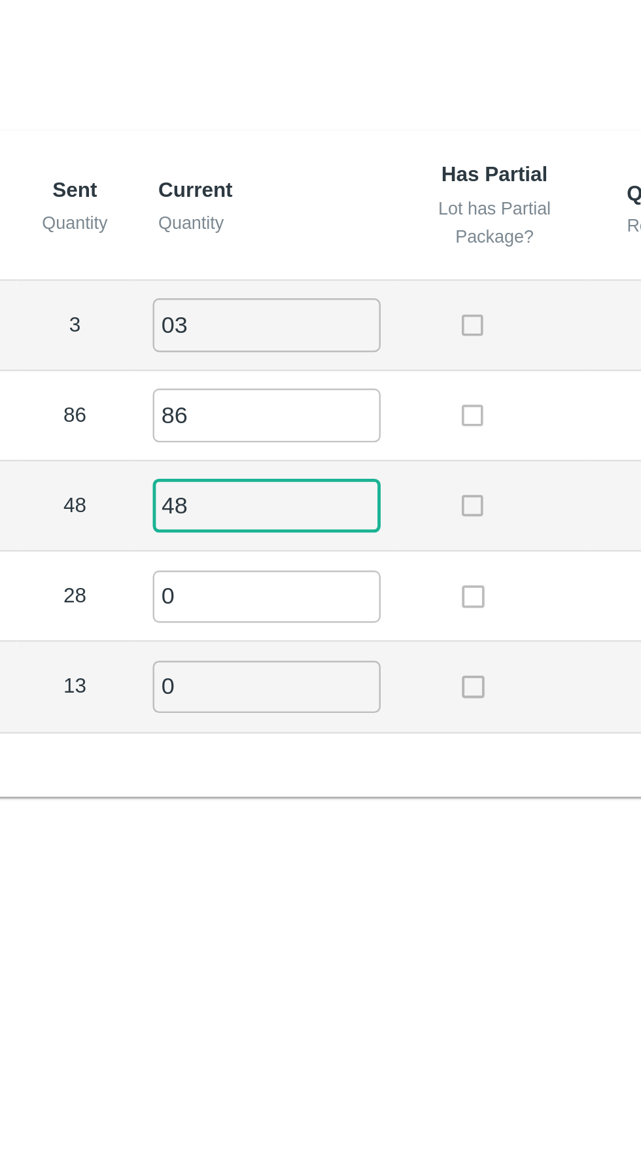
type input "48"
click at [367, 289] on input "0" at bounding box center [357, 289] width 94 height 22
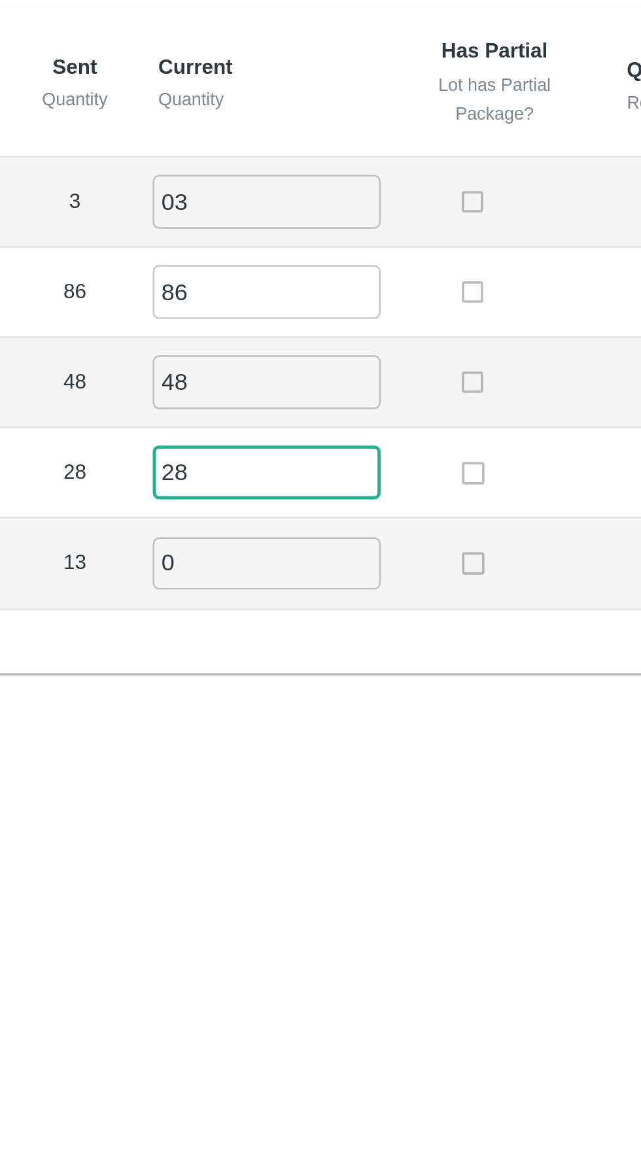
type input "28"
click at [372, 328] on input "0" at bounding box center [357, 326] width 94 height 22
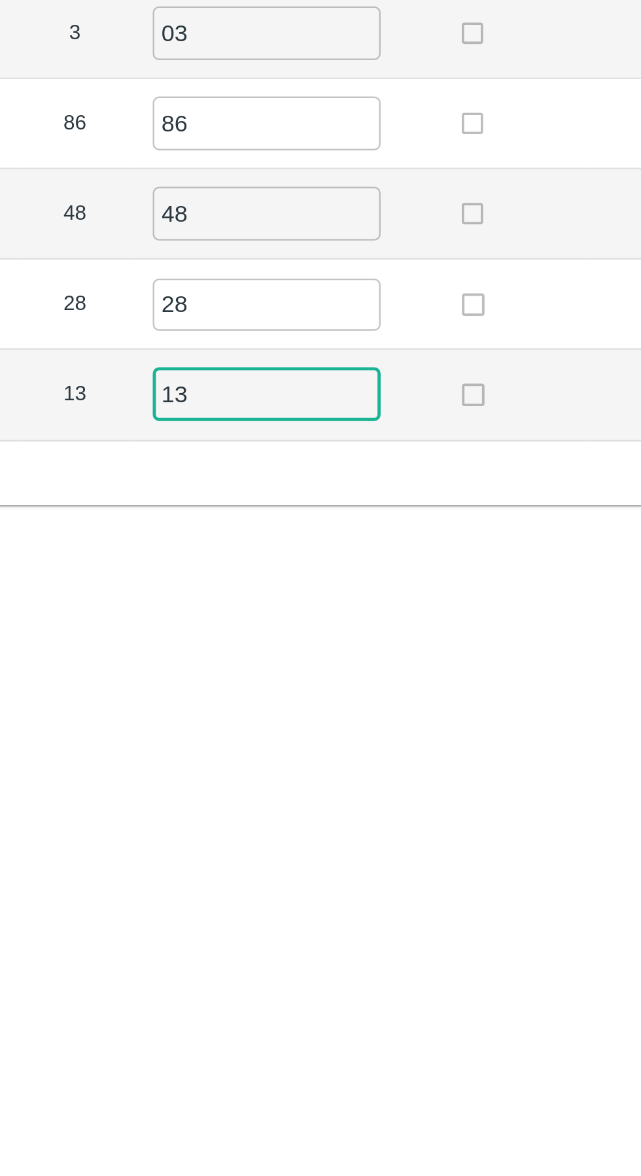
type input "13"
click at [415, 368] on div "Label Sent Quantity Current Quantity Has Partial Lot has Partial Package? Full …" at bounding box center [320, 233] width 611 height 275
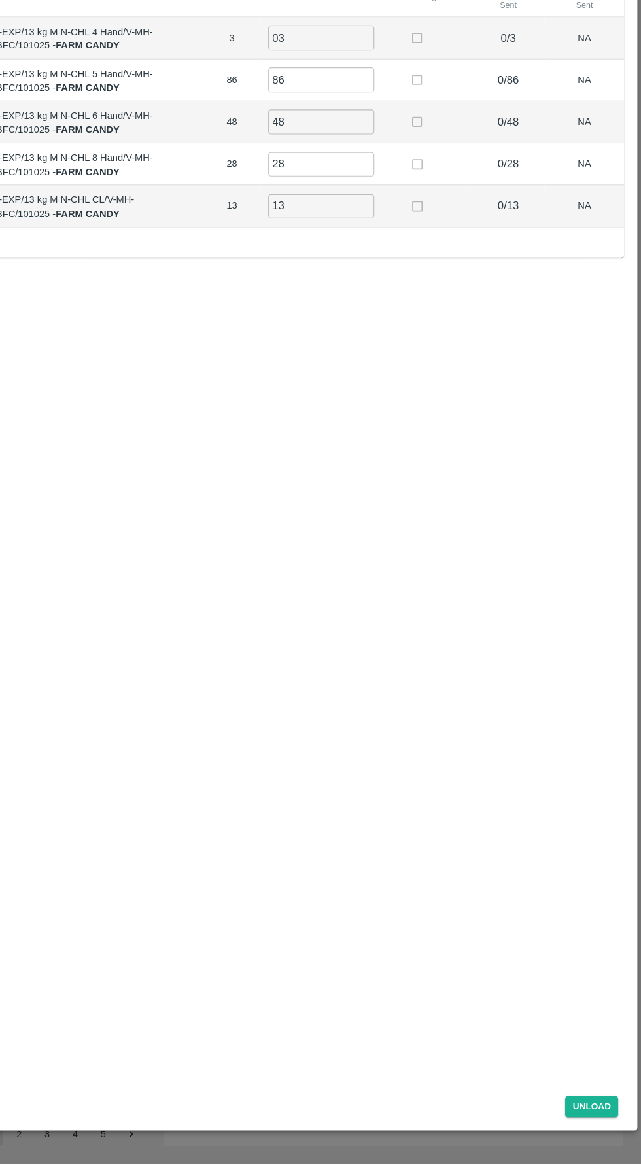
click at [599, 1135] on button "Unload" at bounding box center [597, 1125] width 47 height 19
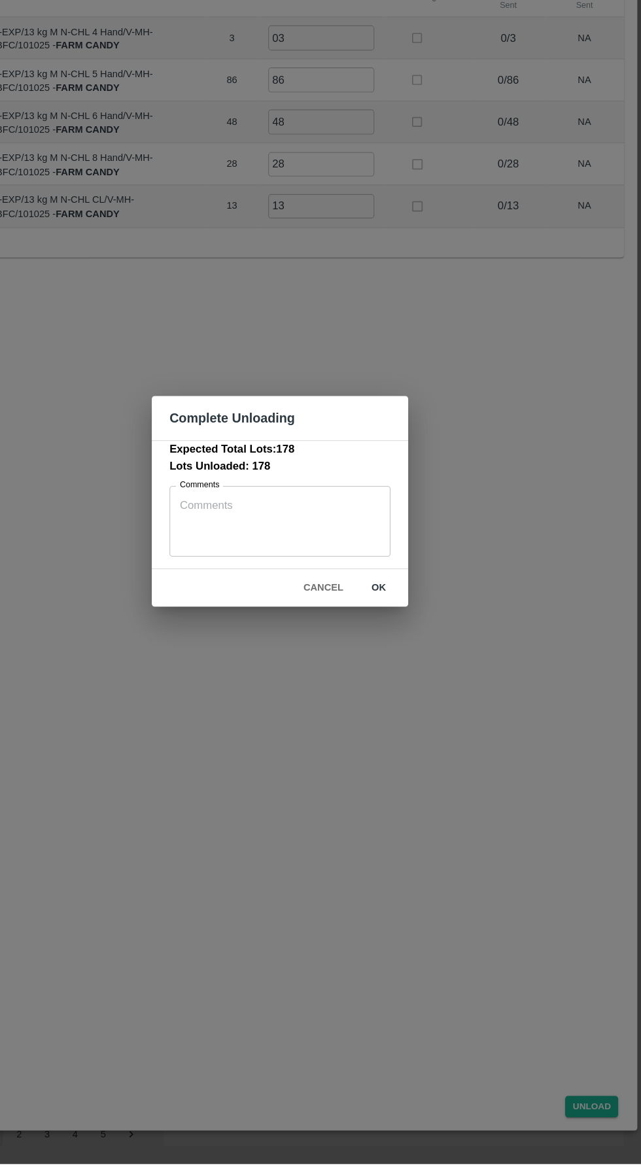
click at [409, 676] on button "ok" at bounding box center [408, 664] width 42 height 23
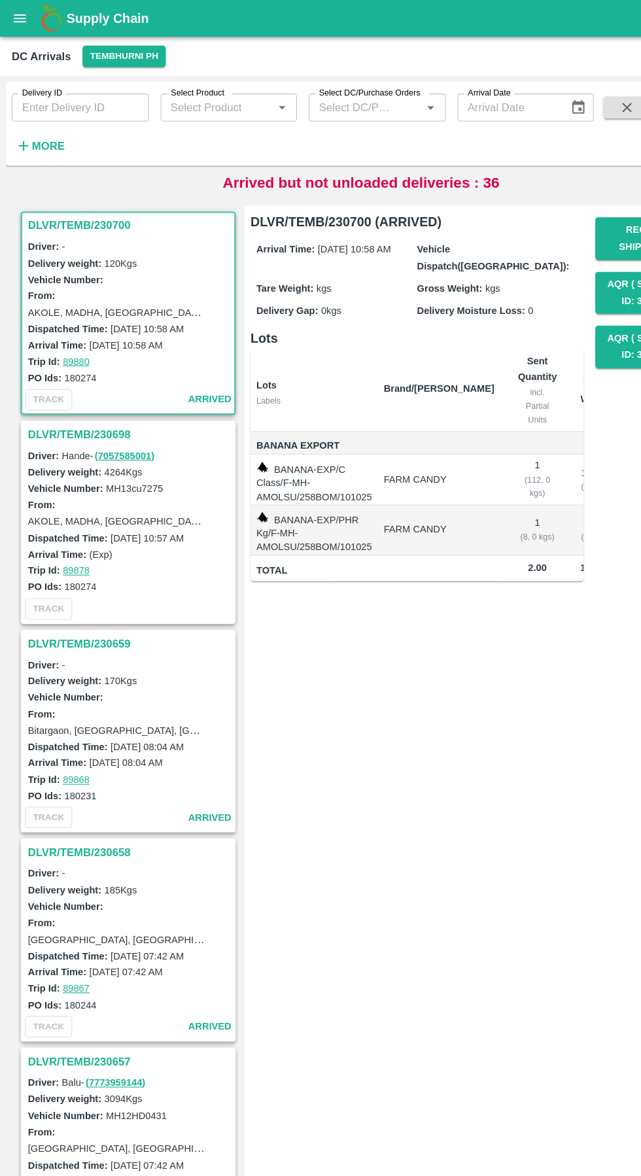
click at [47, 136] on h6 "More" at bounding box center [42, 129] width 29 height 17
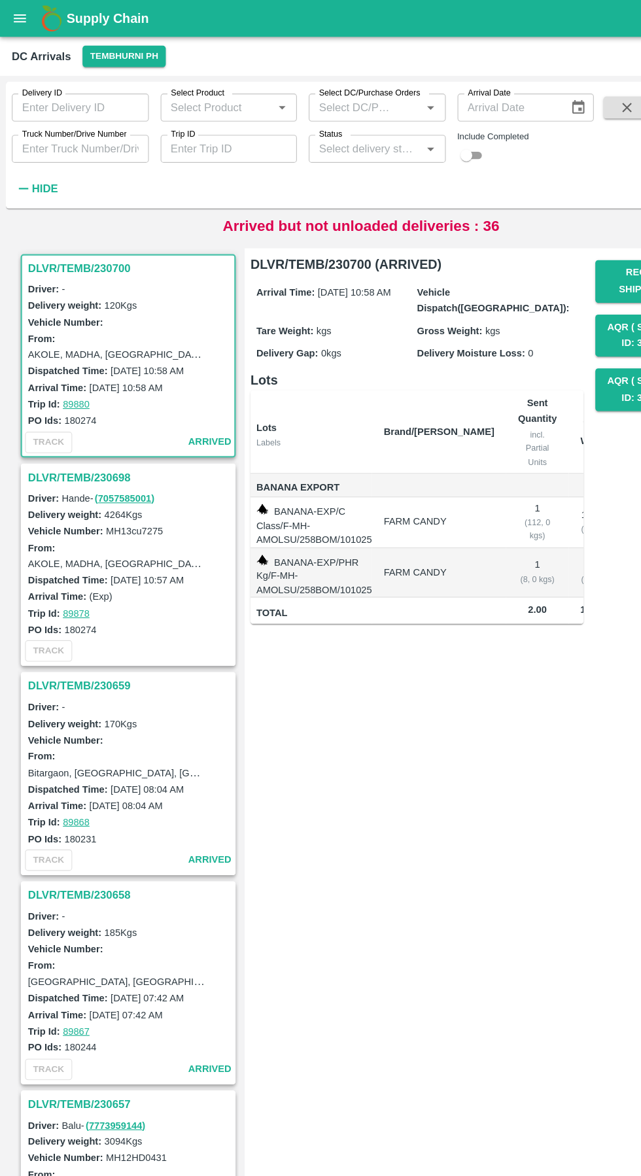
click at [77, 132] on input "Truck Number/Drive Number" at bounding box center [71, 132] width 122 height 25
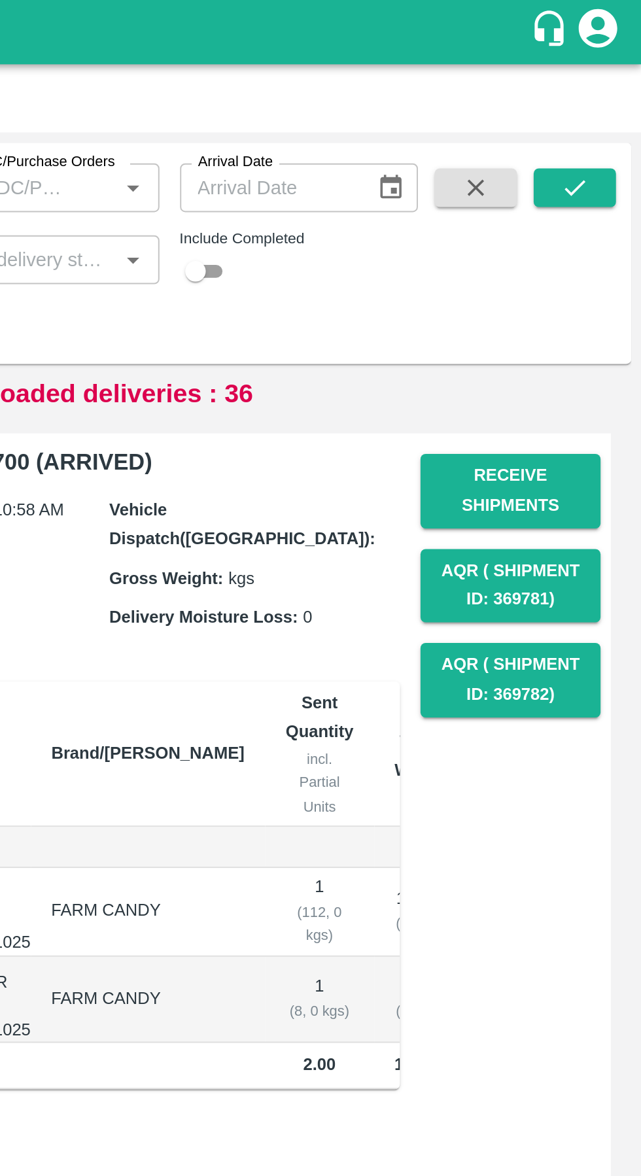
type input "9144"
click at [612, 102] on icon "submit" at bounding box center [607, 95] width 14 height 14
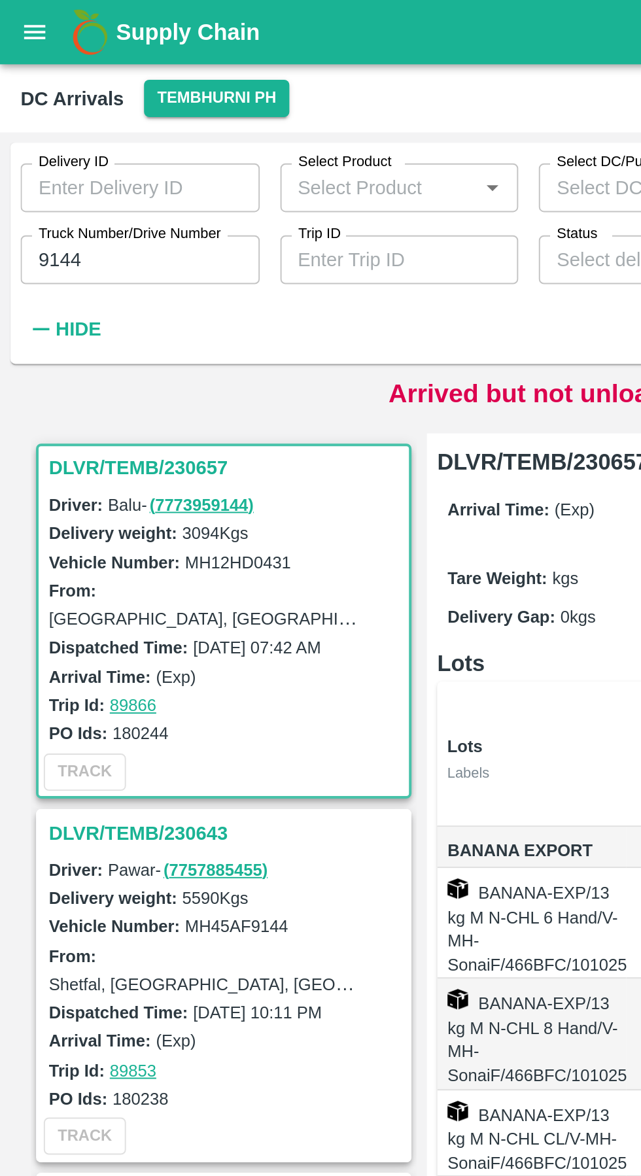
click at [85, 422] on h3 "DLVR/TEMB/230643" at bounding box center [116, 423] width 182 height 17
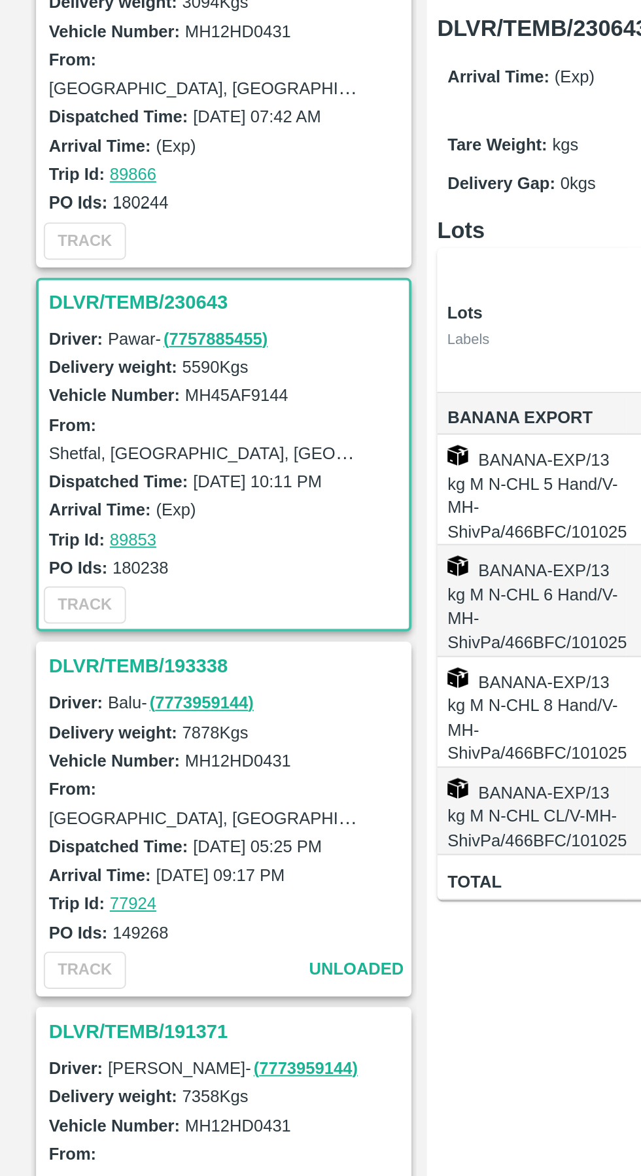
scroll to position [48, 0]
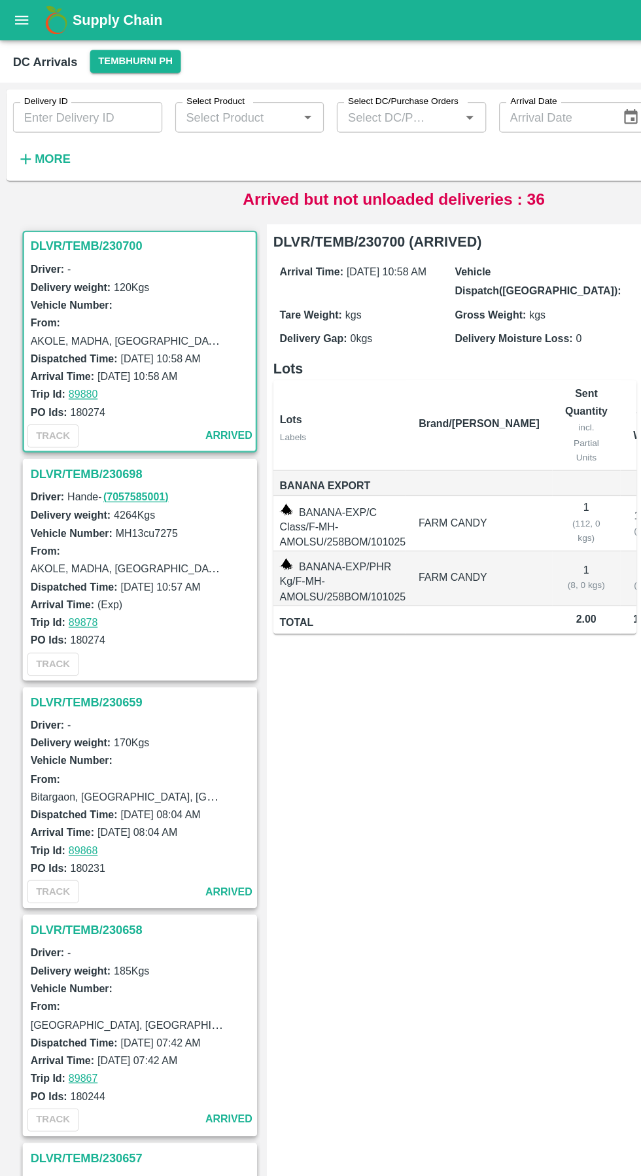
click at [43, 134] on strong "More" at bounding box center [42, 129] width 29 height 10
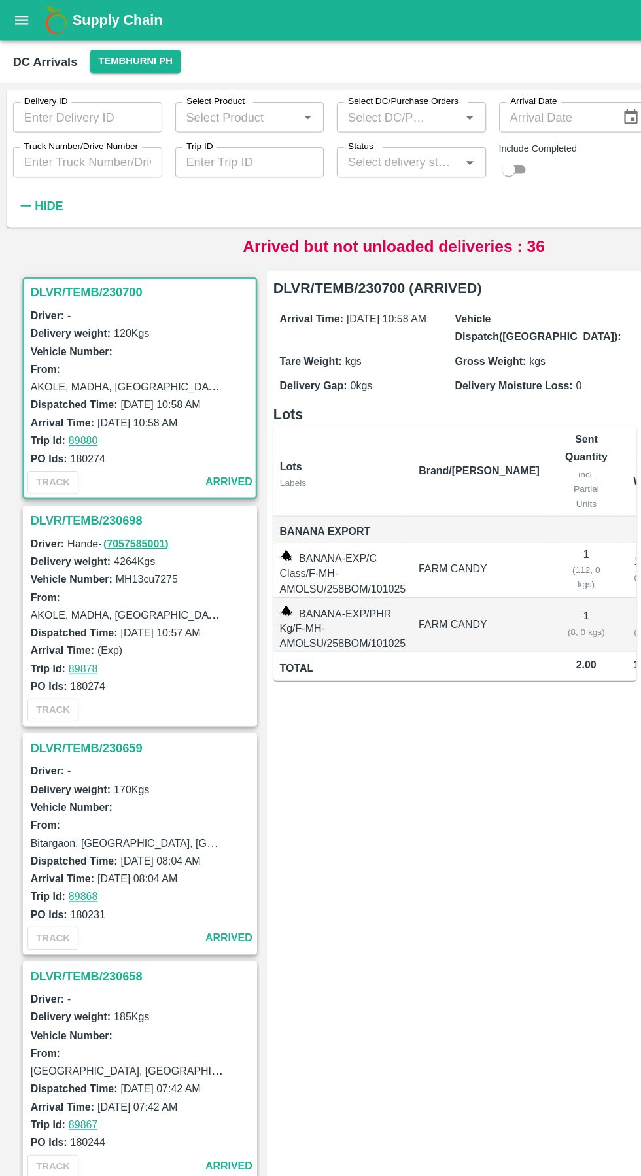
click at [78, 132] on input "Truck Number/Drive Number" at bounding box center [71, 132] width 122 height 25
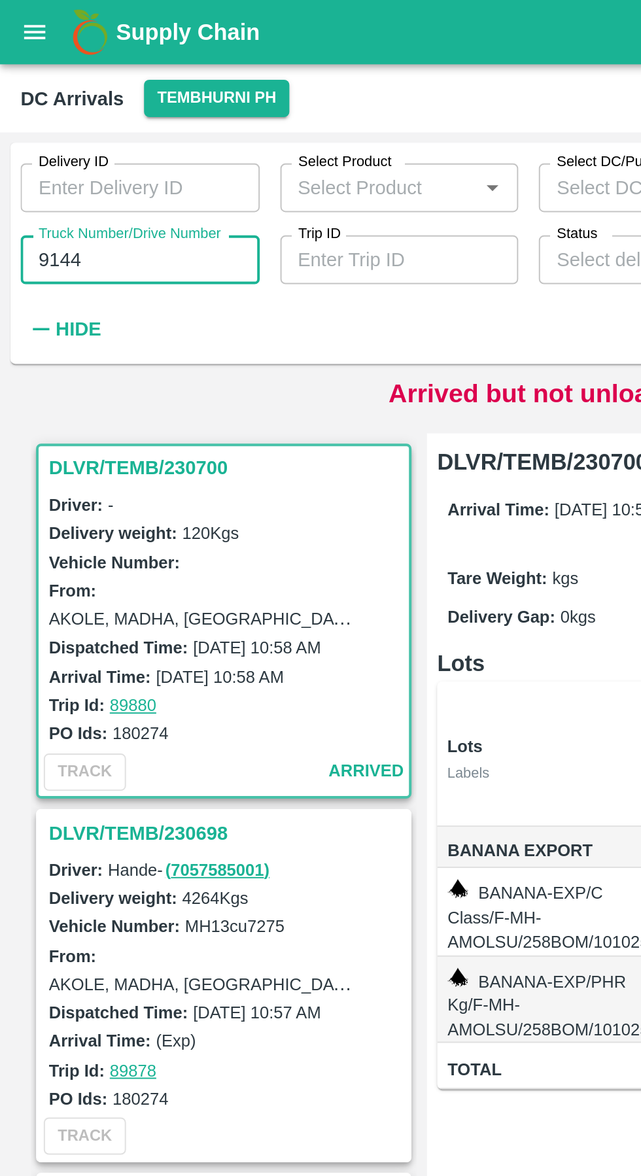
type input "9144"
click at [195, 171] on div "Delivery ID Delivery ID Select Product Select Product   * Select DC/Purchase Or…" at bounding box center [263, 126] width 527 height 106
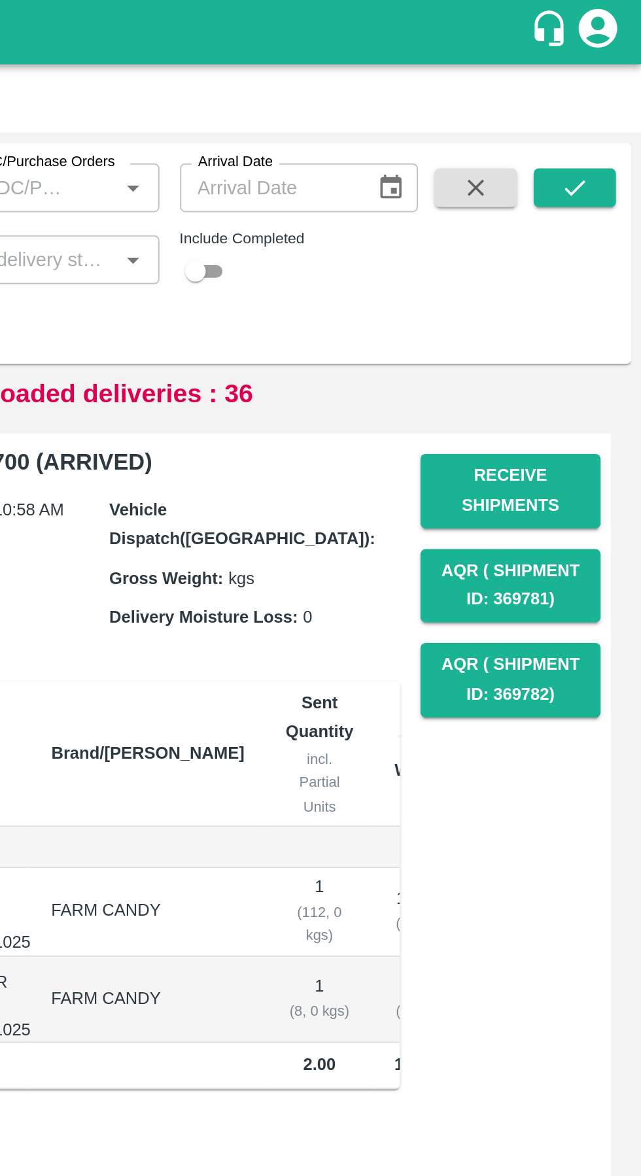
click at [617, 116] on span at bounding box center [607, 132] width 42 height 92
click at [606, 97] on icon "submit" at bounding box center [607, 96] width 10 height 8
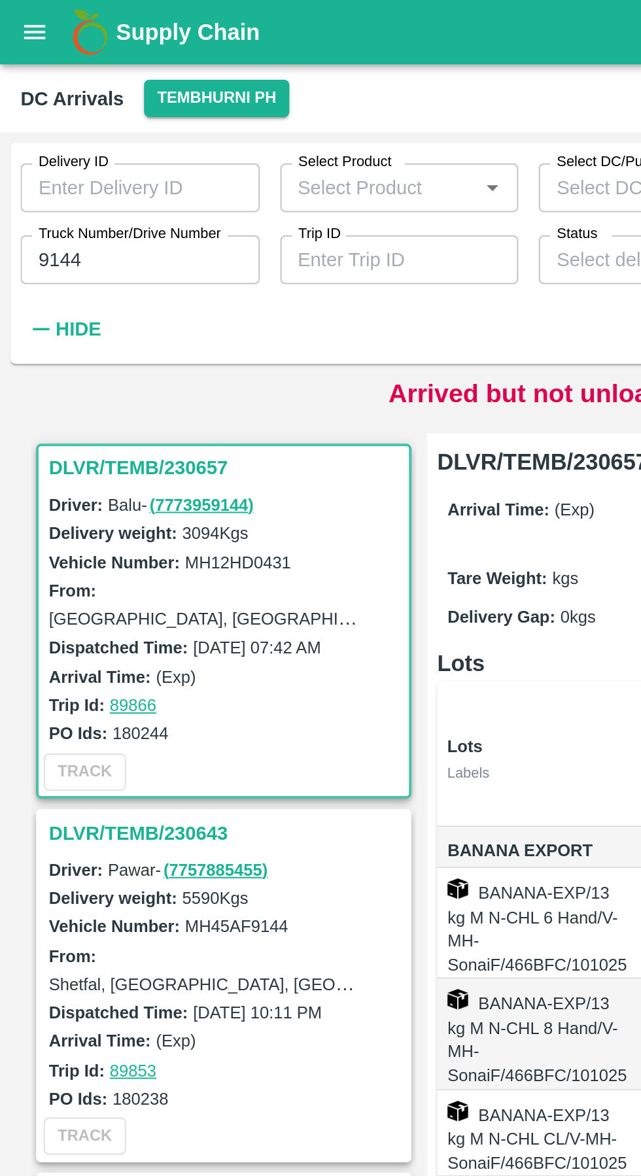
click at [86, 425] on h3 "DLVR/TEMB/230643" at bounding box center [116, 423] width 182 height 17
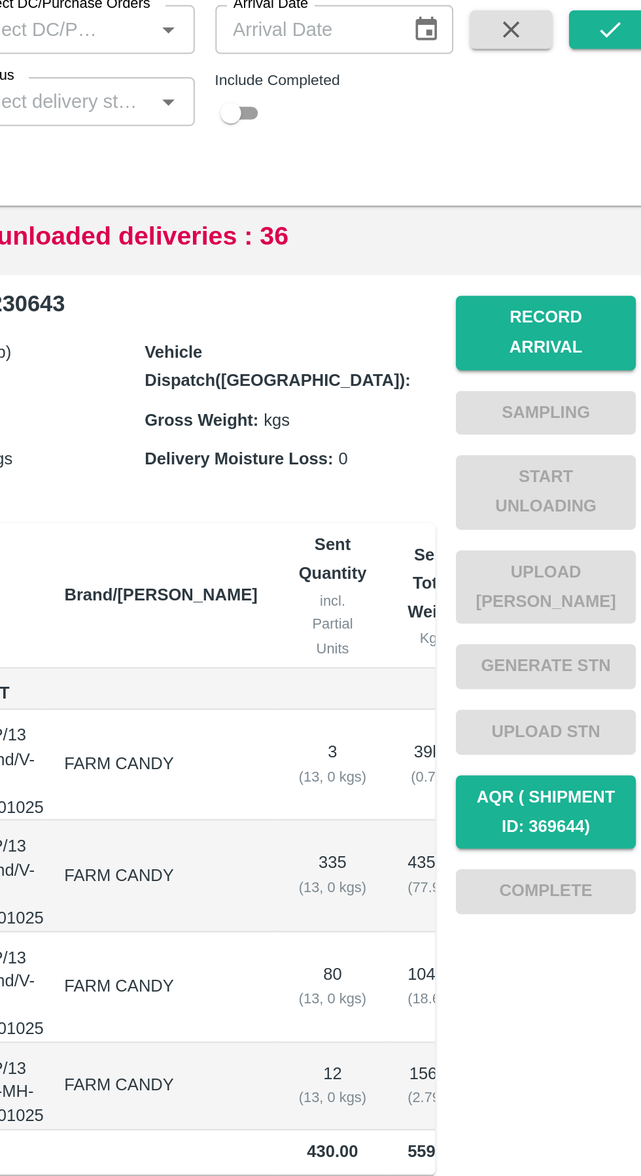
click at [575, 241] on button "Record Arrival" at bounding box center [575, 250] width 92 height 38
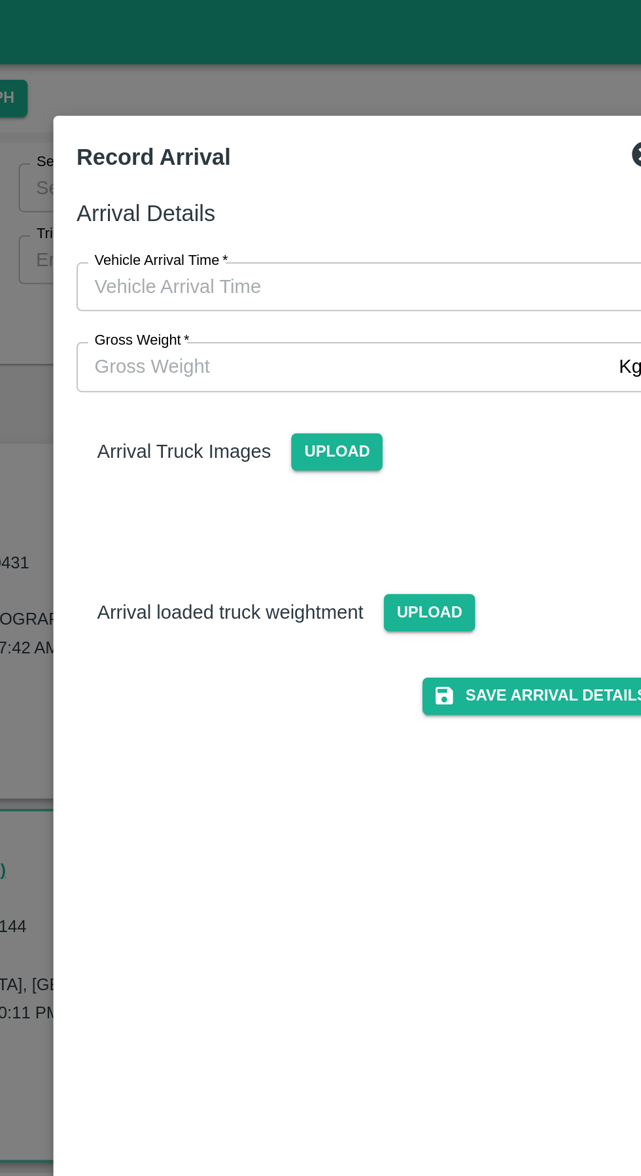
click at [274, 152] on input "Vehicle Arrival Time   *" at bounding box center [316, 145] width 288 height 25
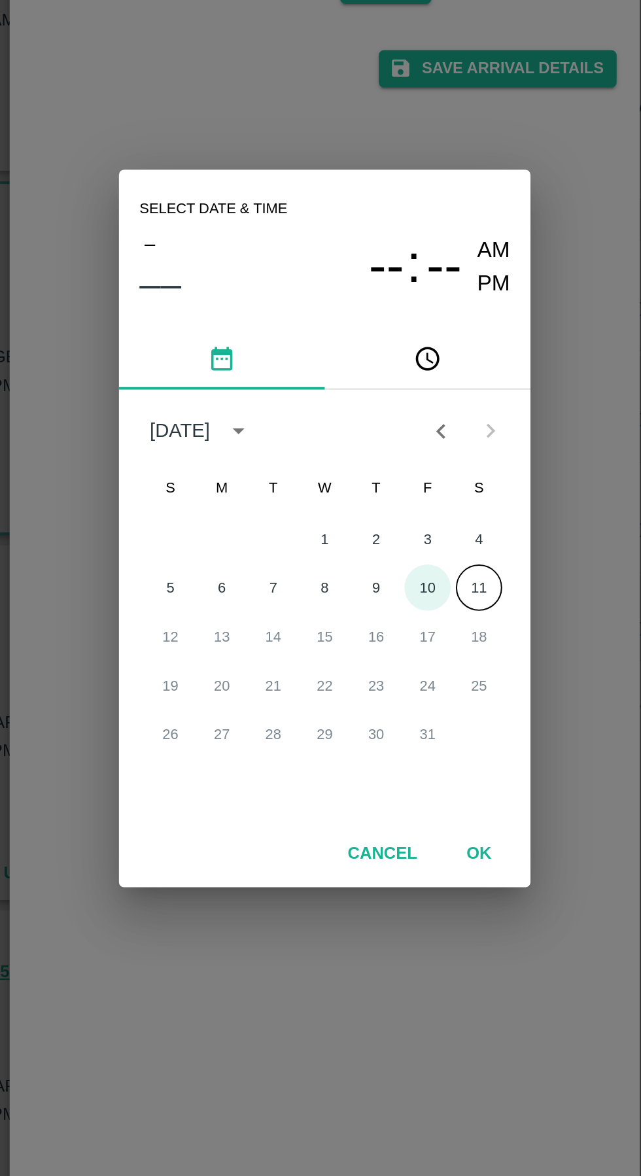
click at [373, 618] on button "10" at bounding box center [373, 618] width 24 height 24
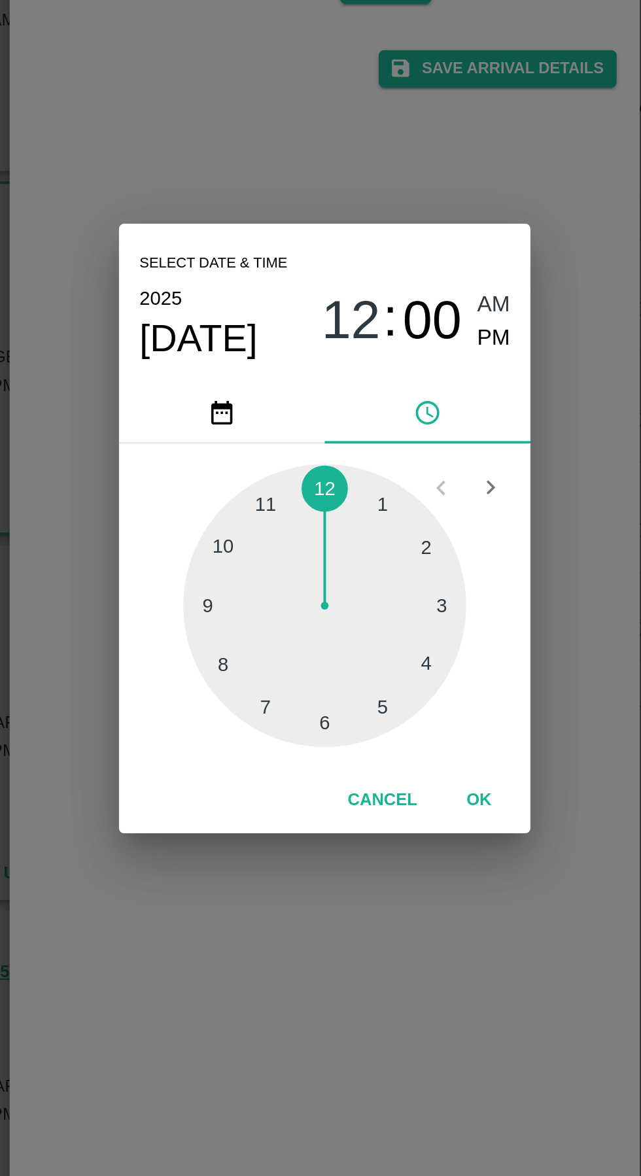
click at [295, 580] on div at bounding box center [321, 627] width 144 height 144
click at [318, 690] on div at bounding box center [321, 627] width 144 height 144
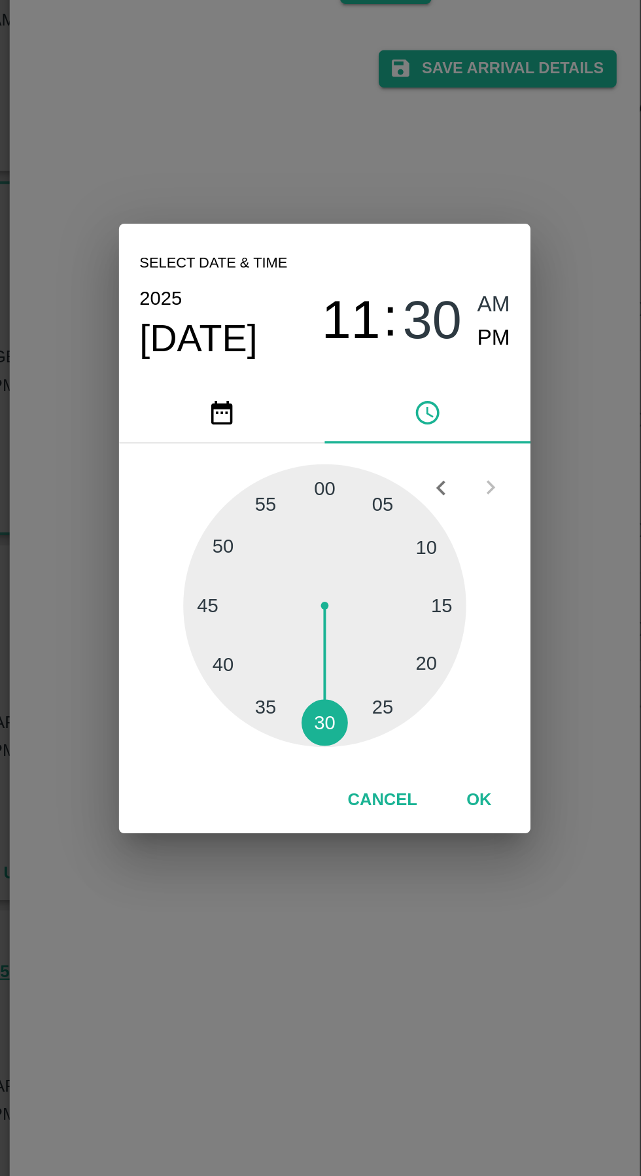
click at [404, 490] on span "PM" at bounding box center [406, 492] width 17 height 18
type input "10/10/2025 11:30 PM"
click at [389, 733] on button "OK" at bounding box center [399, 726] width 42 height 23
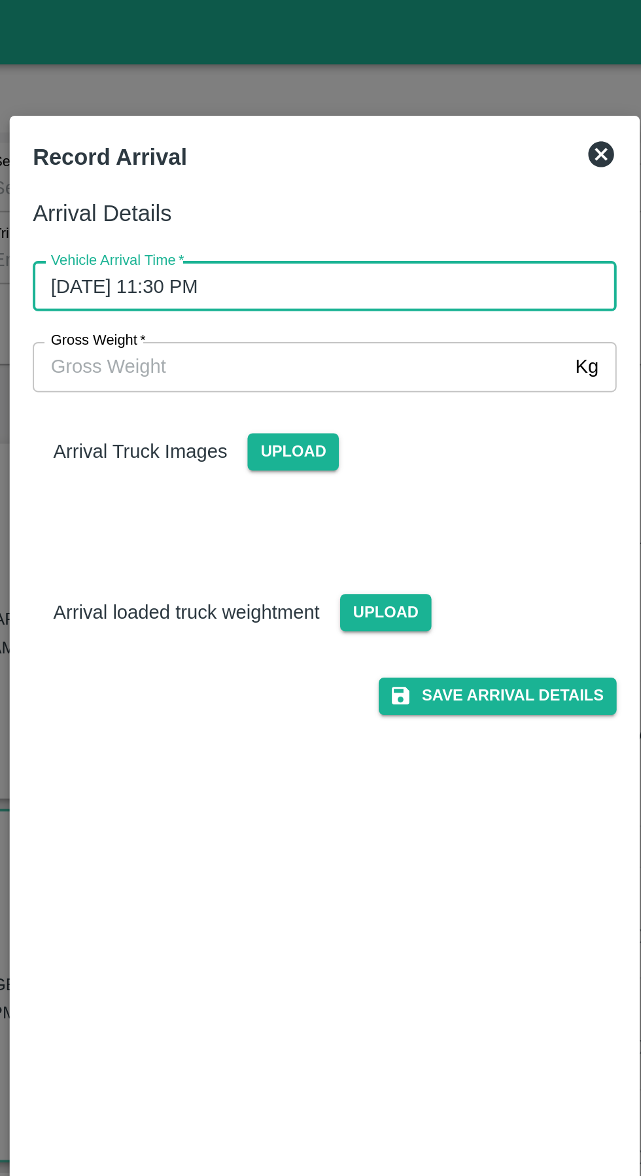
click at [418, 352] on button "Save Arrival Details" at bounding box center [408, 354] width 121 height 19
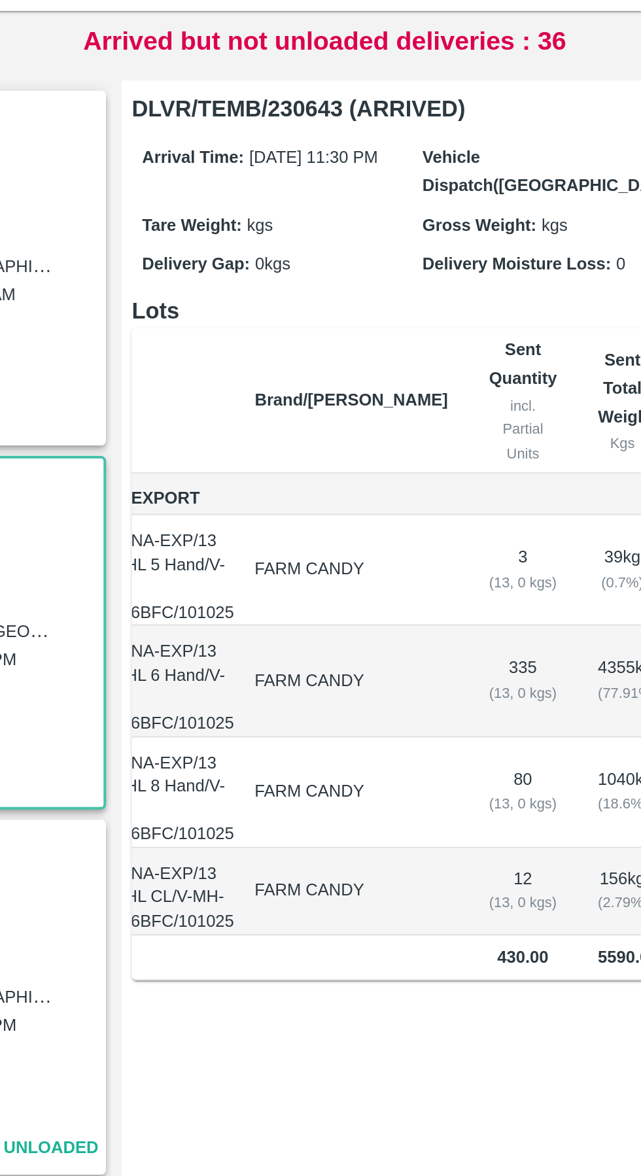
scroll to position [0, 72]
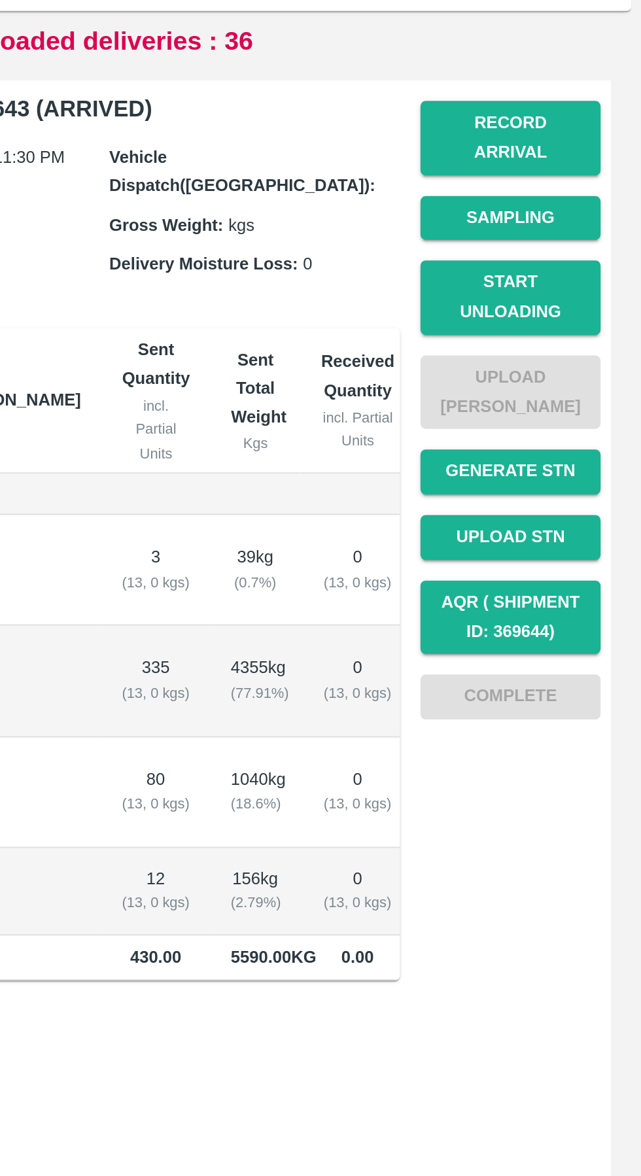
click at [587, 312] on button "Start Unloading" at bounding box center [575, 331] width 92 height 38
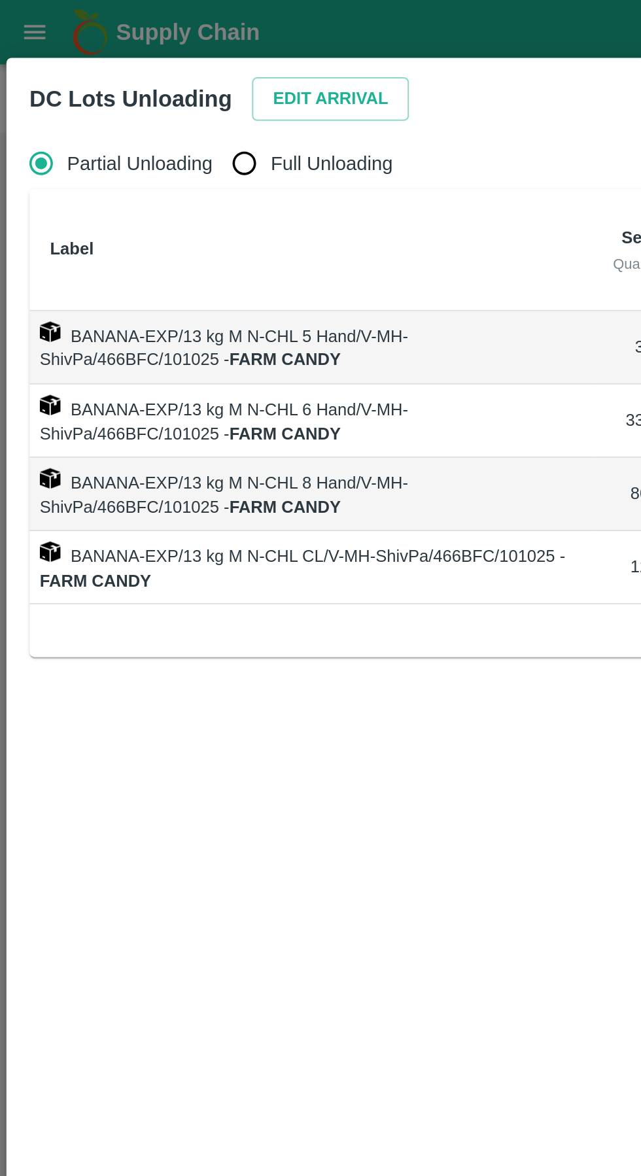
click at [160, 49] on button "Edit Arrival" at bounding box center [168, 50] width 80 height 23
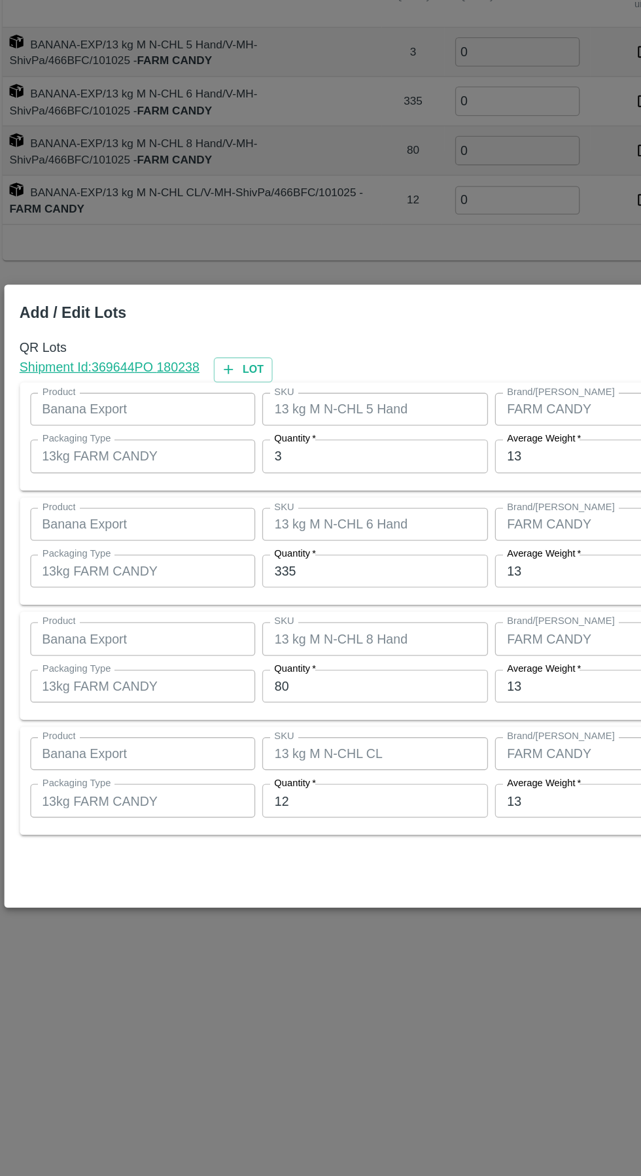
click at [296, 485] on input "3" at bounding box center [296, 482] width 171 height 25
type input "2"
click at [303, 570] on input "335" at bounding box center [296, 569] width 171 height 25
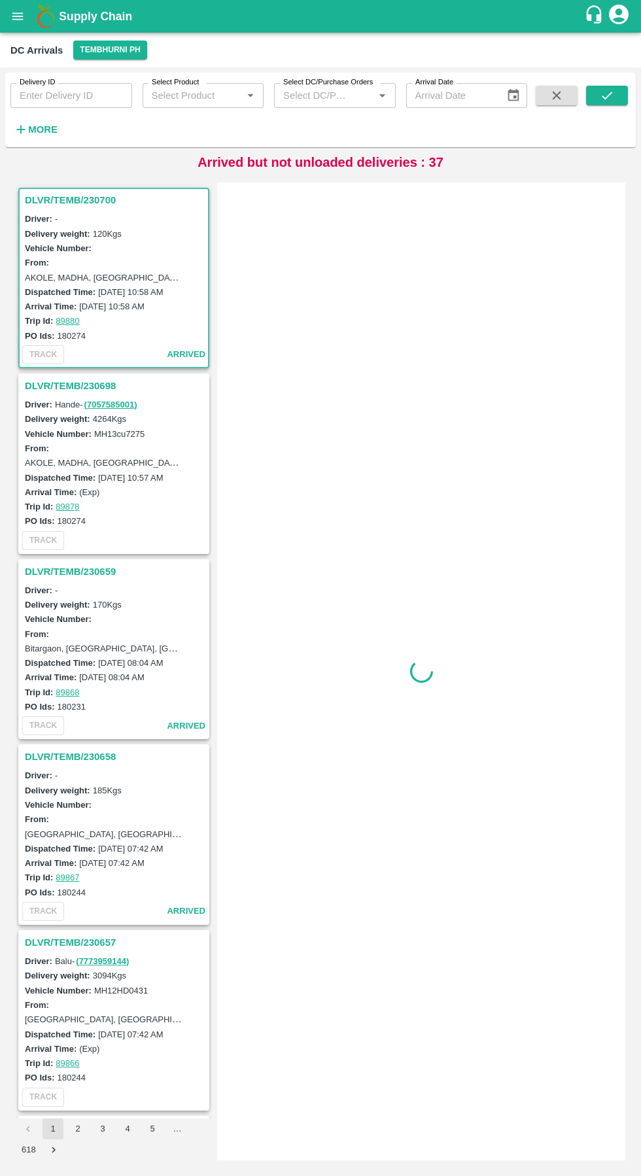
click at [49, 135] on strong "More" at bounding box center [42, 129] width 29 height 10
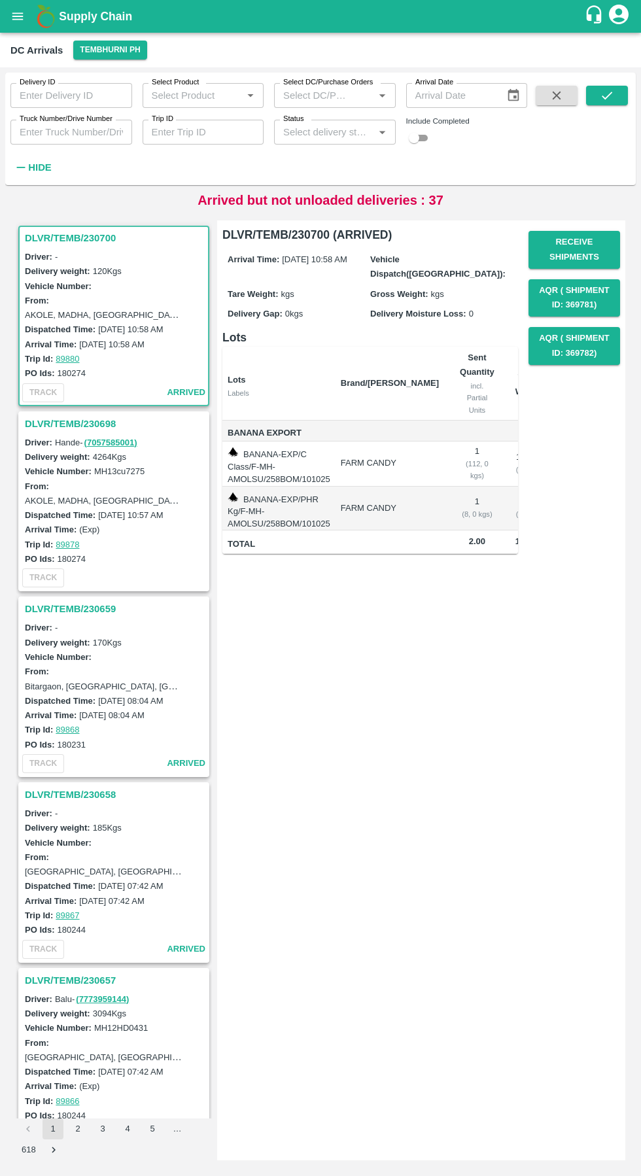
click at [71, 132] on input "Truck Number/Drive Number" at bounding box center [71, 132] width 122 height 25
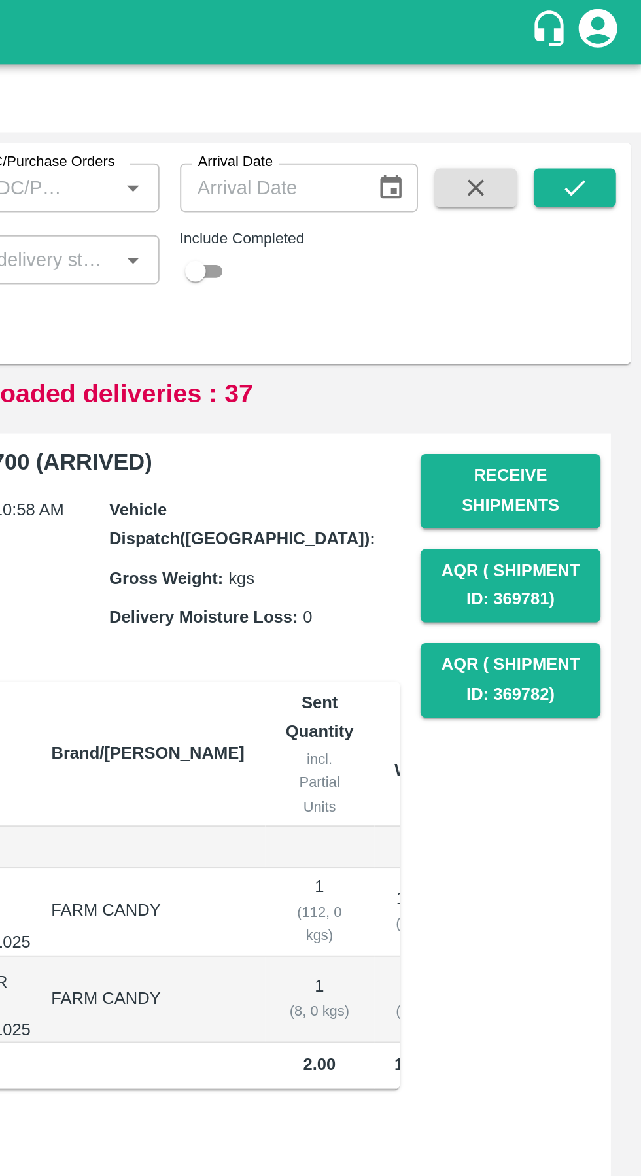
type input "9144"
click at [620, 96] on button "submit" at bounding box center [607, 96] width 42 height 20
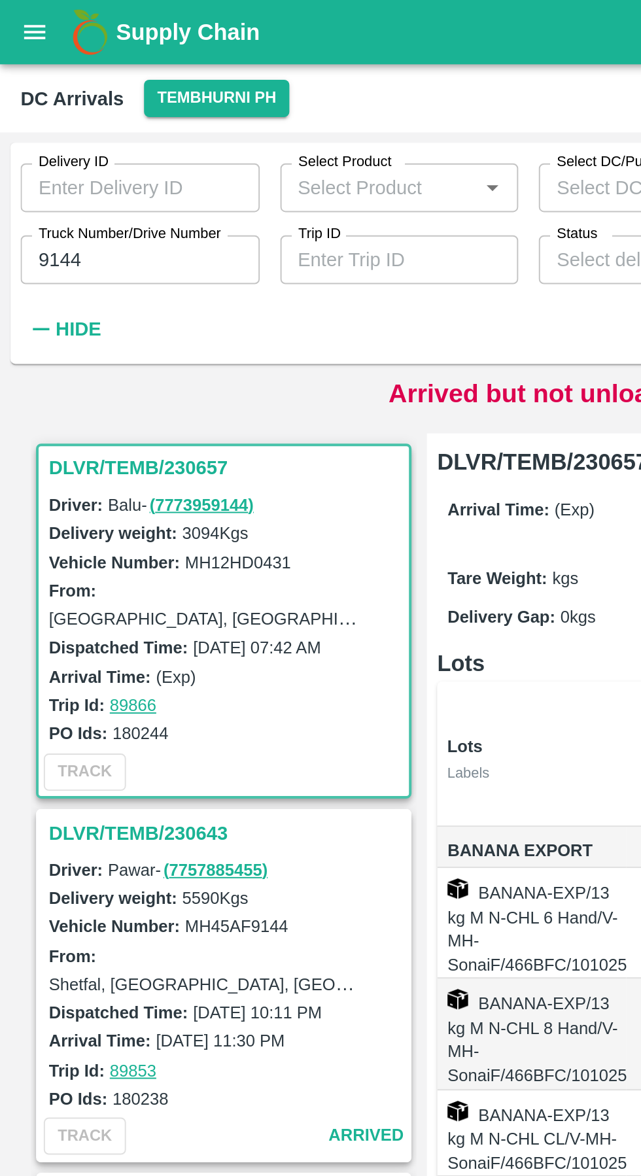
click at [78, 425] on h3 "DLVR/TEMB/230643" at bounding box center [116, 423] width 182 height 17
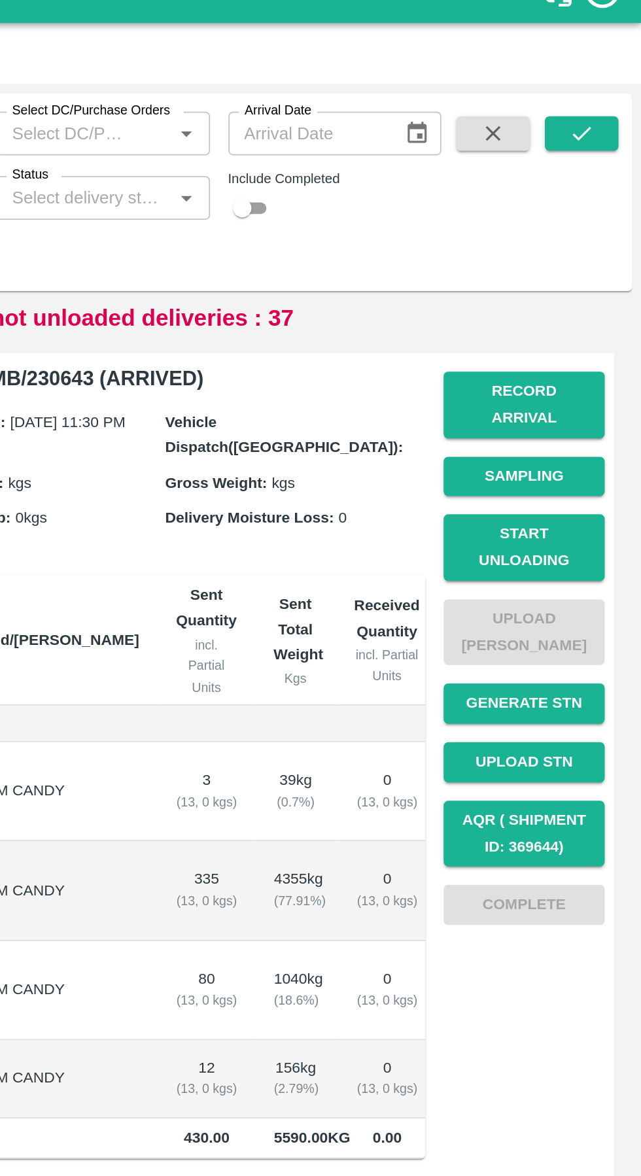
click at [584, 316] on button "Start Unloading" at bounding box center [575, 331] width 92 height 38
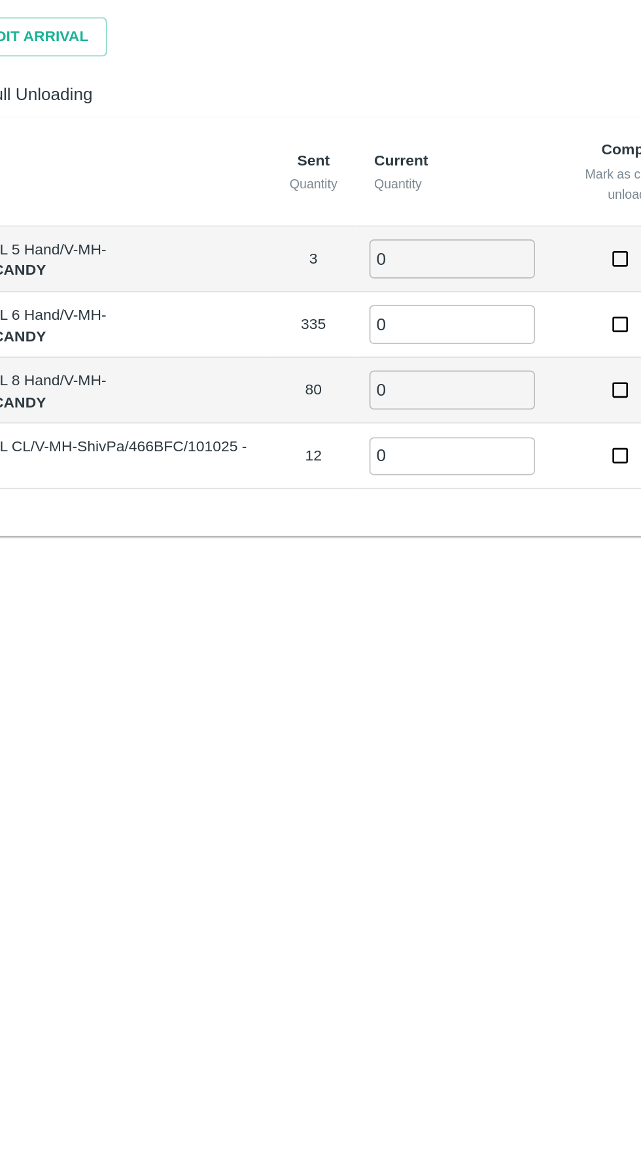
click at [402, 177] on input "0" at bounding box center [404, 176] width 94 height 22
type input "2"
click at [398, 213] on input "0" at bounding box center [404, 214] width 94 height 22
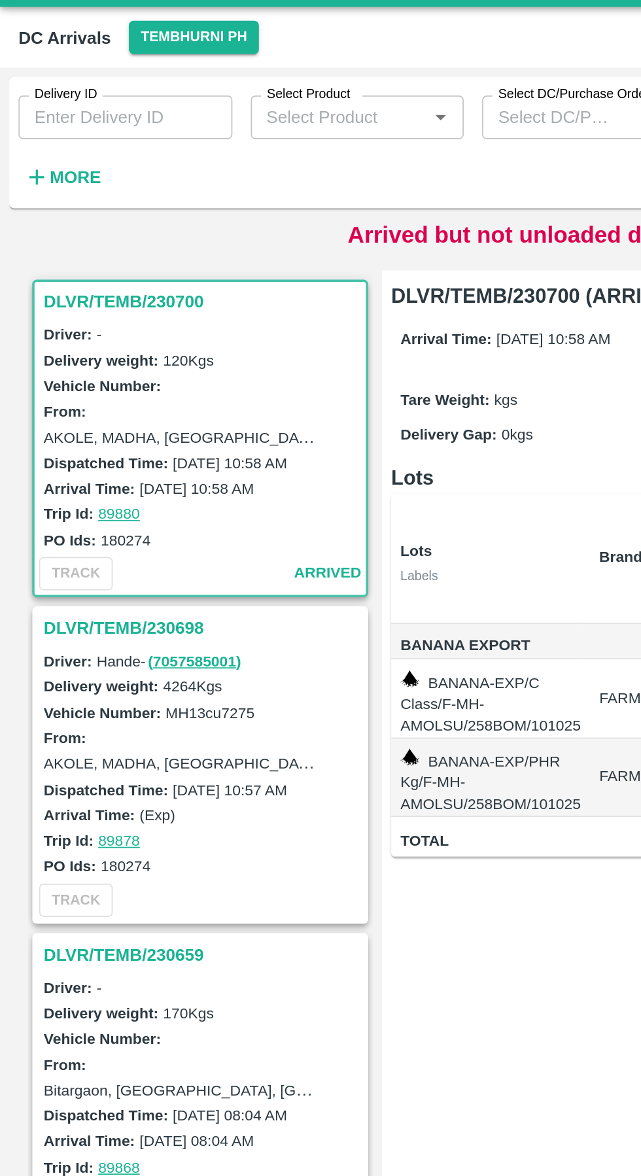
click at [59, 96] on input "Delivery ID" at bounding box center [71, 95] width 122 height 25
click at [44, 132] on strong "More" at bounding box center [42, 129] width 29 height 10
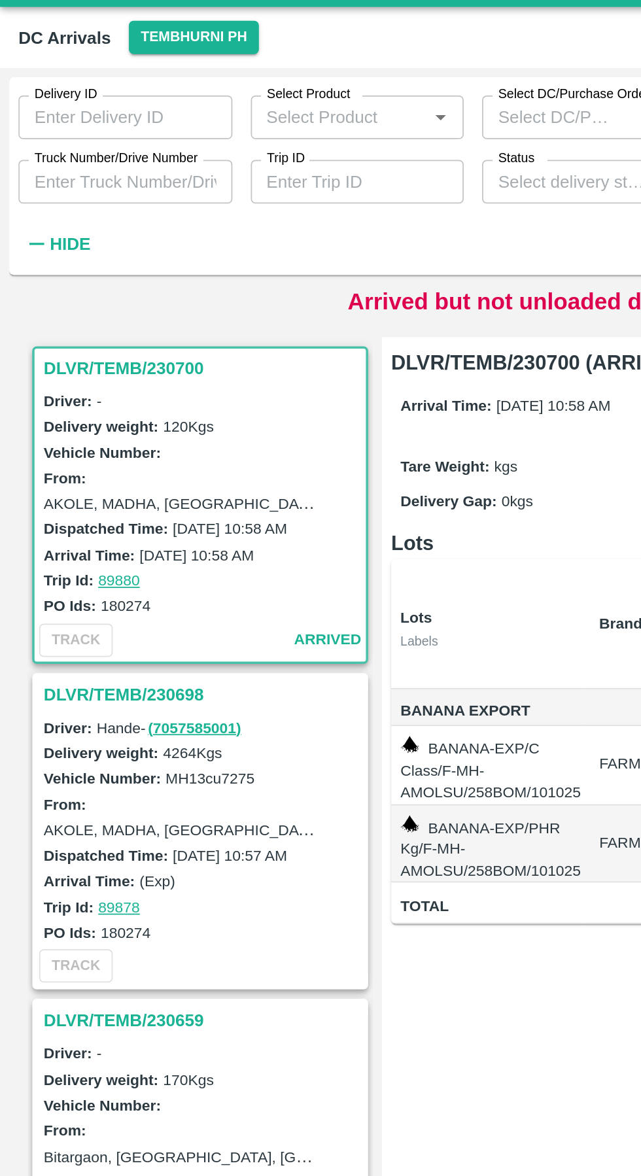
click at [54, 133] on input "Truck Number/Drive Number" at bounding box center [71, 132] width 122 height 25
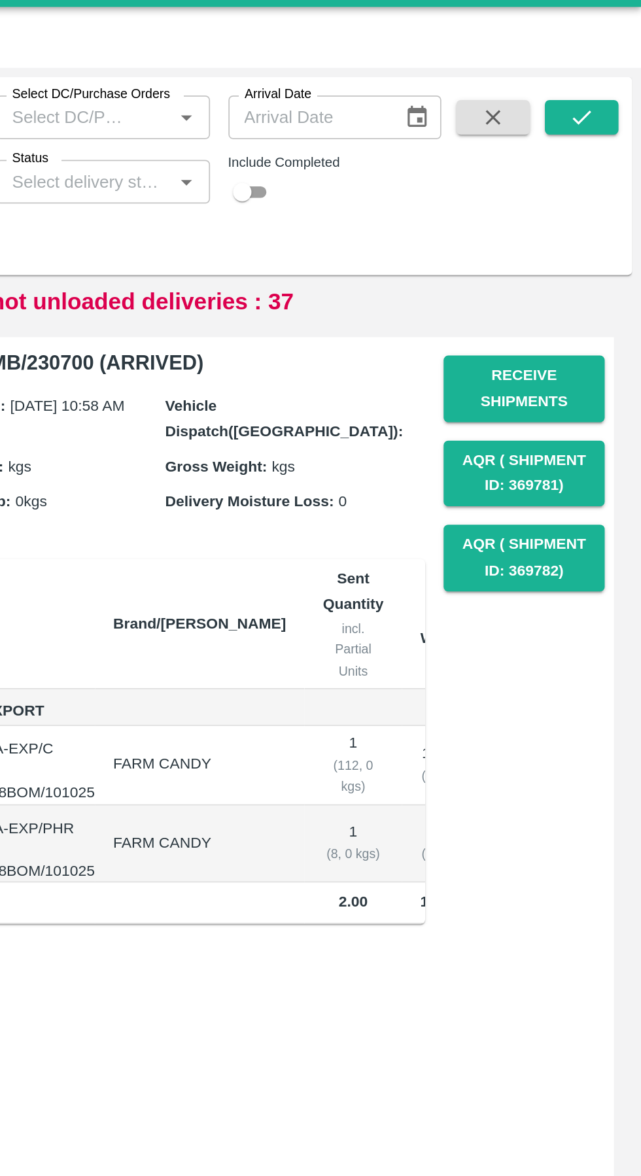
type input "9144"
click at [614, 99] on icon "submit" at bounding box center [607, 95] width 14 height 14
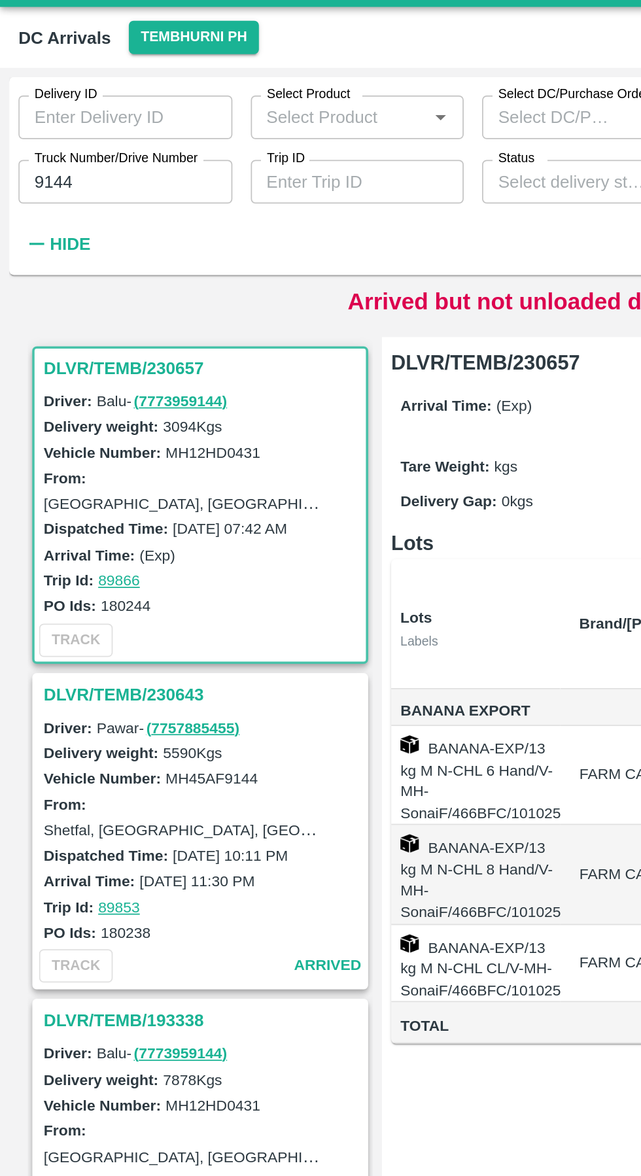
click at [80, 424] on h3 "DLVR/TEMB/230643" at bounding box center [116, 423] width 182 height 17
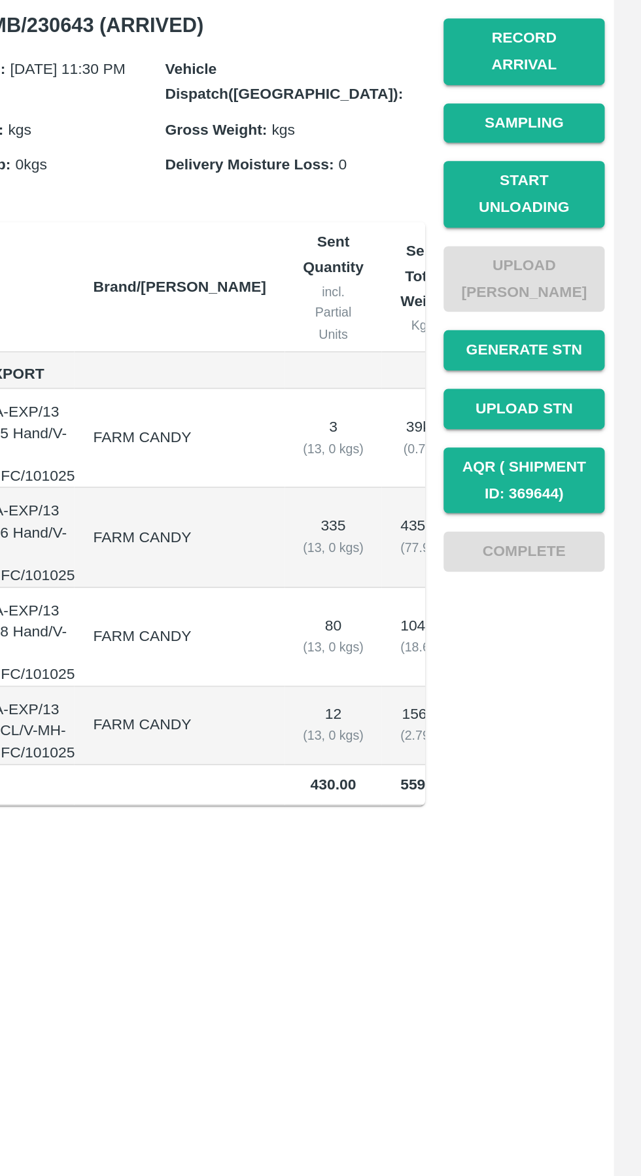
click at [595, 312] on button "Start Unloading" at bounding box center [575, 331] width 92 height 38
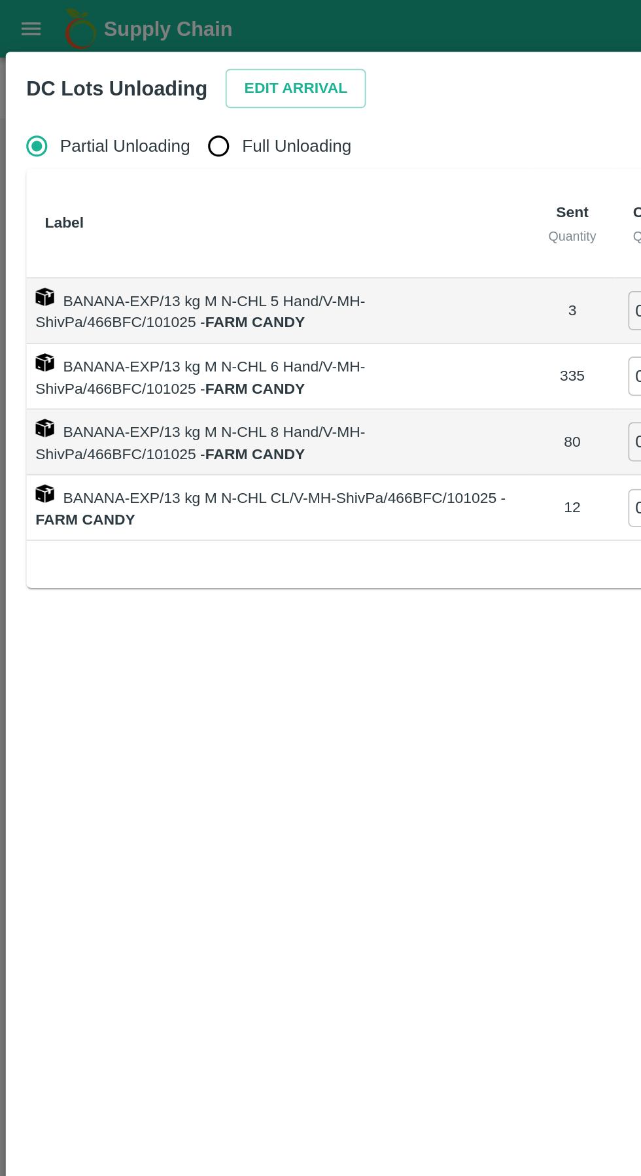
click at [152, 52] on button "Edit Arrival" at bounding box center [168, 50] width 80 height 23
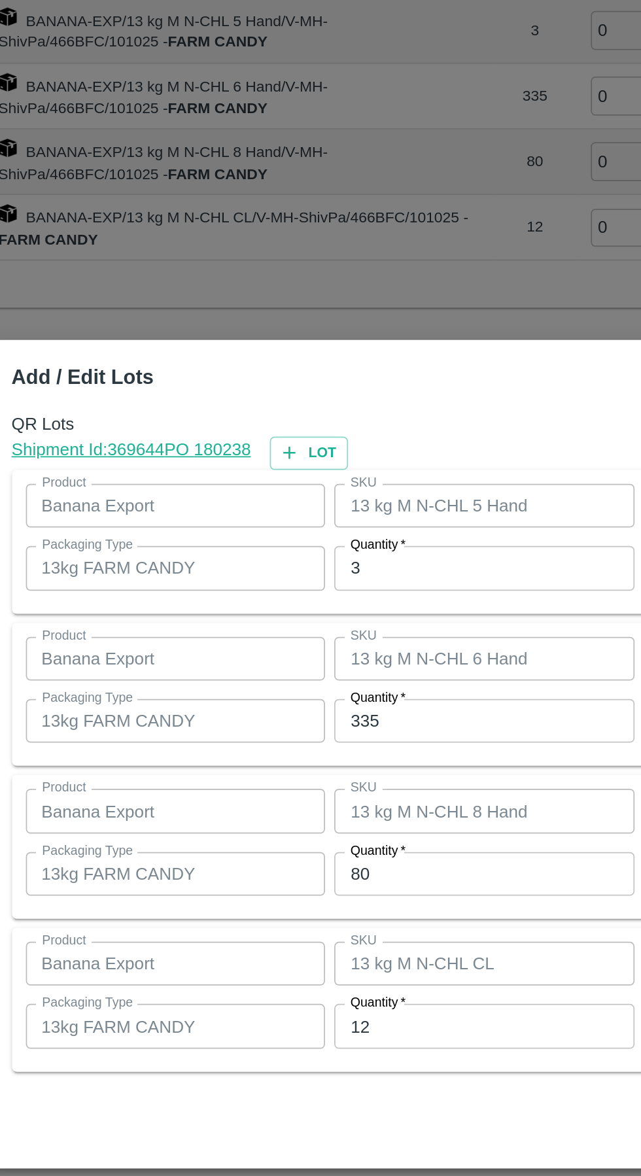
click at [279, 495] on input "3" at bounding box center [296, 482] width 171 height 25
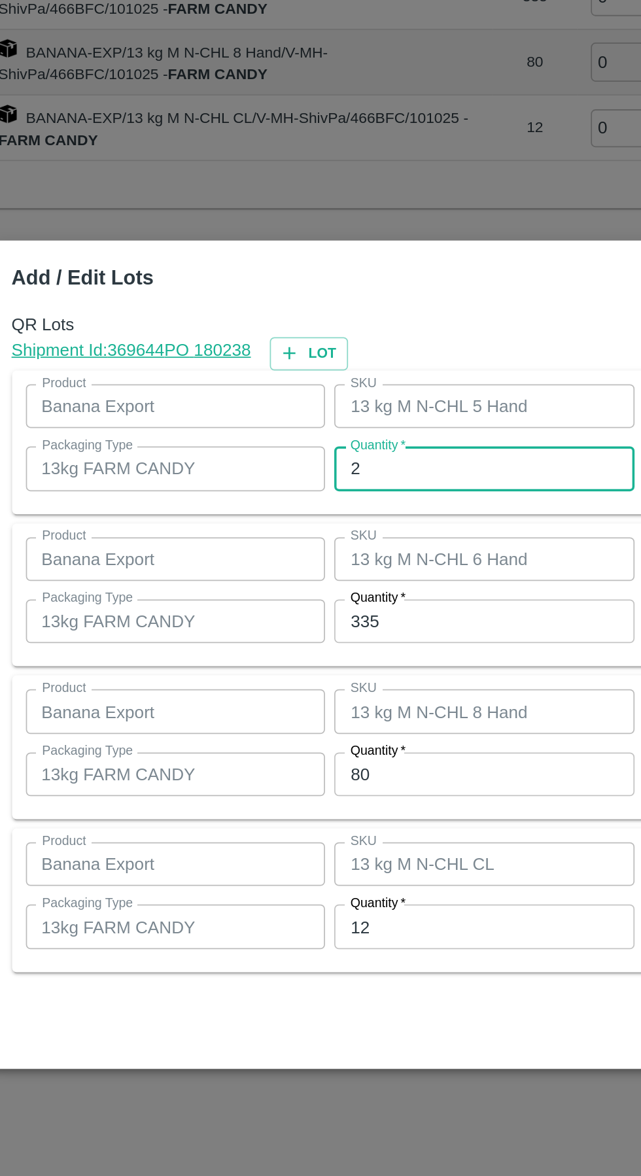
type input "2"
click at [269, 568] on input "335" at bounding box center [296, 569] width 171 height 25
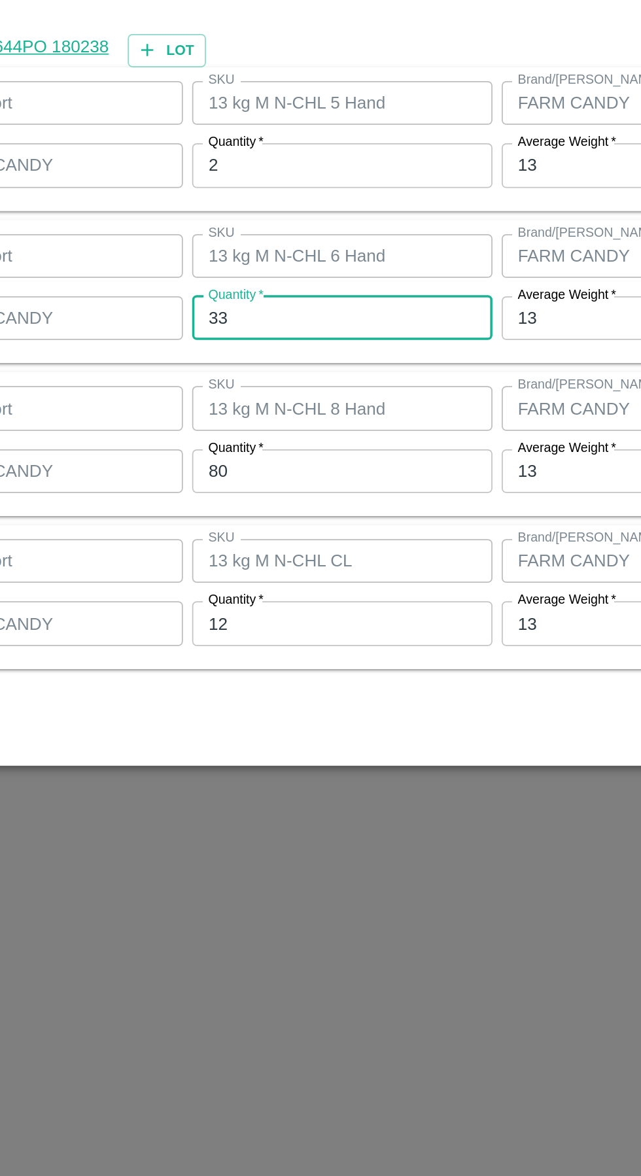
type input "3"
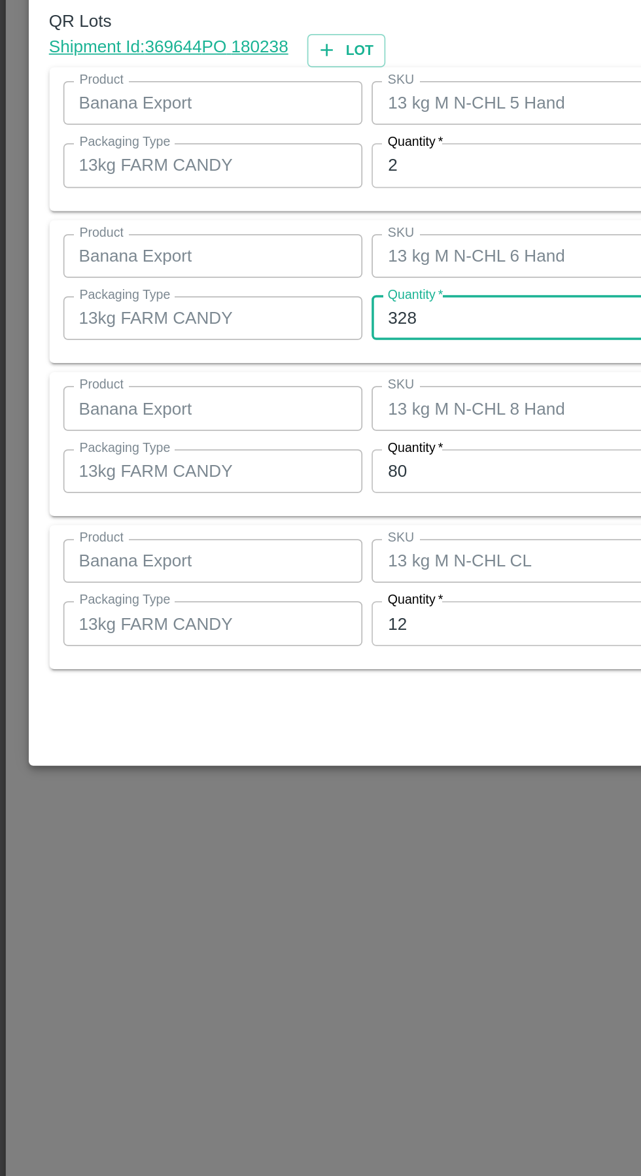
type input "328"
click at [271, 654] on input "80" at bounding box center [296, 656] width 171 height 25
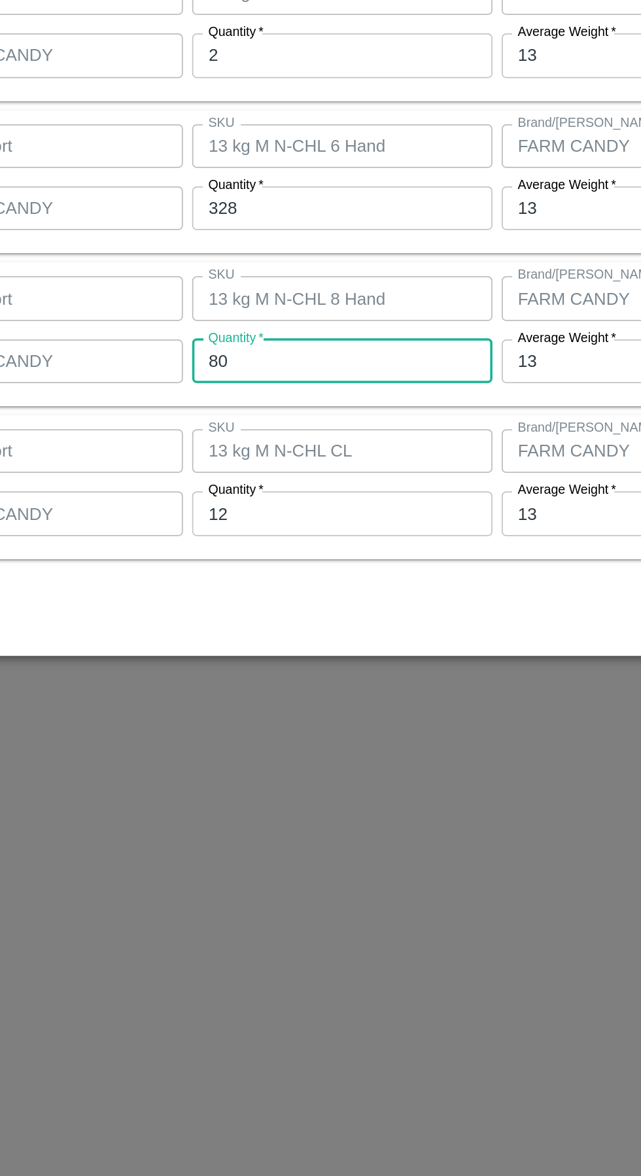
click at [300, 660] on input "80" at bounding box center [296, 656] width 171 height 25
type input "84"
click at [293, 746] on input "12" at bounding box center [296, 742] width 171 height 25
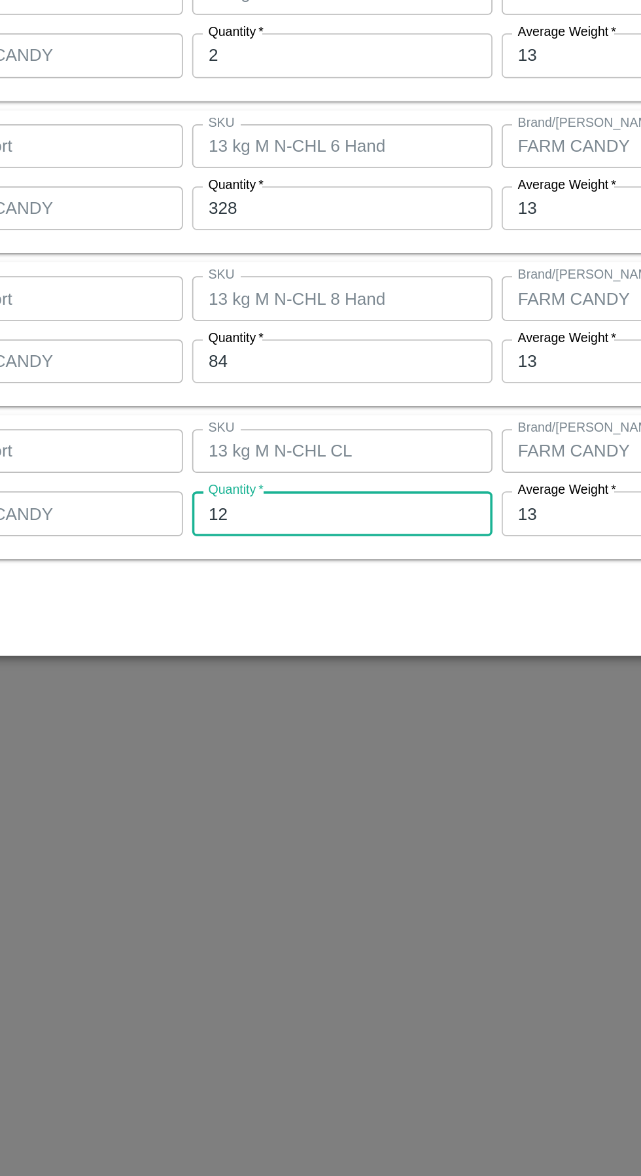
click at [303, 744] on input "12" at bounding box center [296, 742] width 171 height 25
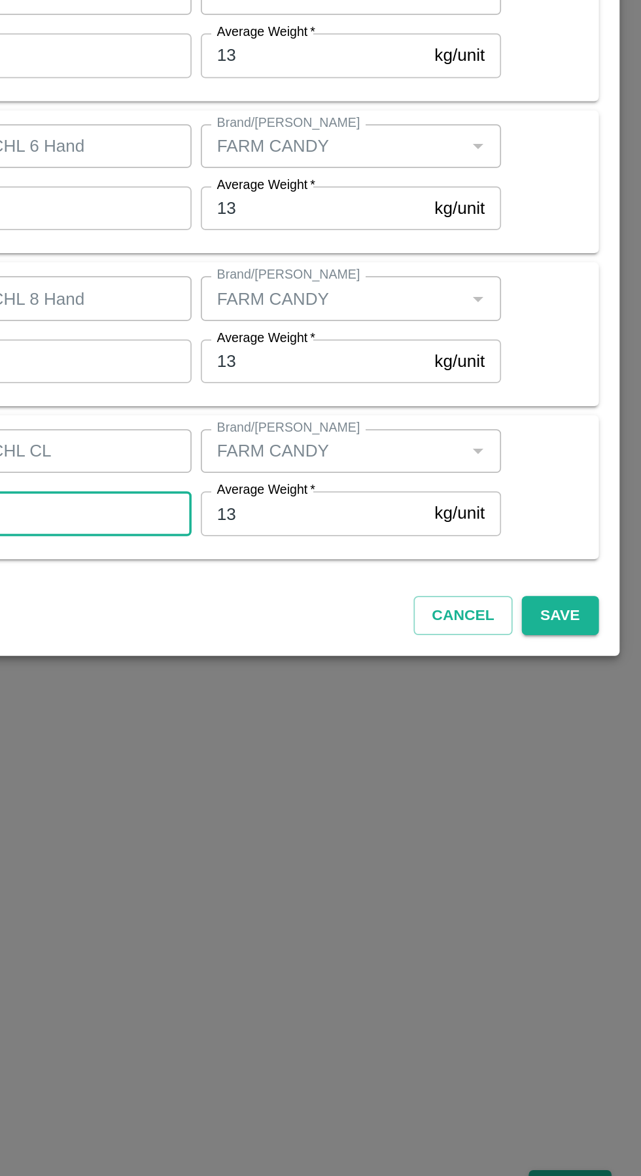
type input "15"
click at [604, 795] on button "Save" at bounding box center [591, 801] width 43 height 23
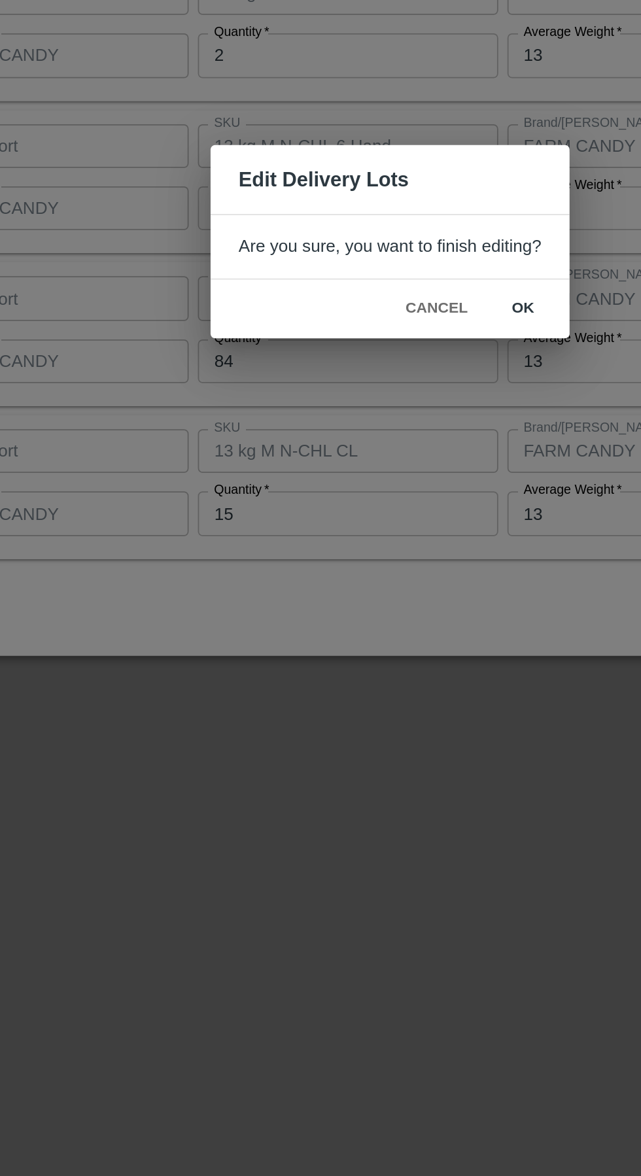
click at [402, 622] on button "ok" at bounding box center [396, 626] width 42 height 23
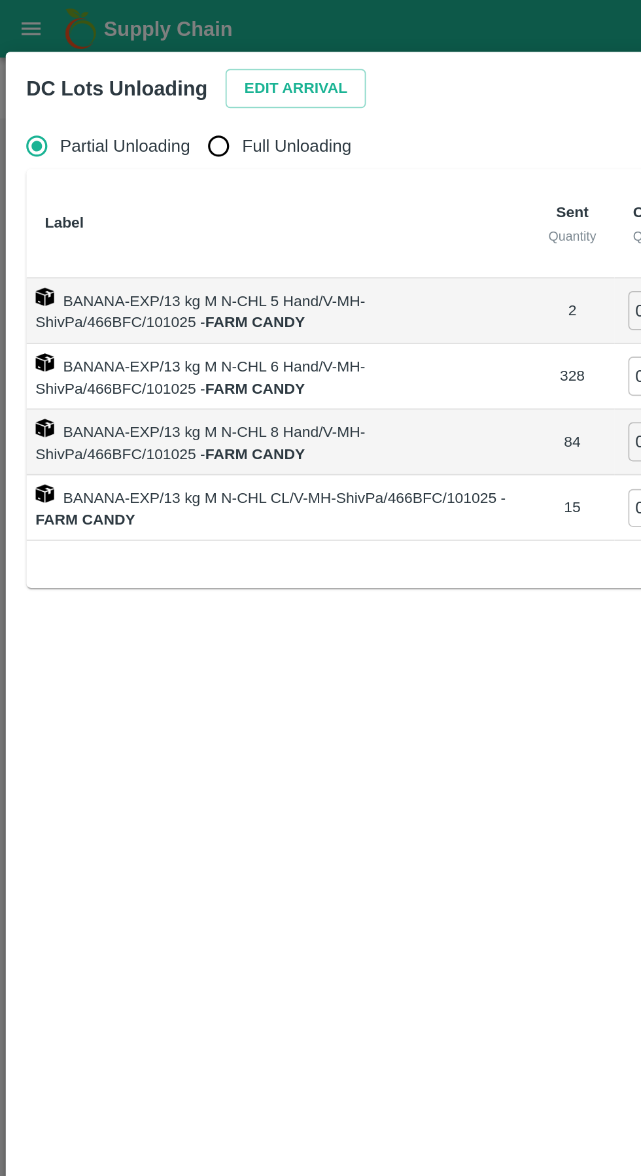
click at [130, 95] on input "Full Unloading" at bounding box center [124, 83] width 26 height 26
radio input "true"
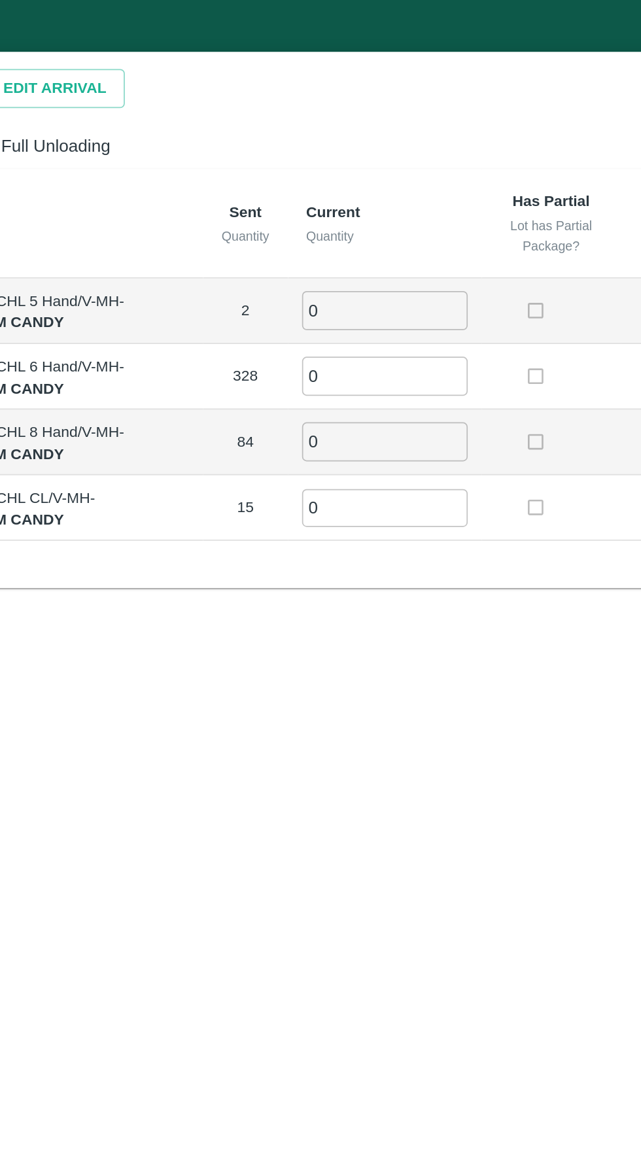
click at [353, 182] on input "0" at bounding box center [356, 176] width 94 height 22
type input "02"
click at [343, 215] on input "0" at bounding box center [356, 214] width 94 height 22
type input "328"
click at [364, 256] on input "0" at bounding box center [356, 251] width 94 height 22
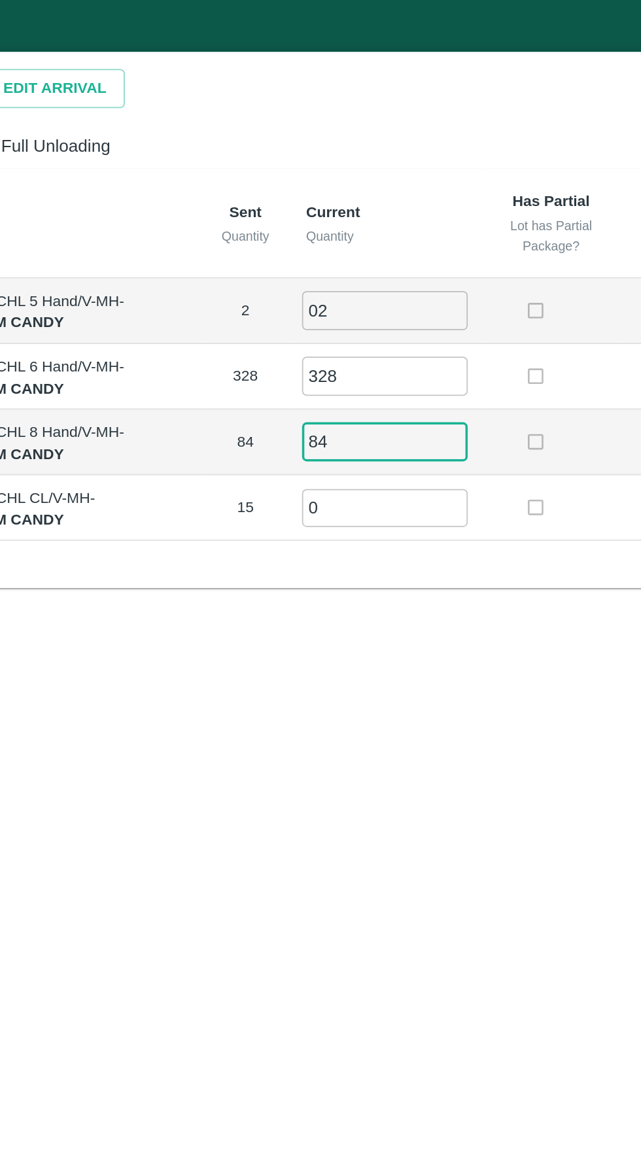
type input "84"
click at [360, 286] on input "0" at bounding box center [356, 289] width 94 height 22
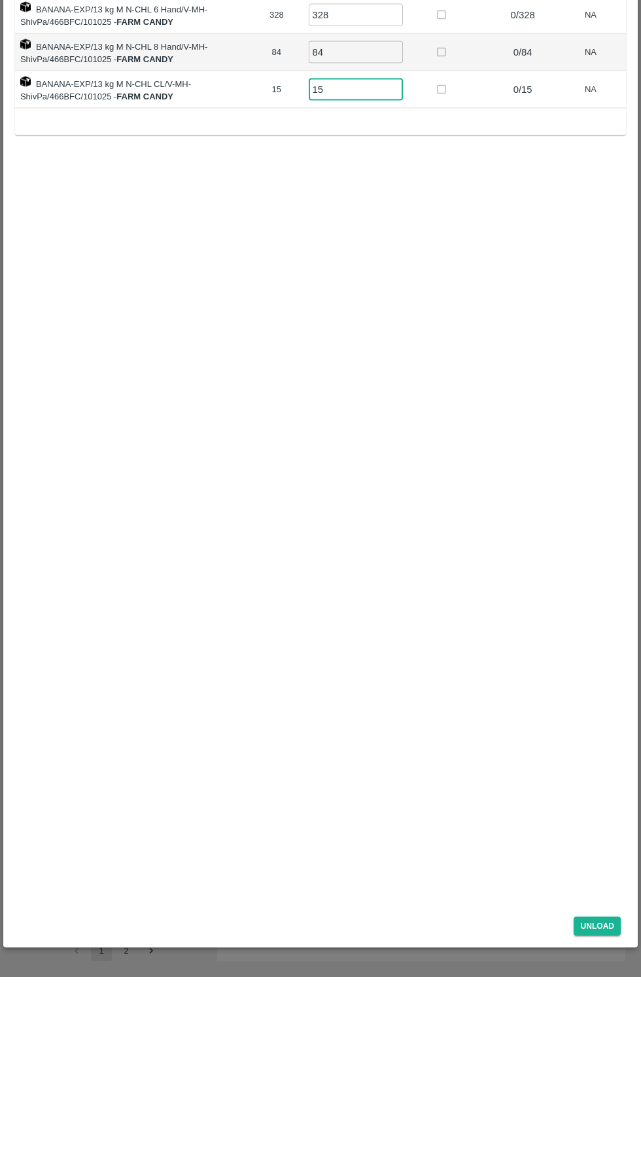
type input "15"
click at [525, 619] on div "Partial Unloading Full Unloading Label Sent Quantity Current Quantity Has Parti…" at bounding box center [320, 585] width 621 height 1041
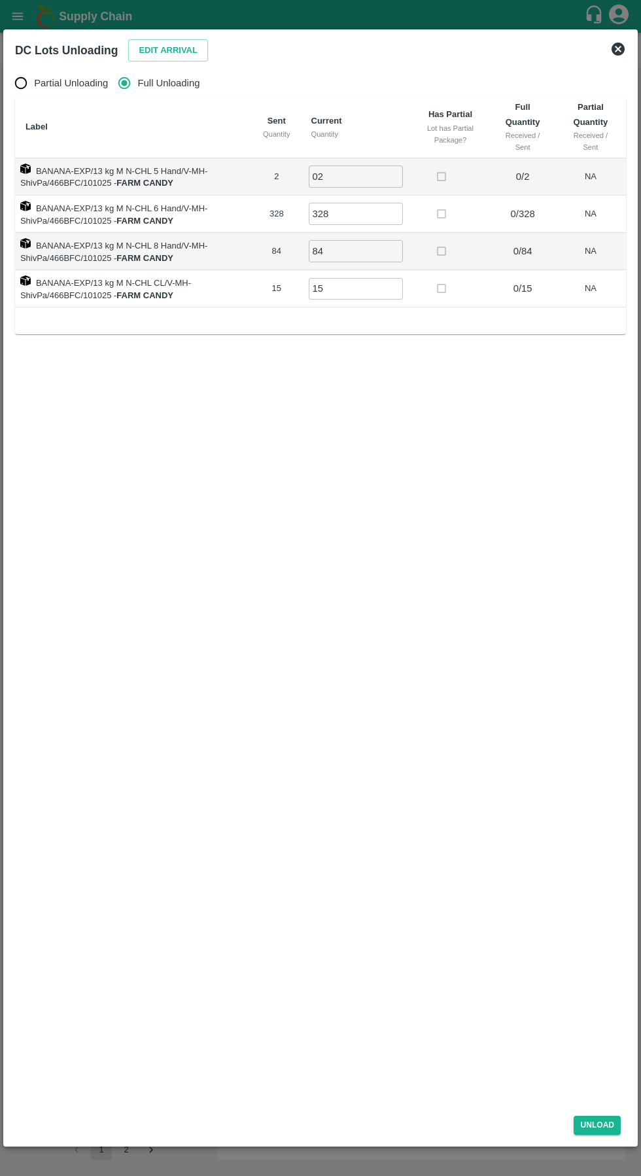
click at [595, 1128] on button "Unload" at bounding box center [597, 1125] width 47 height 19
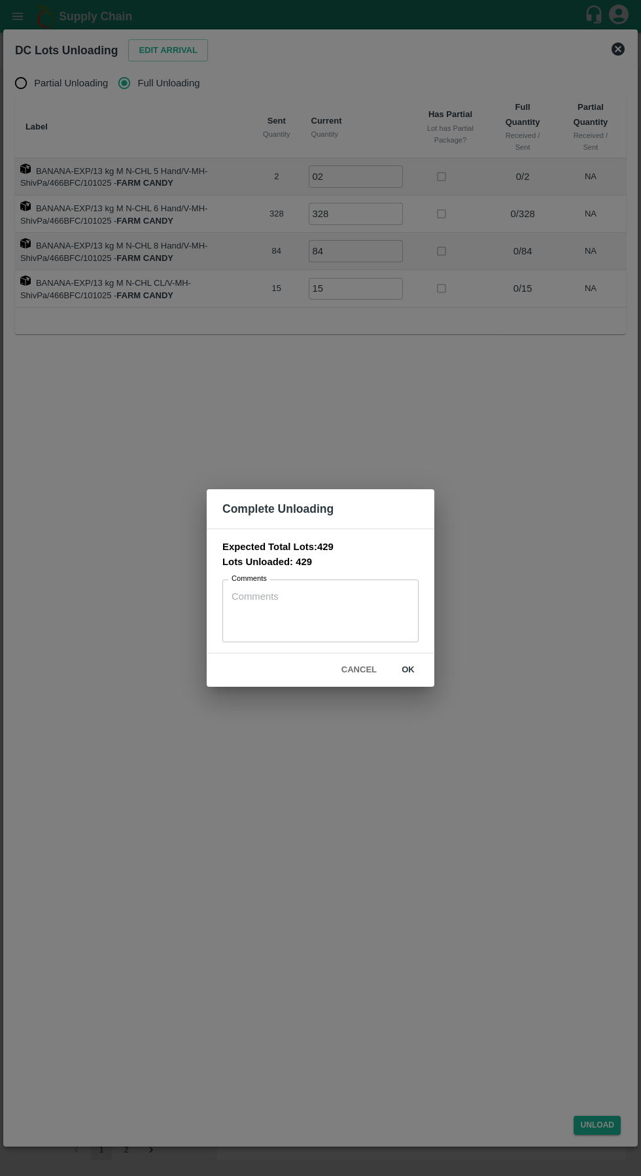
click at [412, 669] on button "ok" at bounding box center [408, 670] width 42 height 23
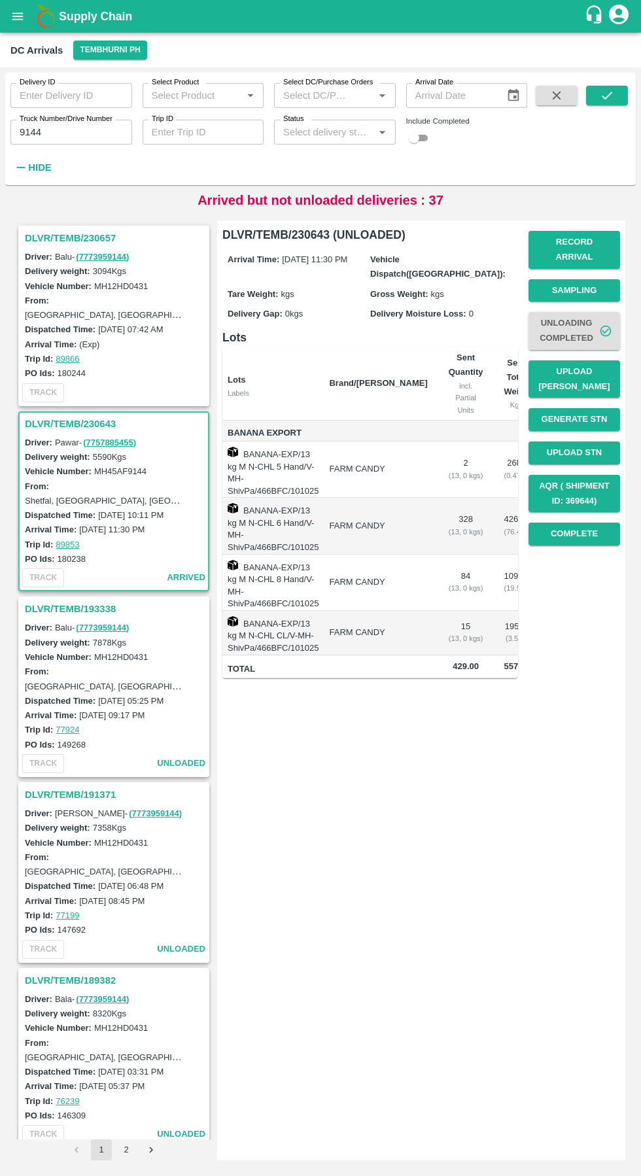
scroll to position [0, 72]
